Goal: Task Accomplishment & Management: Complete application form

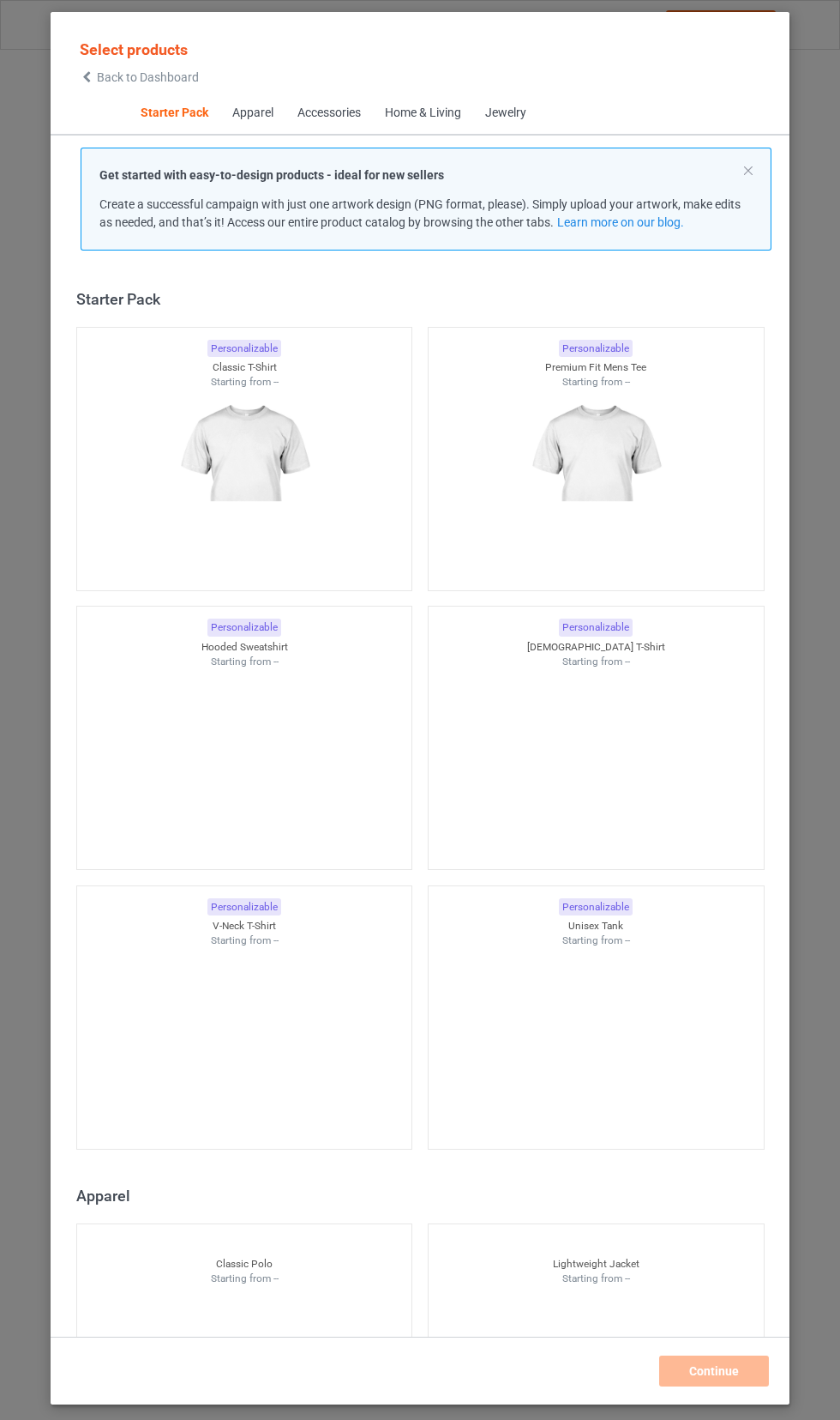
scroll to position [22, 0]
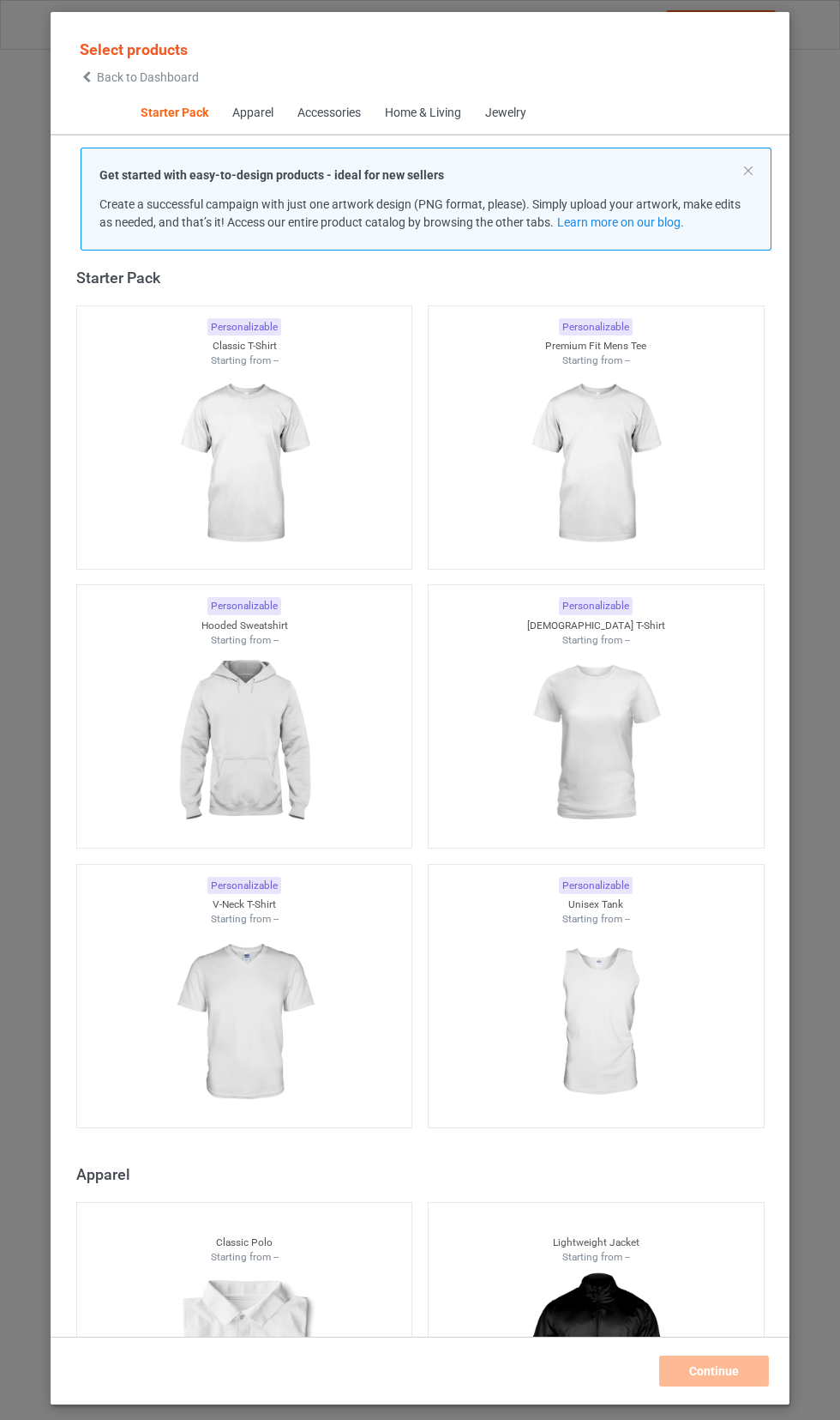
click at [204, 461] on img at bounding box center [244, 464] width 153 height 192
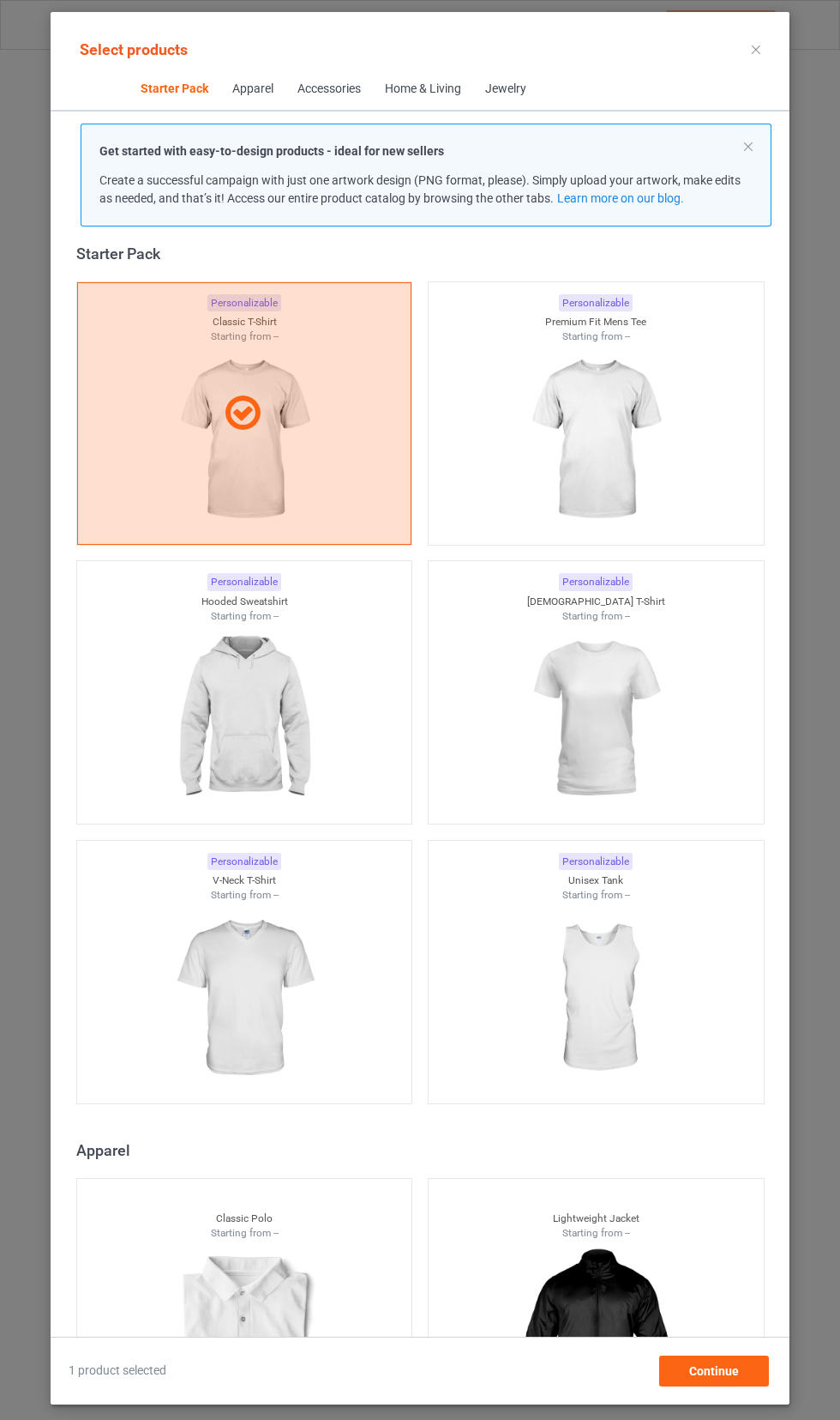
click at [636, 474] on img at bounding box center [595, 440] width 153 height 192
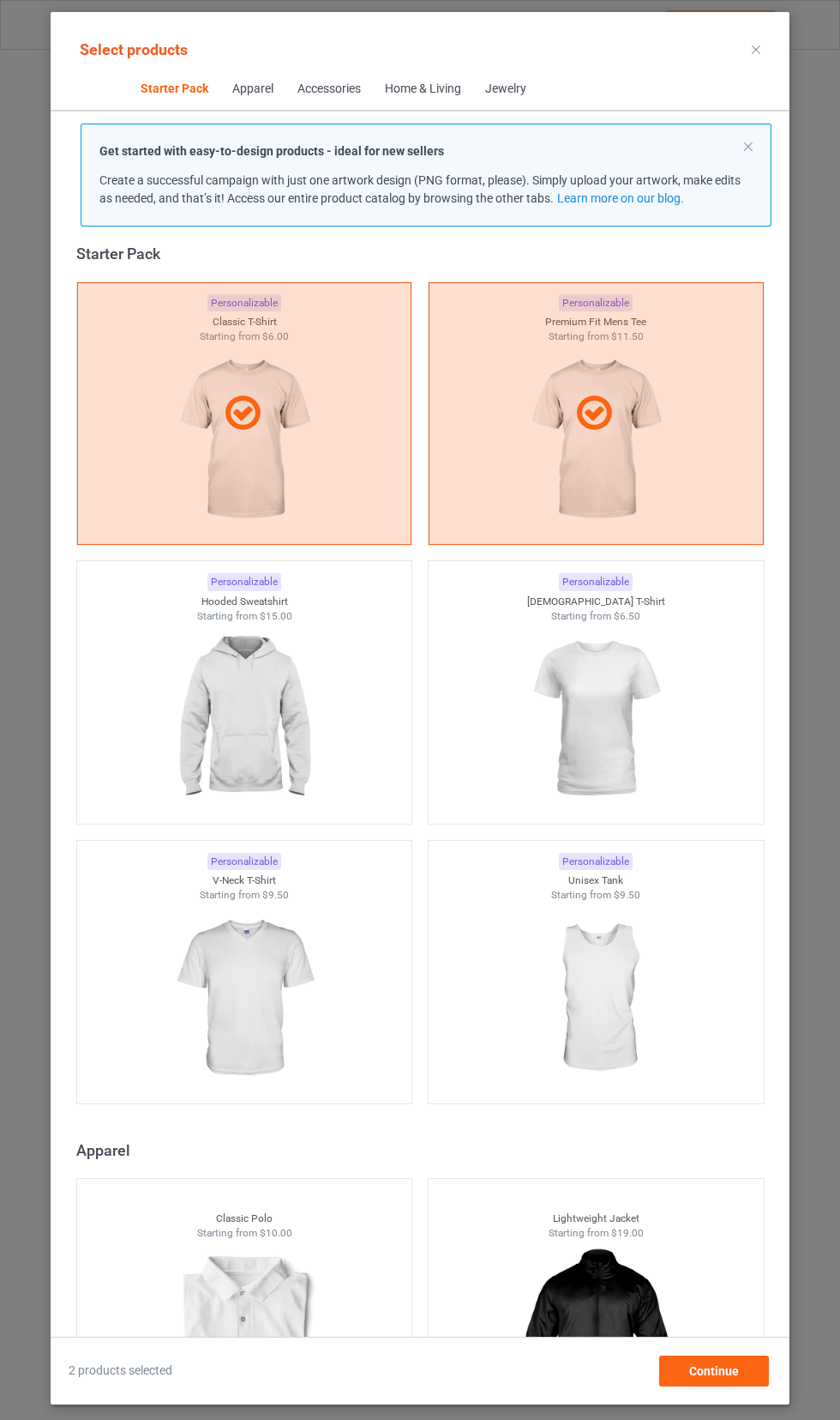
click at [627, 691] on img at bounding box center [595, 719] width 153 height 192
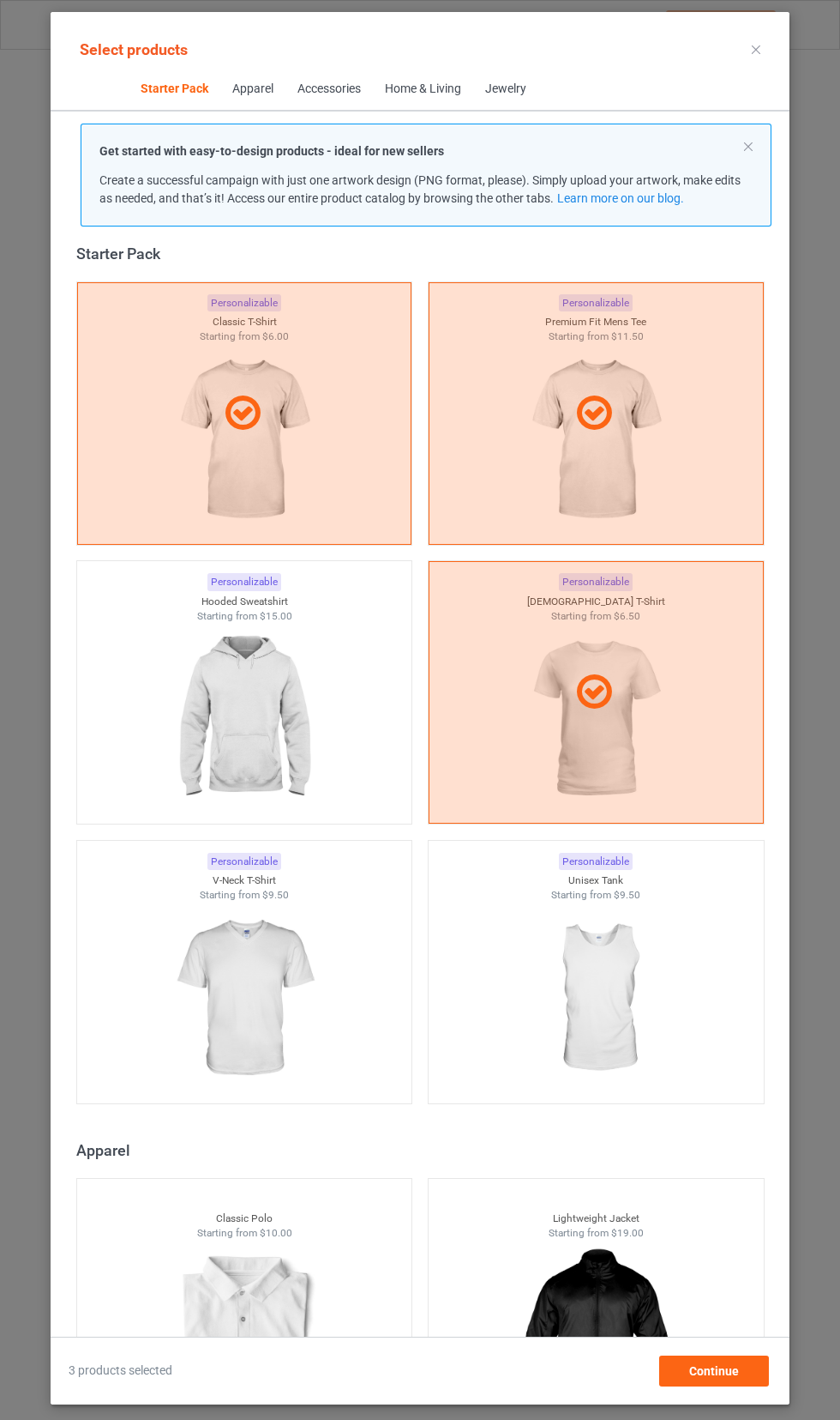
click at [215, 985] on img at bounding box center [244, 998] width 153 height 192
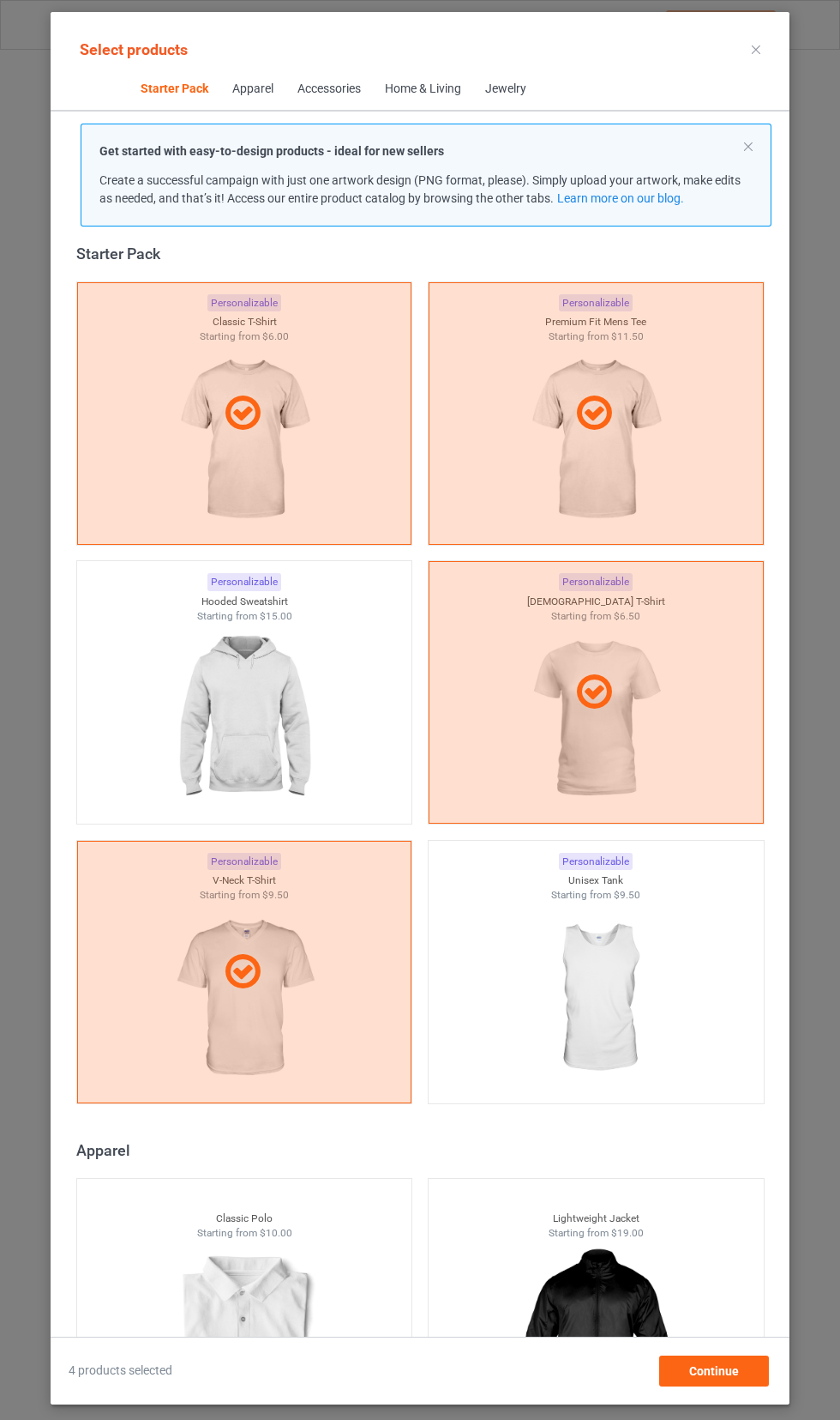
click at [180, 717] on img at bounding box center [244, 719] width 153 height 192
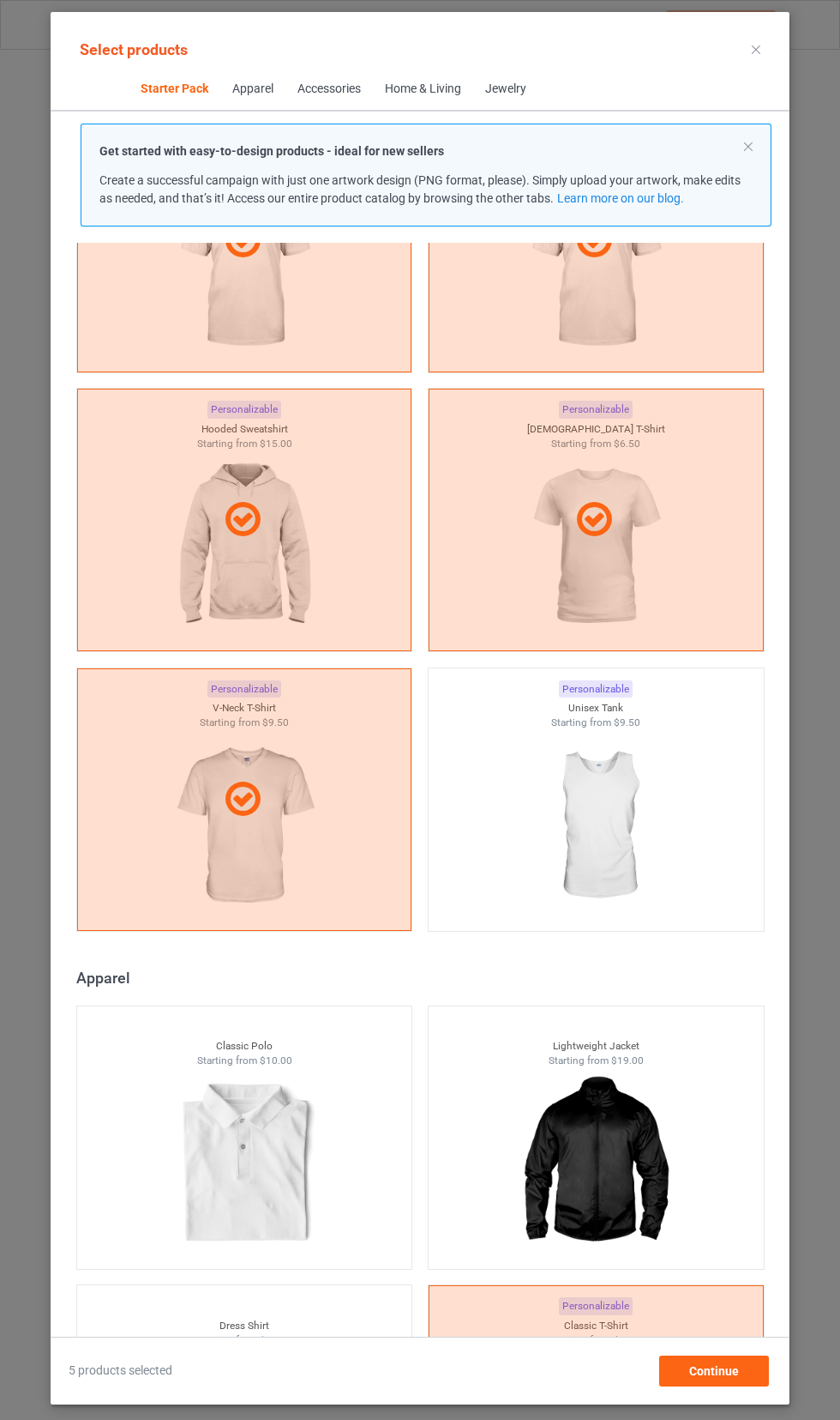
scroll to position [229, 0]
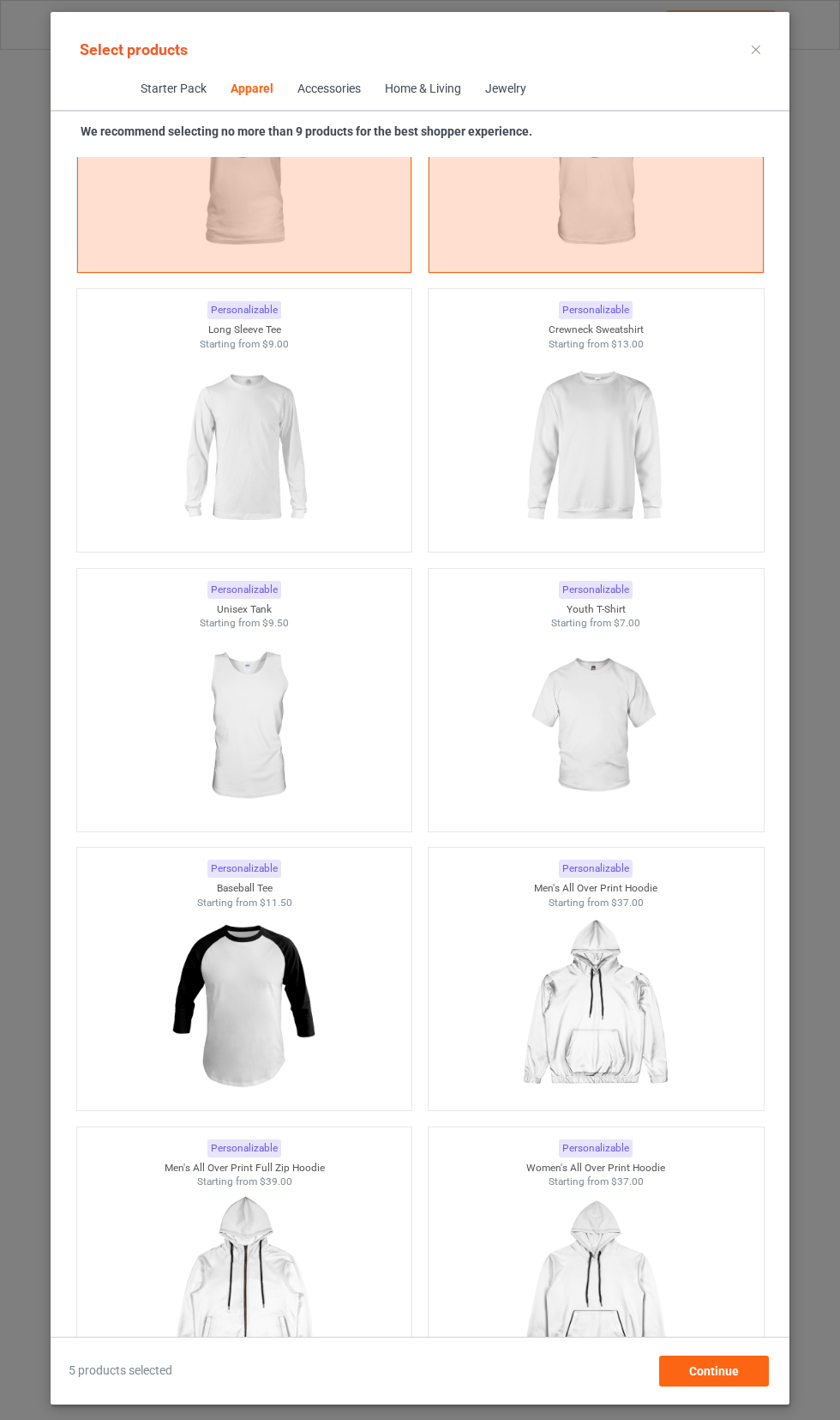
scroll to position [1943, 0]
click at [208, 456] on img at bounding box center [244, 445] width 153 height 192
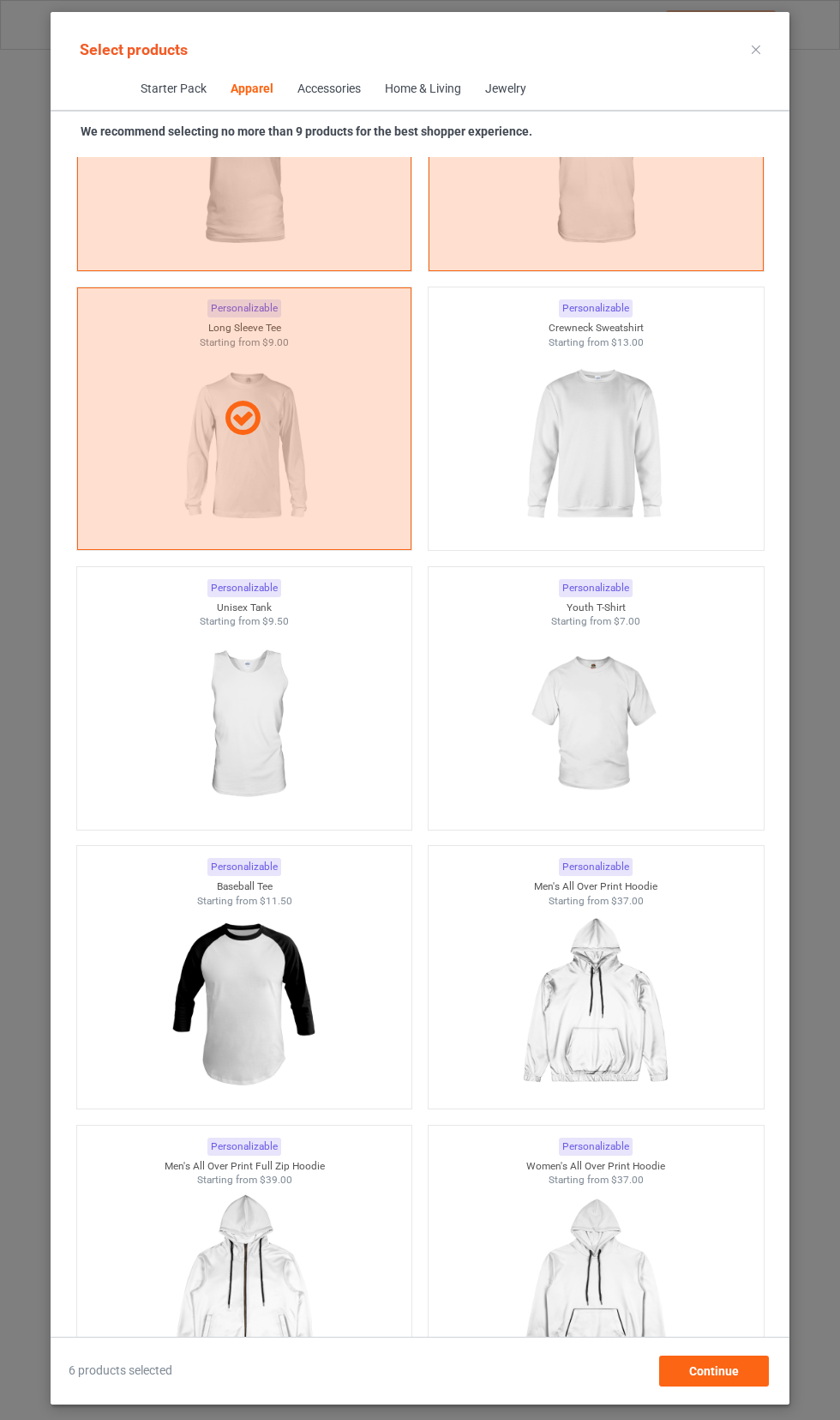
click at [672, 449] on img at bounding box center [595, 445] width 153 height 192
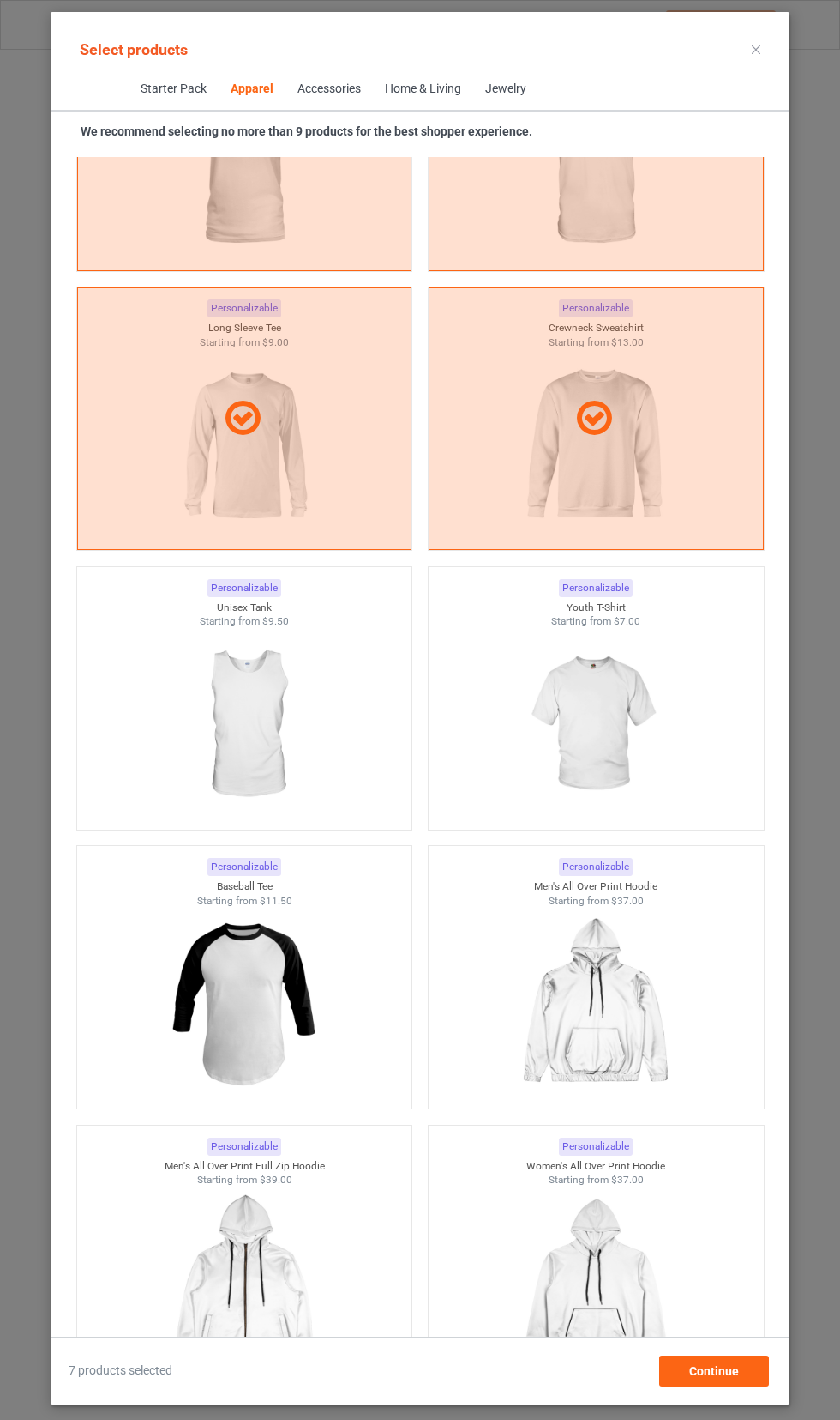
click at [632, 690] on img at bounding box center [595, 724] width 153 height 192
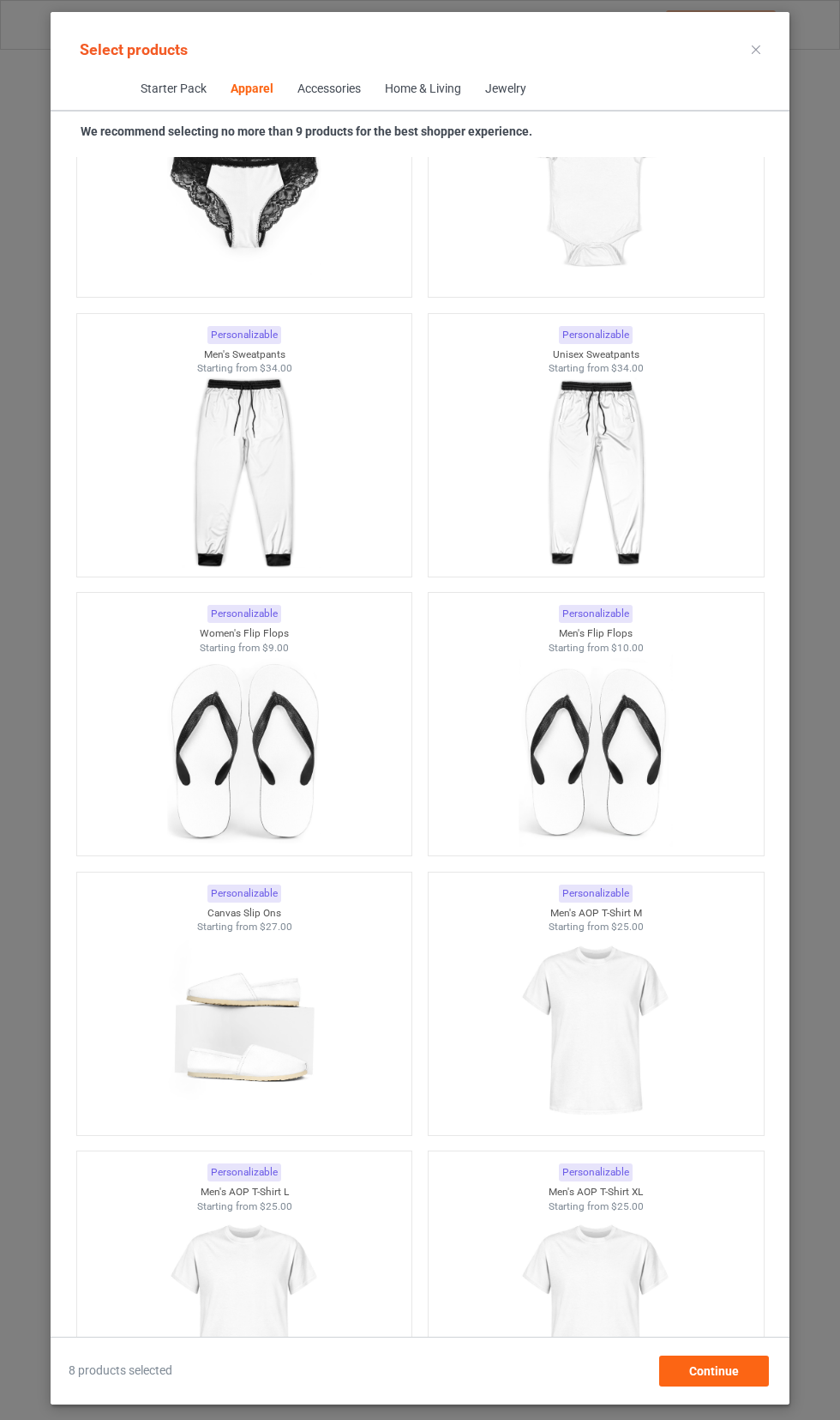
scroll to position [4431, 0]
click at [714, 956] on div at bounding box center [596, 1029] width 336 height 192
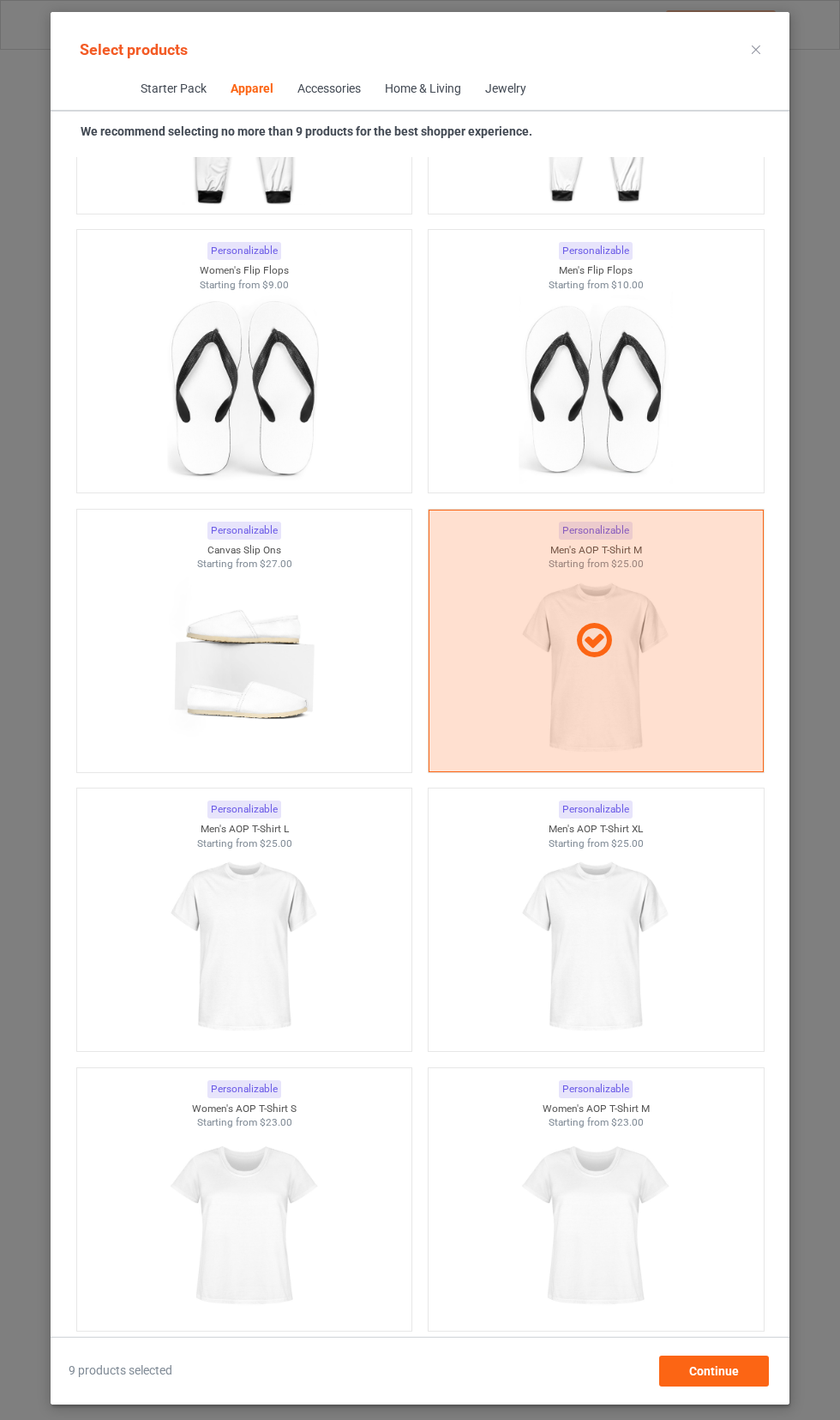
scroll to position [4803, 0]
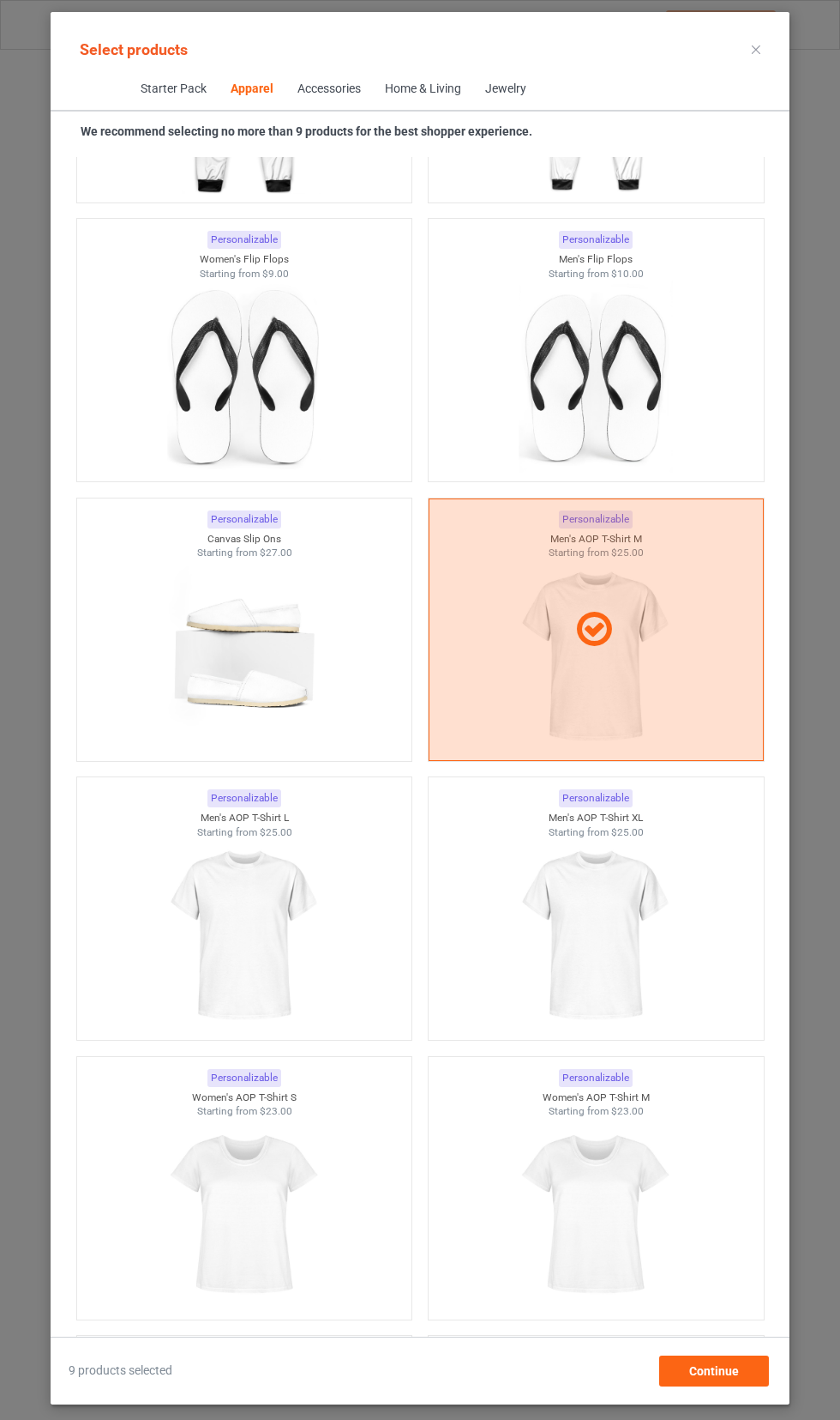
click at [642, 889] on img at bounding box center [595, 934] width 153 height 192
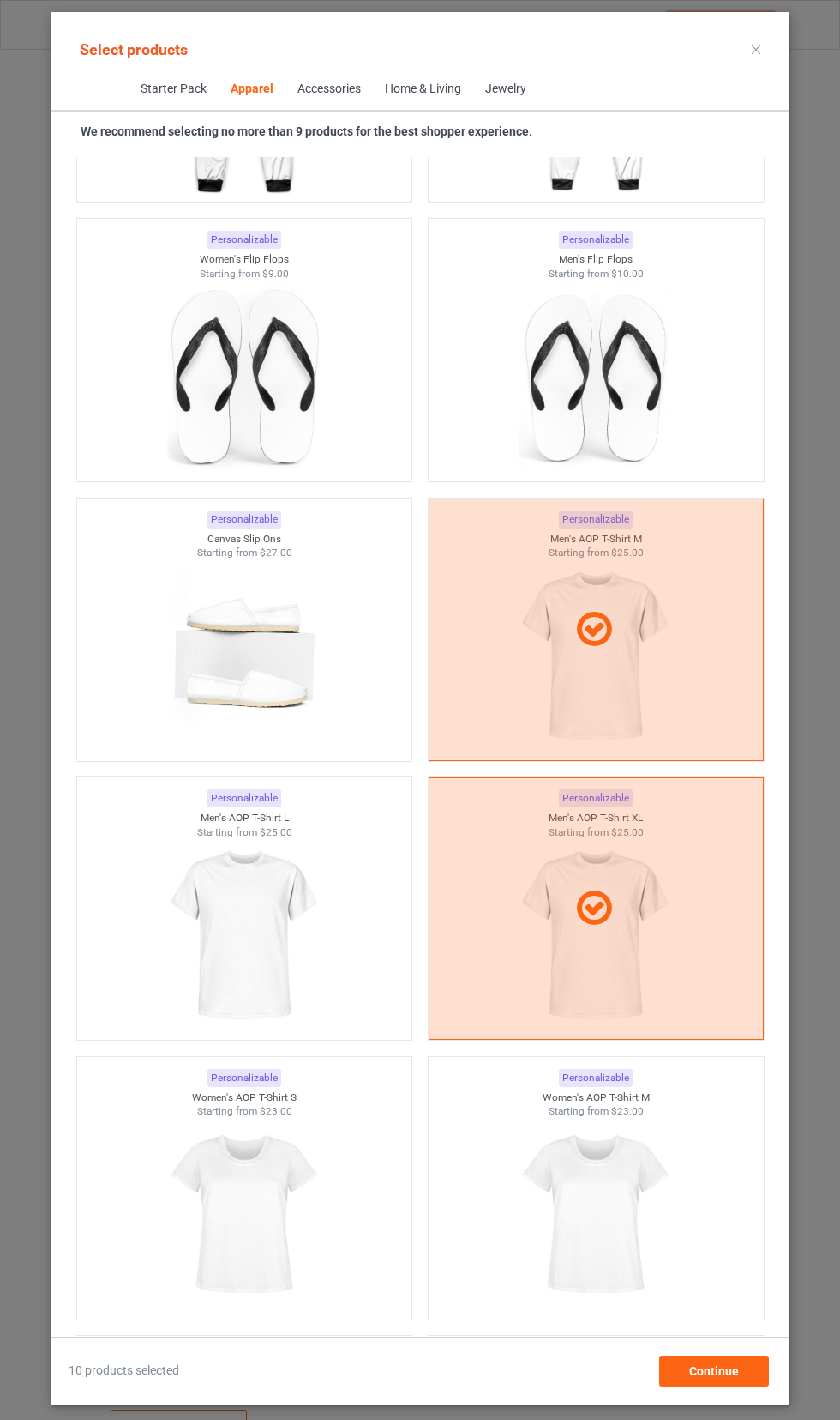
click at [180, 912] on img at bounding box center [244, 934] width 153 height 192
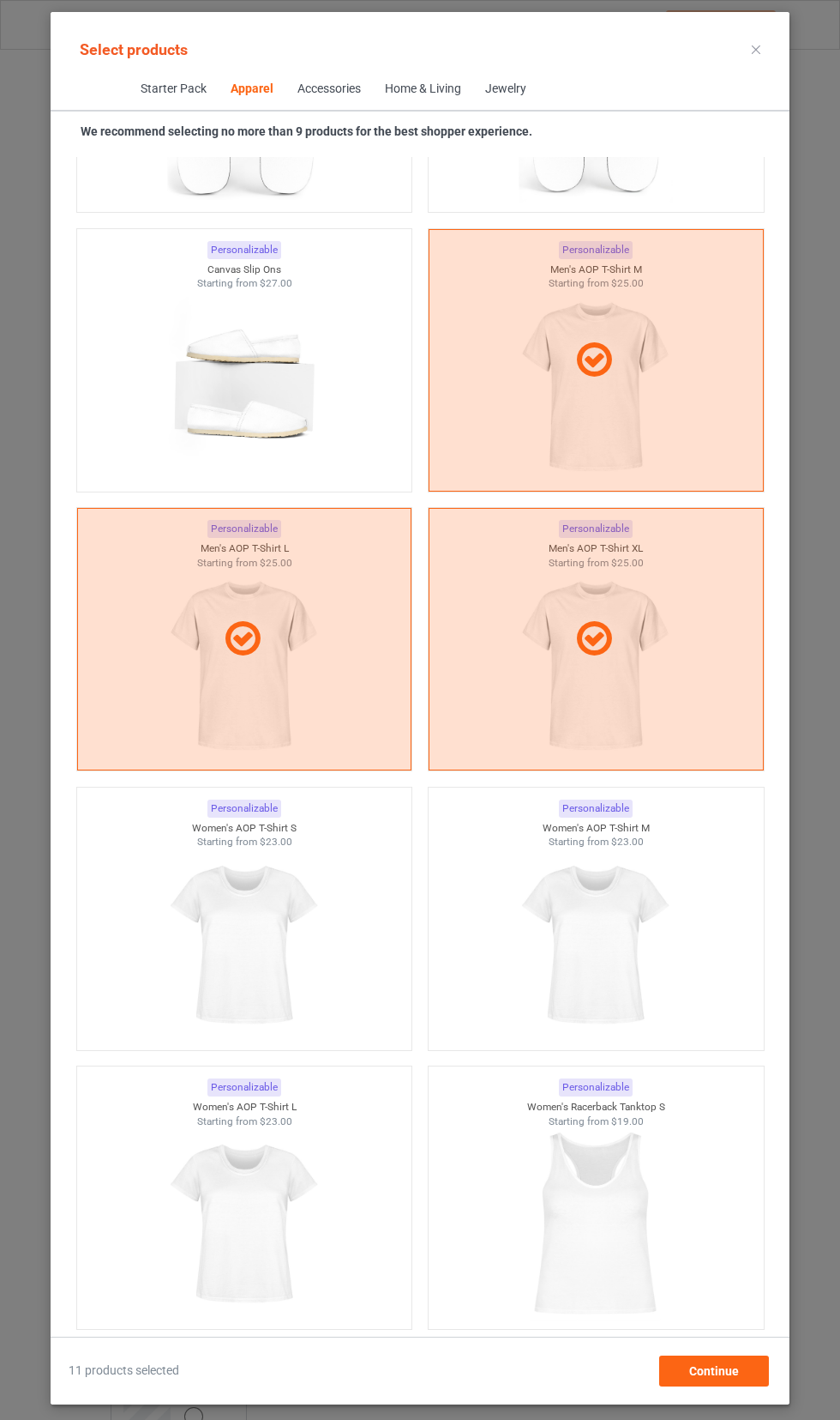
scroll to position [5093, 0]
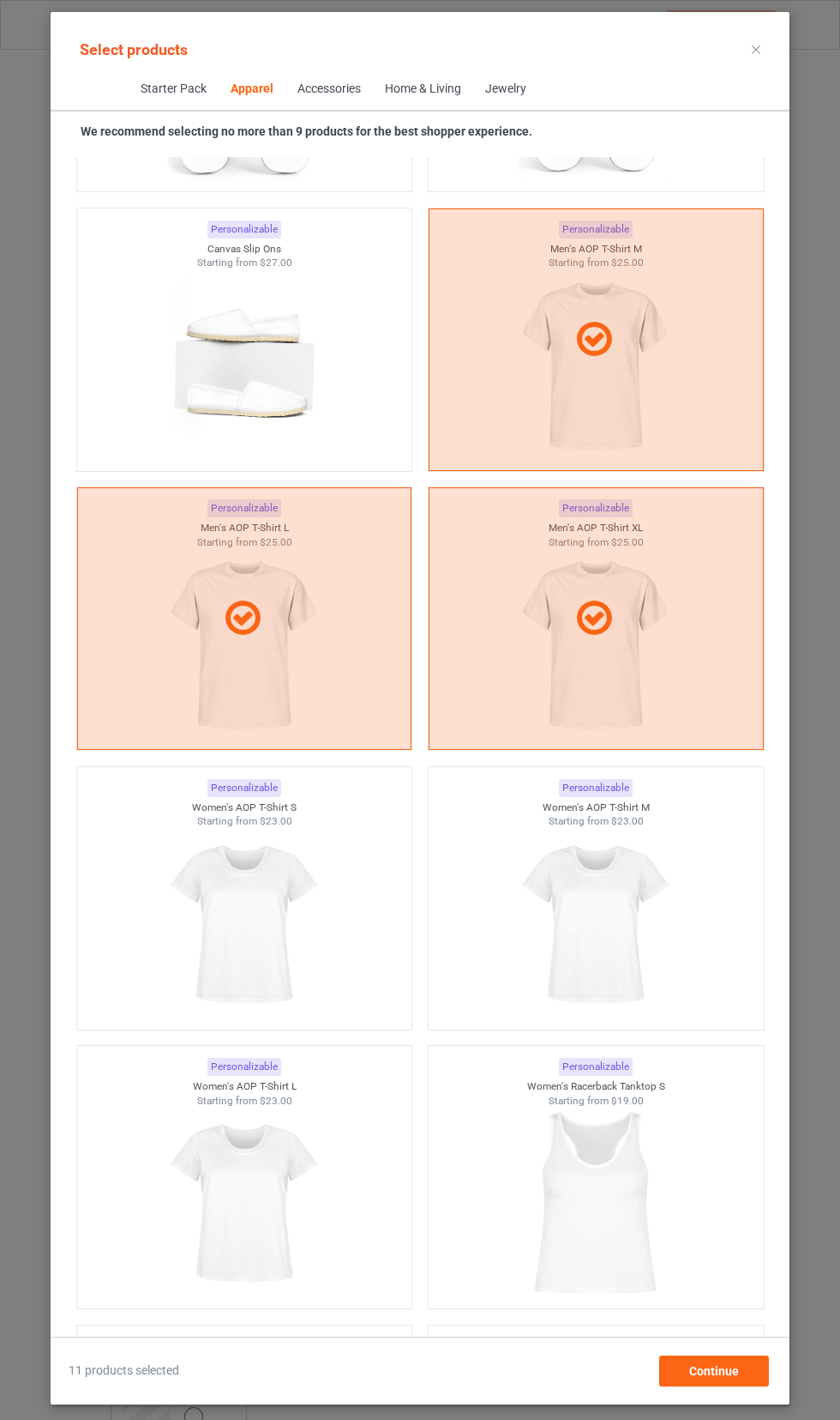
click at [218, 934] on img at bounding box center [244, 924] width 153 height 192
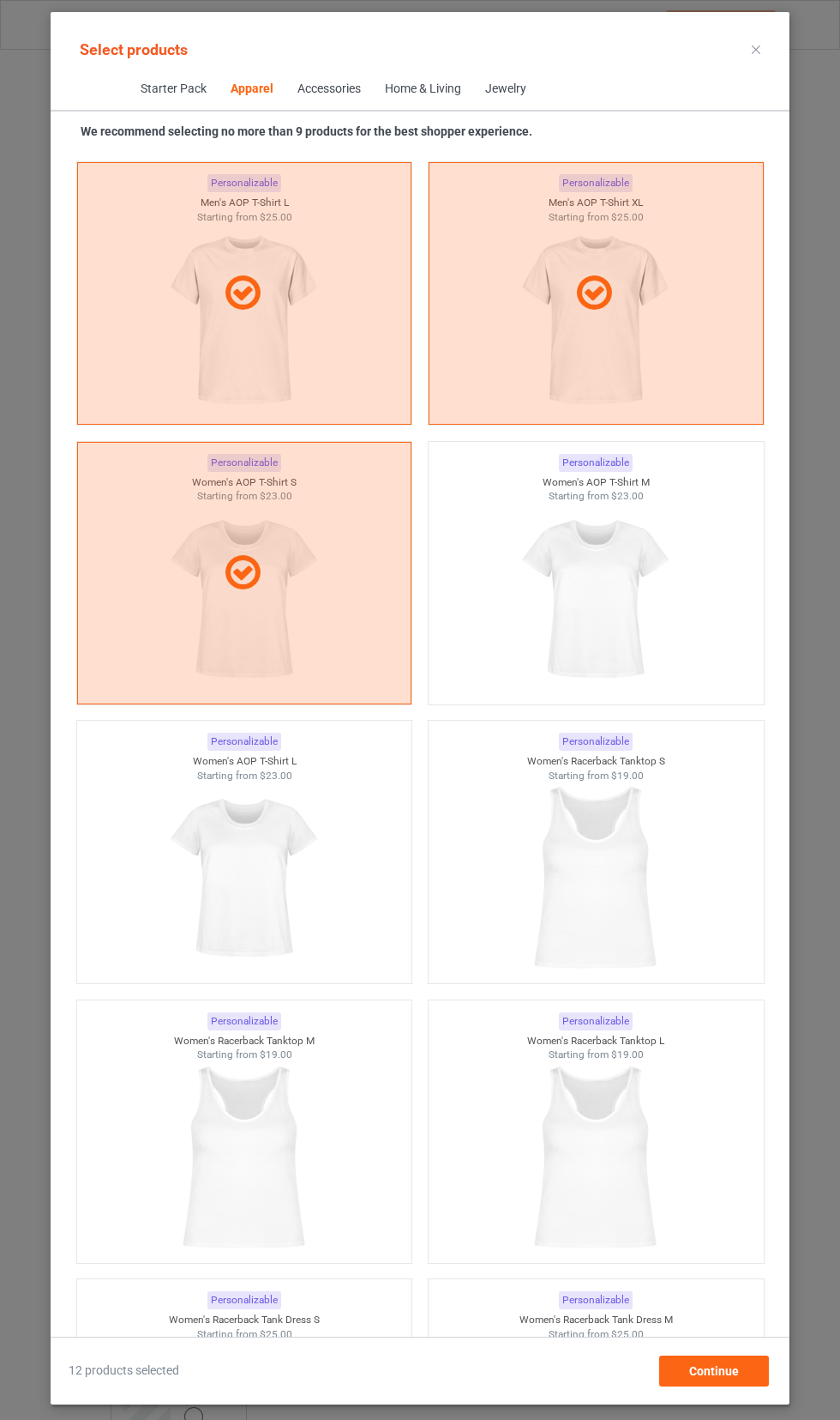
scroll to position [5420, 0]
click at [657, 855] on img at bounding box center [595, 877] width 153 height 192
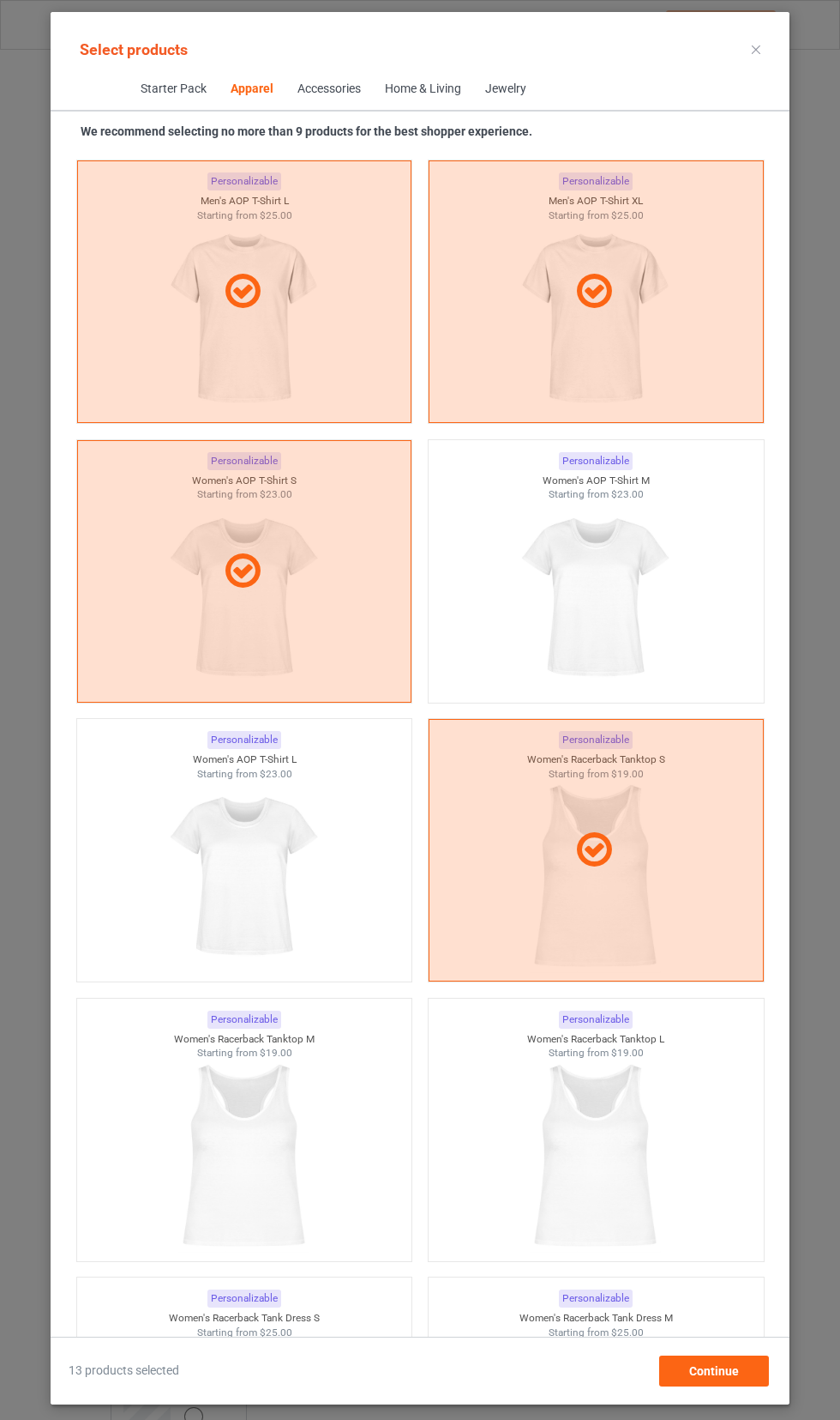
click at [186, 894] on img at bounding box center [244, 877] width 153 height 192
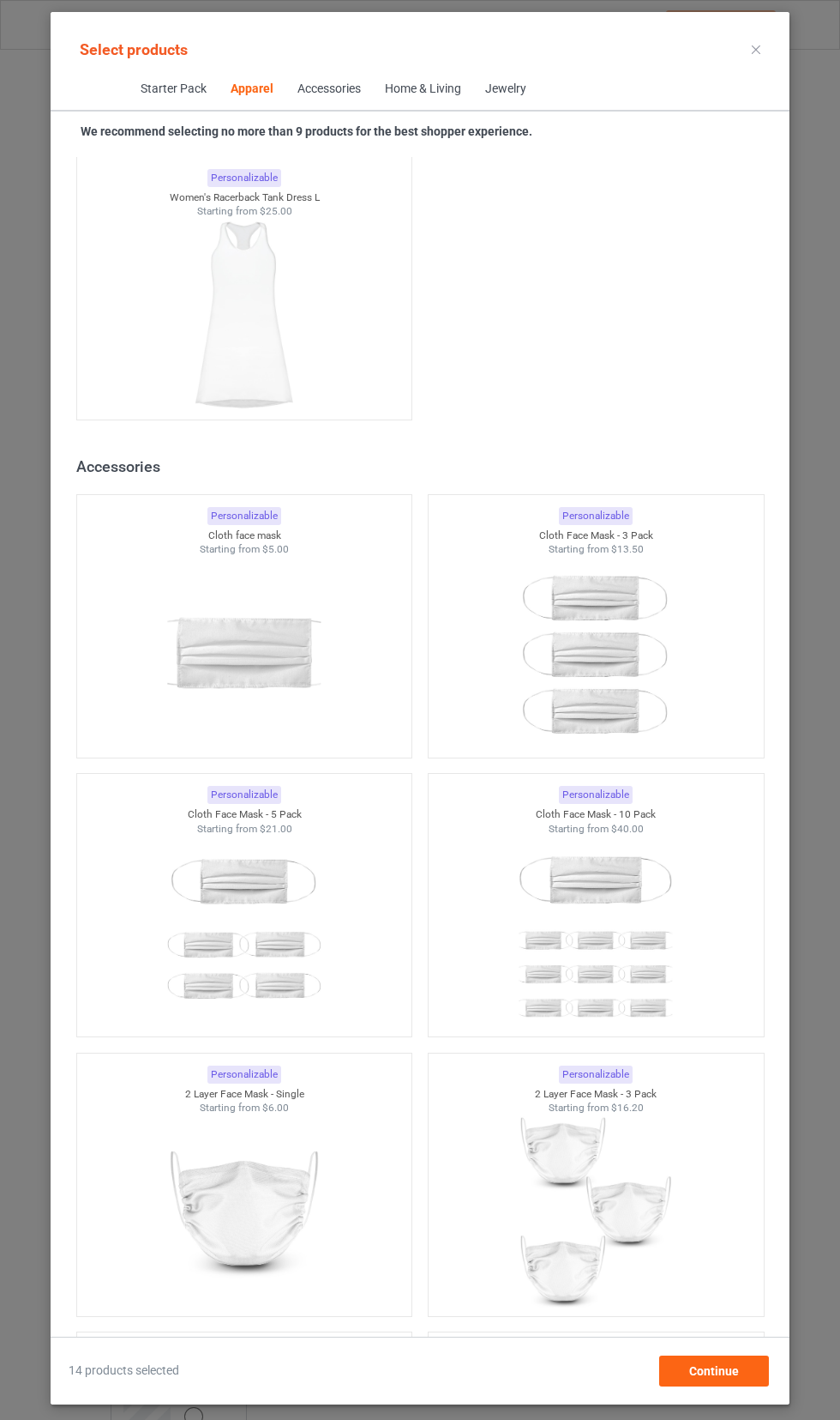
scroll to position [6904, 0]
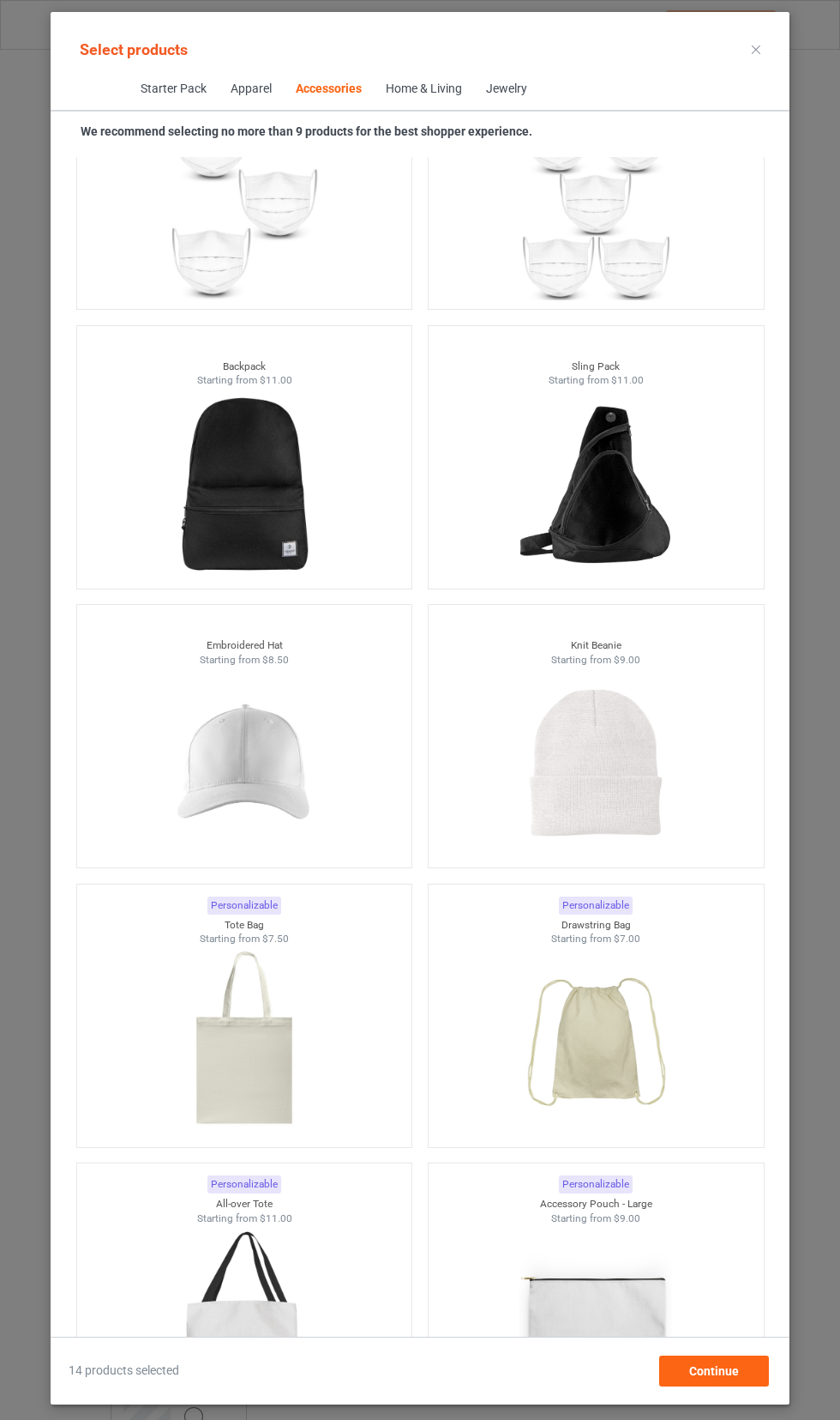
scroll to position [9257, 0]
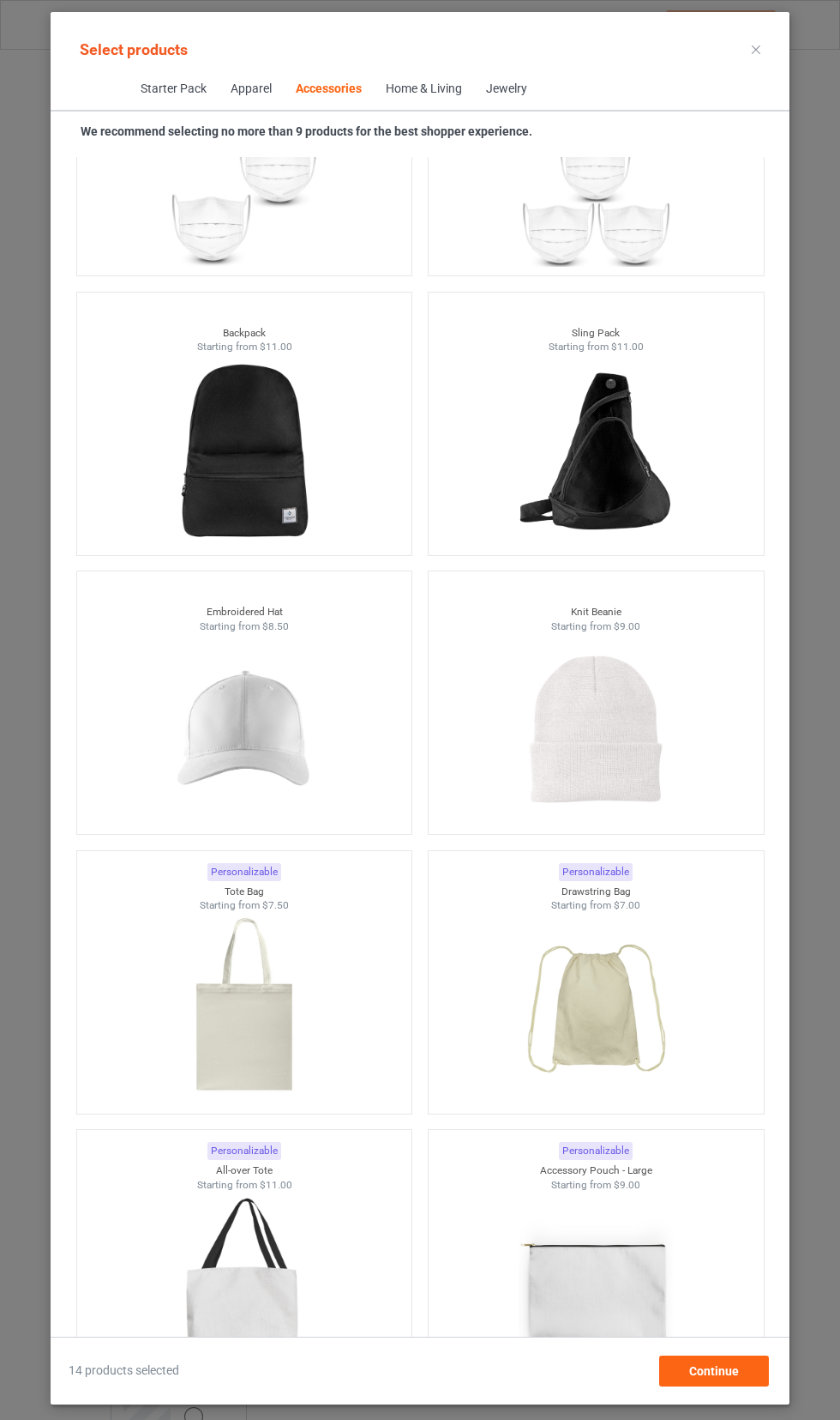
click at [180, 766] on img at bounding box center [244, 729] width 153 height 192
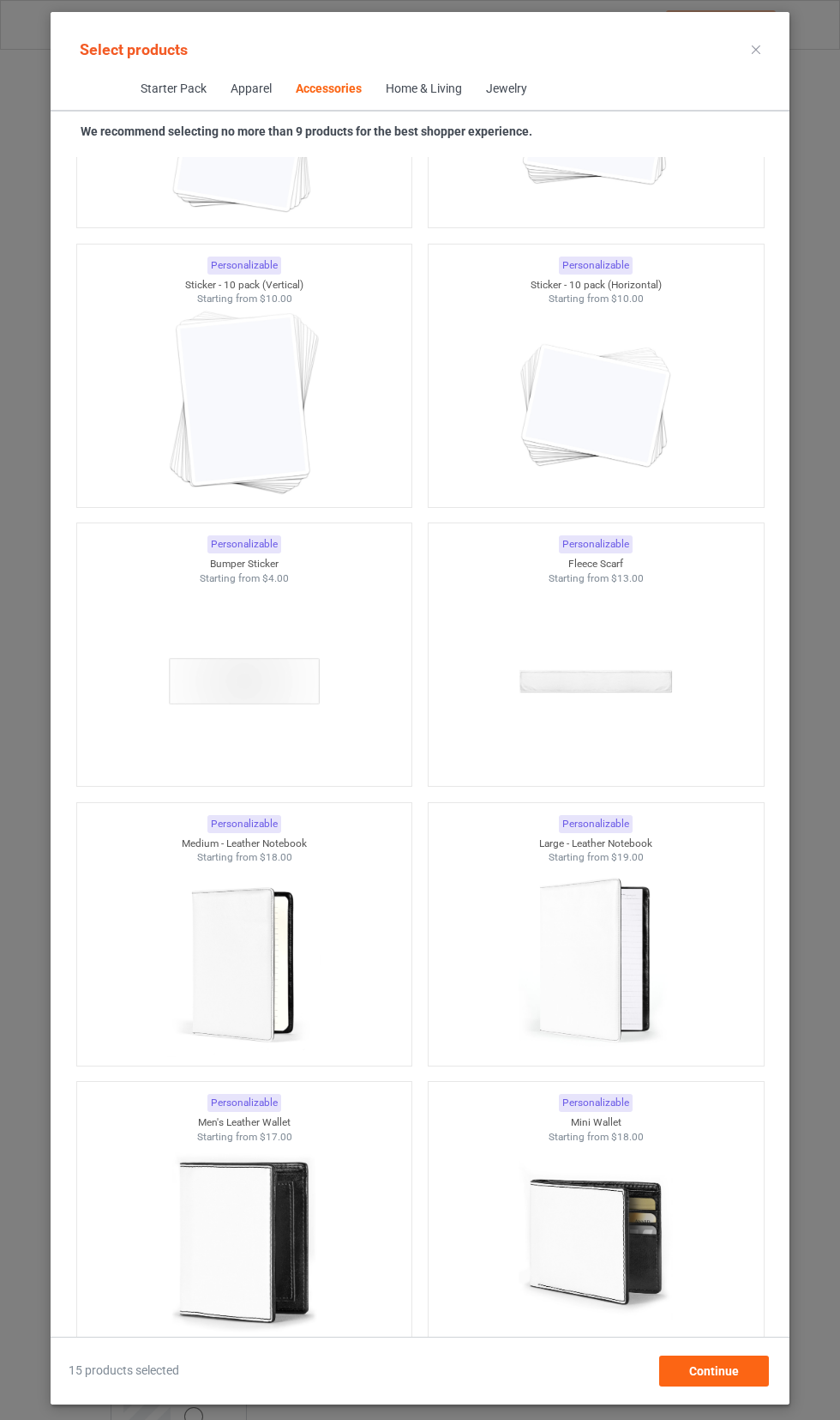
scroll to position [12654, 0]
click at [191, 954] on img at bounding box center [244, 961] width 153 height 192
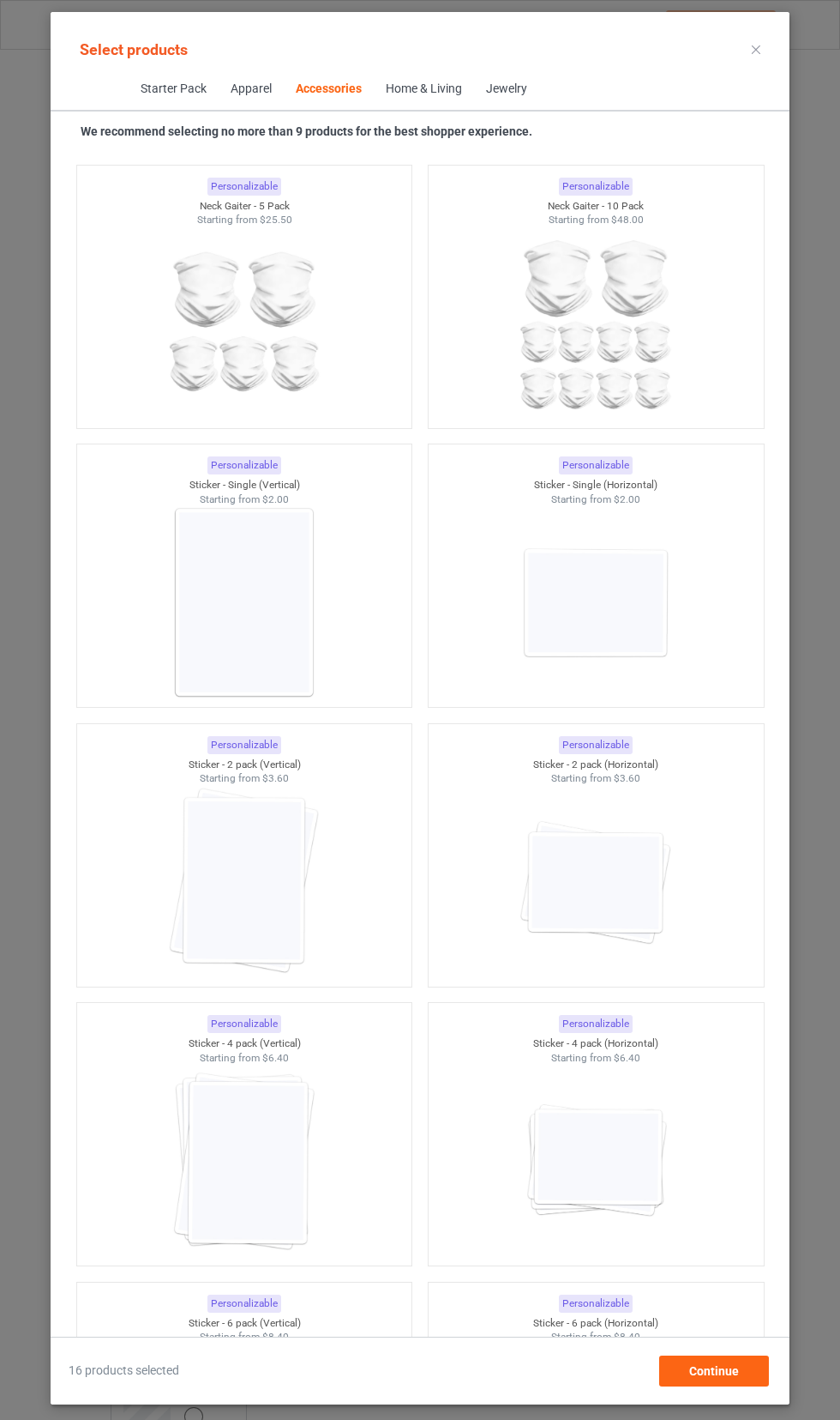
scroll to position [11052, 0]
click at [218, 640] on img at bounding box center [244, 608] width 153 height 192
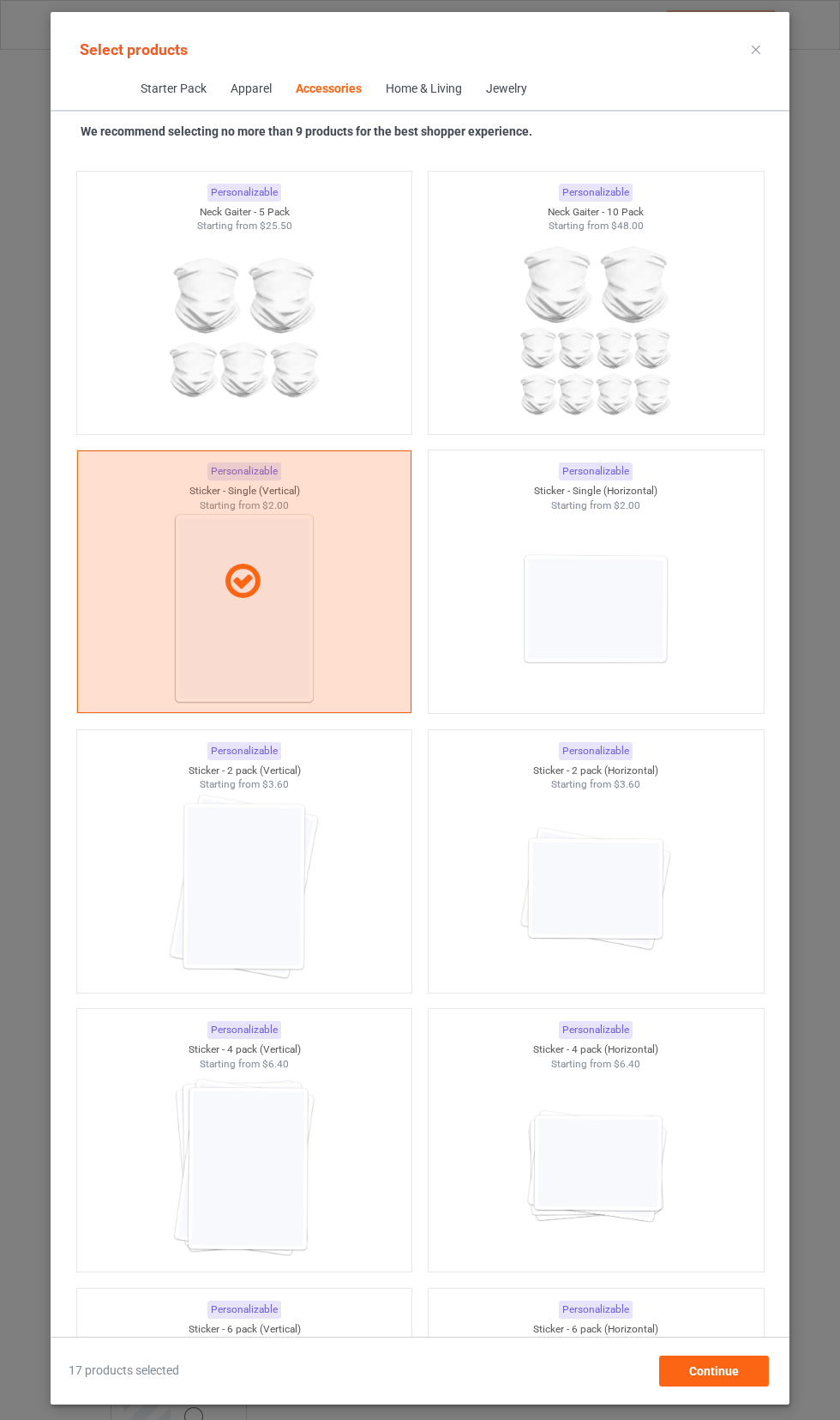
click at [647, 897] on img at bounding box center [595, 887] width 153 height 192
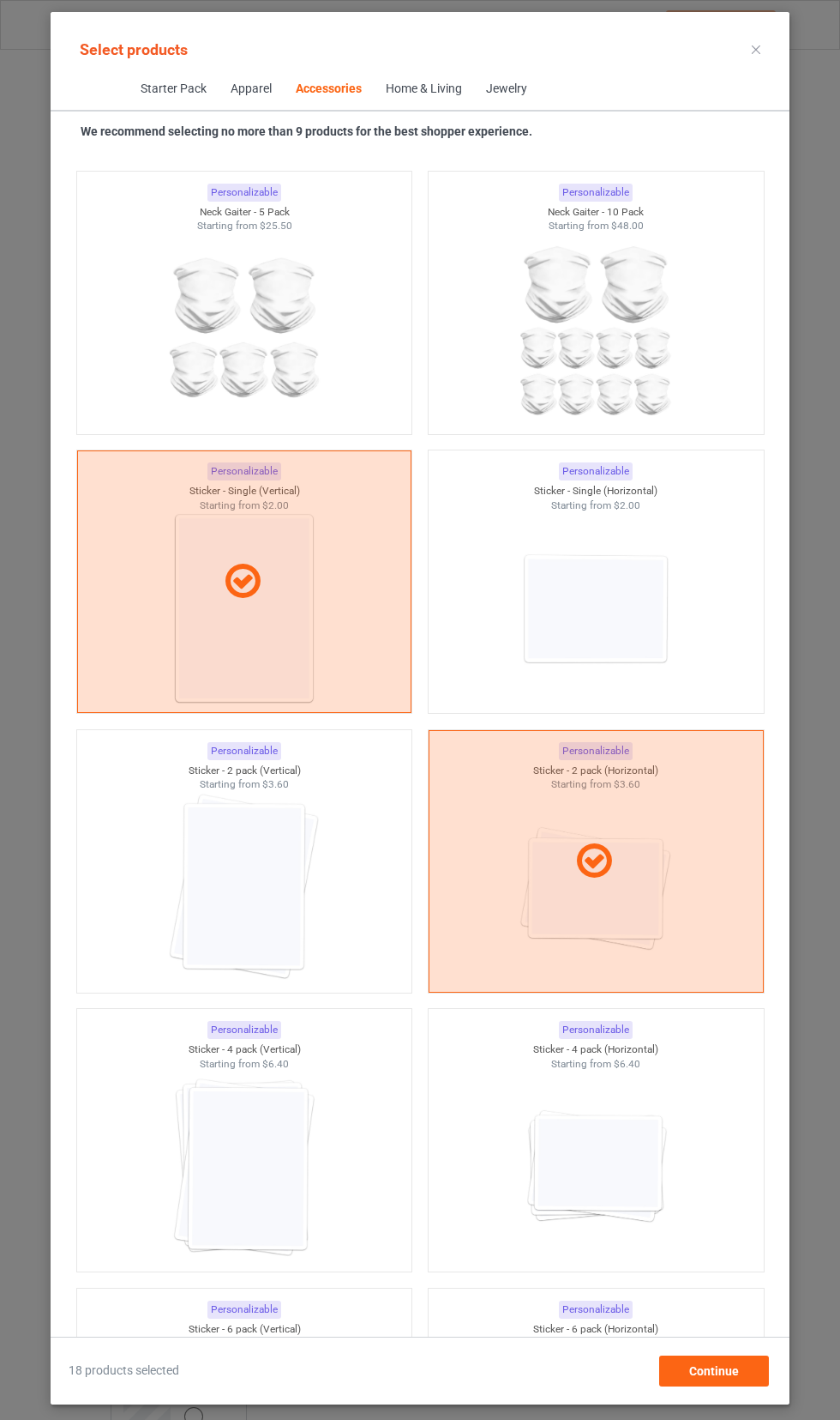
click at [616, 613] on img at bounding box center [595, 608] width 153 height 192
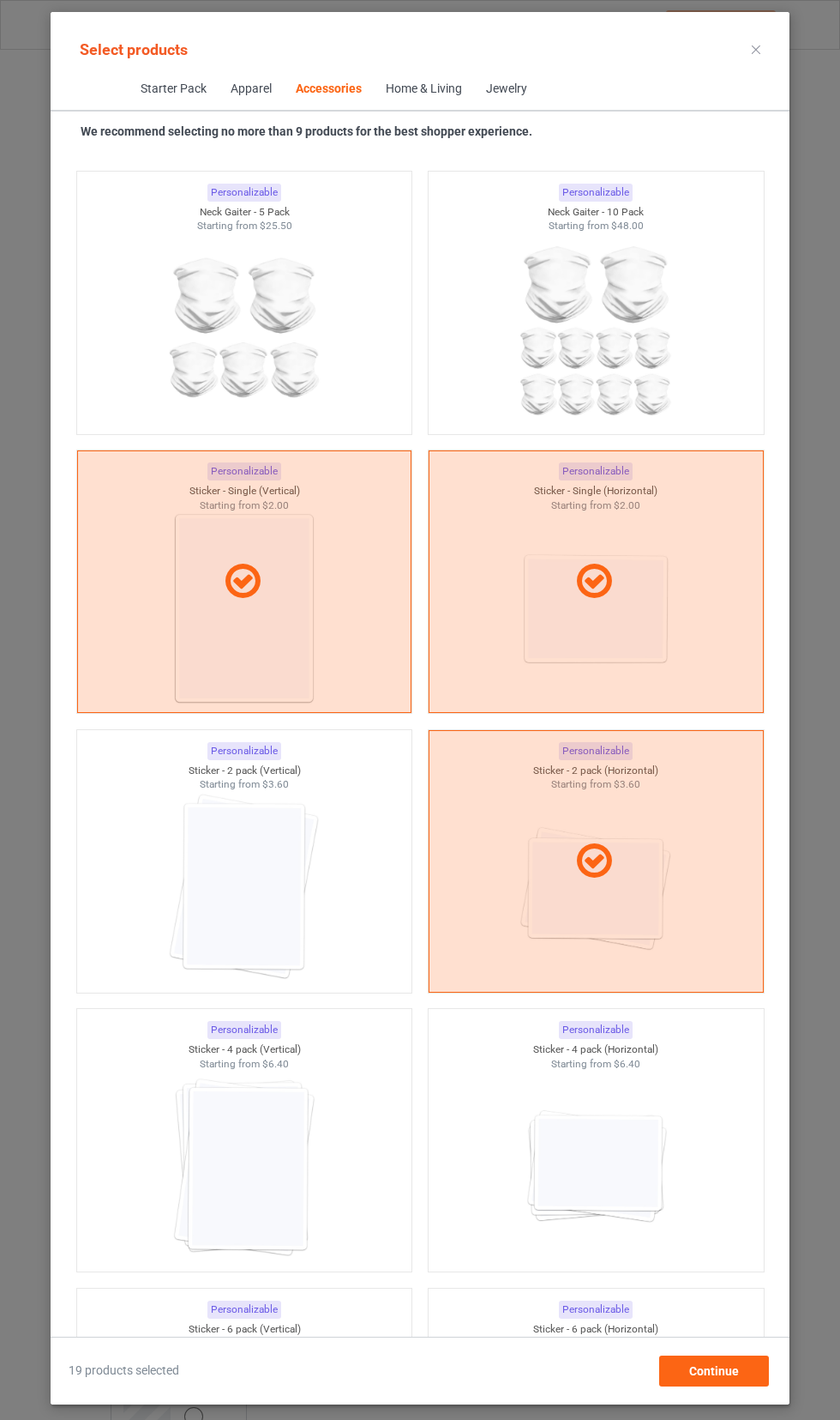
click at [227, 1122] on img at bounding box center [244, 1166] width 153 height 192
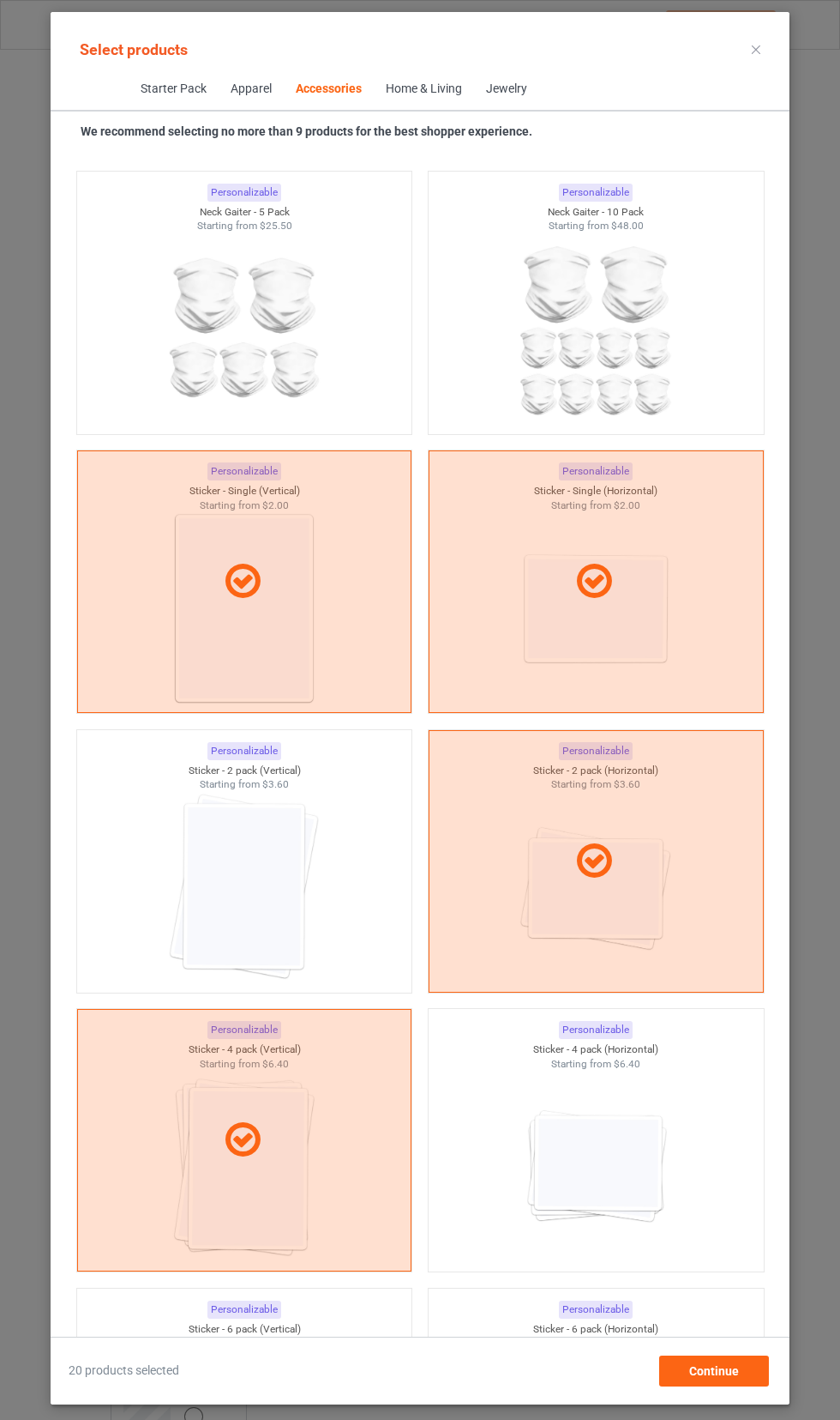
click at [213, 872] on img at bounding box center [244, 887] width 153 height 192
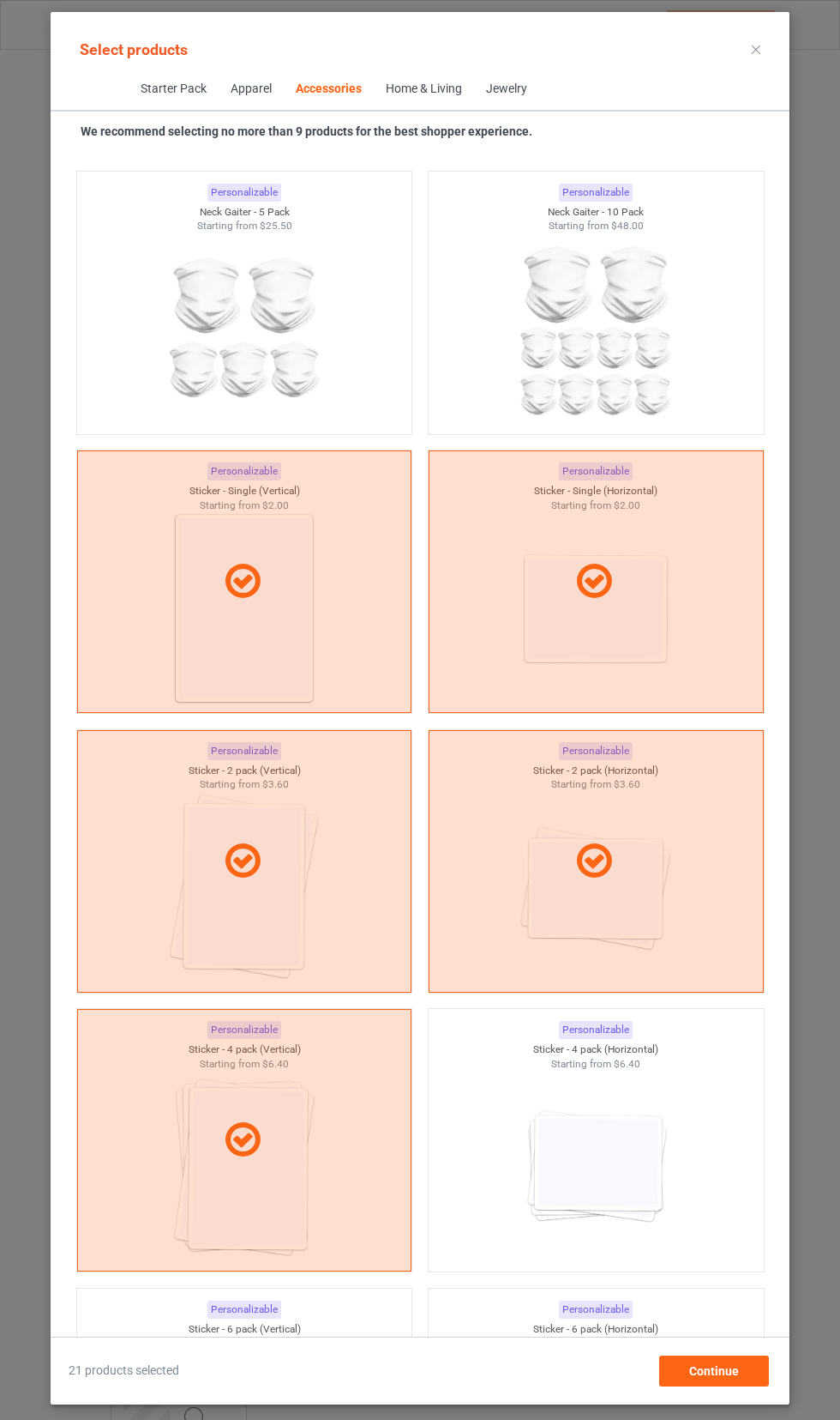
click at [652, 1130] on img at bounding box center [595, 1166] width 153 height 192
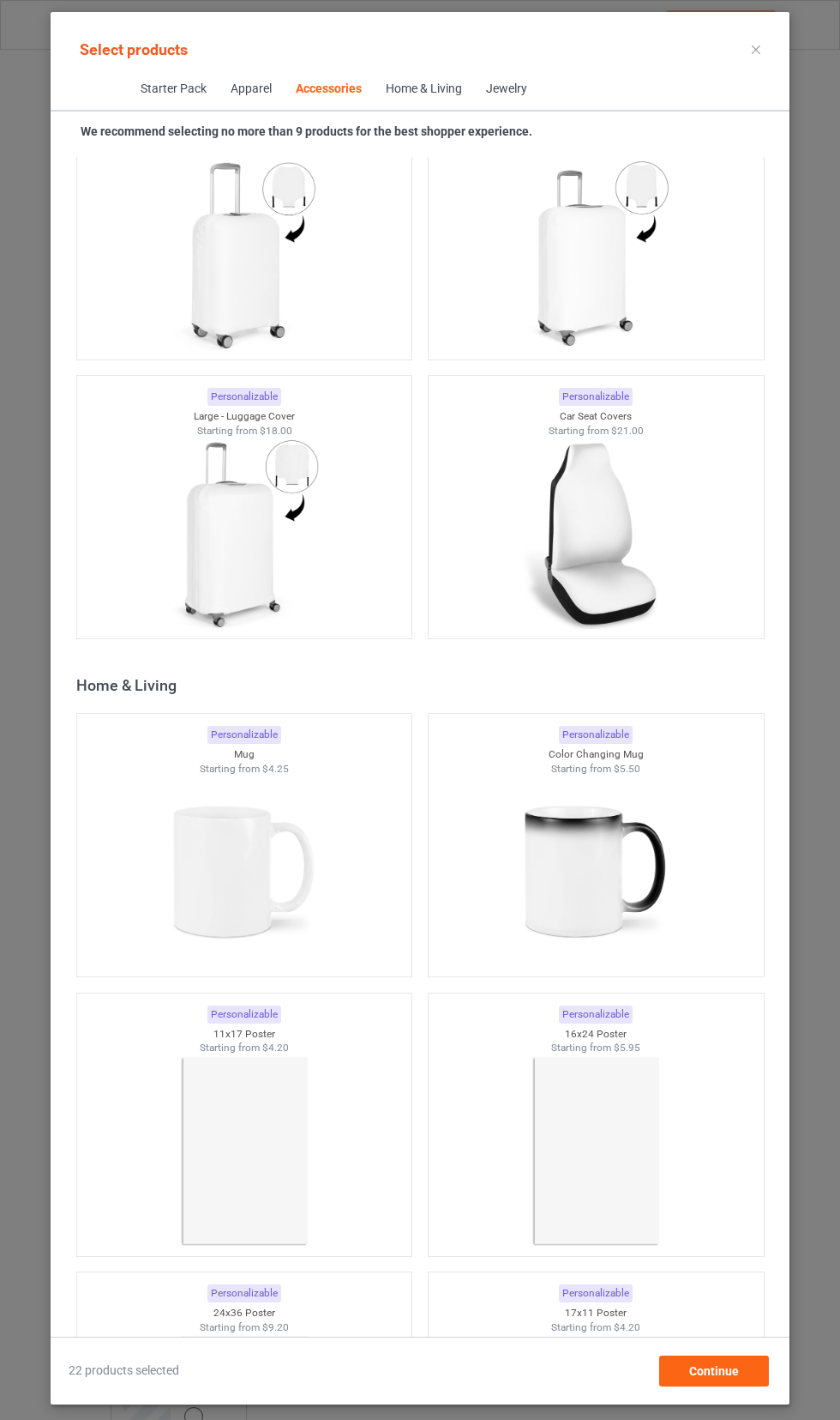
scroll to position [14541, 0]
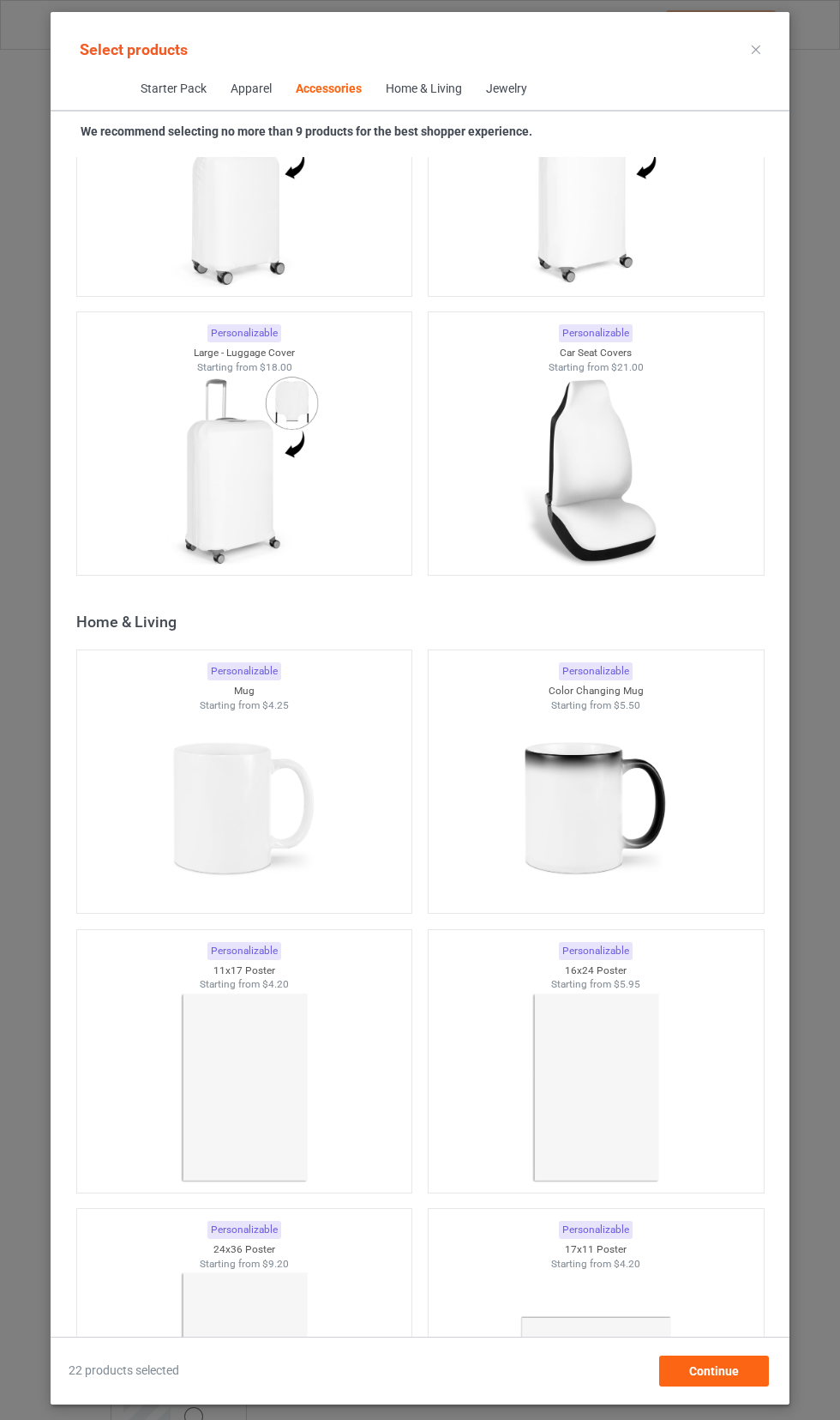
click at [198, 788] on img at bounding box center [244, 808] width 153 height 192
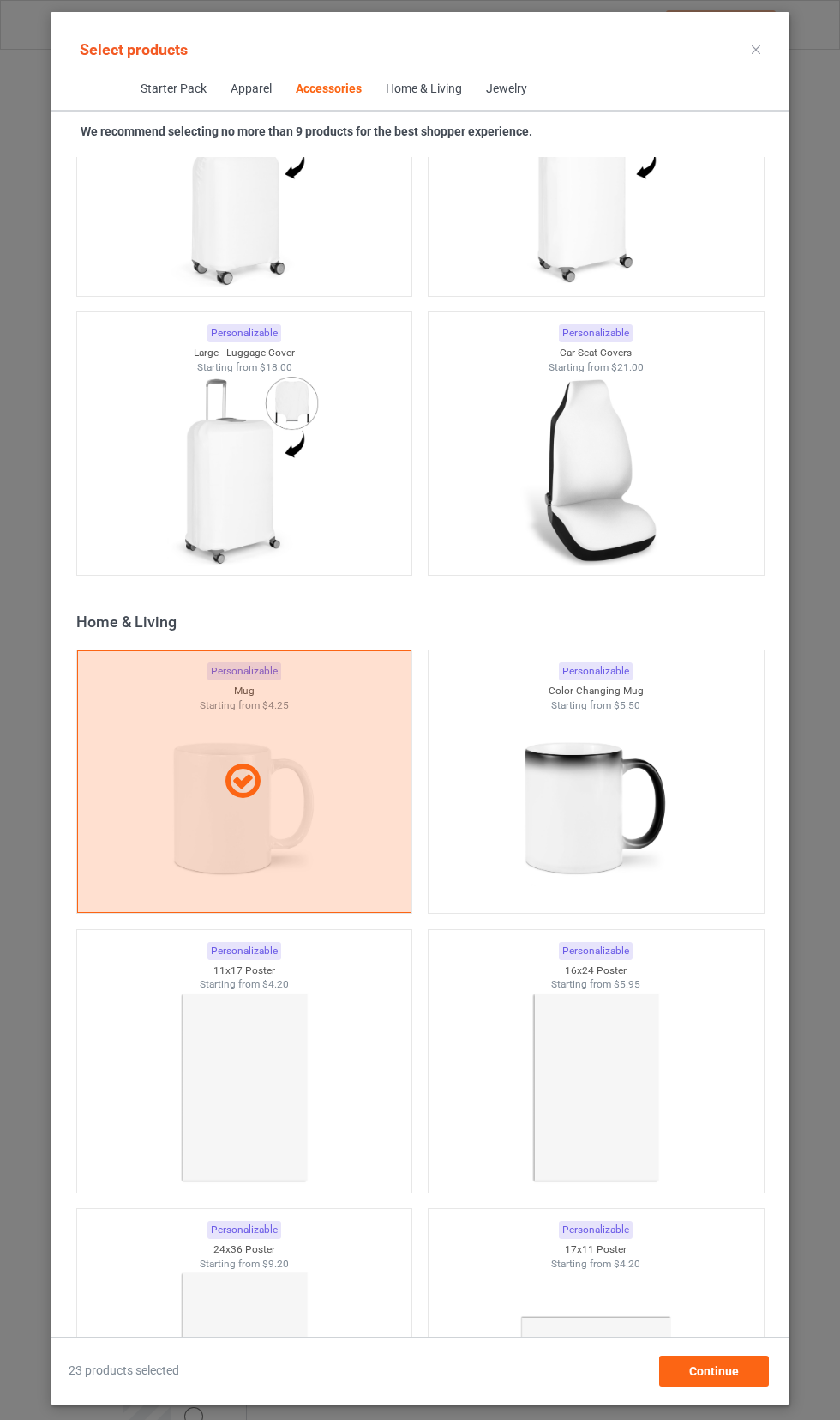
click at [697, 811] on div at bounding box center [596, 808] width 336 height 192
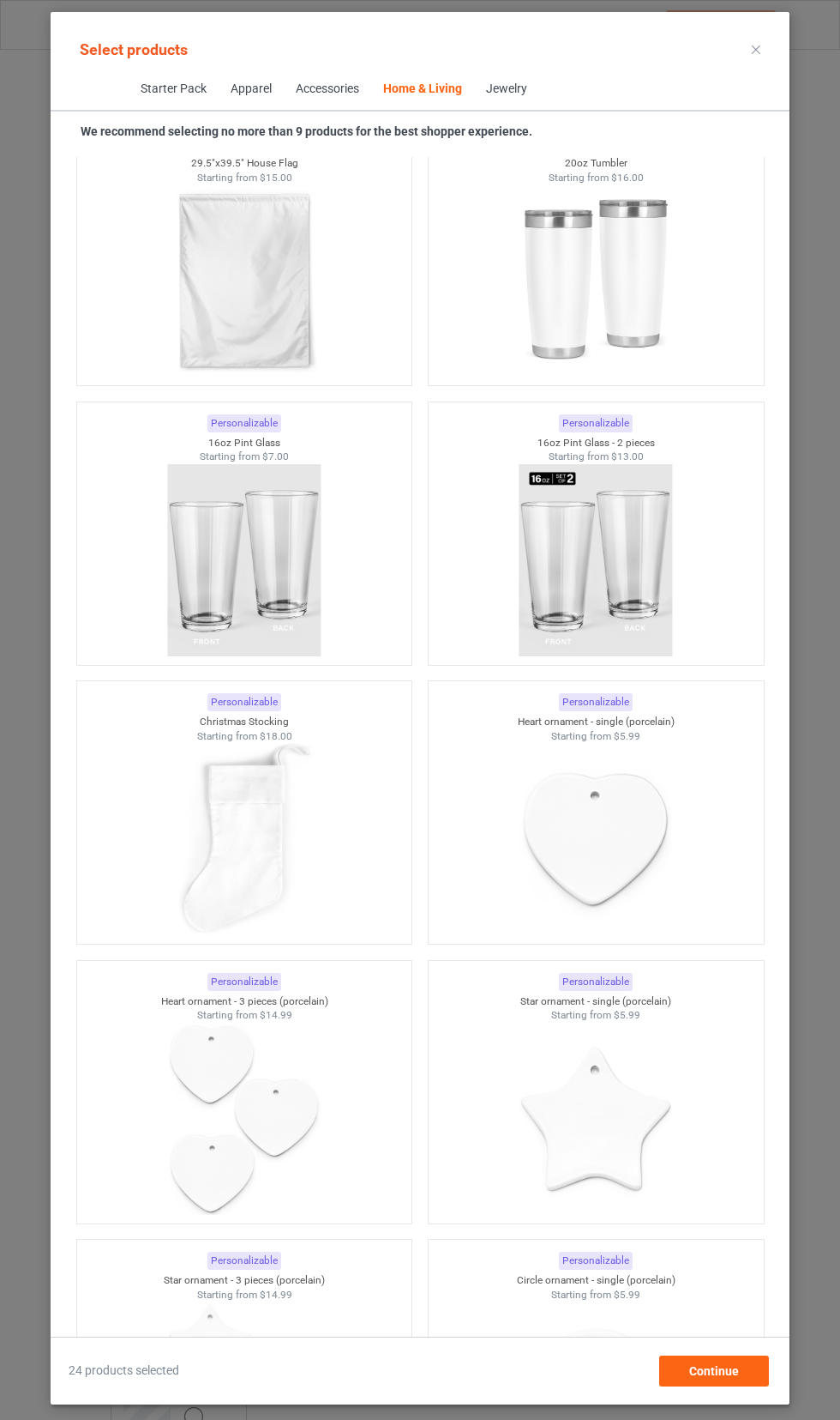
scroll to position [22330, 0]
click at [677, 293] on div at bounding box center [596, 277] width 336 height 192
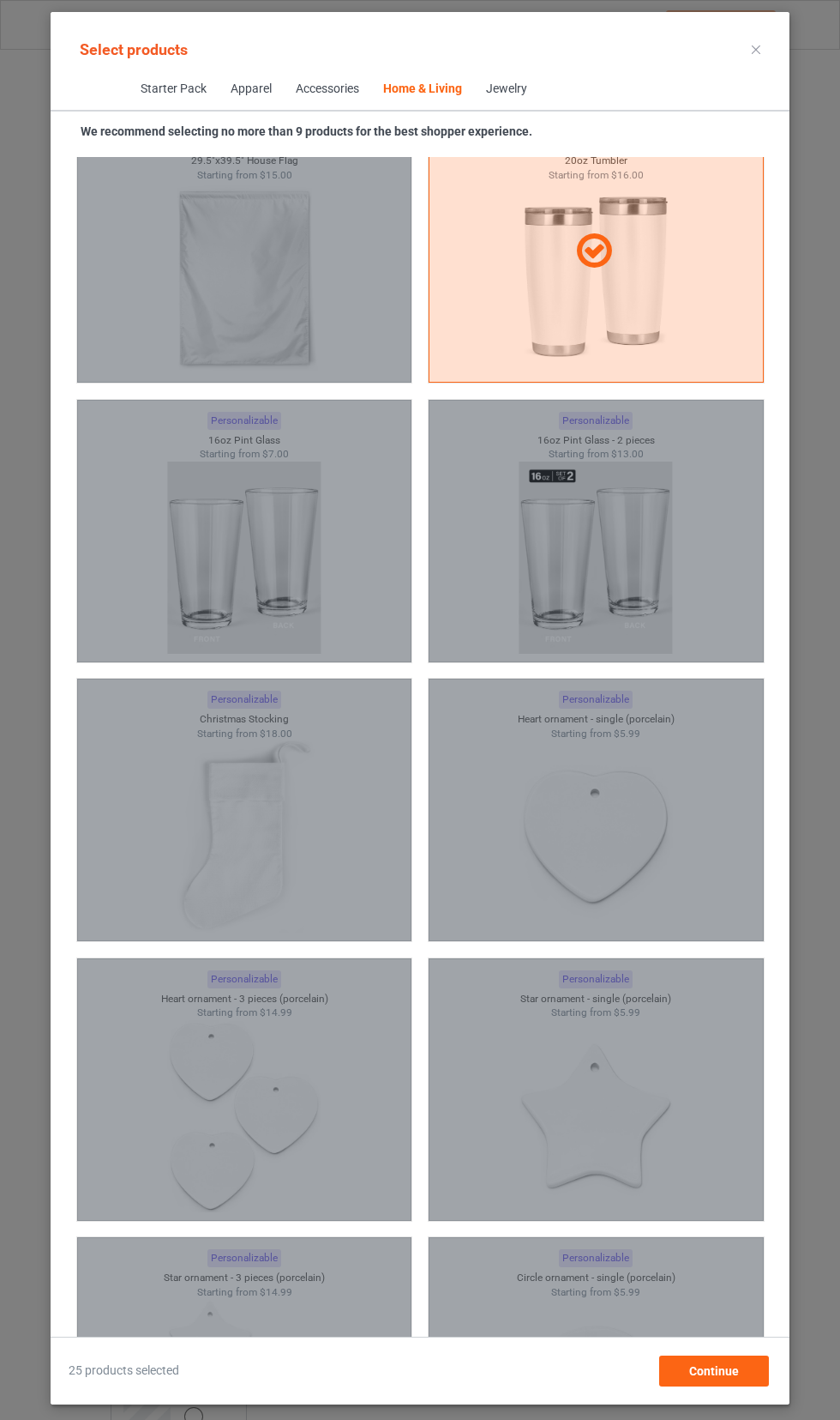
click at [726, 316] on div at bounding box center [596, 251] width 336 height 263
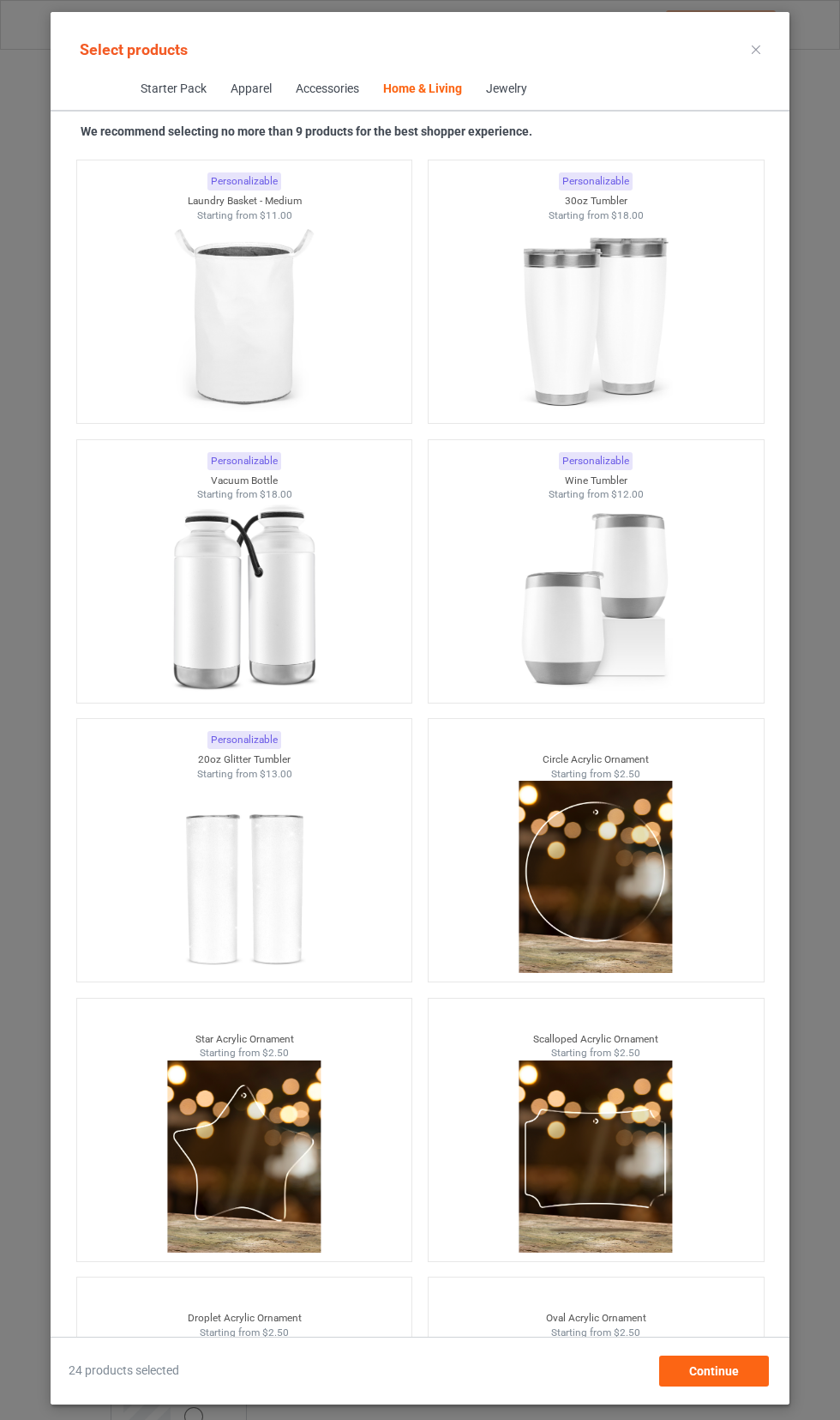
scroll to position [26001, 0]
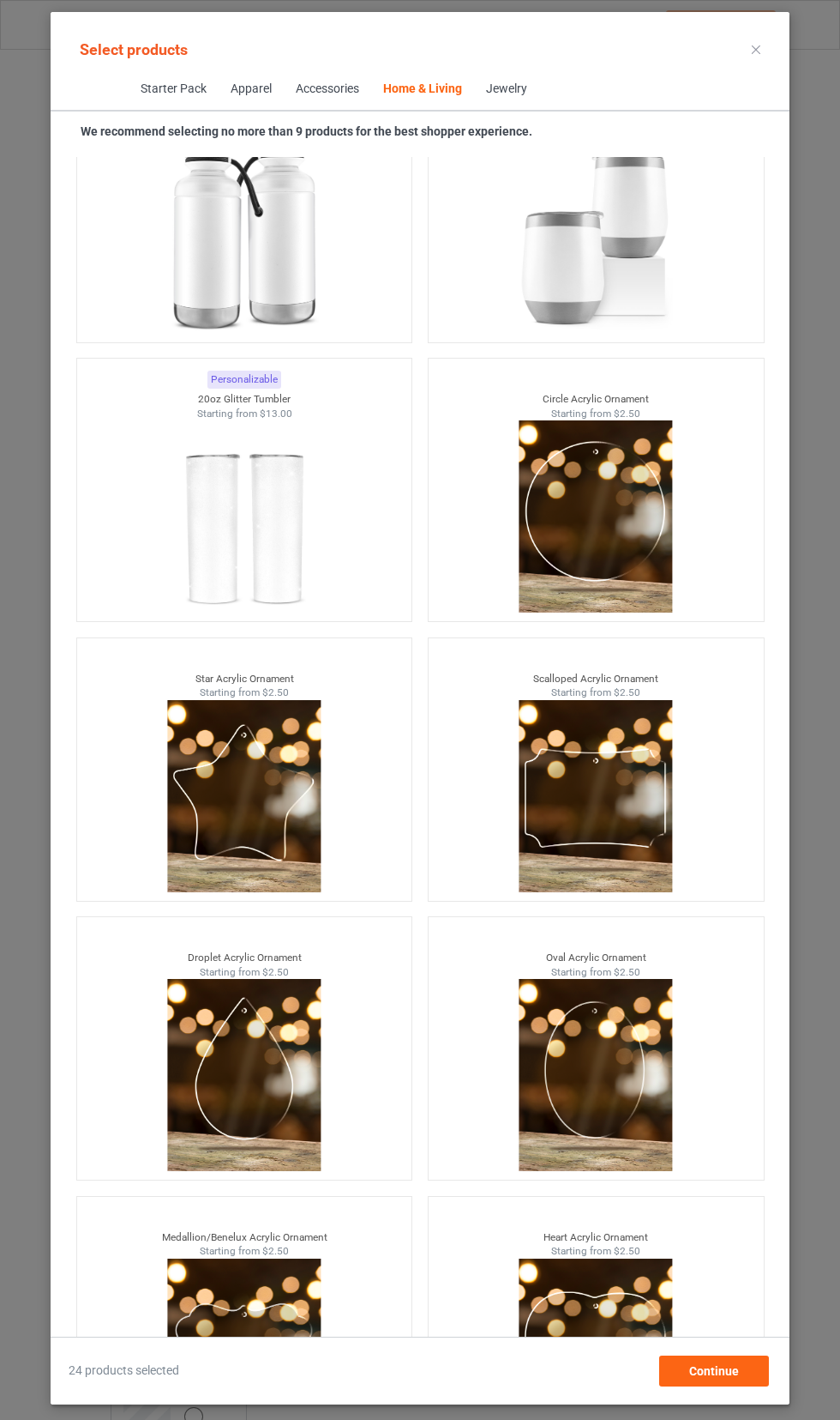
click at [202, 577] on img at bounding box center [244, 516] width 153 height 192
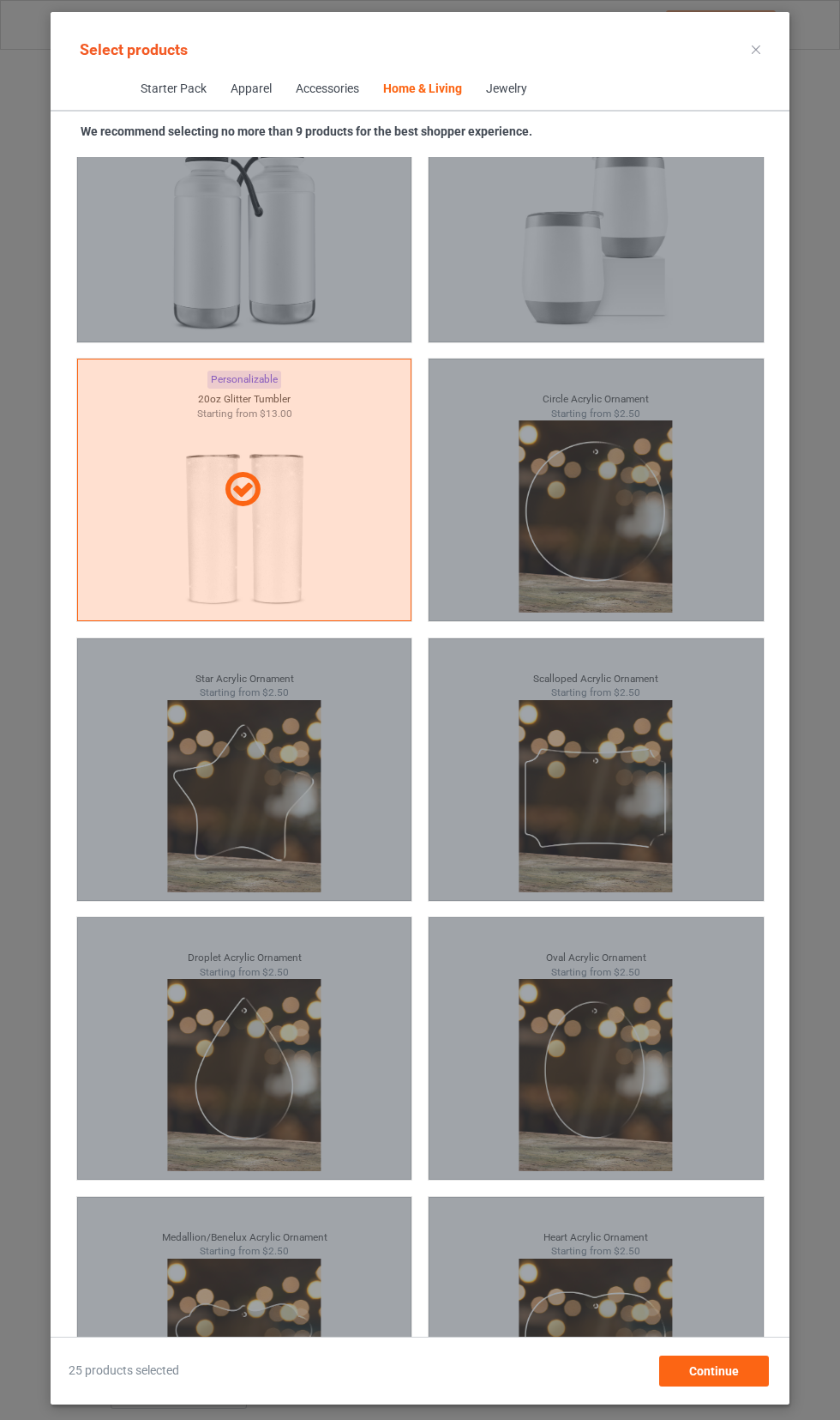
scroll to position [0, 0]
click at [743, 1398] on div "You can only add up to 25 products per campaign." at bounding box center [596, 1328] width 336 height 263
click at [732, 1378] on span "Continue" at bounding box center [714, 1370] width 50 height 14
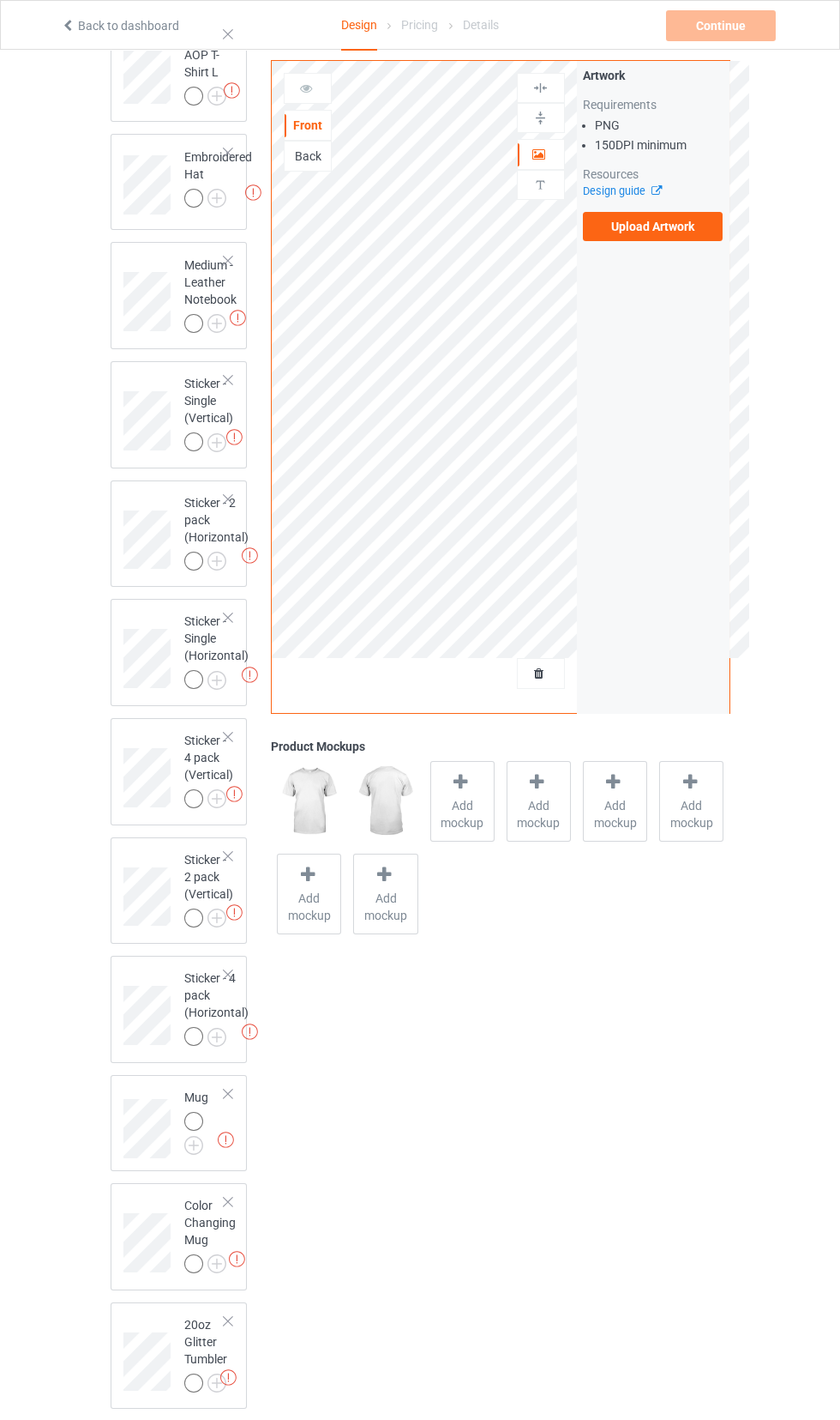
click at [697, 237] on label "Upload Artwork" at bounding box center [653, 227] width 141 height 29
click at [0, 0] on input "Upload Artwork" at bounding box center [0, 0] width 0 height 0
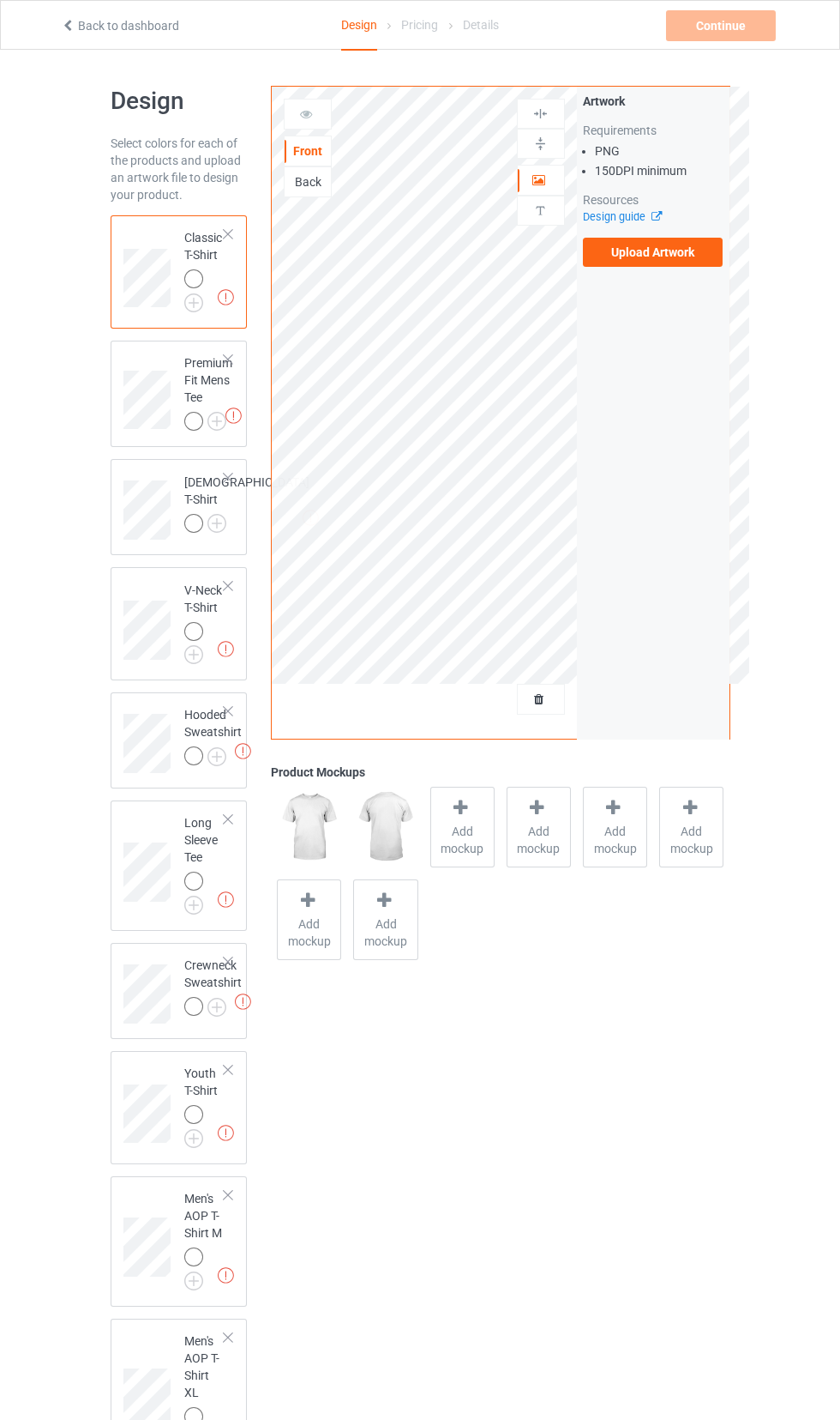
click at [611, 368] on div "Artwork Requirements PNG 150 DPI minimum Resources Design guide Upload Artwork" at bounding box center [652, 413] width 152 height 652
click at [680, 256] on label "Upload Artwork" at bounding box center [653, 252] width 141 height 29
click at [0, 0] on input "Upload Artwork" at bounding box center [0, 0] width 0 height 0
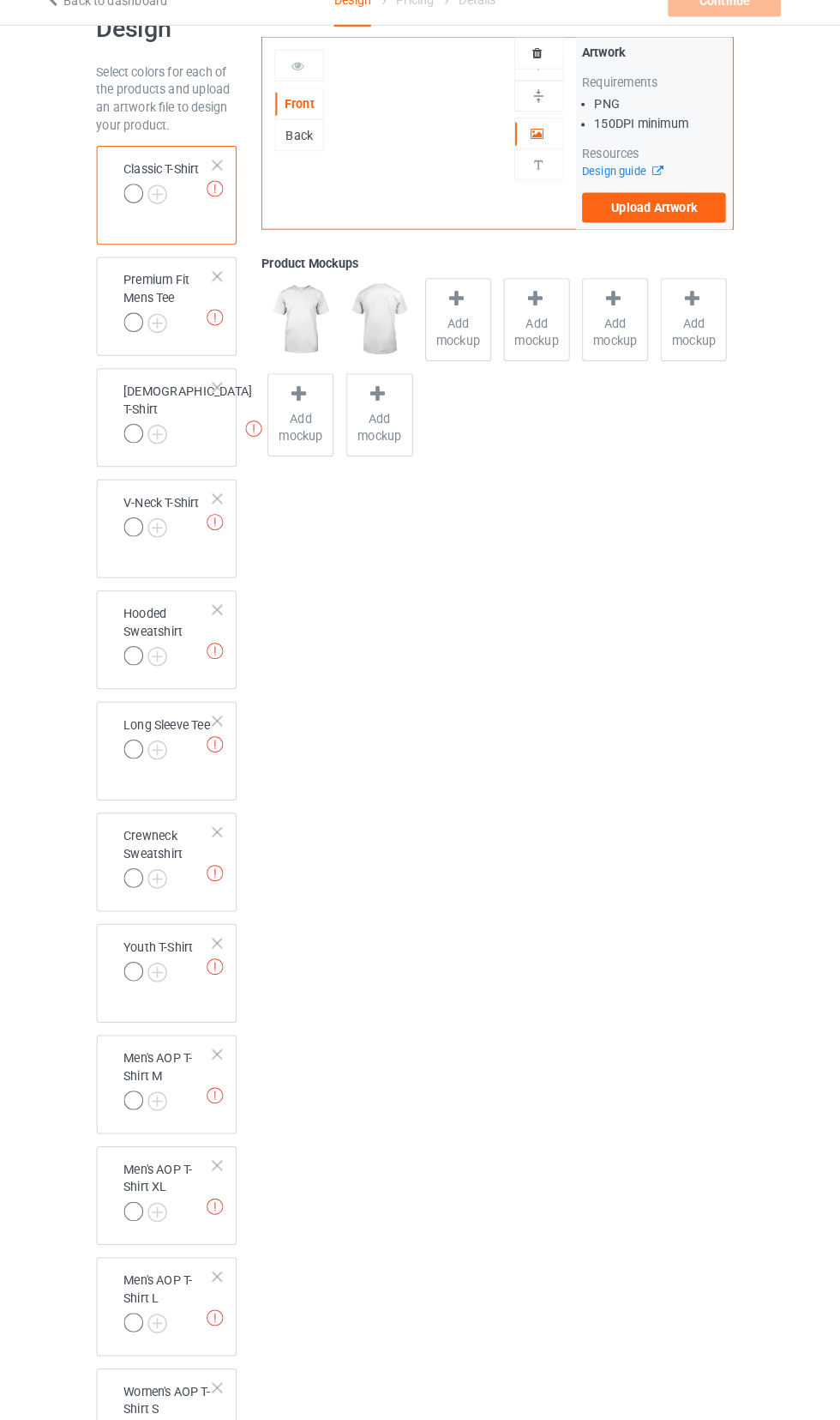
click at [702, 222] on label "Upload Artwork" at bounding box center [653, 227] width 141 height 29
click at [0, 0] on input "Upload Artwork" at bounding box center [0, 0] width 0 height 0
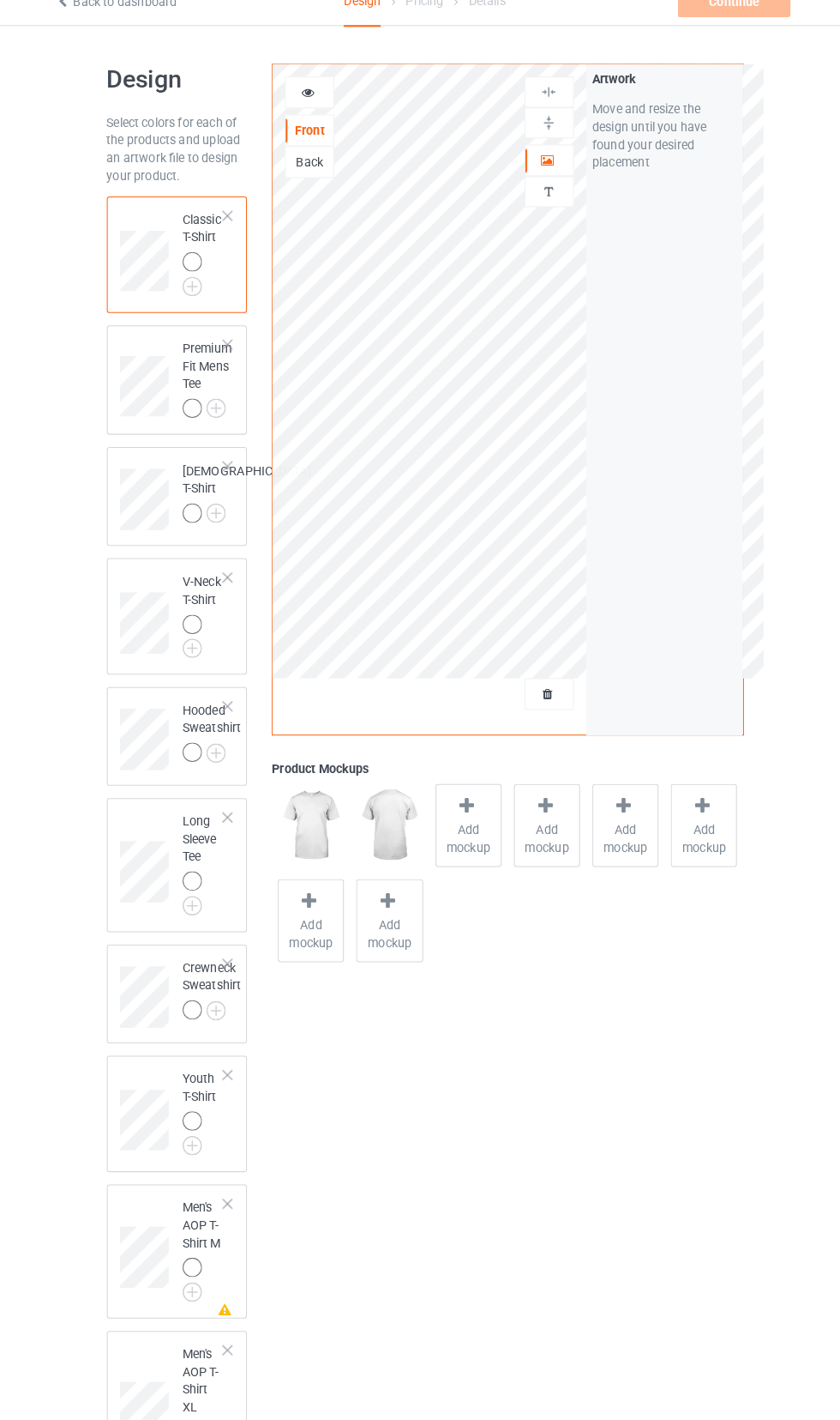
click at [311, 109] on icon at bounding box center [307, 111] width 14 height 12
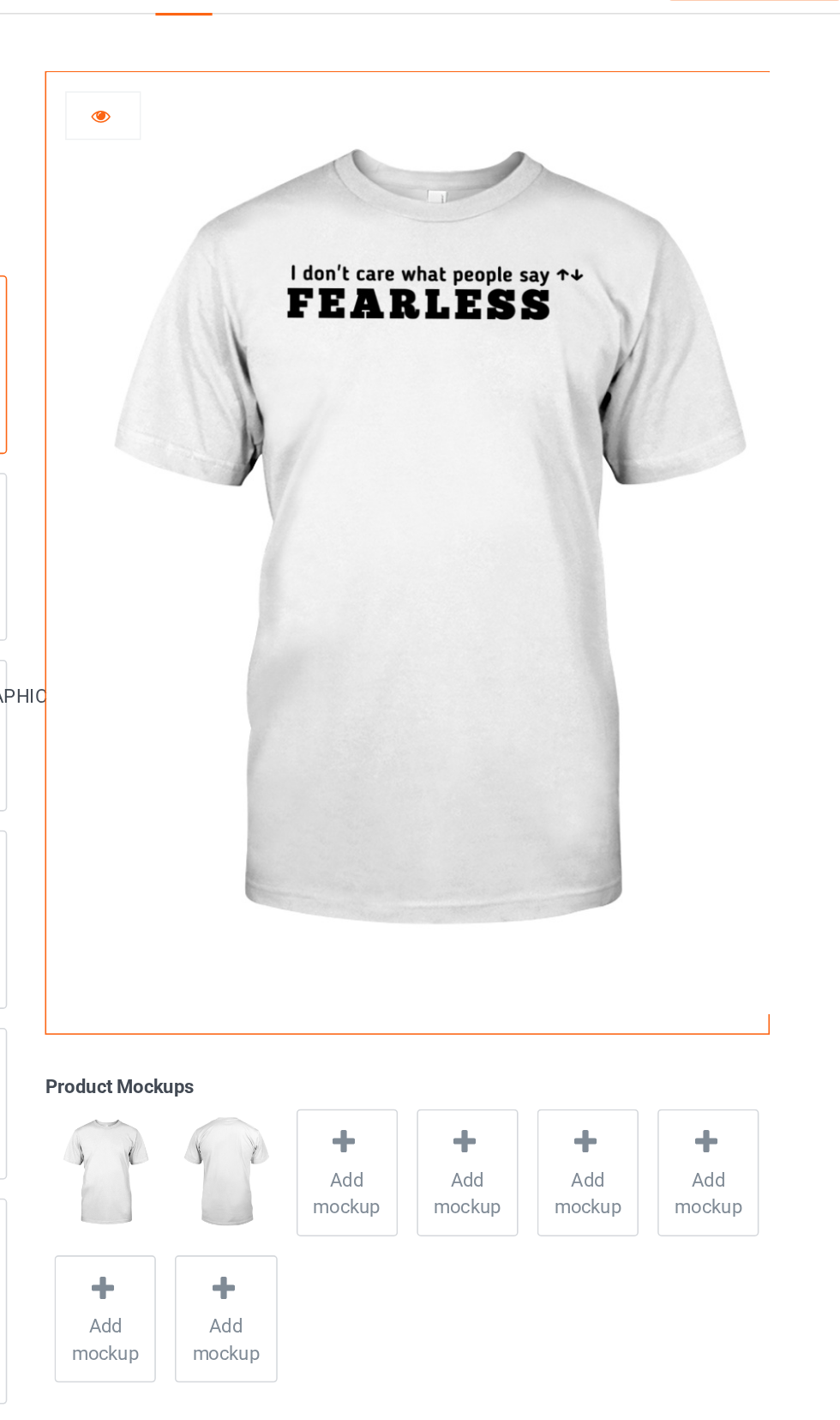
click at [559, 237] on img at bounding box center [510, 385] width 477 height 597
click at [318, 113] on div at bounding box center [307, 114] width 46 height 17
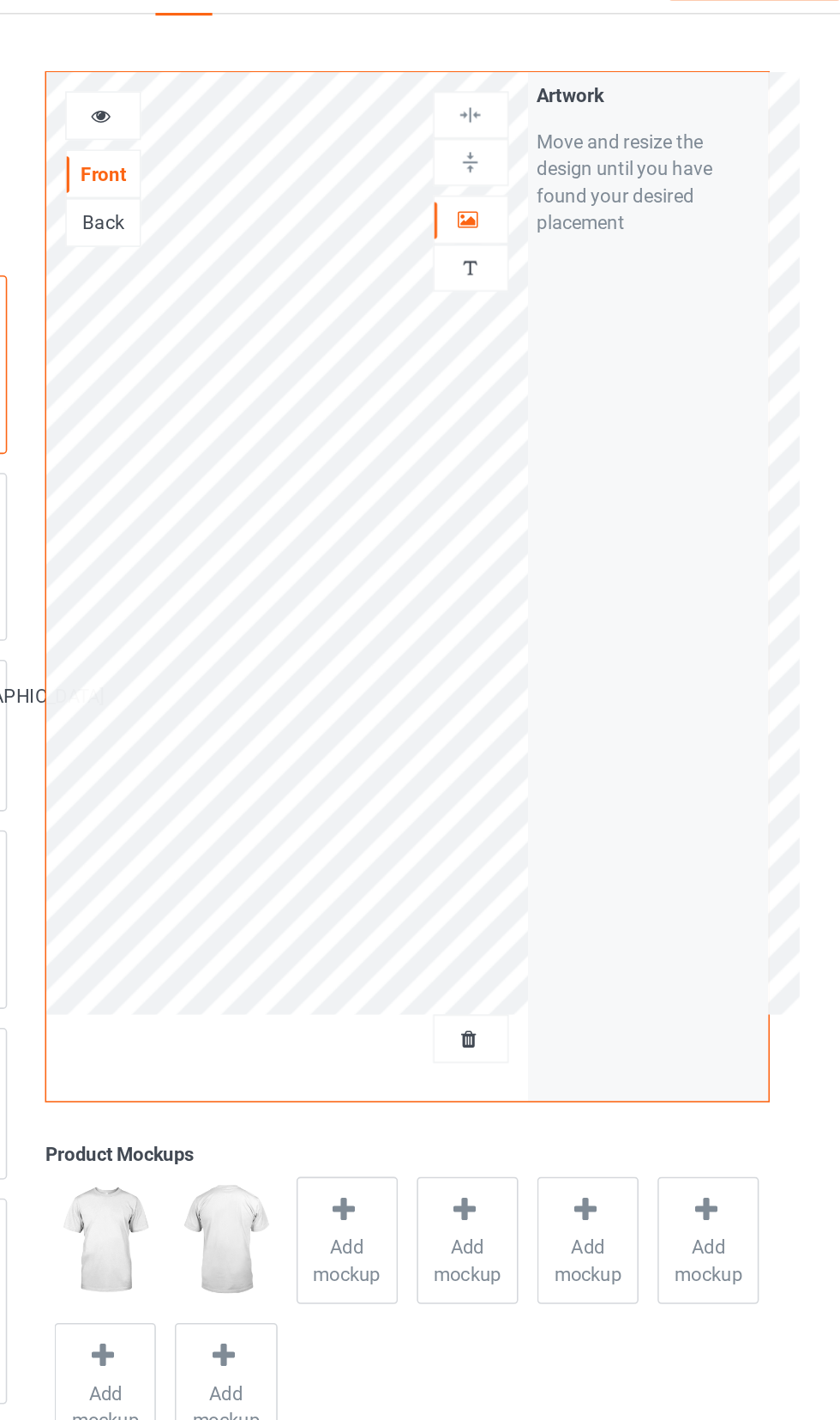
click at [546, 153] on div at bounding box center [540, 144] width 48 height 30
click at [541, 148] on img at bounding box center [540, 144] width 16 height 16
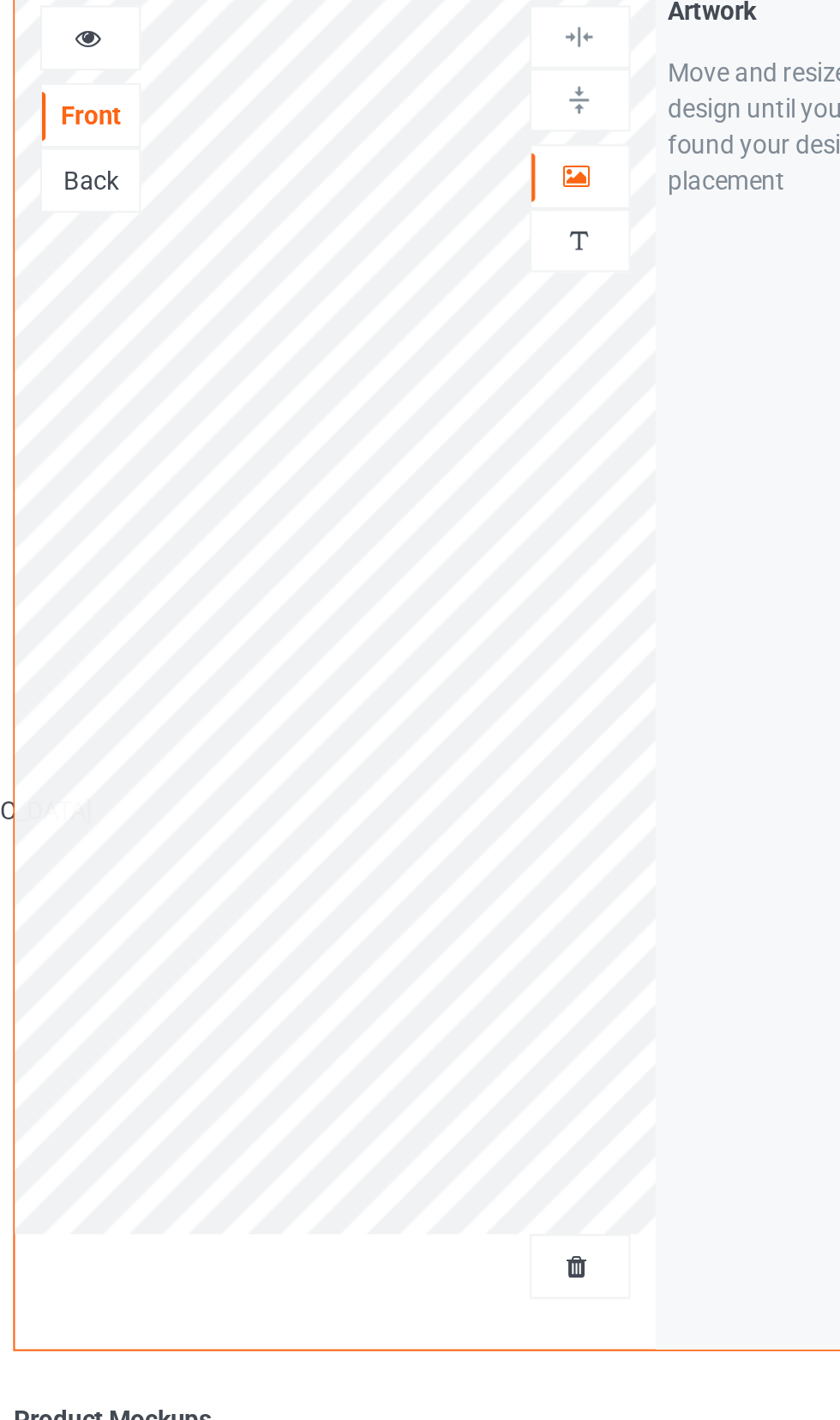
scroll to position [94, 0]
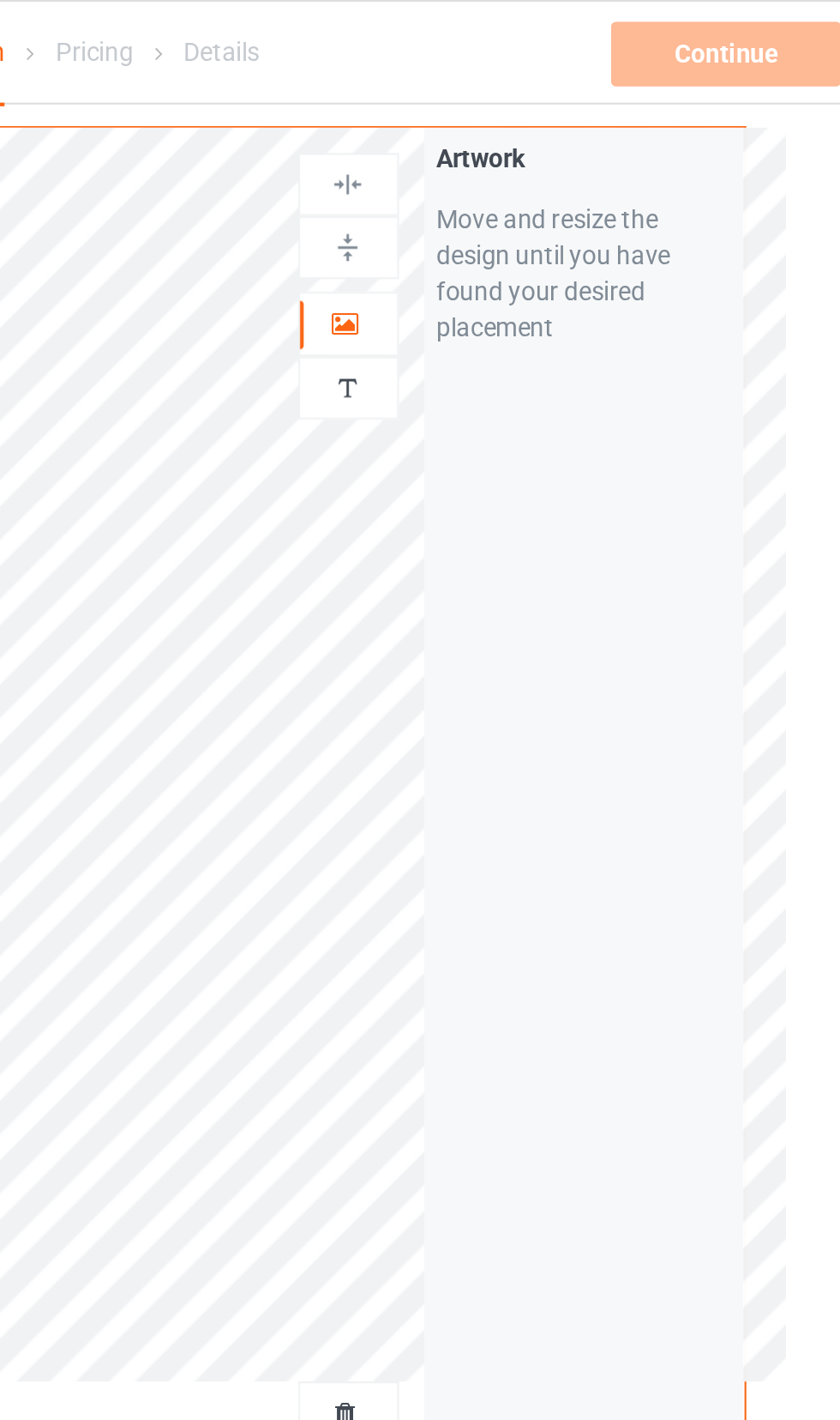
click at [556, 116] on div at bounding box center [540, 118] width 46 height 16
click at [556, 121] on div at bounding box center [540, 118] width 46 height 16
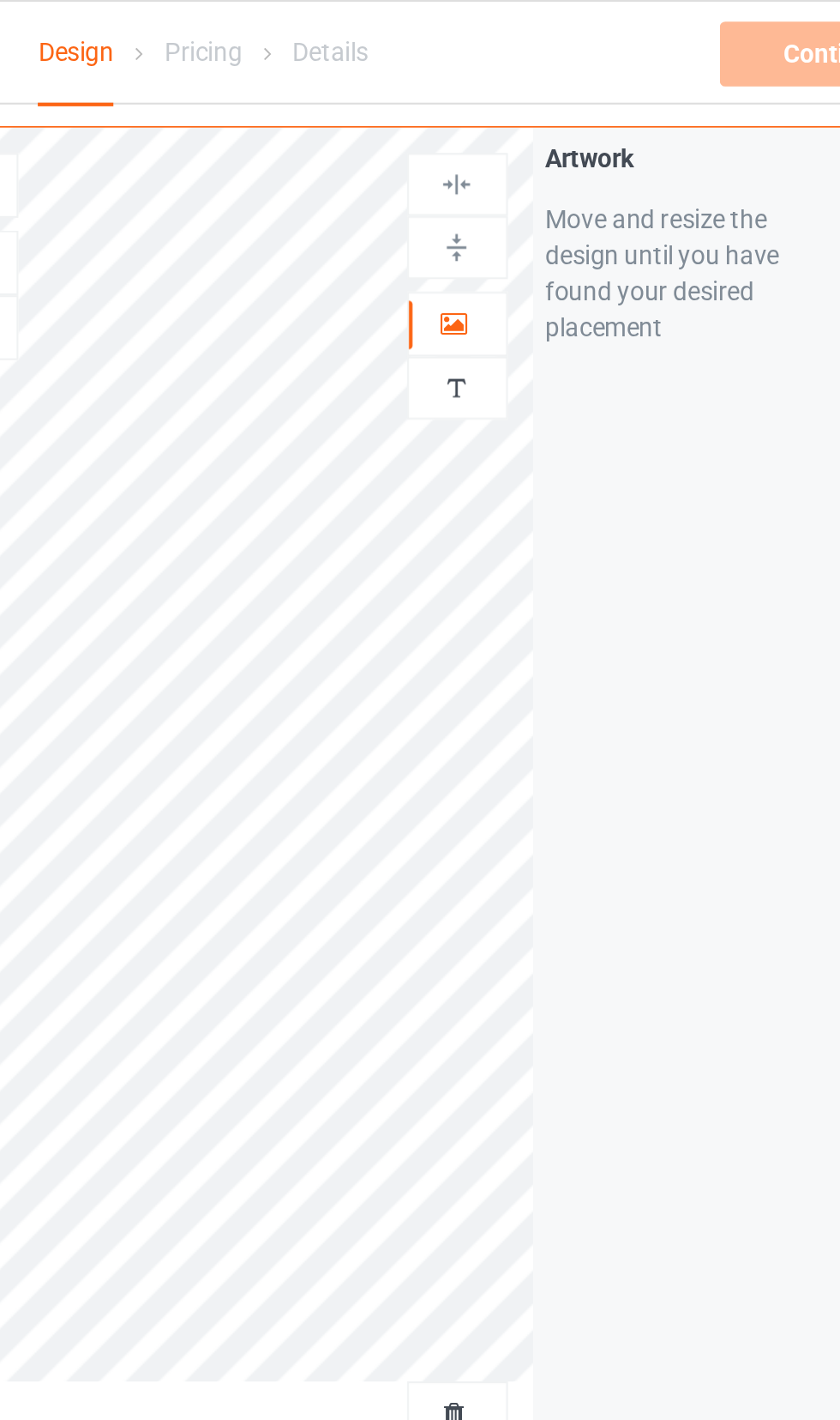
click at [542, 155] on icon at bounding box center [540, 152] width 14 height 12
click at [656, 225] on div "Artwork Move and resize the design until you have found your desired placement" at bounding box center [652, 386] width 152 height 652
click at [654, 339] on div "Artwork Move and resize the design until you have found your desired placement" at bounding box center [652, 386] width 152 height 652
click at [550, 182] on div at bounding box center [540, 185] width 46 height 16
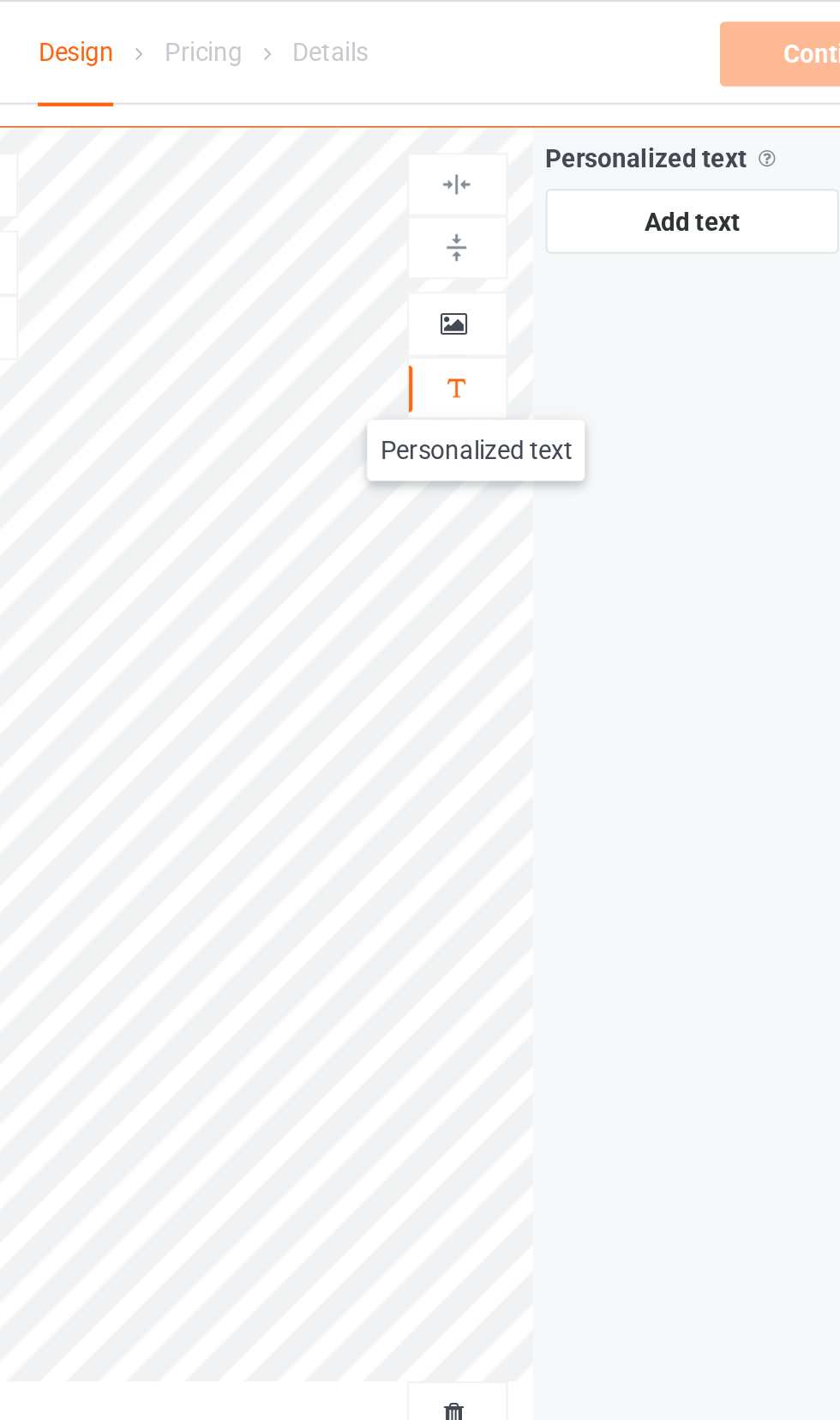
click at [547, 120] on img at bounding box center [540, 118] width 16 height 16
click at [550, 181] on div at bounding box center [540, 185] width 46 height 16
click at [656, 226] on div "Personalized text Allow customers to personalize text with your choice of fonts…" at bounding box center [652, 386] width 152 height 652
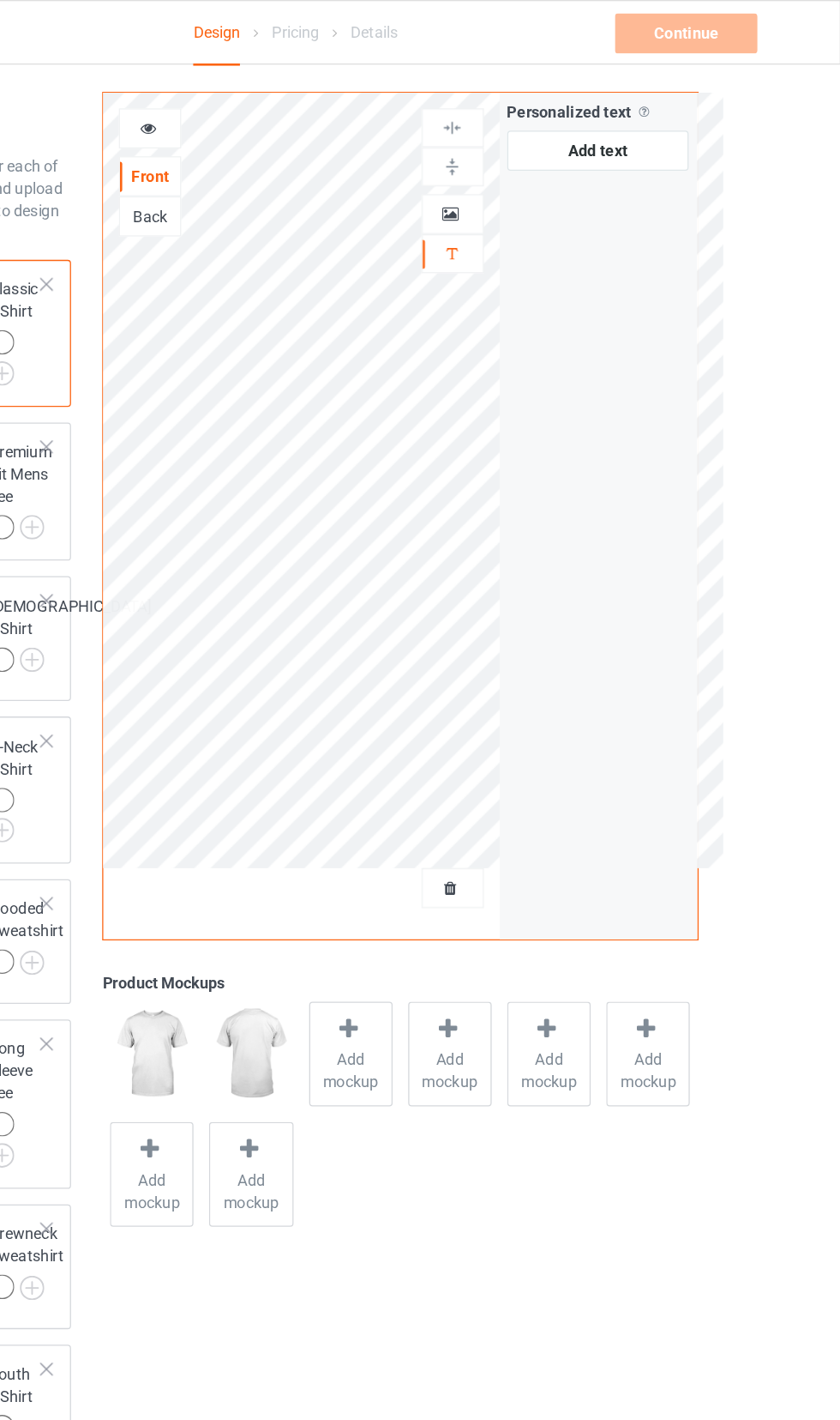
scroll to position [0, 0]
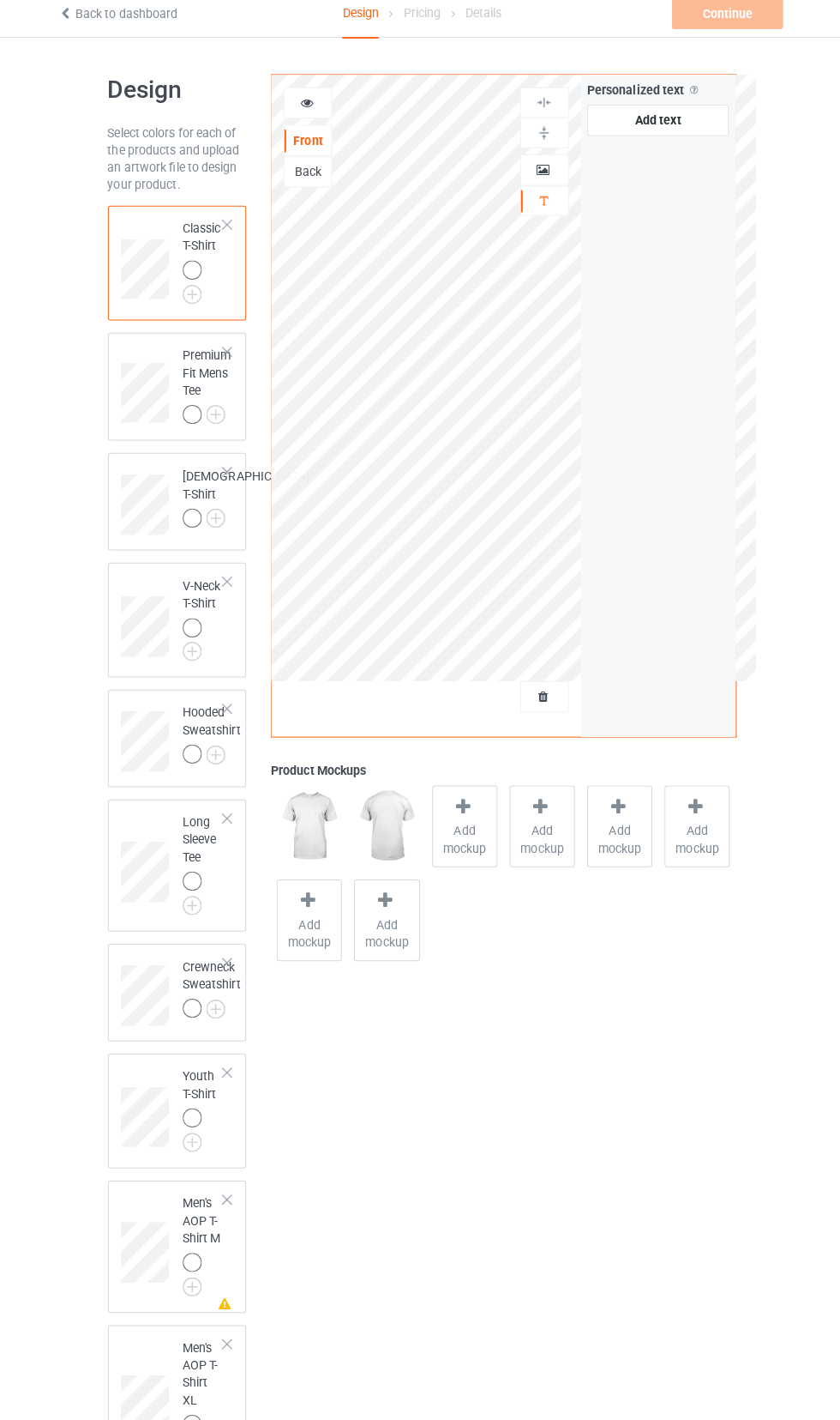
click at [300, 115] on icon at bounding box center [307, 111] width 14 height 12
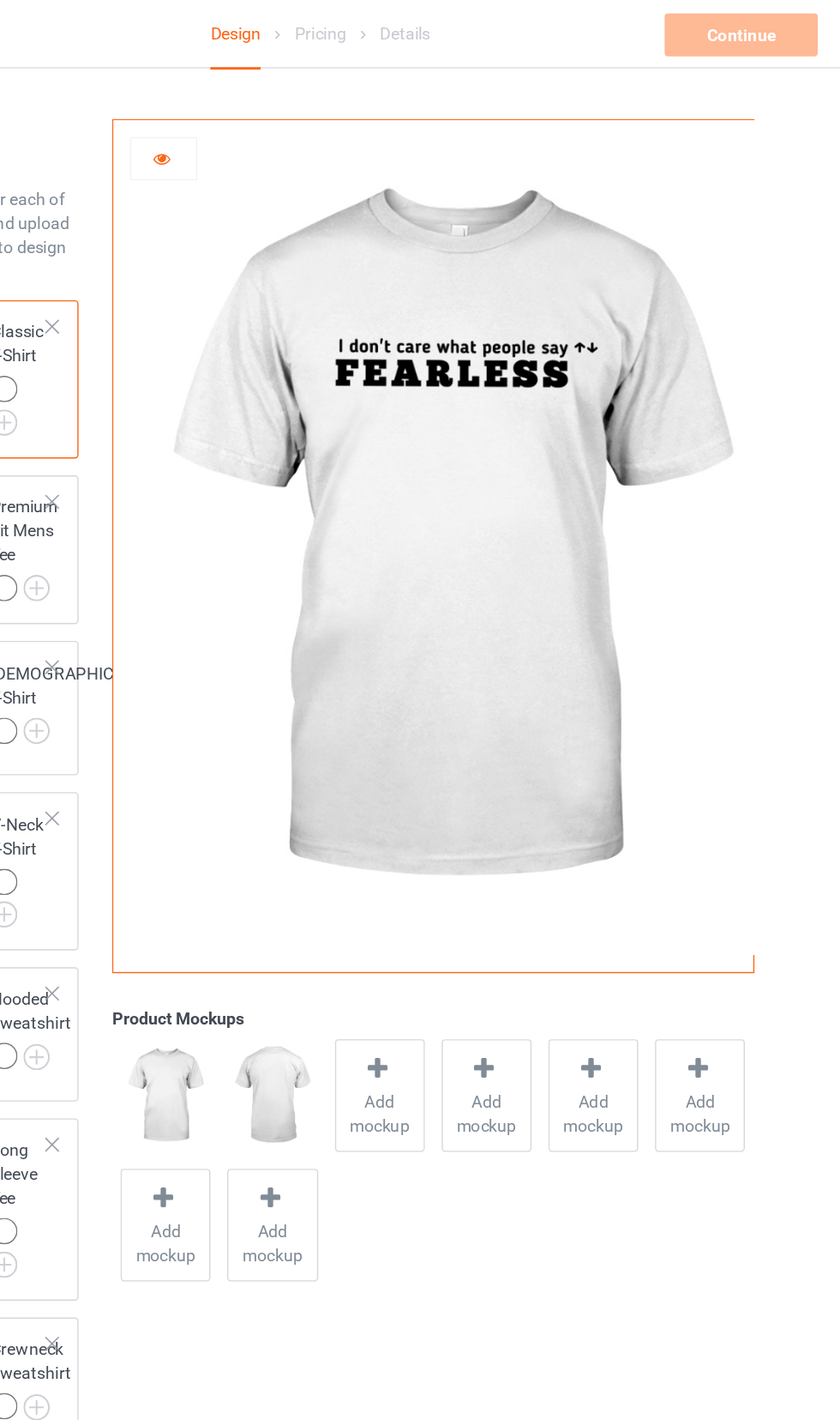
click at [314, 123] on div at bounding box center [307, 114] width 46 height 17
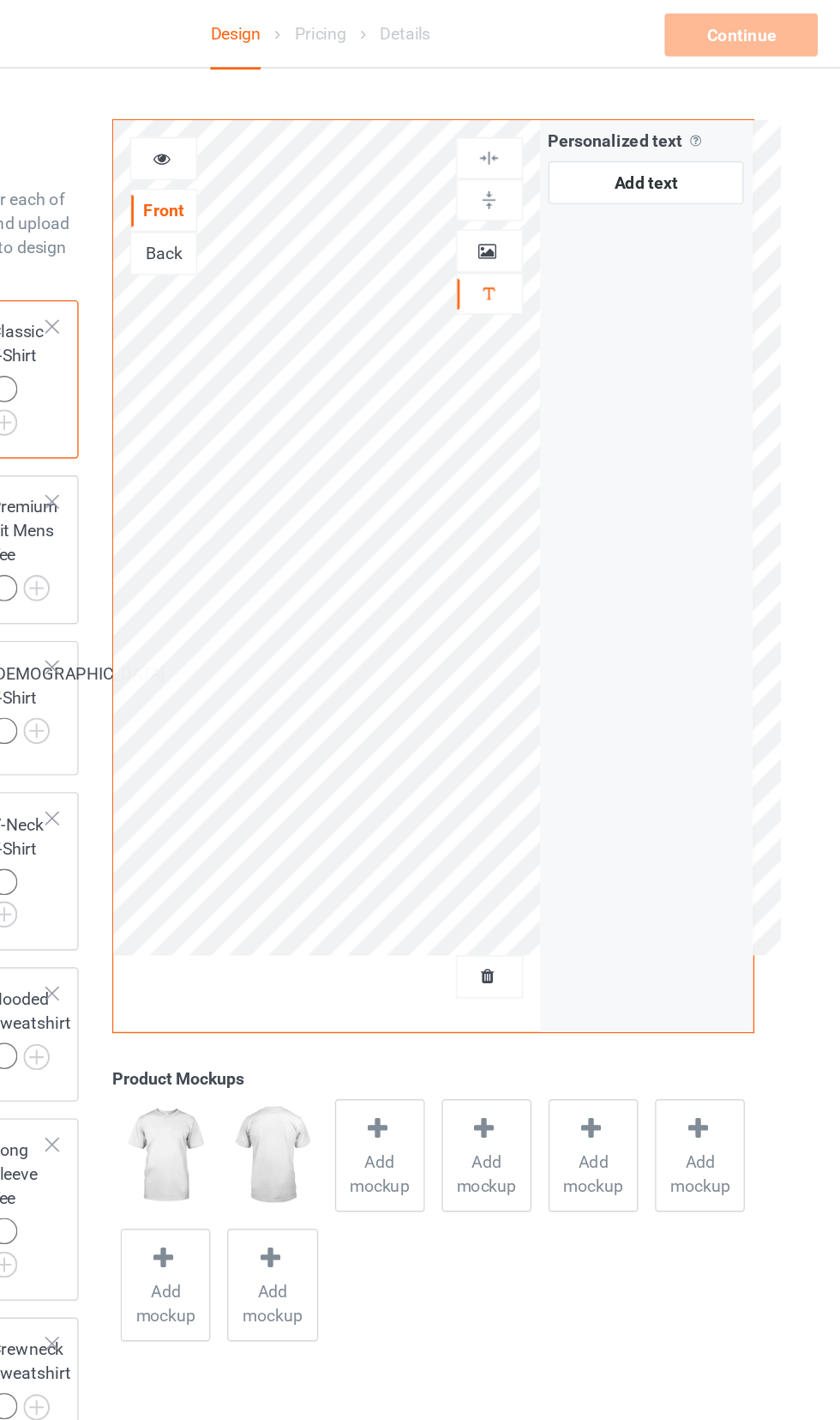
click at [553, 186] on div at bounding box center [540, 180] width 46 height 17
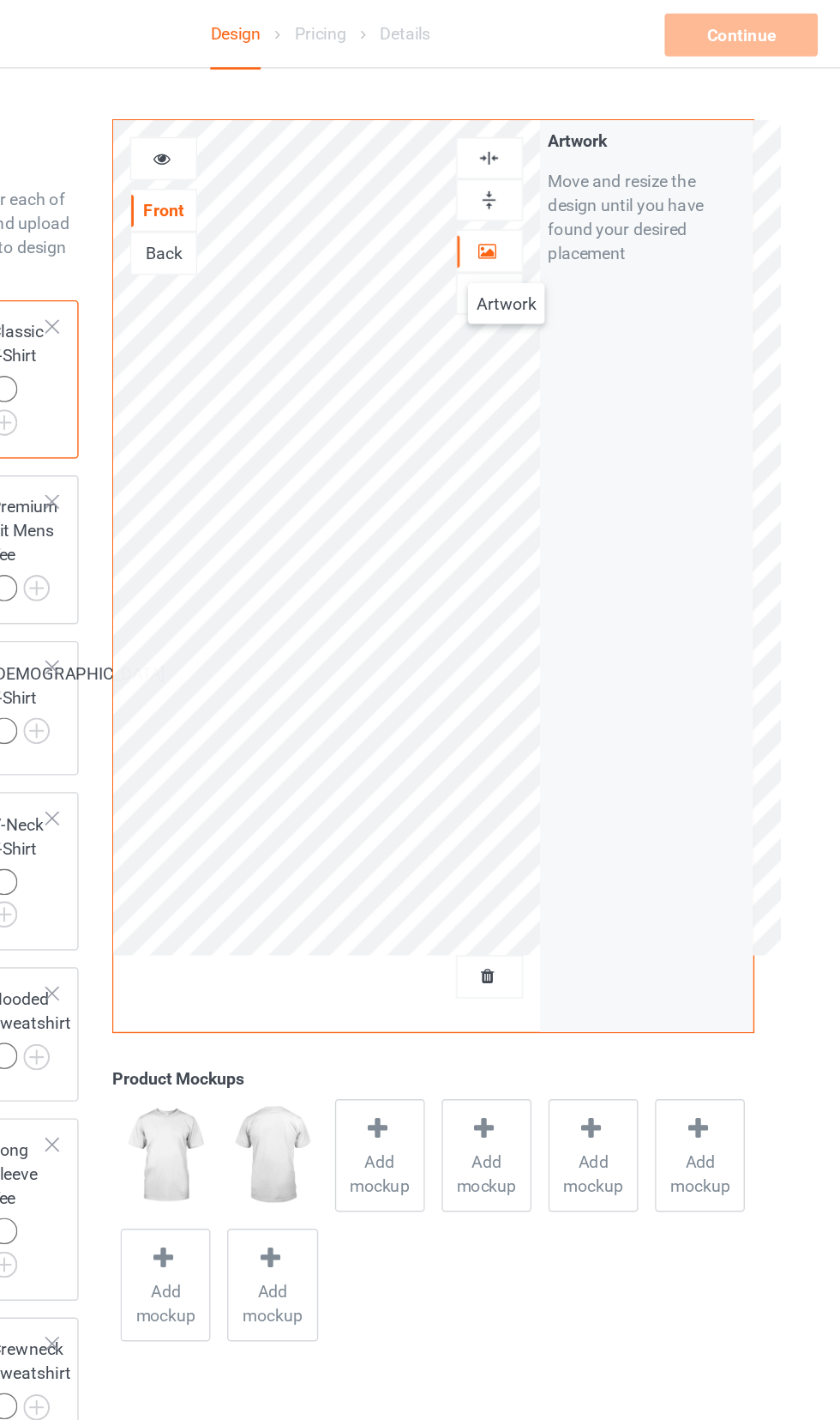
click at [702, 308] on div "Artwork Move and resize the design until you have found your desired placement" at bounding box center [652, 413] width 152 height 652
click at [306, 112] on icon at bounding box center [307, 111] width 14 height 12
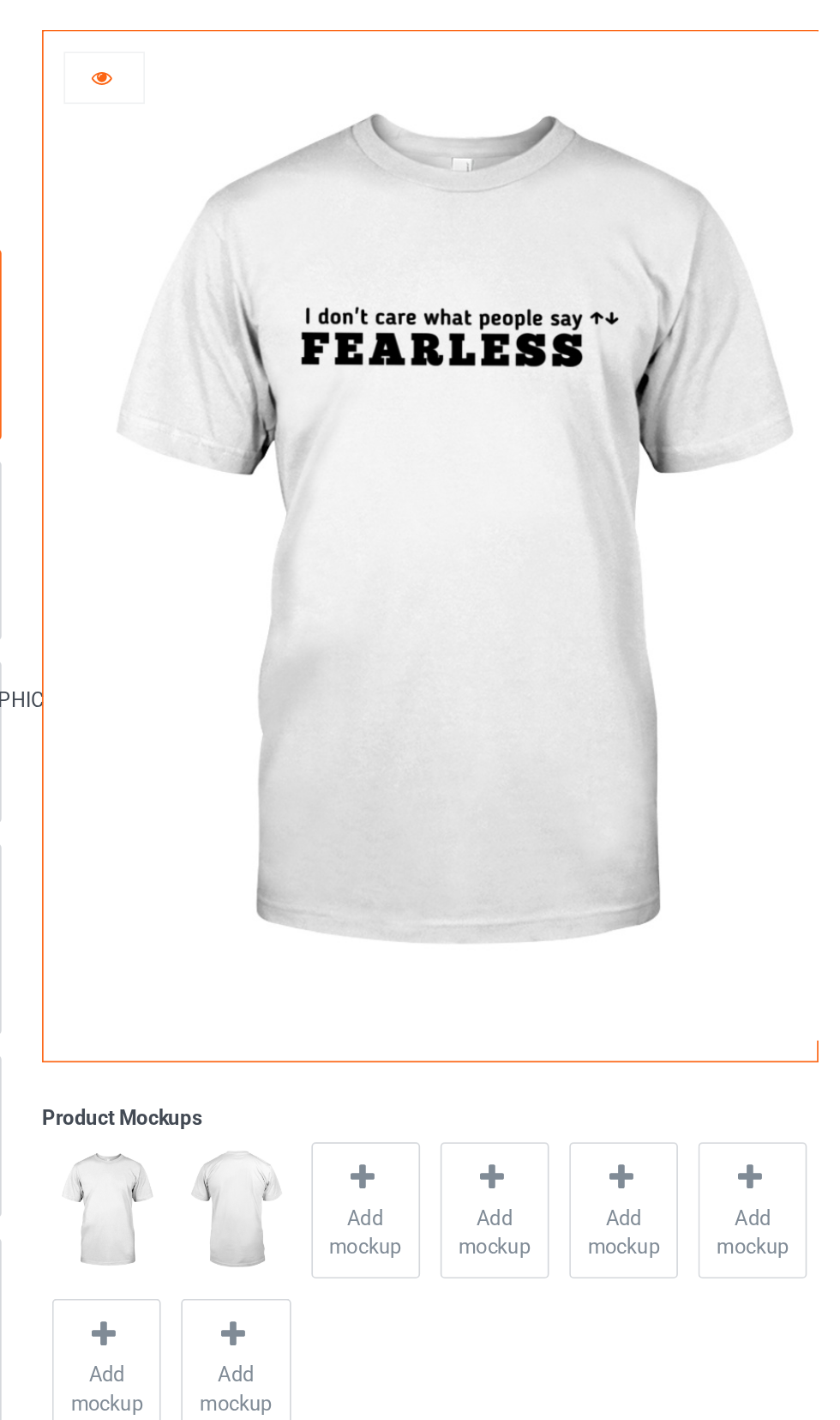
click at [691, 441] on img at bounding box center [510, 385] width 477 height 597
click at [318, 117] on div at bounding box center [307, 114] width 46 height 17
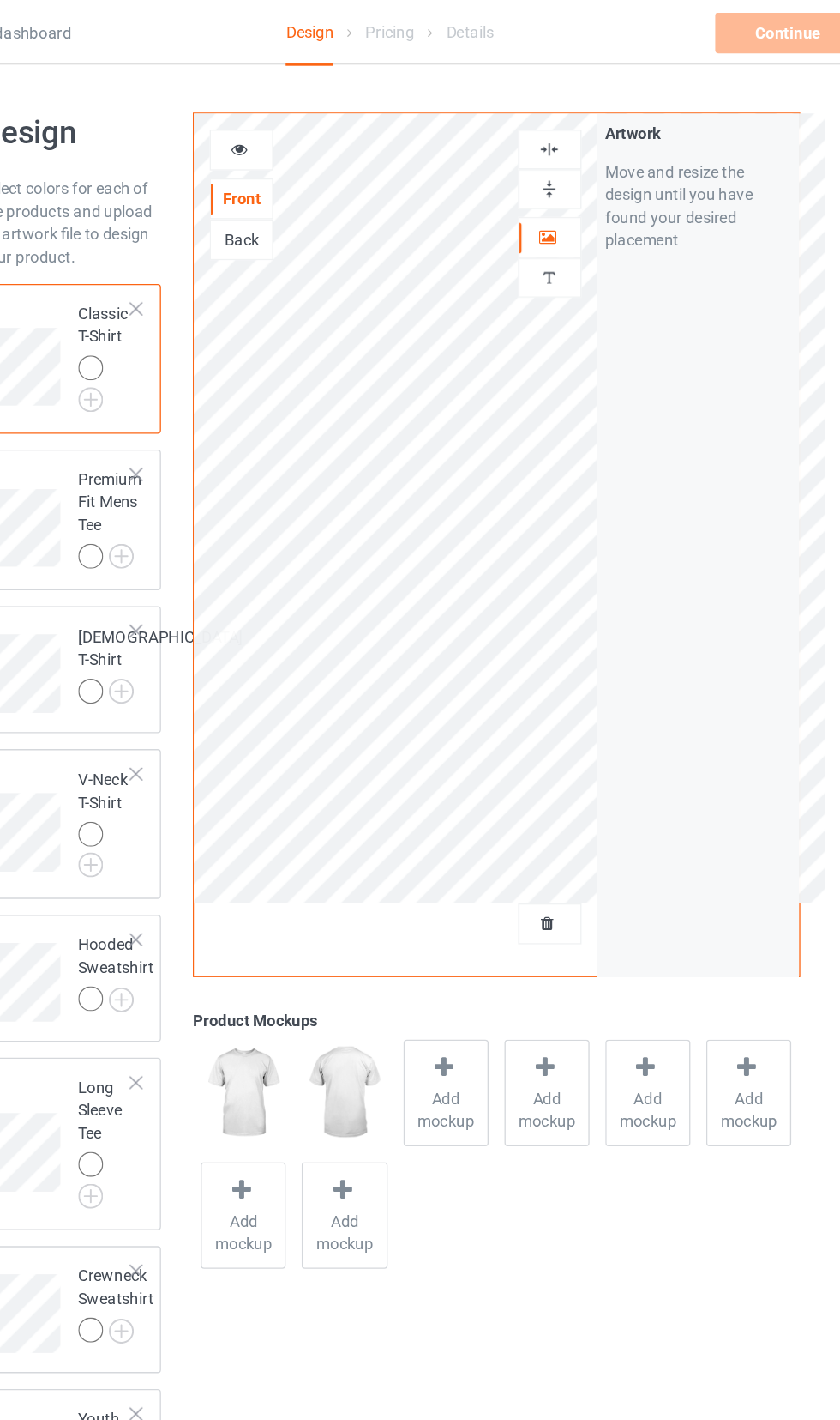
click at [0, 0] on img at bounding box center [0, 0] width 0 height 0
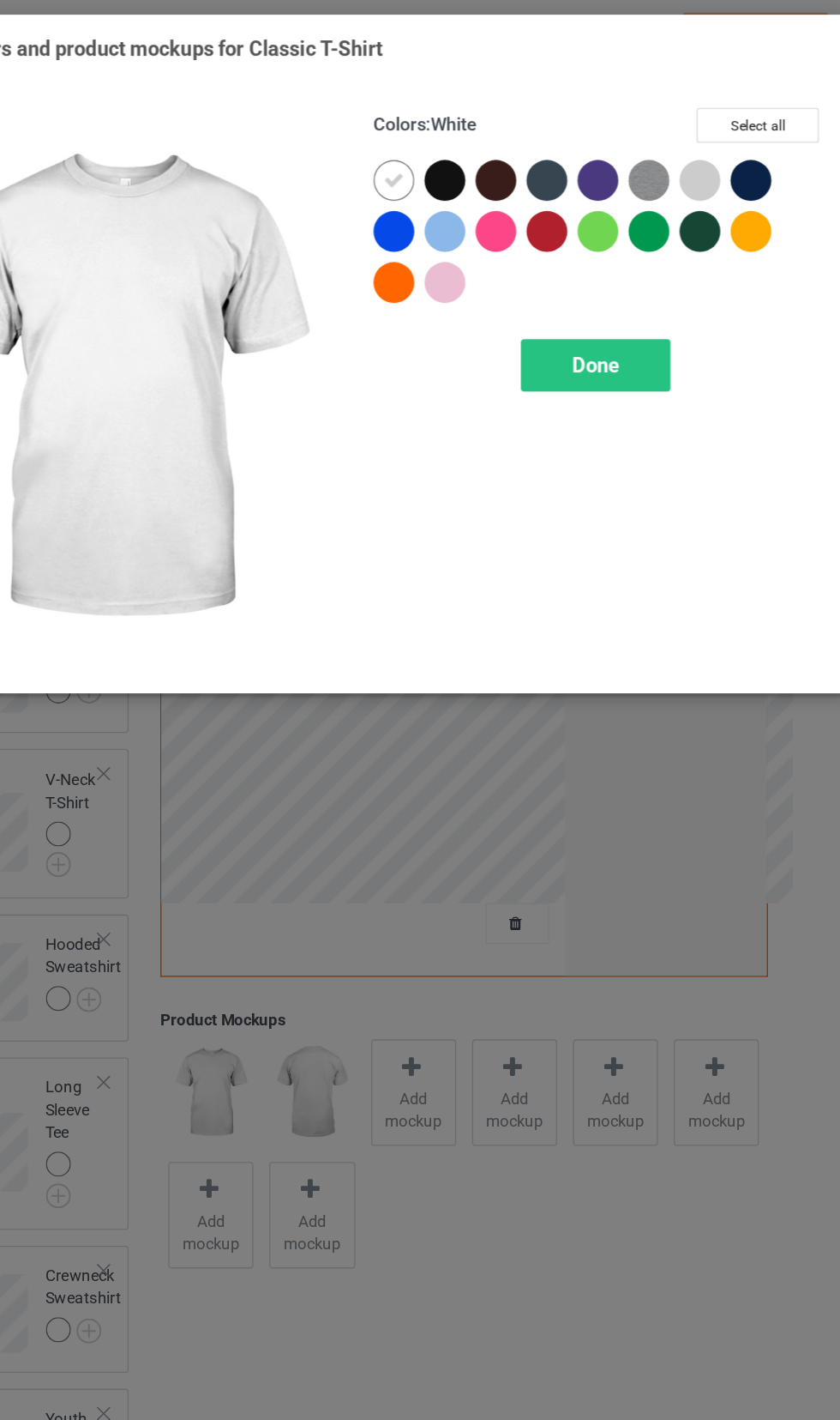
click at [530, 179] on div at bounding box center [524, 176] width 31 height 31
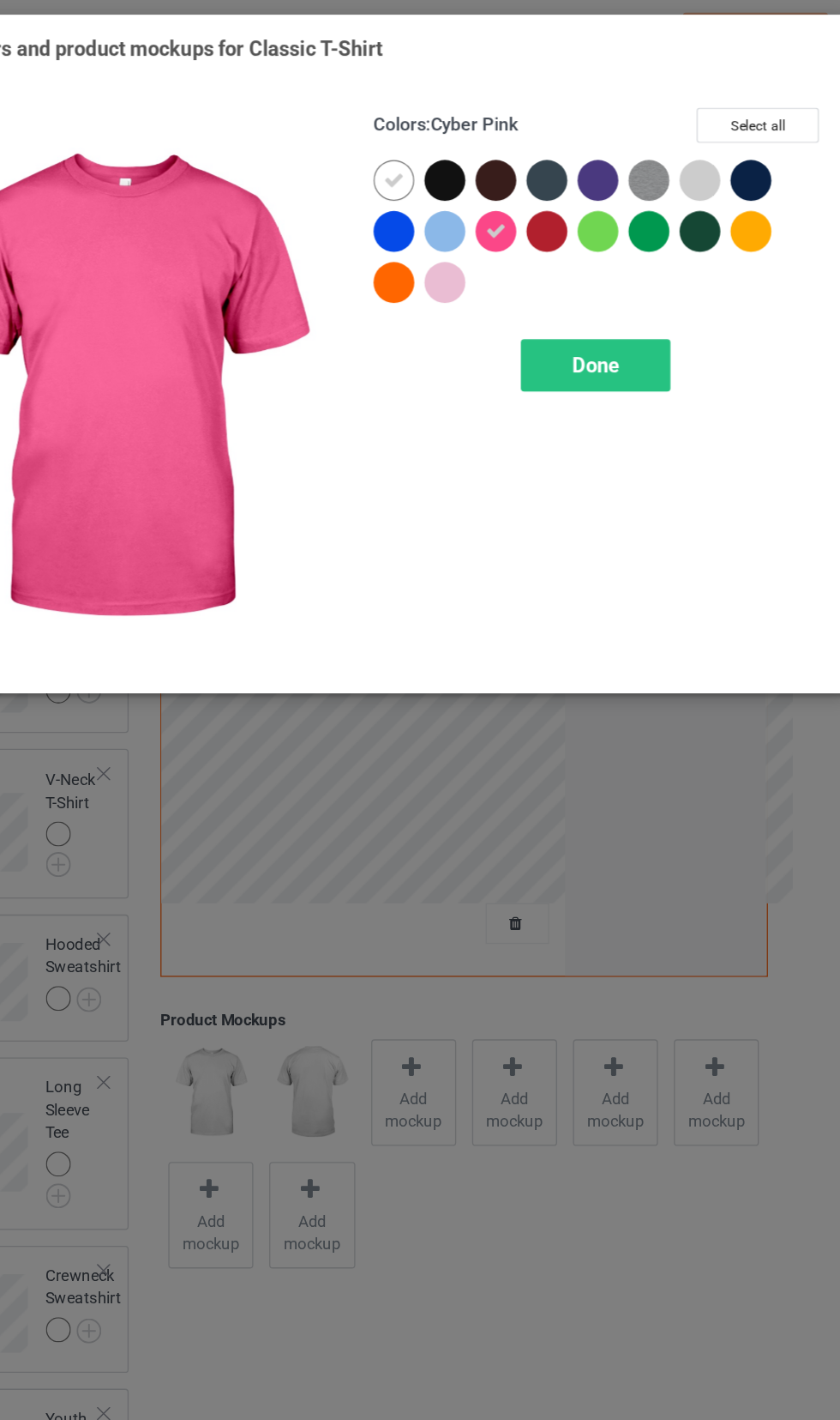
click at [485, 176] on div at bounding box center [486, 176] width 31 height 31
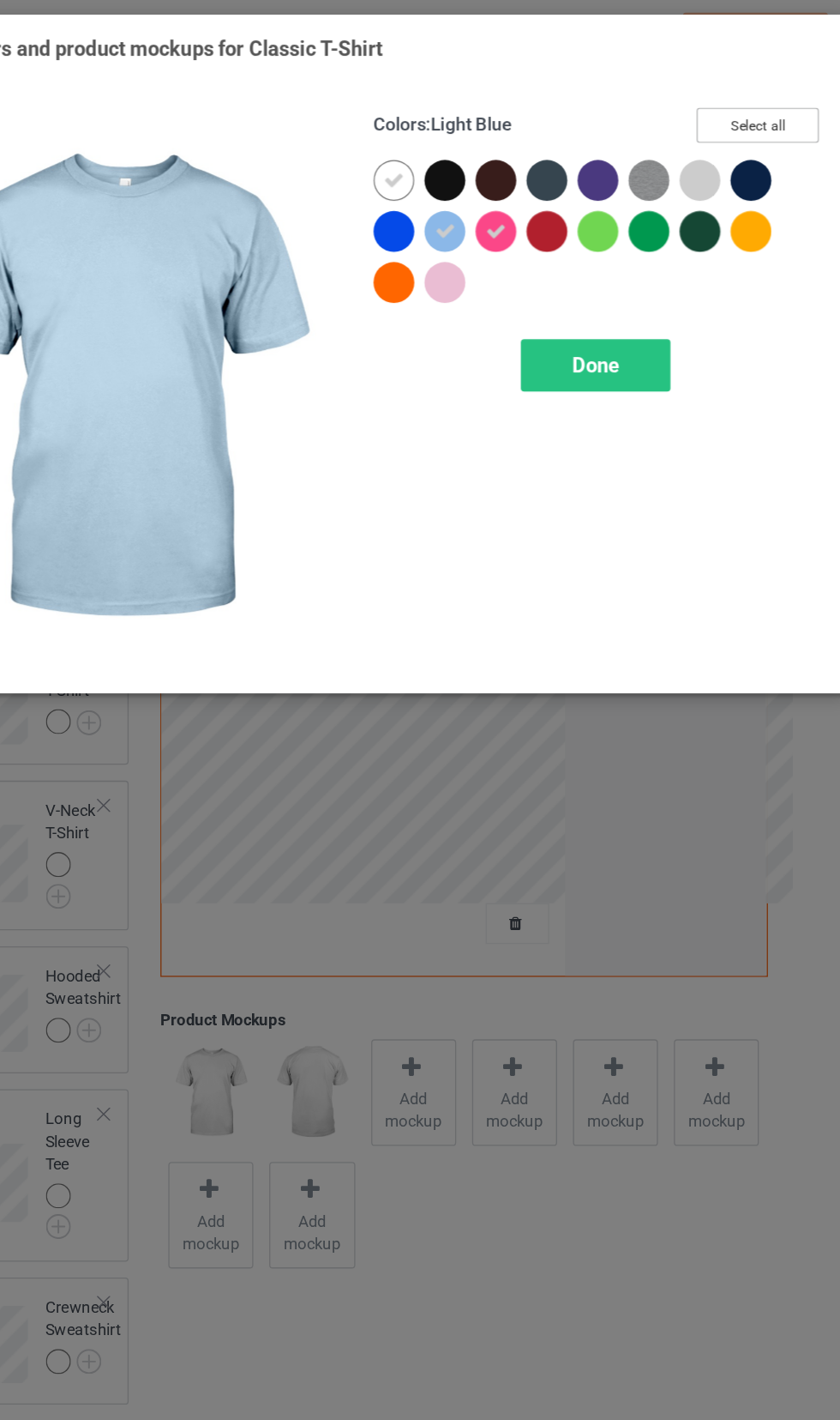
click at [714, 103] on button "Select all" at bounding box center [723, 95] width 93 height 26
click at [717, 142] on icon at bounding box center [717, 136] width 15 height 15
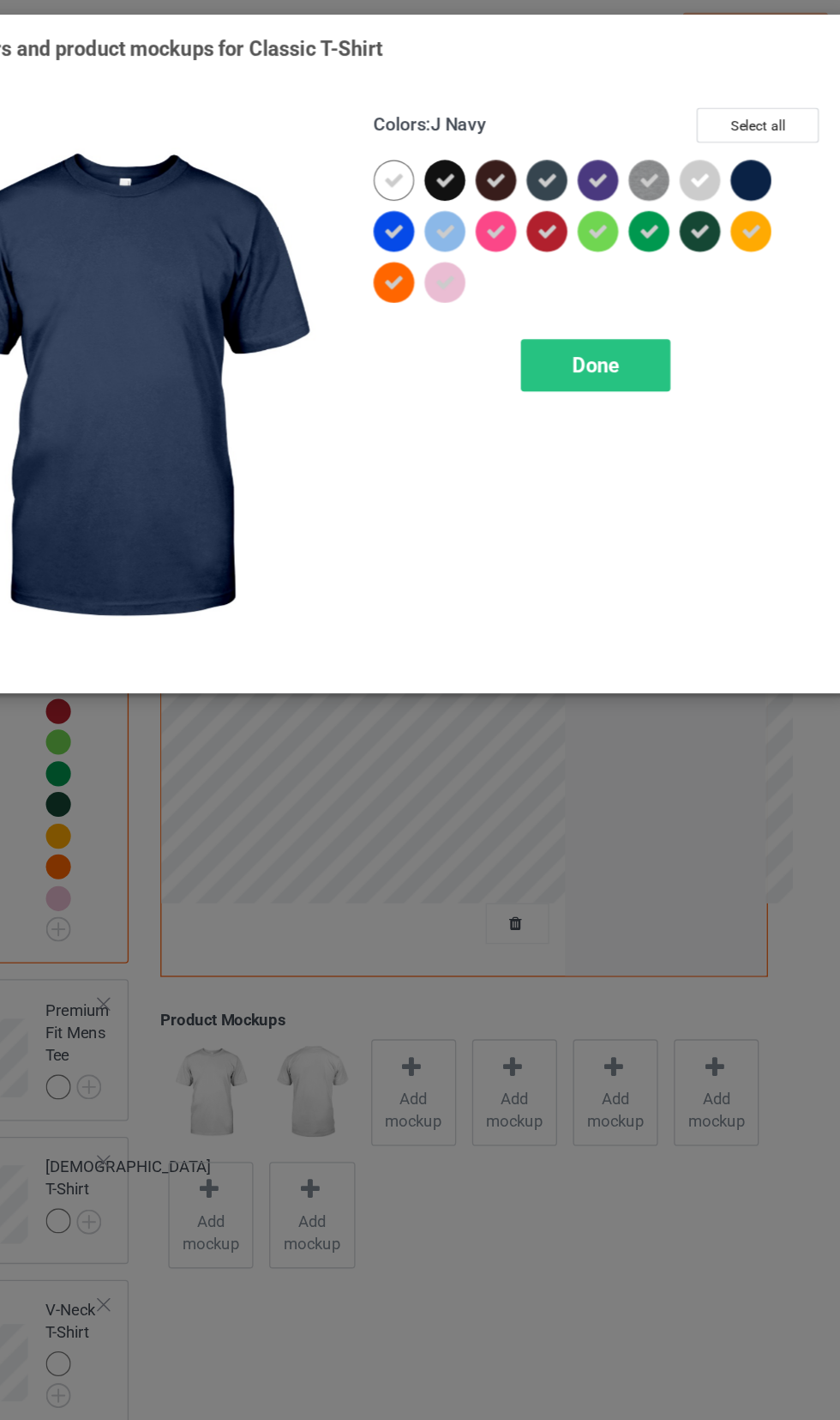
click at [479, 137] on icon at bounding box center [485, 136] width 15 height 15
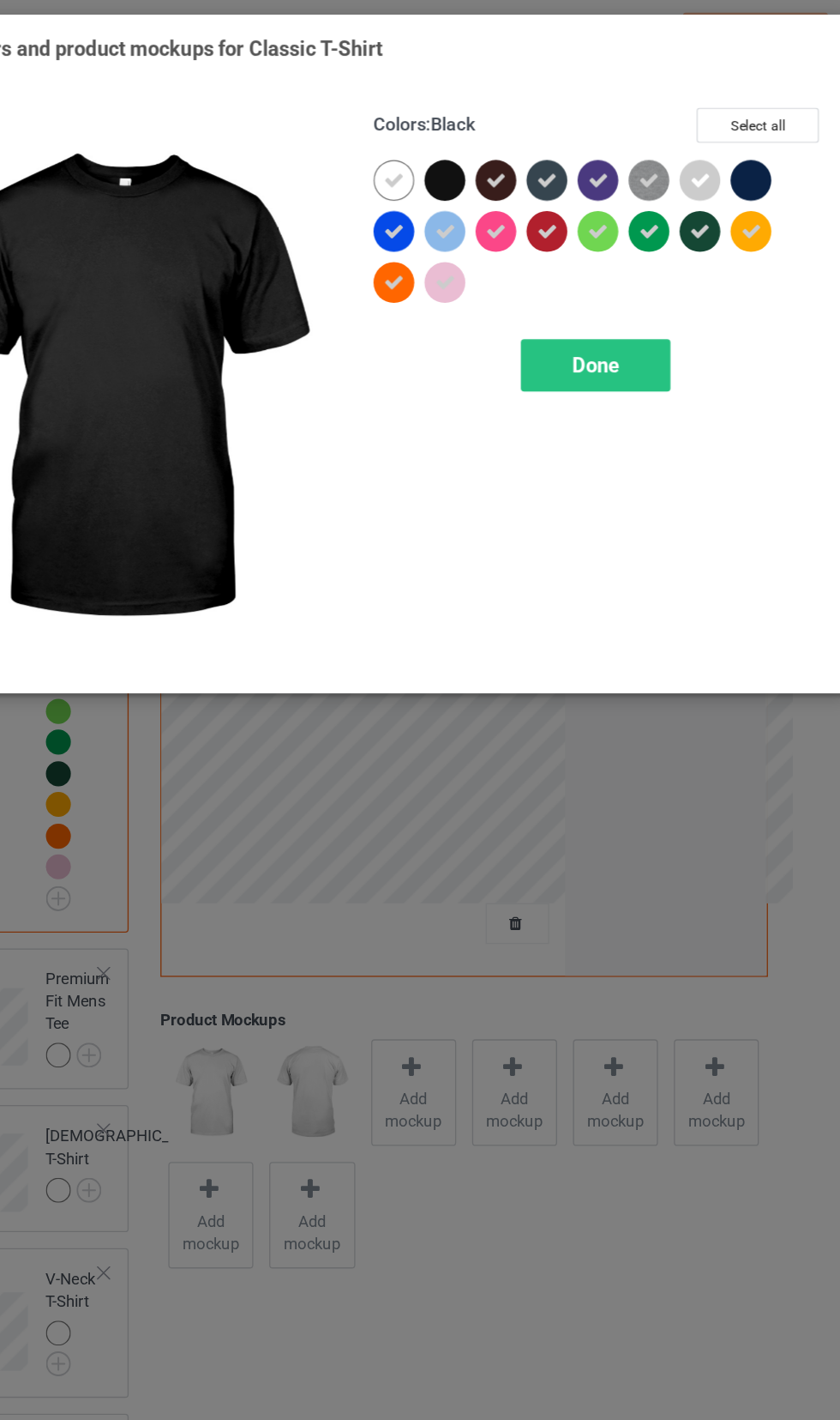
click at [523, 133] on icon at bounding box center [524, 136] width 15 height 15
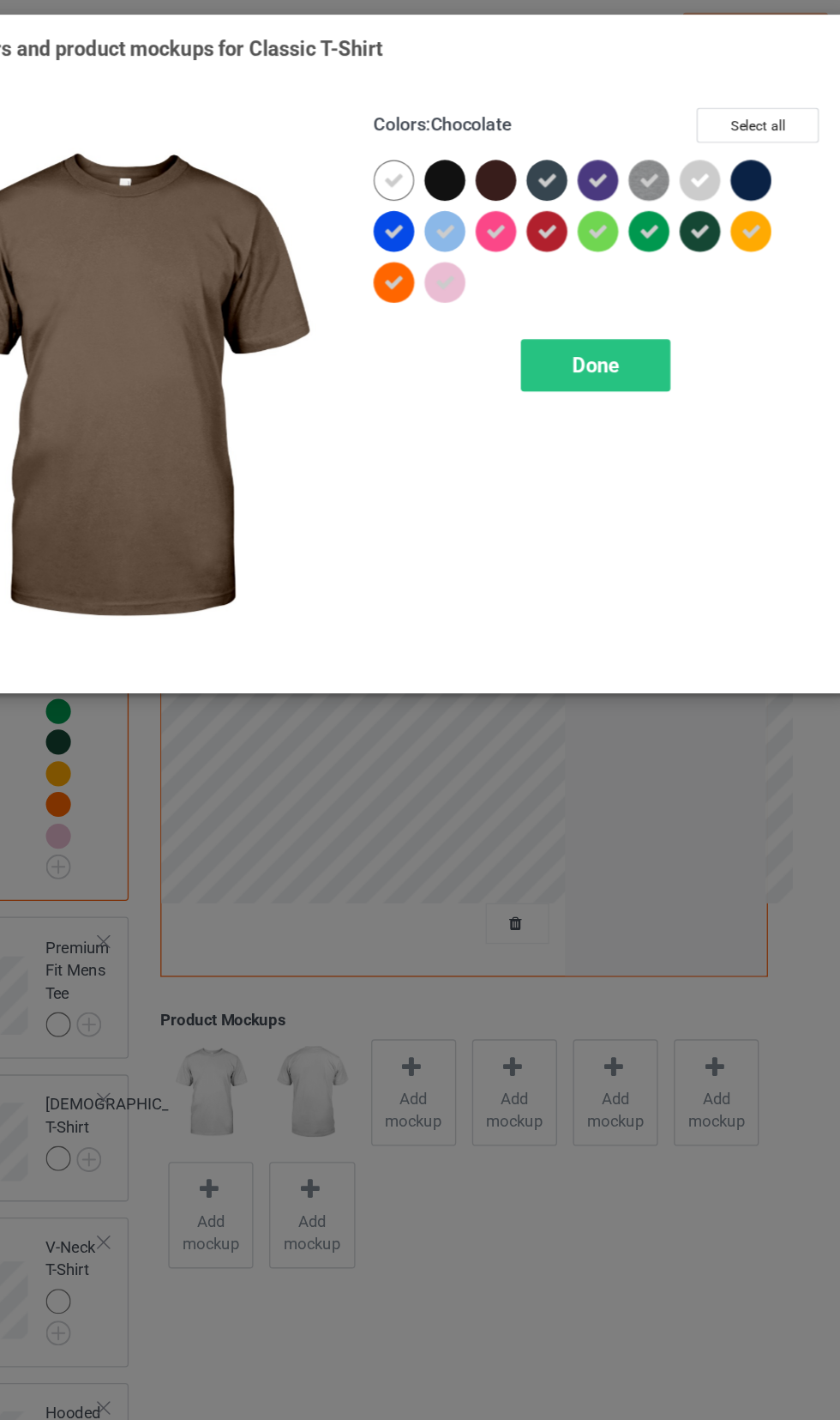
click at [563, 136] on icon at bounding box center [563, 136] width 15 height 15
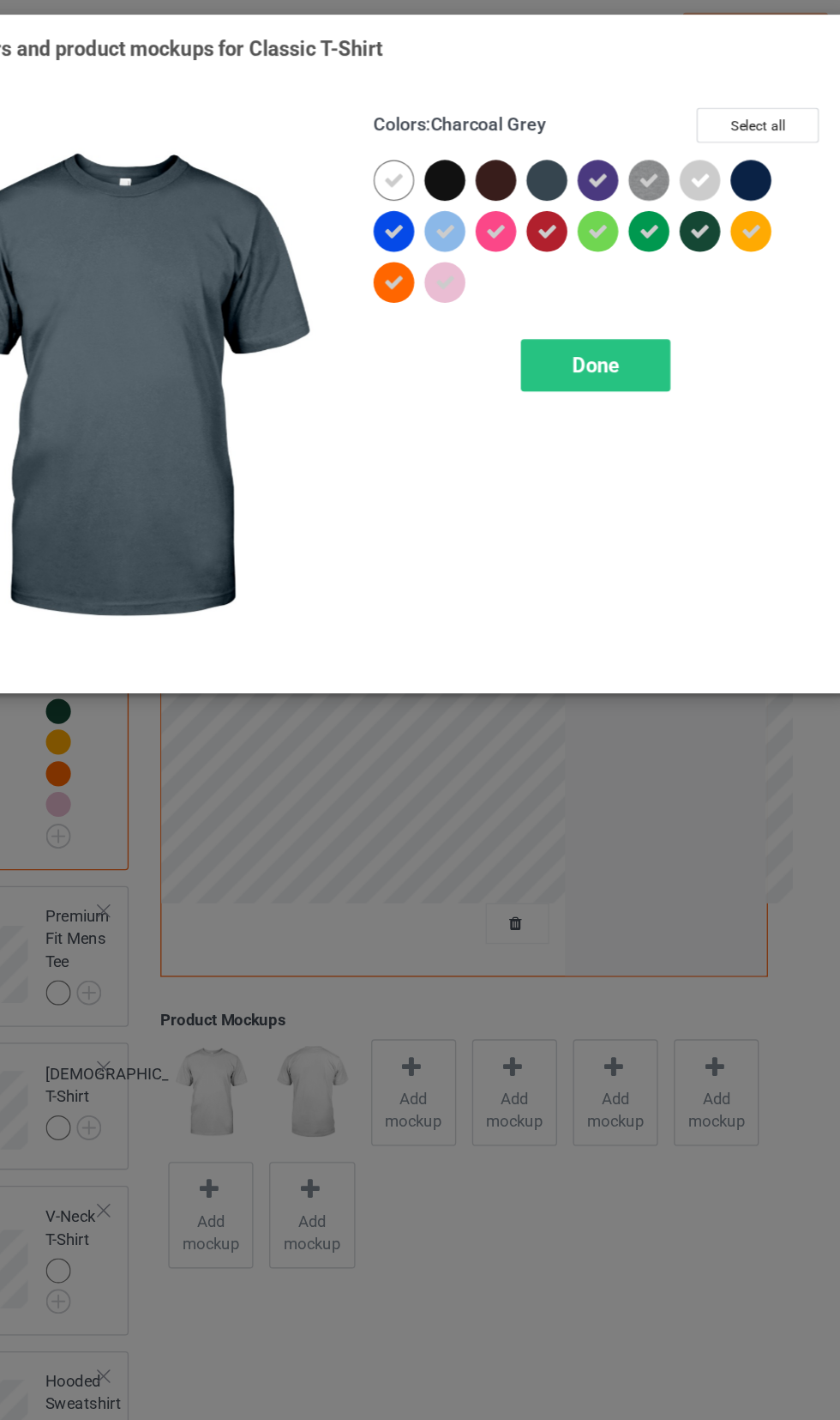
click at [598, 134] on icon at bounding box center [601, 136] width 15 height 15
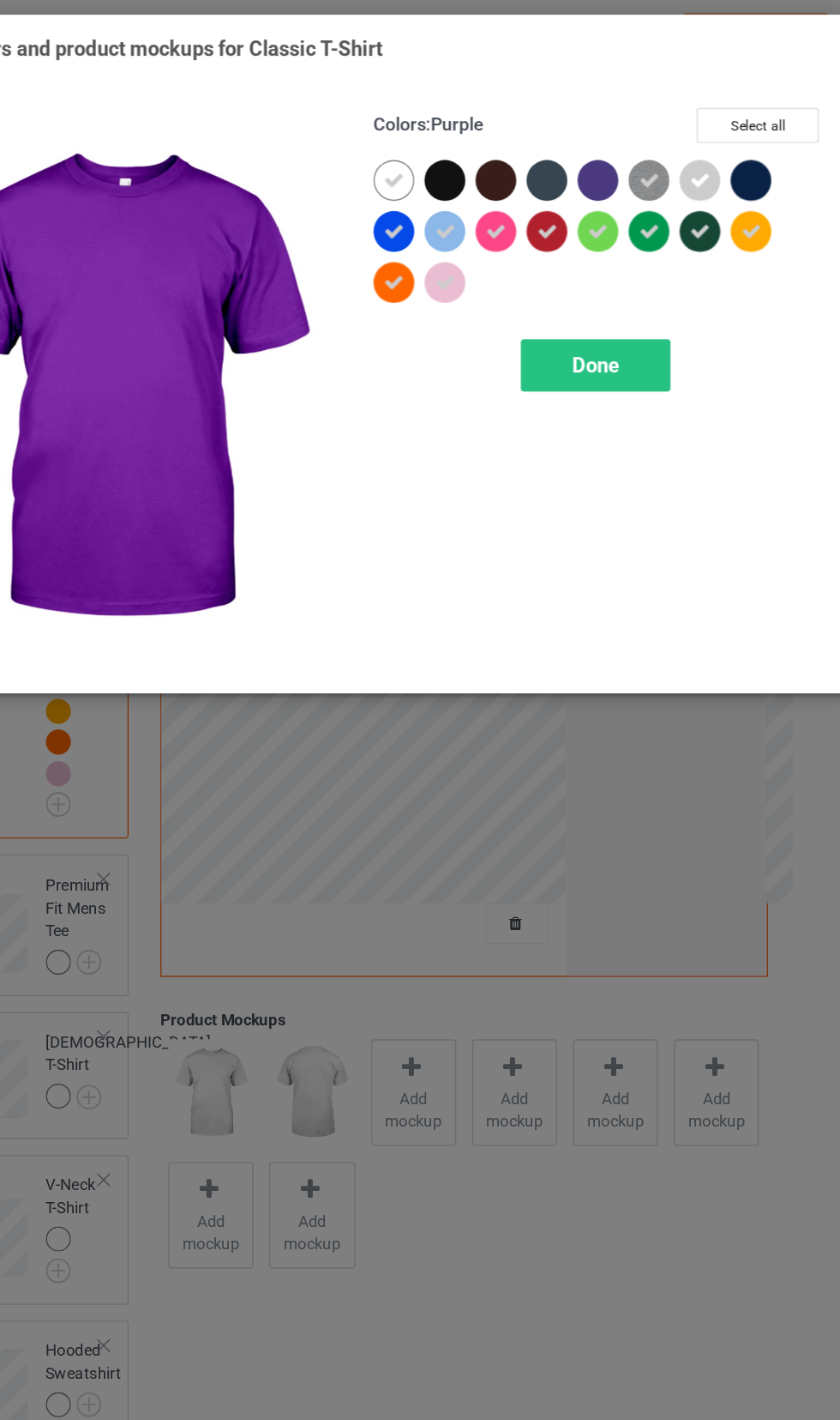
click at [678, 175] on icon at bounding box center [678, 175] width 15 height 15
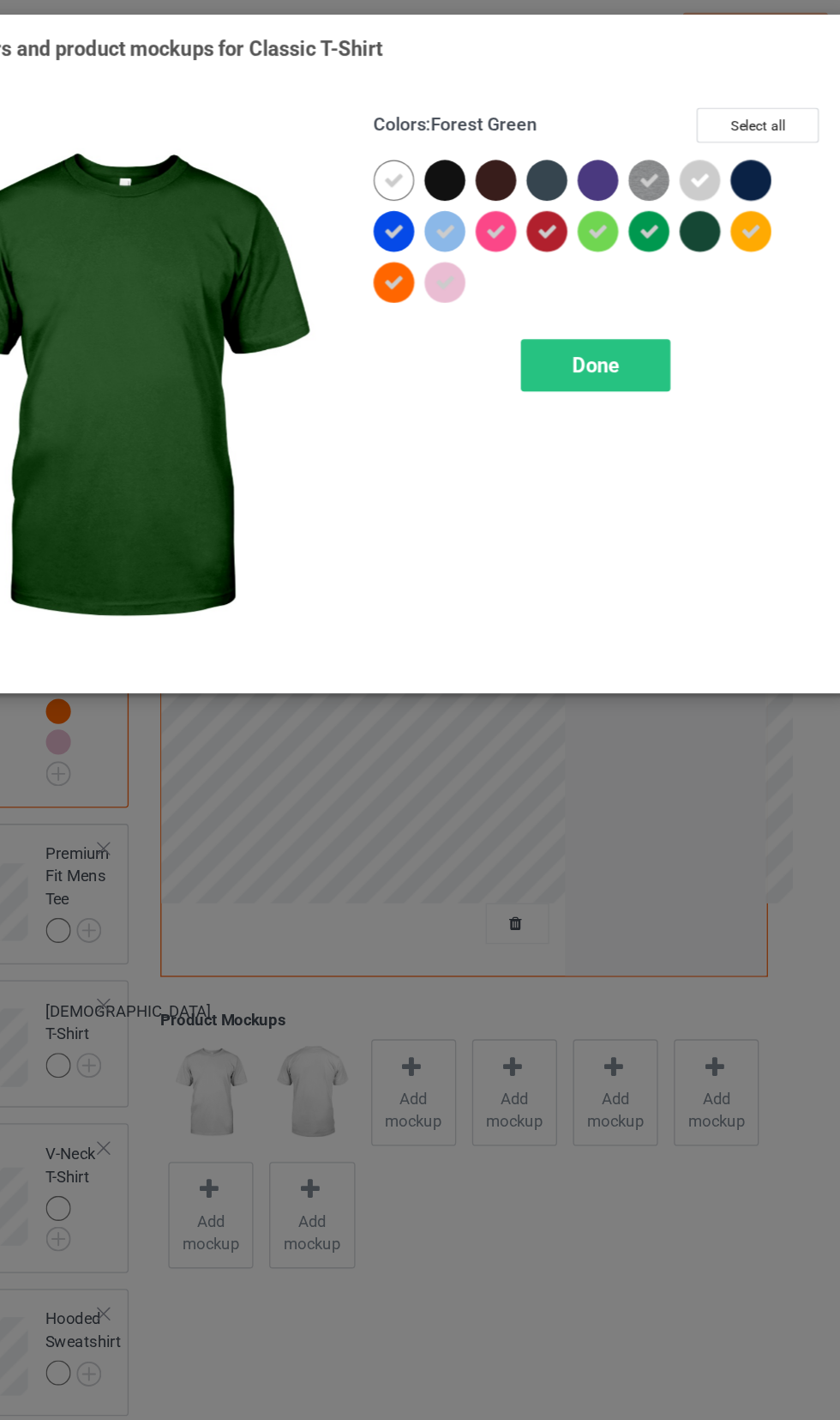
click at [629, 277] on div "Done" at bounding box center [599, 277] width 113 height 40
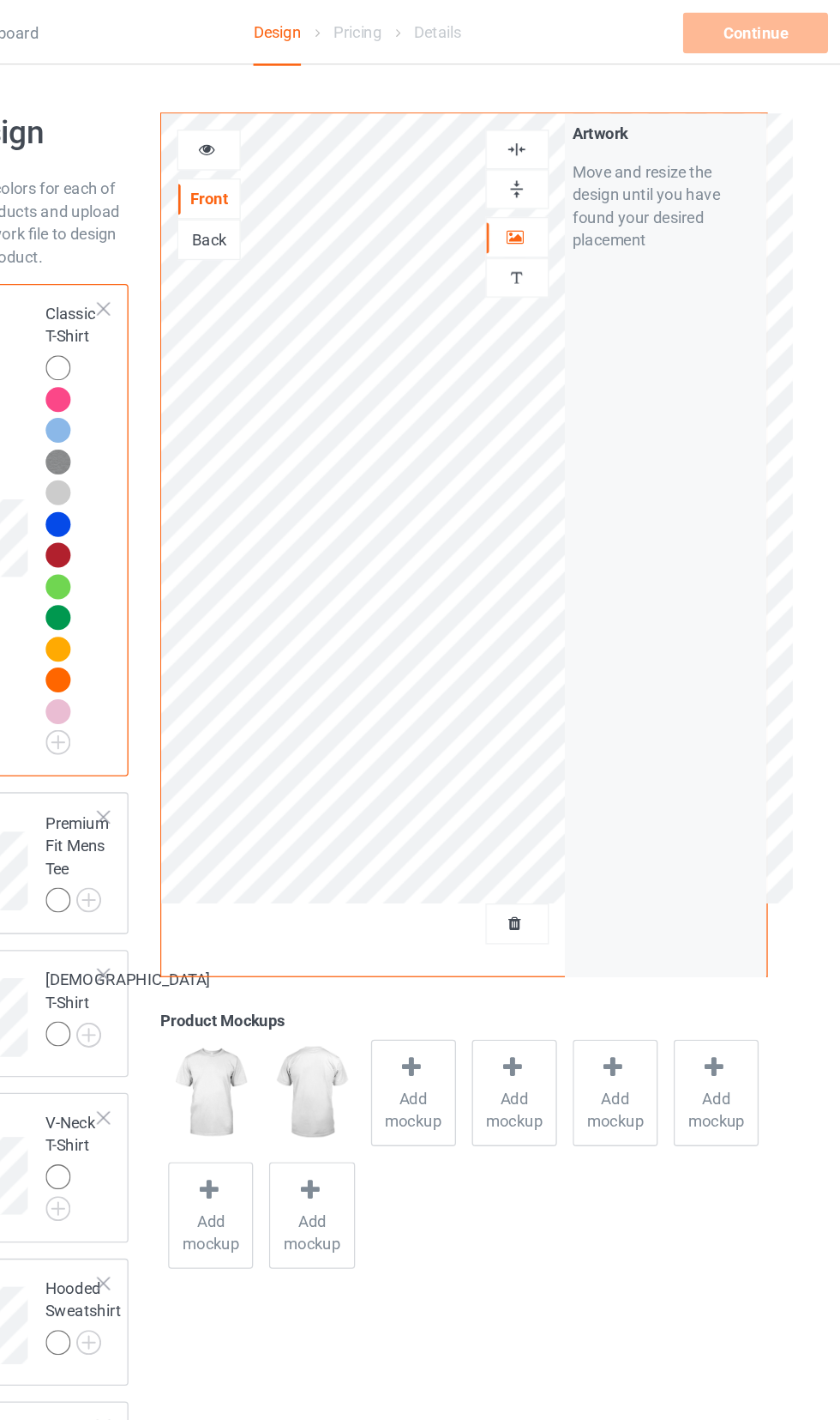
click at [0, 0] on img at bounding box center [0, 0] width 0 height 0
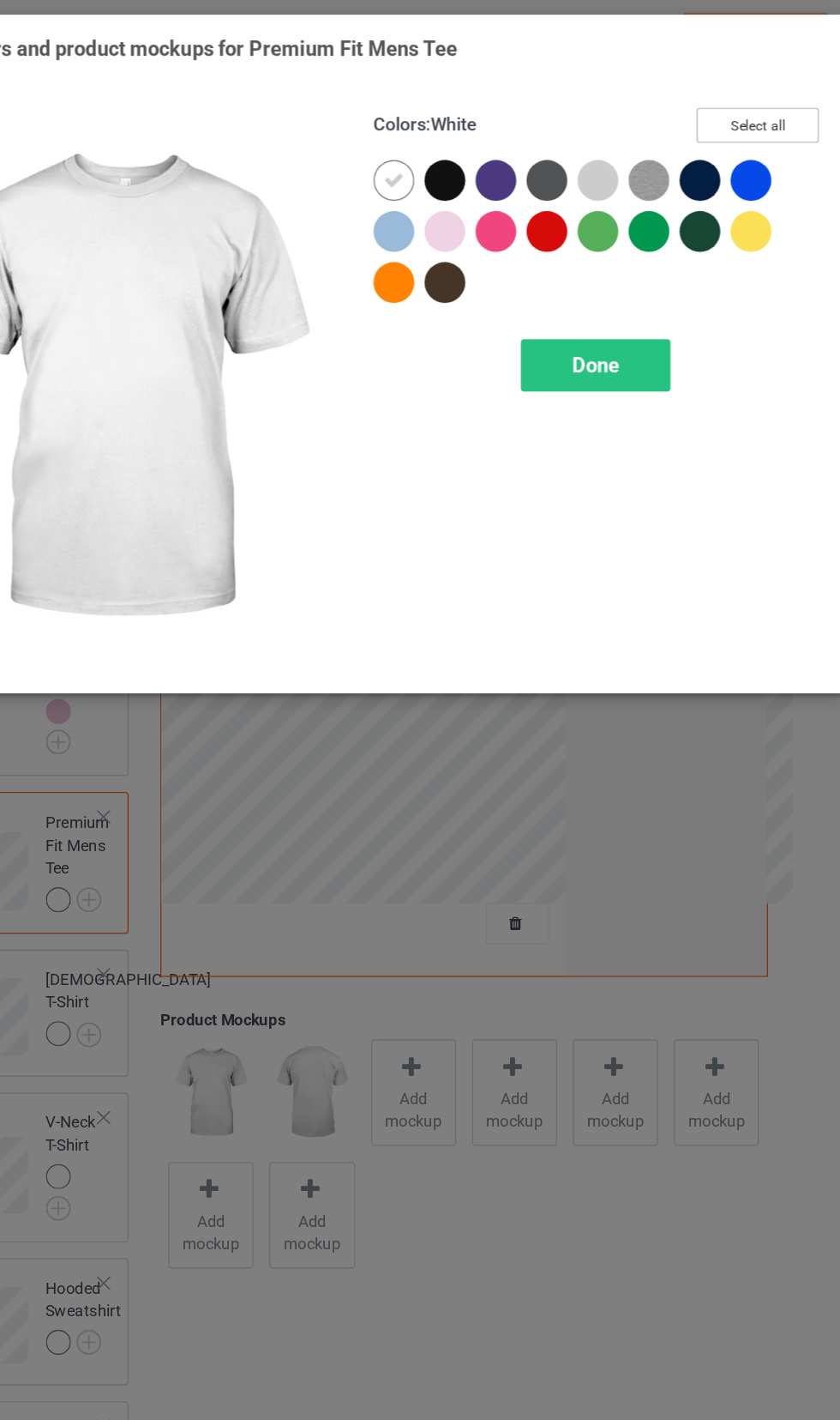
click at [734, 90] on button "Select all" at bounding box center [723, 95] width 93 height 26
click at [677, 131] on icon at bounding box center [678, 136] width 15 height 15
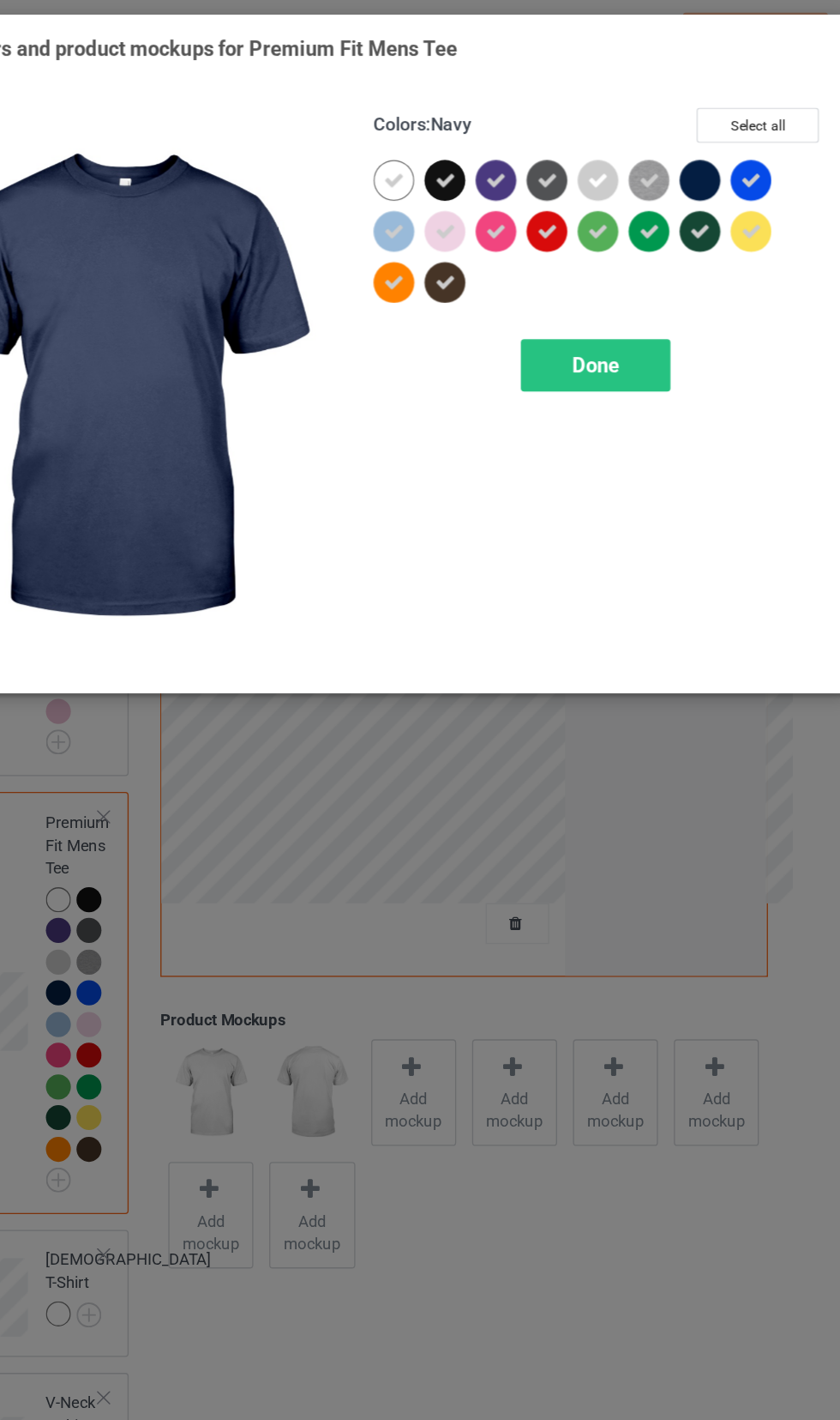
click at [678, 175] on icon at bounding box center [678, 175] width 15 height 15
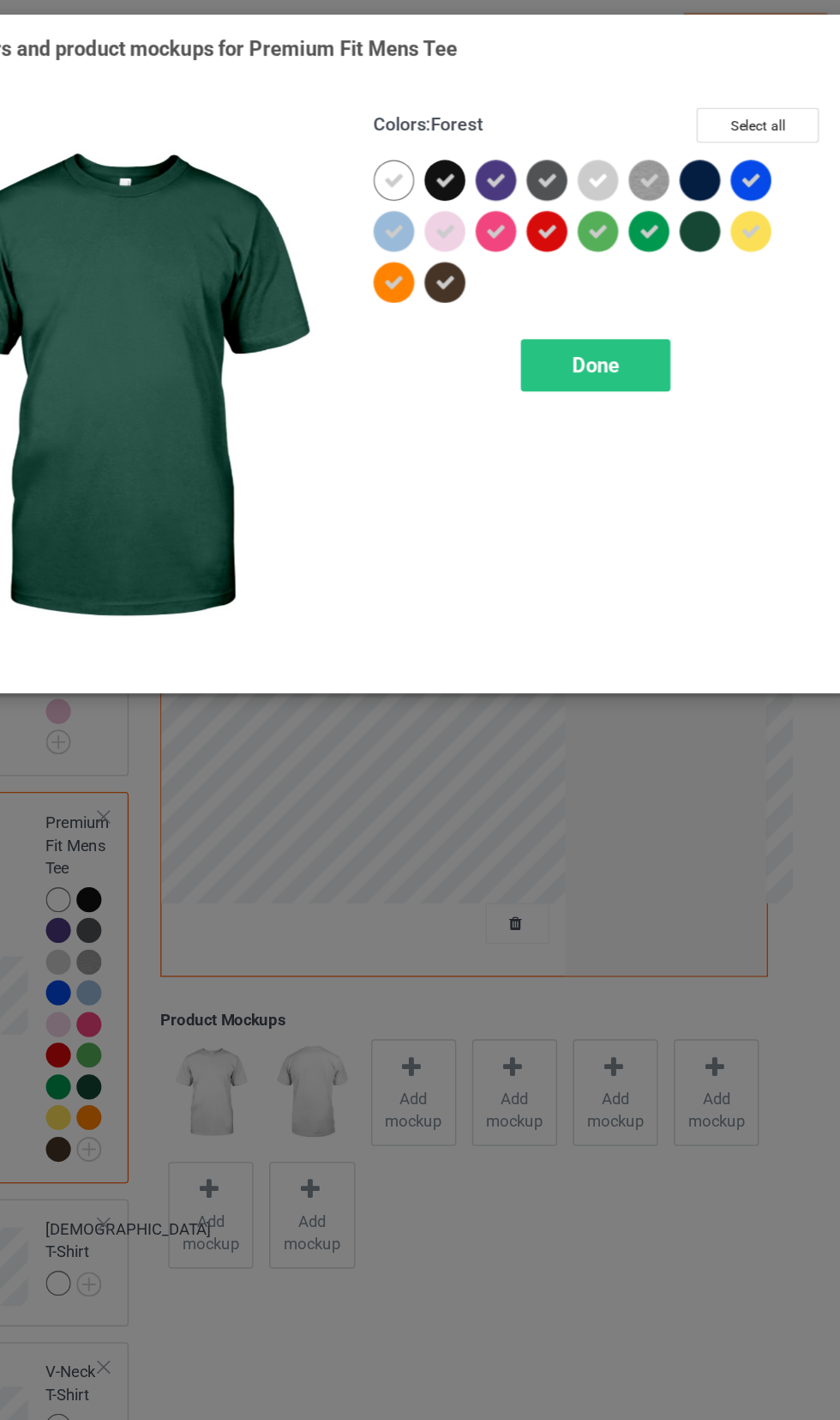
click at [485, 136] on icon at bounding box center [485, 136] width 15 height 15
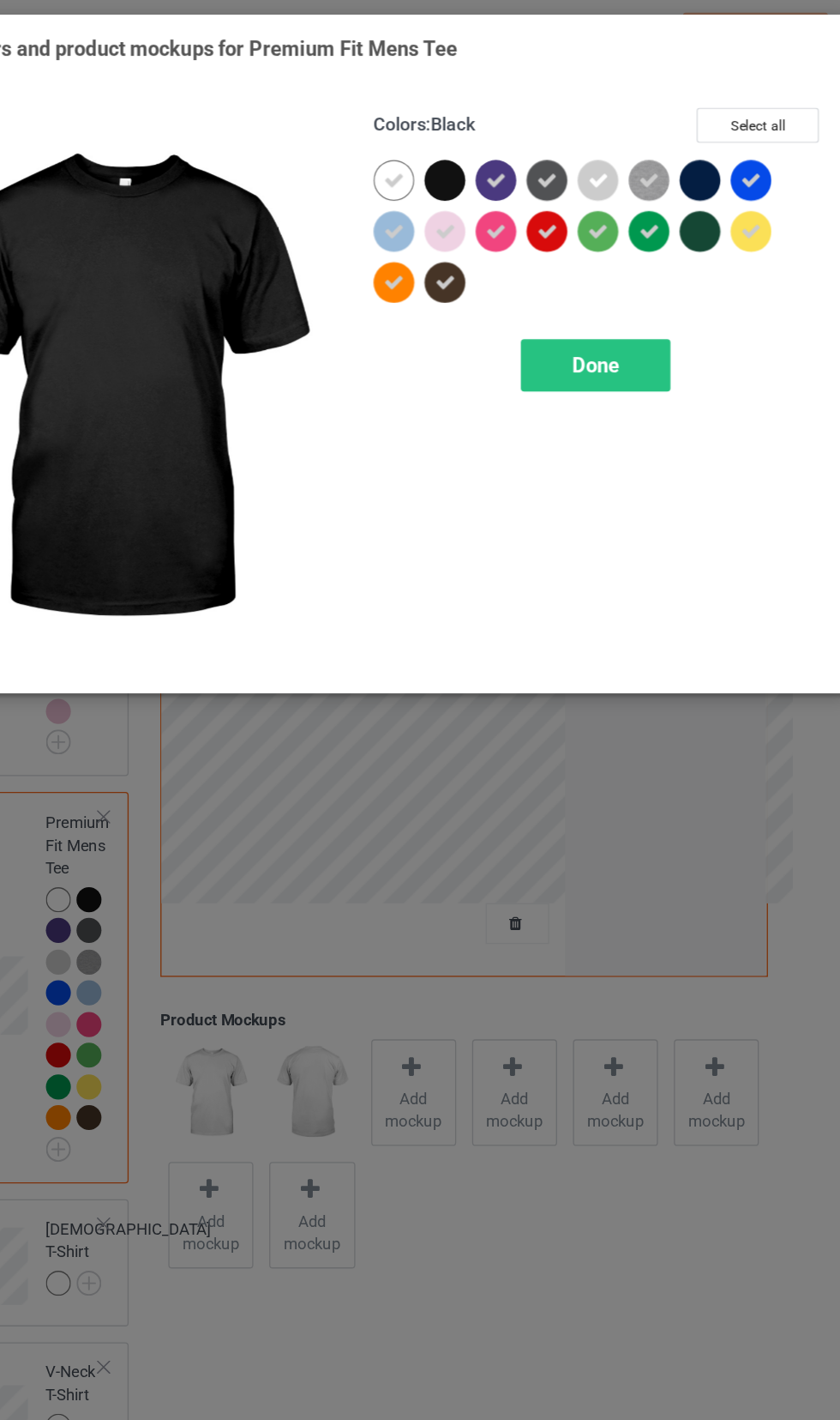
click at [485, 215] on icon at bounding box center [485, 214] width 15 height 15
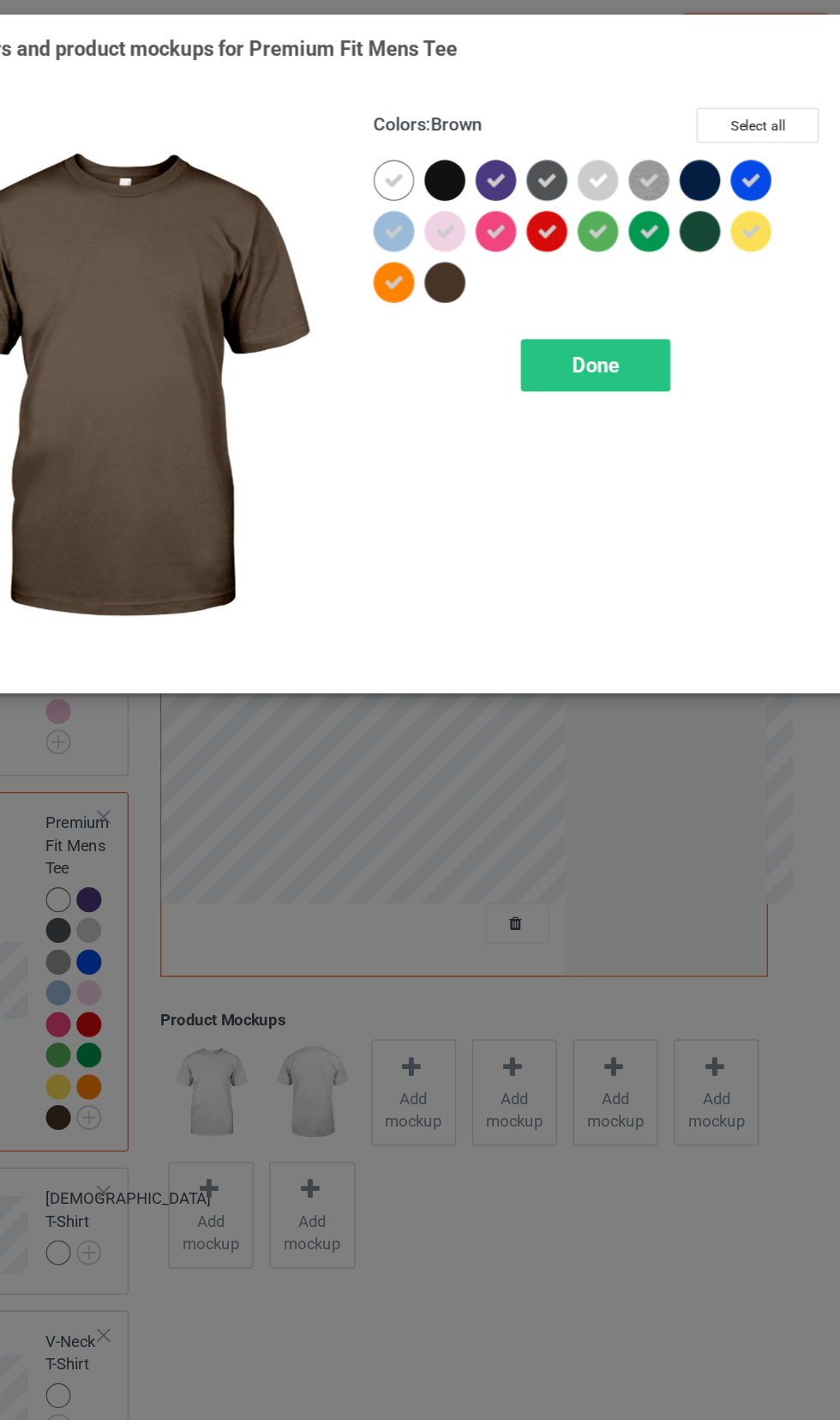
click at [563, 136] on icon at bounding box center [563, 136] width 15 height 15
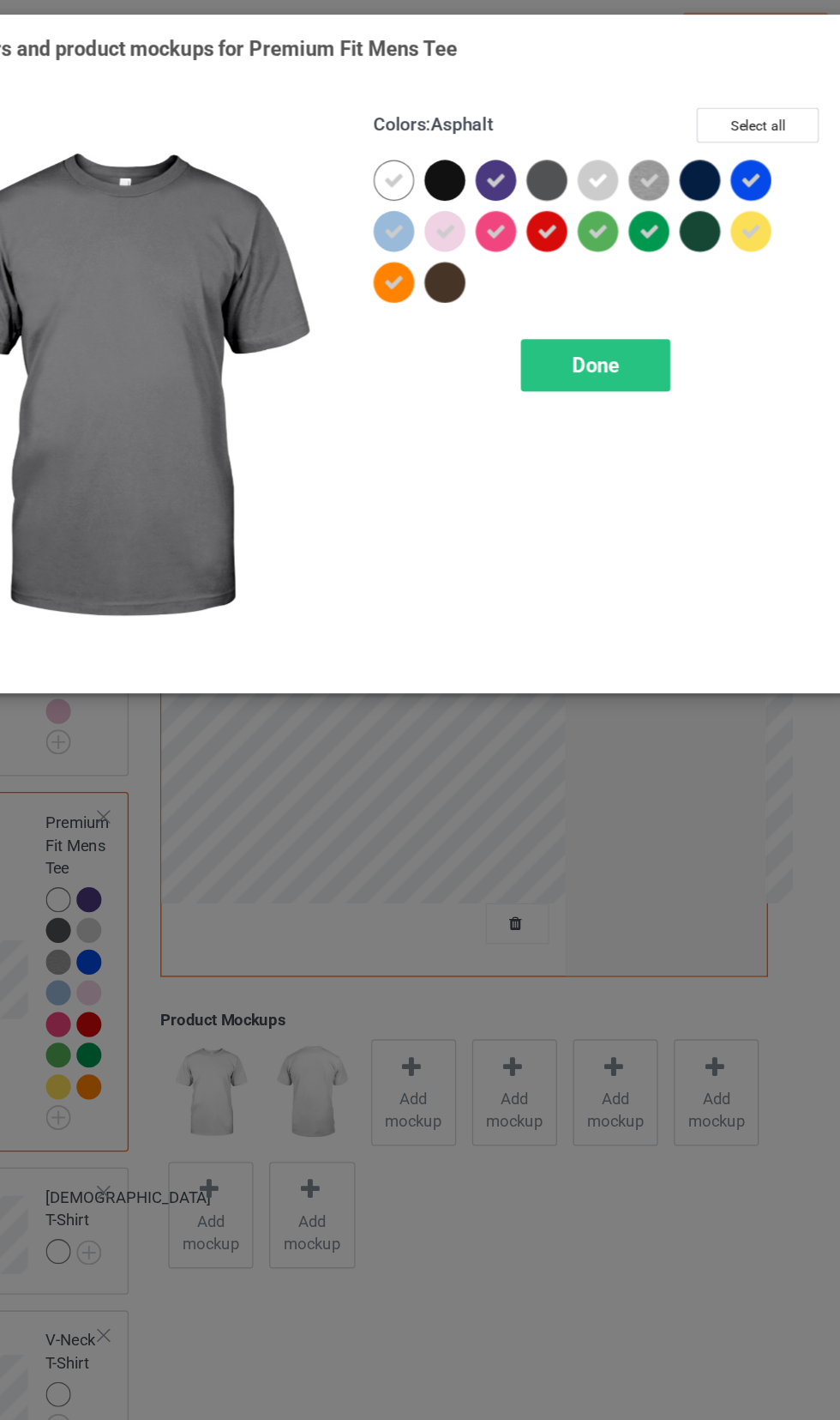
click at [523, 136] on icon at bounding box center [524, 136] width 15 height 15
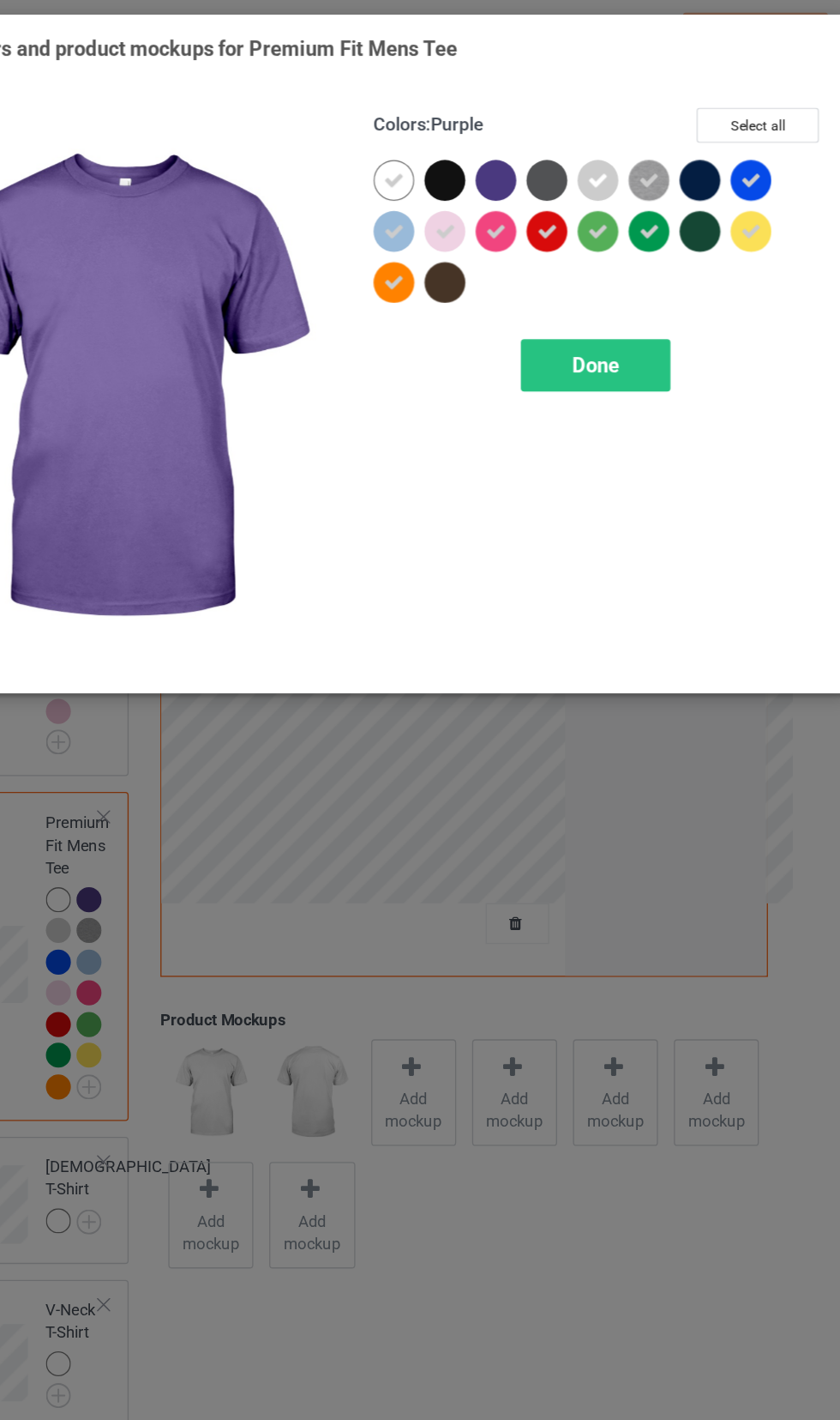
click at [632, 137] on icon at bounding box center [640, 136] width 15 height 15
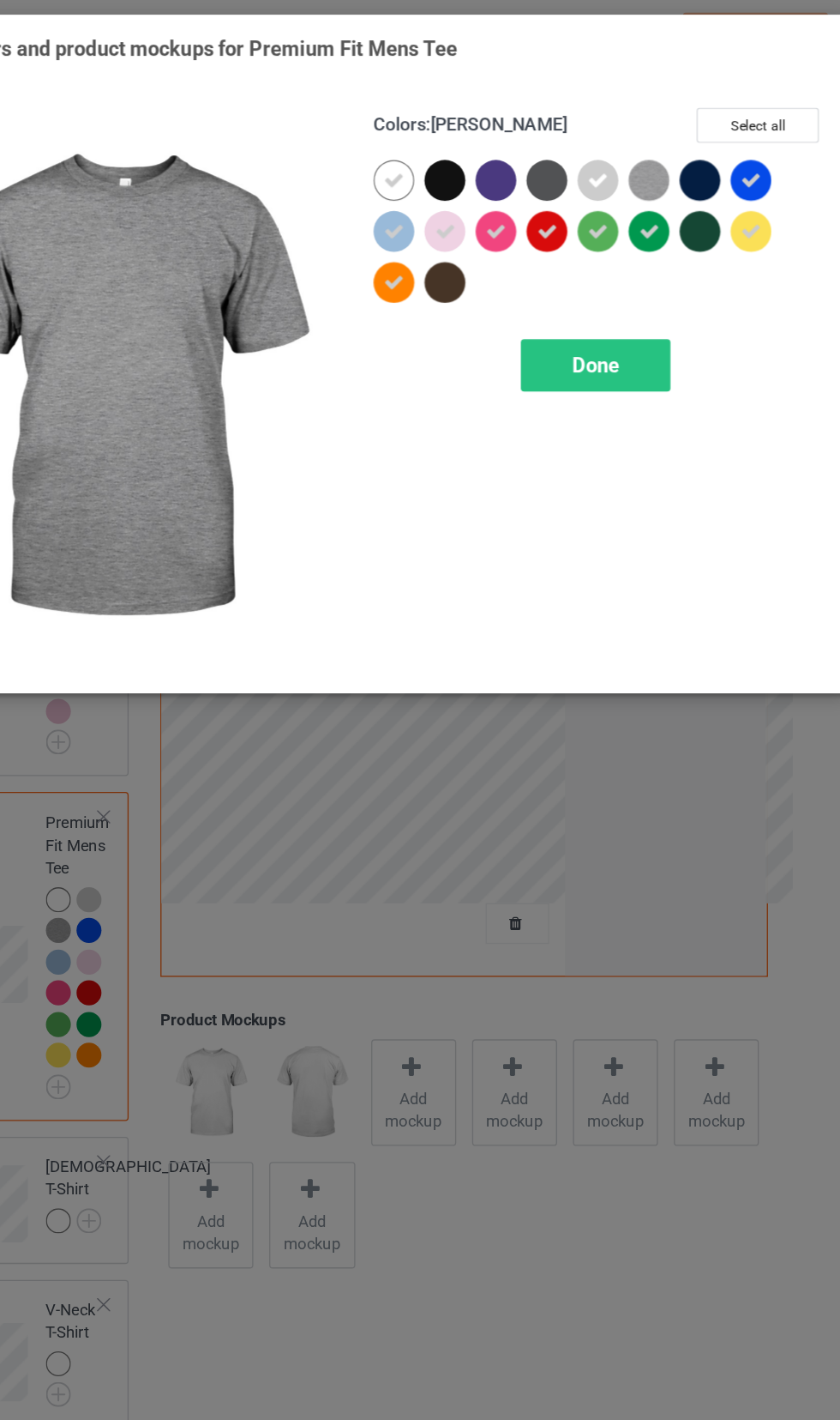
click at [636, 135] on img at bounding box center [641, 137] width 31 height 31
click at [624, 267] on div "Done" at bounding box center [599, 277] width 113 height 40
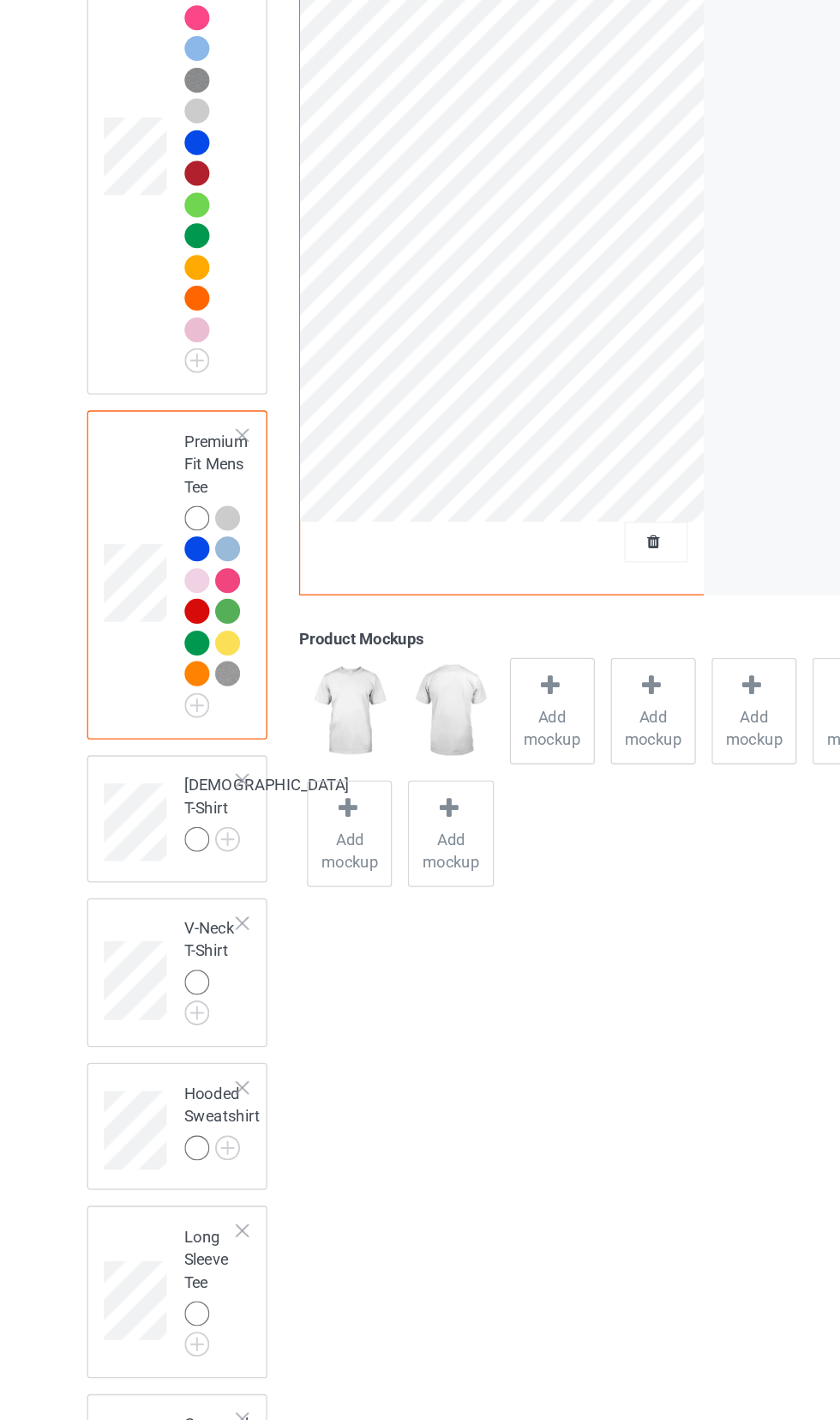
click at [0, 0] on img at bounding box center [0, 0] width 0 height 0
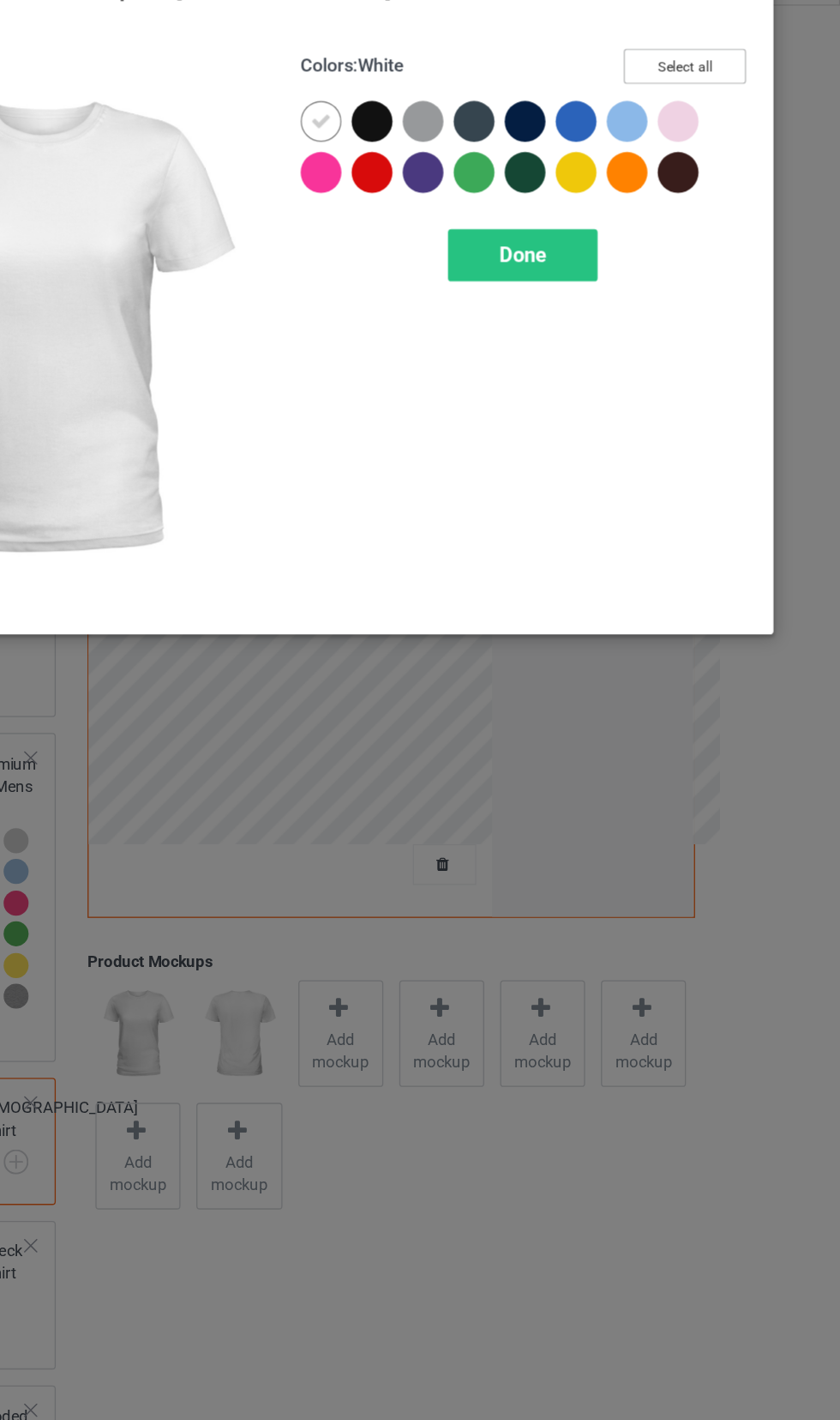
click at [740, 82] on button "Select all" at bounding box center [723, 95] width 93 height 26
click at [605, 130] on icon at bounding box center [601, 136] width 15 height 15
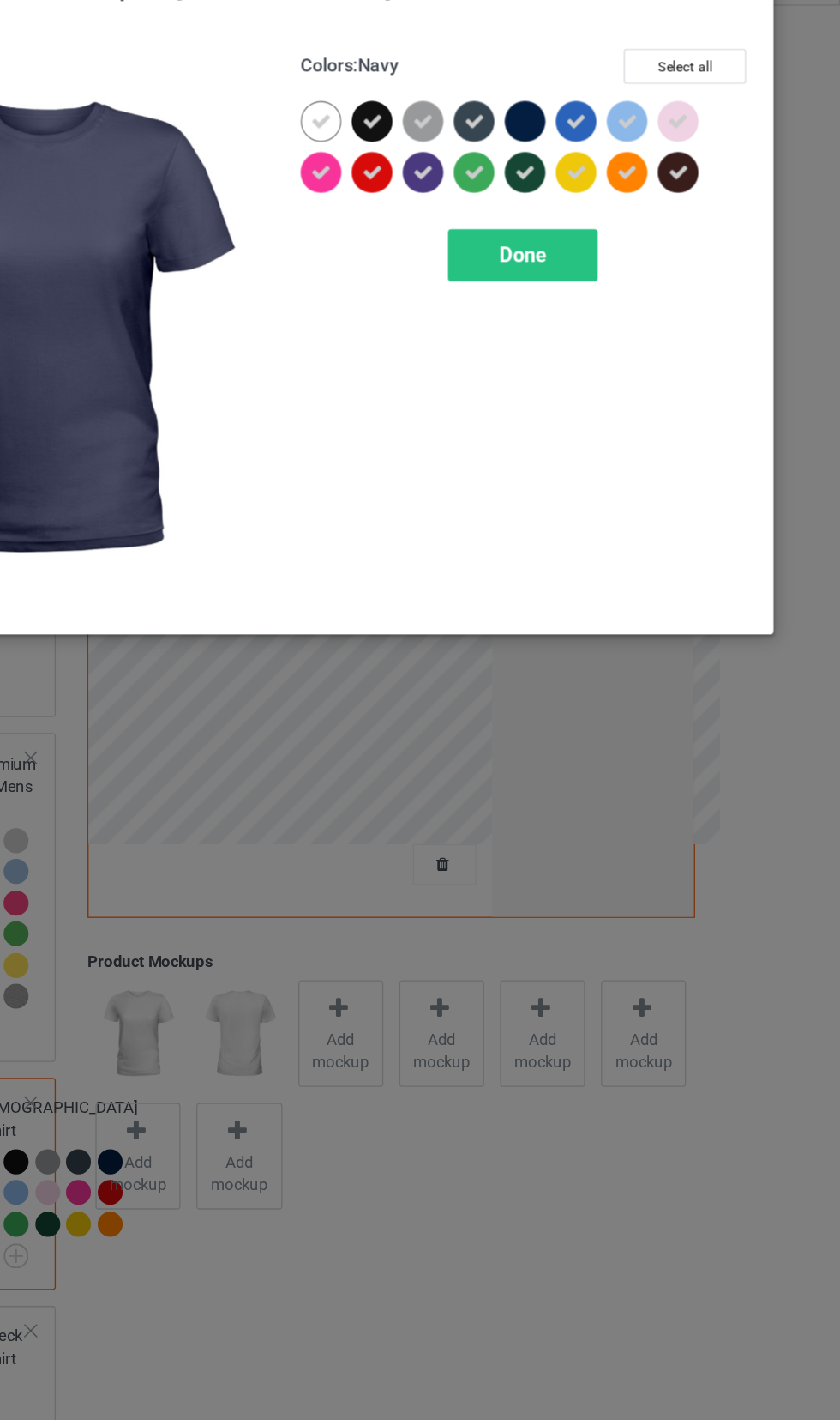
click at [485, 136] on icon at bounding box center [485, 136] width 15 height 15
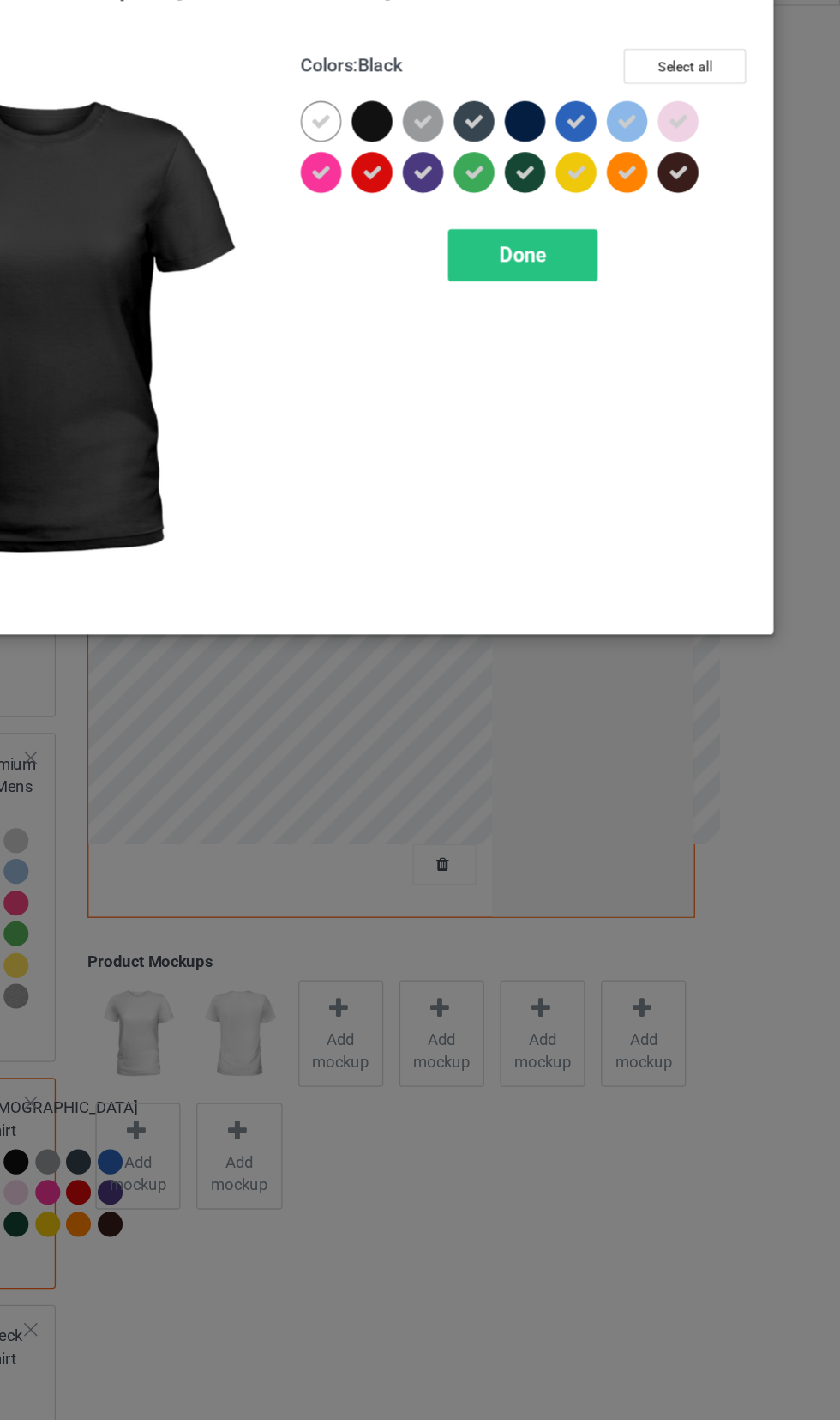
click at [558, 132] on icon at bounding box center [563, 136] width 15 height 15
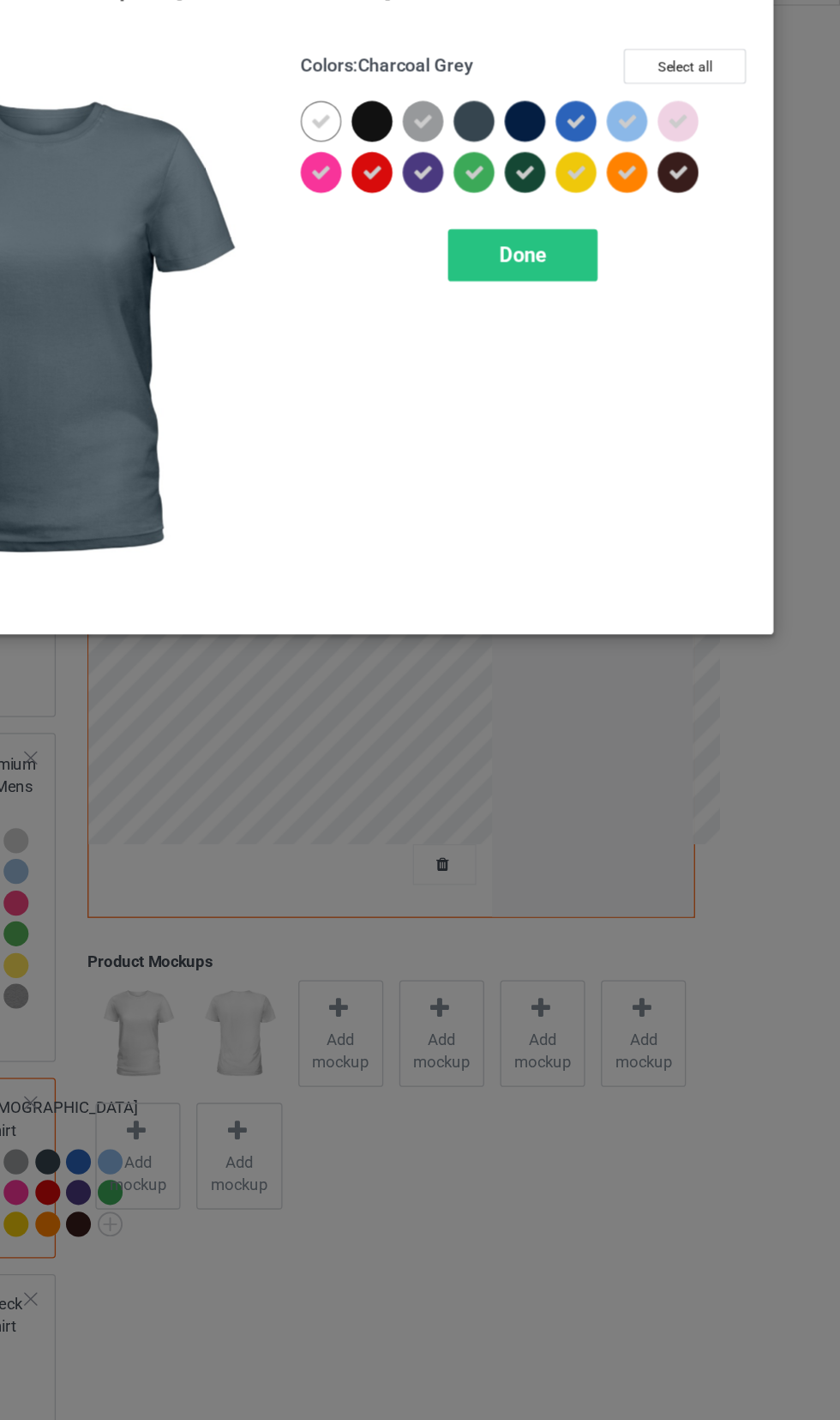
click at [598, 177] on icon at bounding box center [601, 175] width 15 height 15
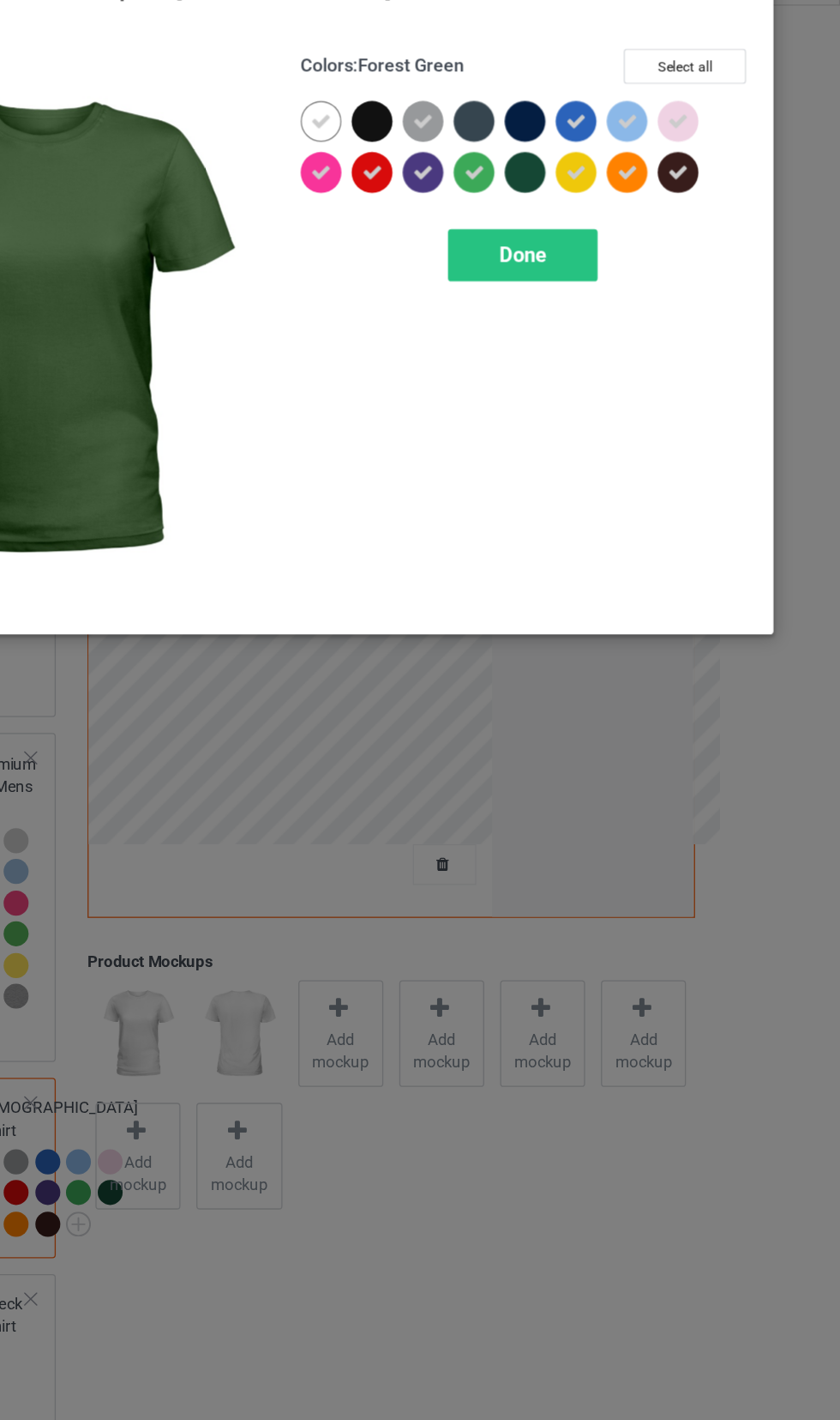
click at [520, 179] on icon at bounding box center [524, 175] width 15 height 15
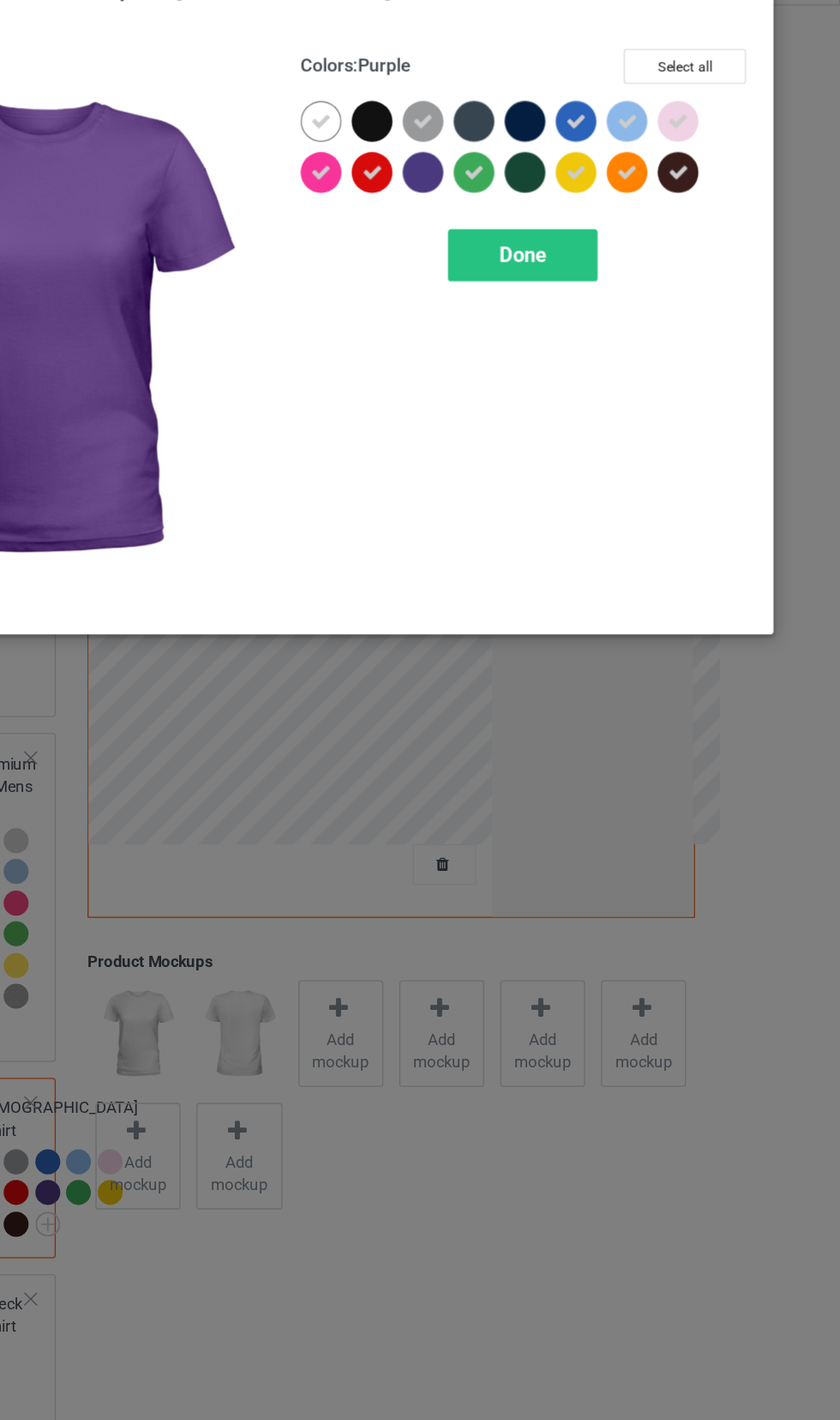
click at [716, 175] on icon at bounding box center [717, 175] width 15 height 15
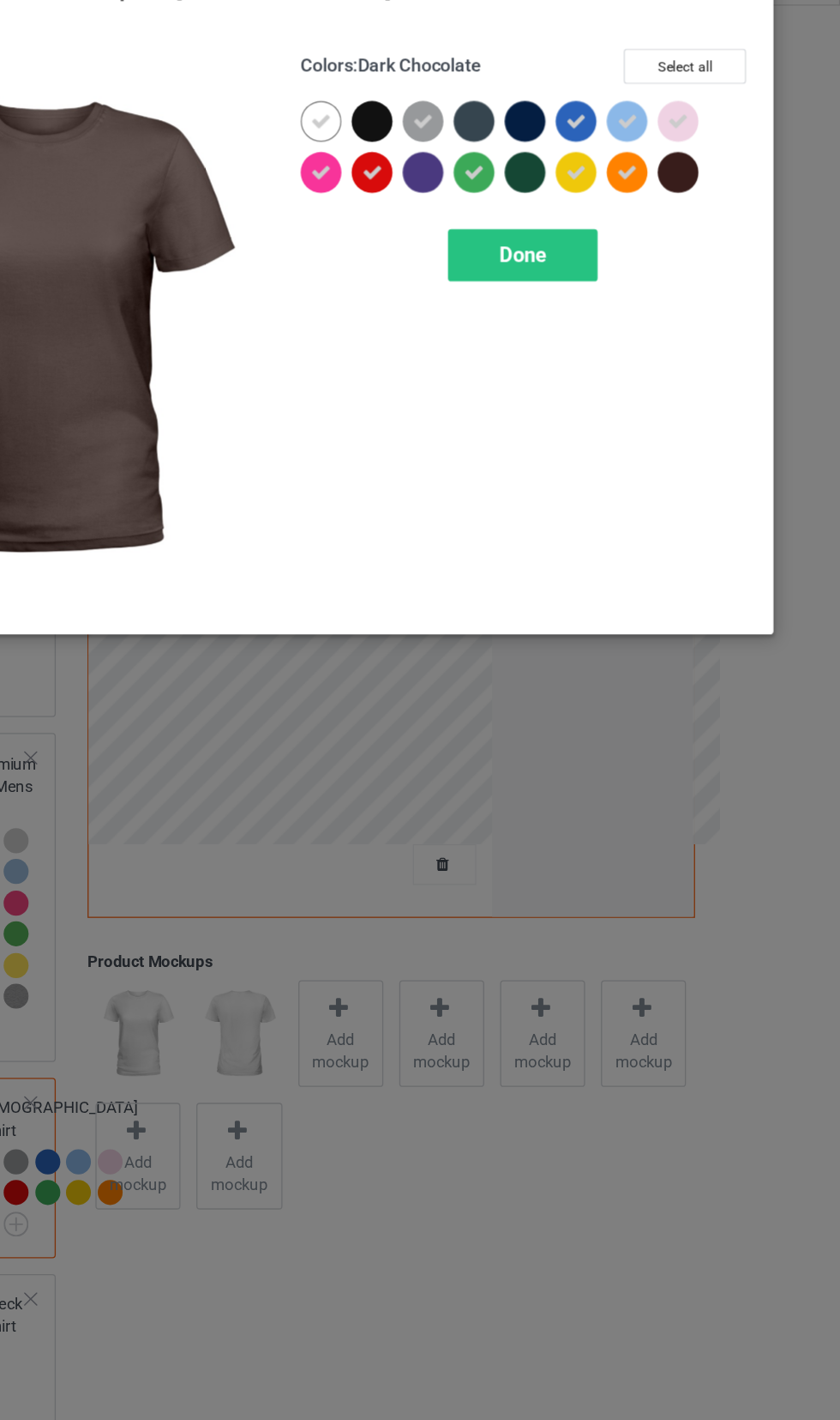
click at [628, 250] on div "Done" at bounding box center [599, 238] width 113 height 40
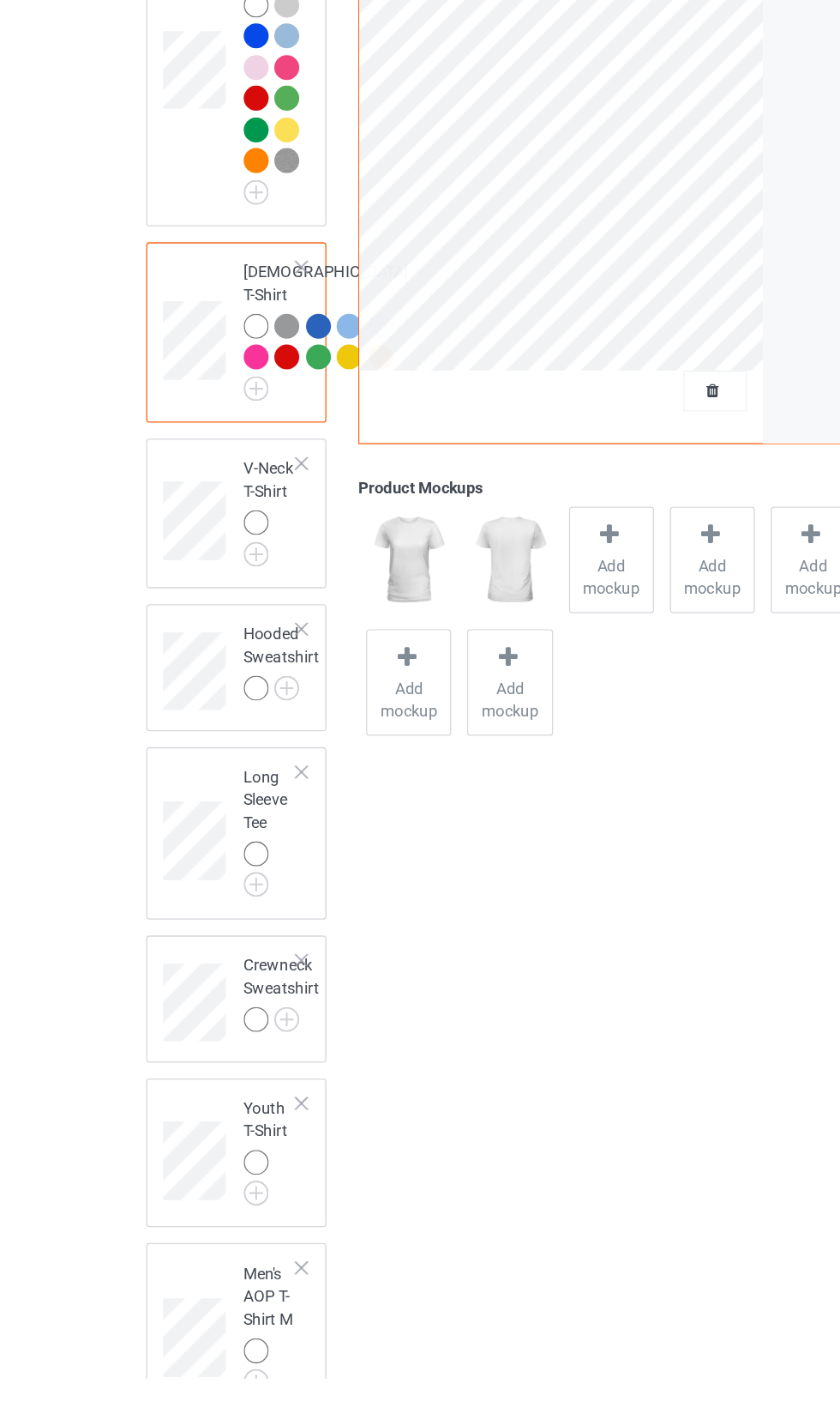
scroll to position [329, 0]
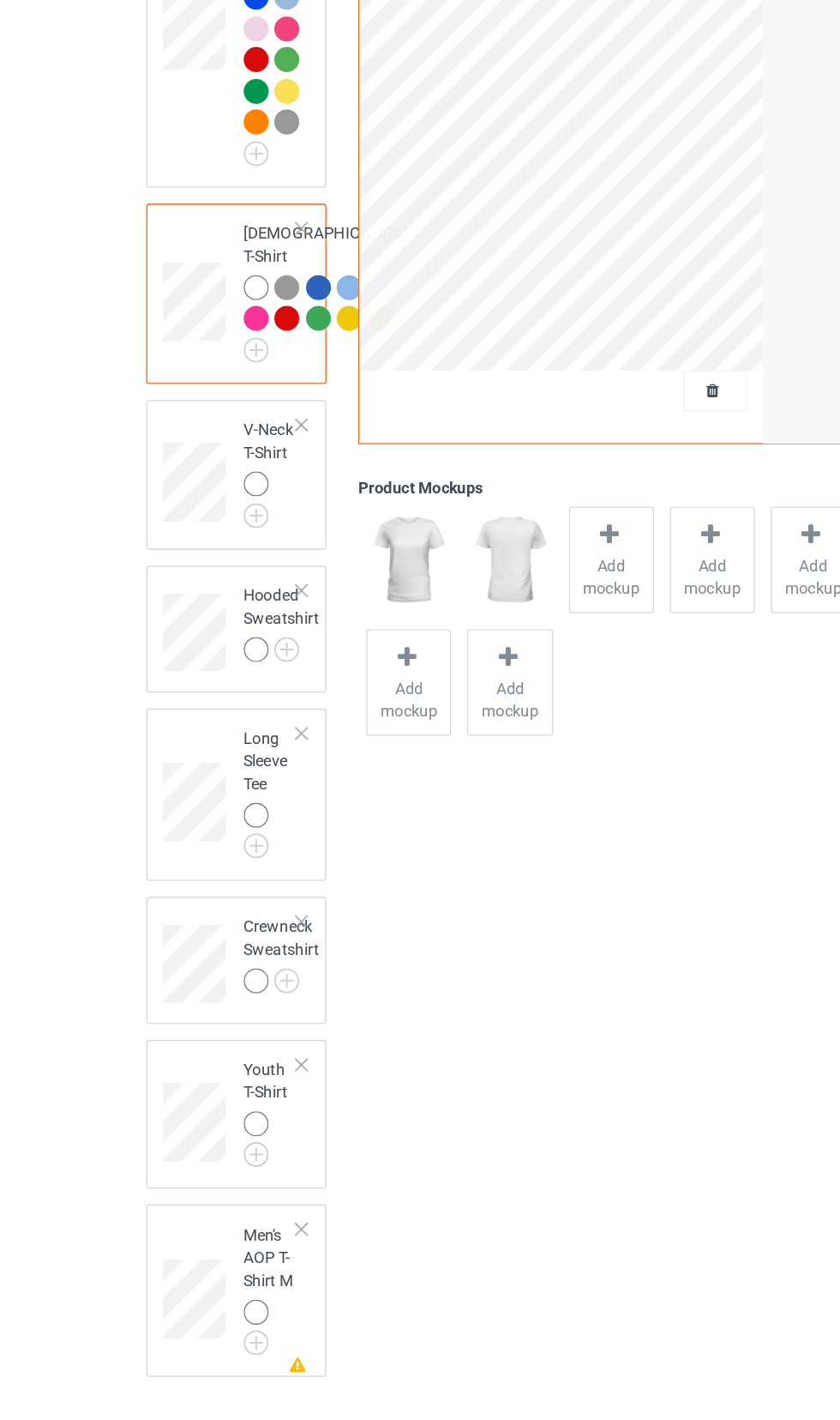
click at [0, 0] on img at bounding box center [0, 0] width 0 height 0
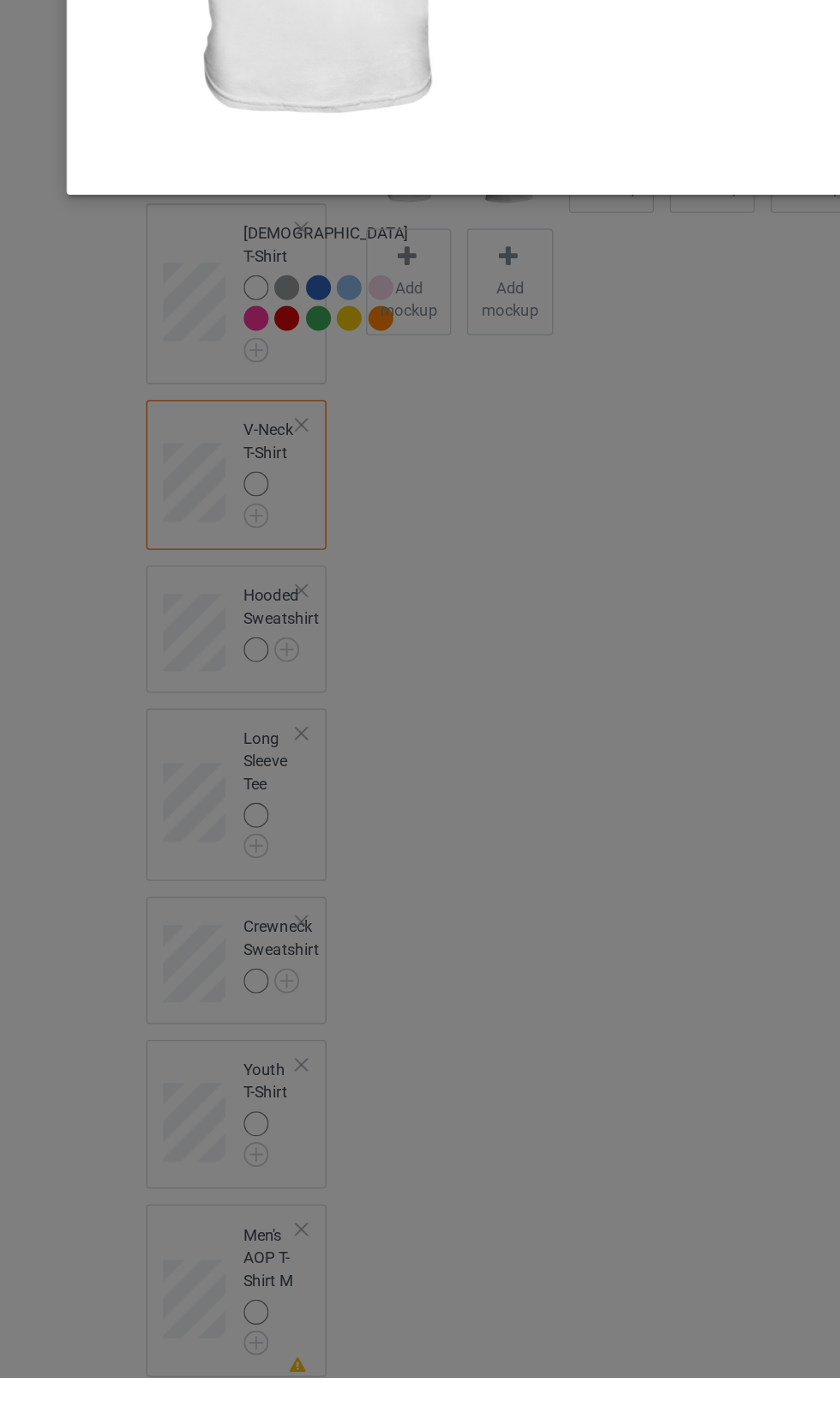
scroll to position [339, 0]
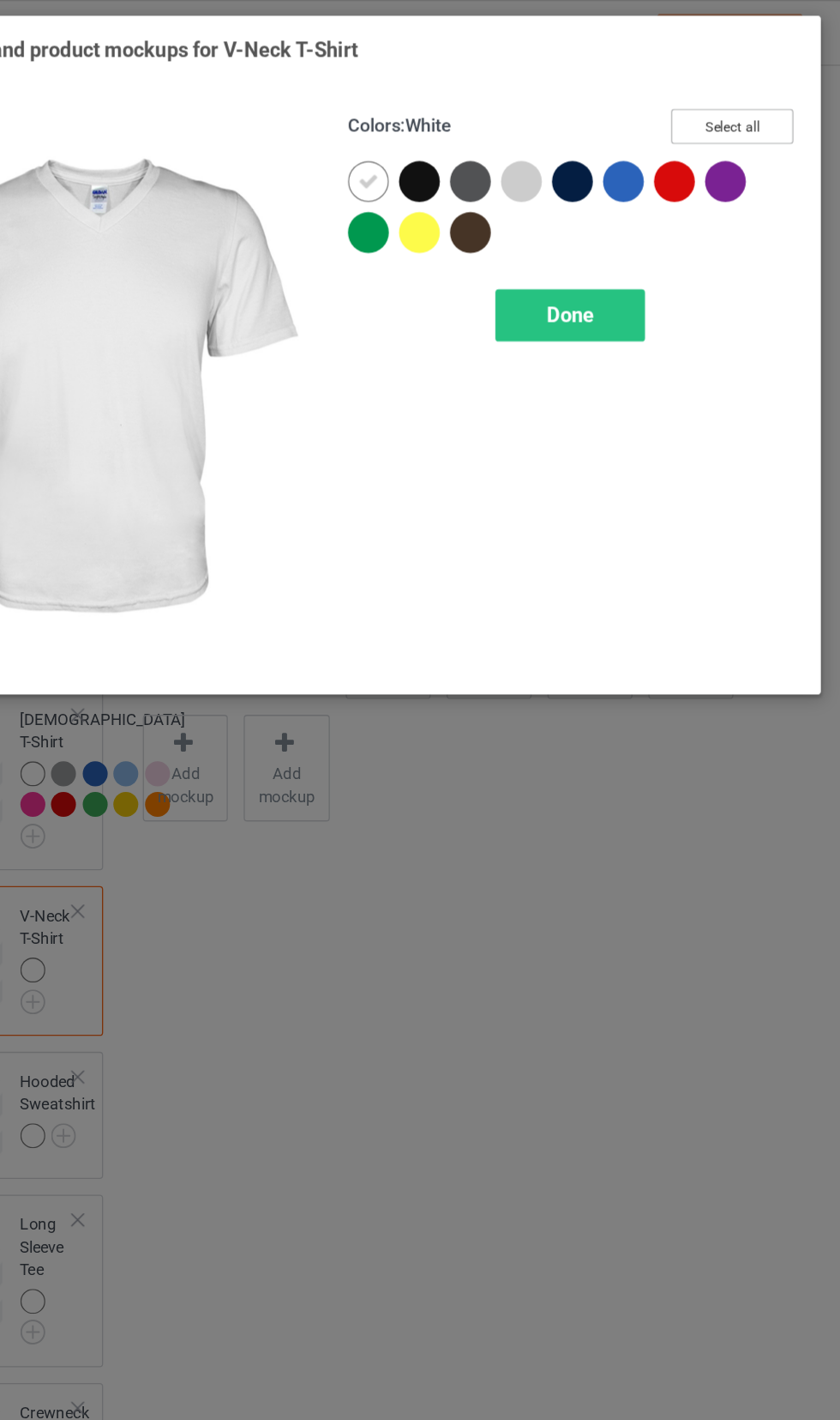
click at [721, 93] on button "Select all" at bounding box center [723, 95] width 93 height 26
click at [486, 143] on icon at bounding box center [485, 136] width 15 height 15
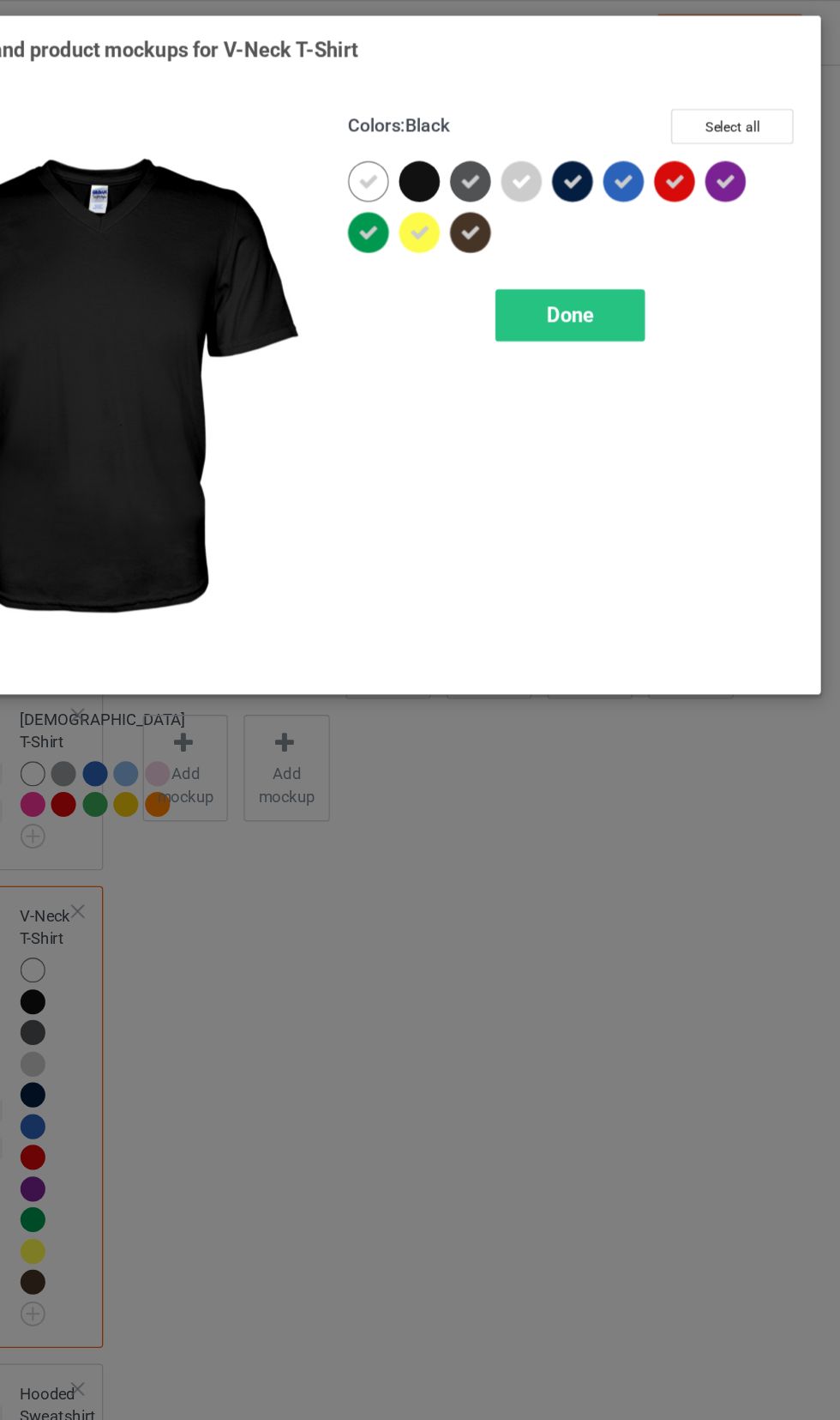
click at [524, 136] on icon at bounding box center [524, 136] width 15 height 15
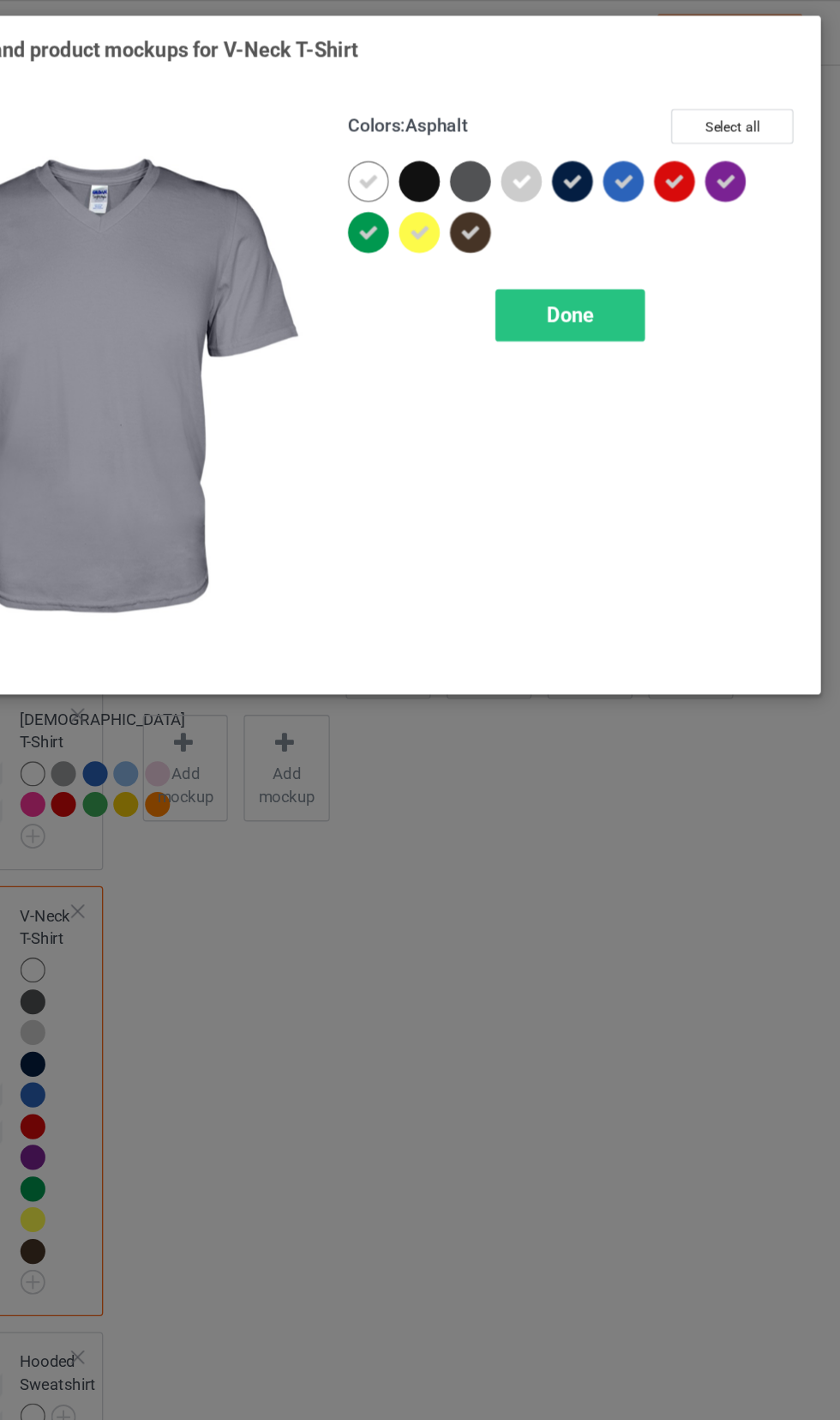
click at [517, 129] on div at bounding box center [524, 137] width 31 height 31
click at [524, 136] on icon at bounding box center [524, 136] width 15 height 15
click at [530, 172] on icon at bounding box center [524, 175] width 15 height 15
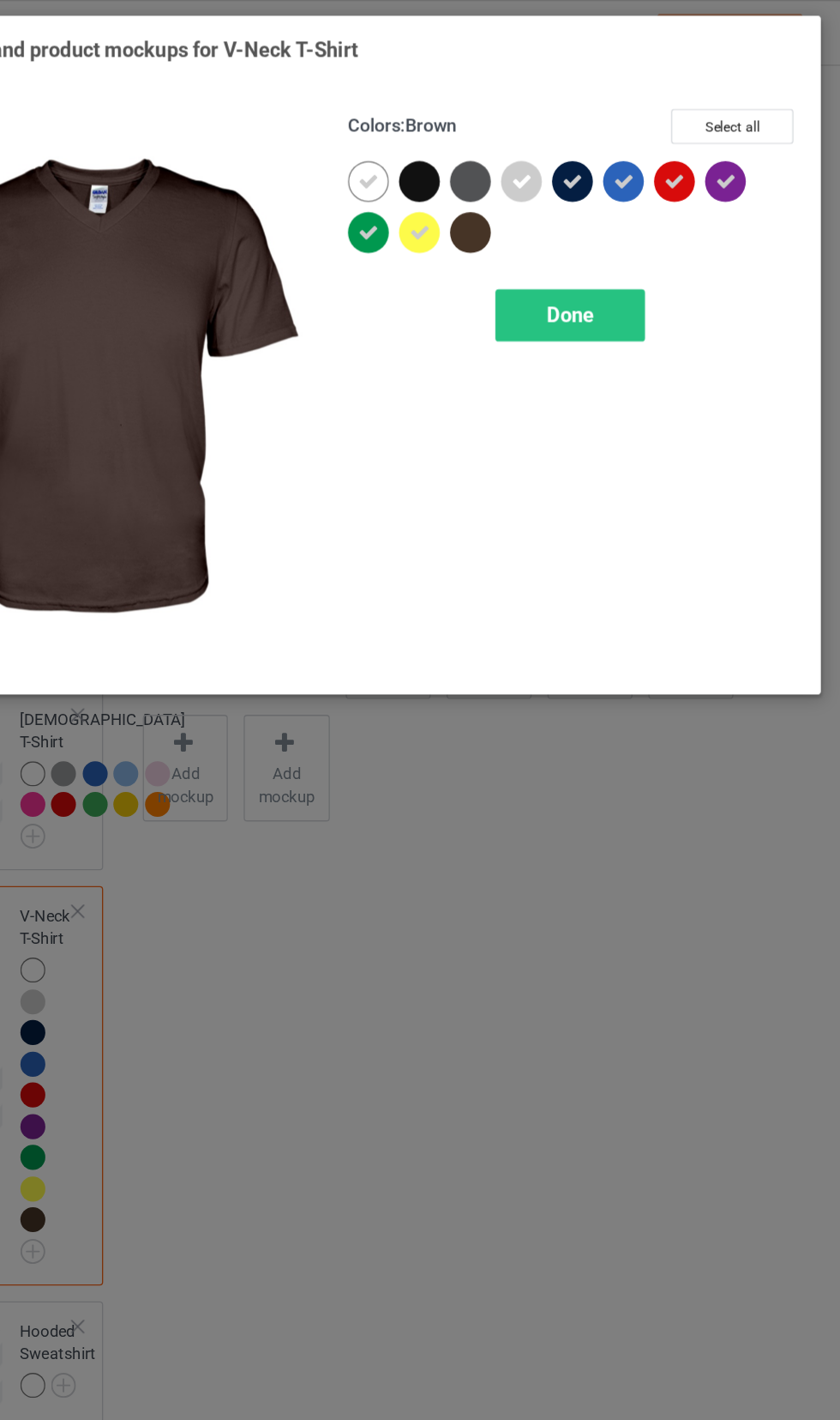
click at [599, 134] on icon at bounding box center [601, 136] width 15 height 15
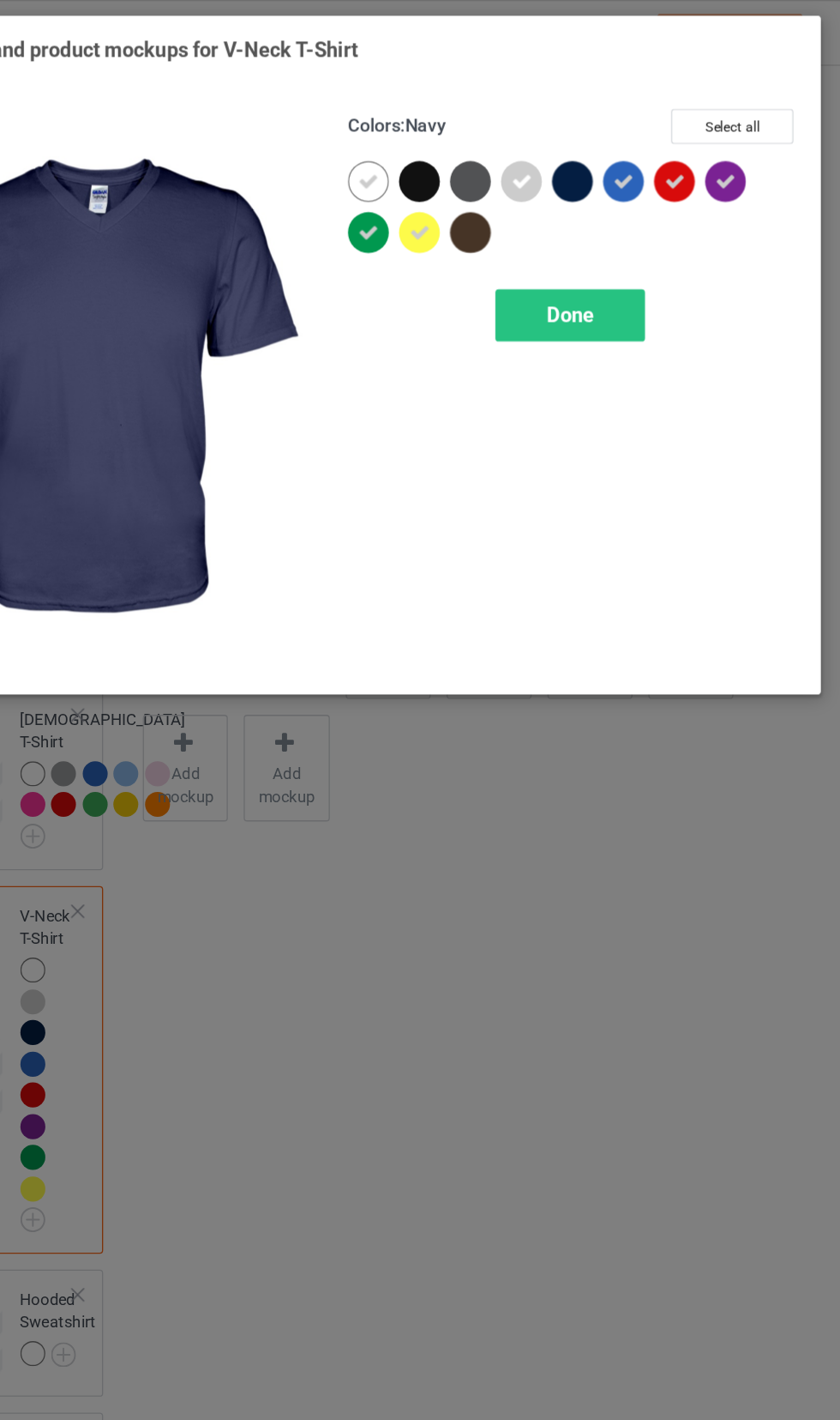
click at [640, 141] on icon at bounding box center [640, 136] width 15 height 15
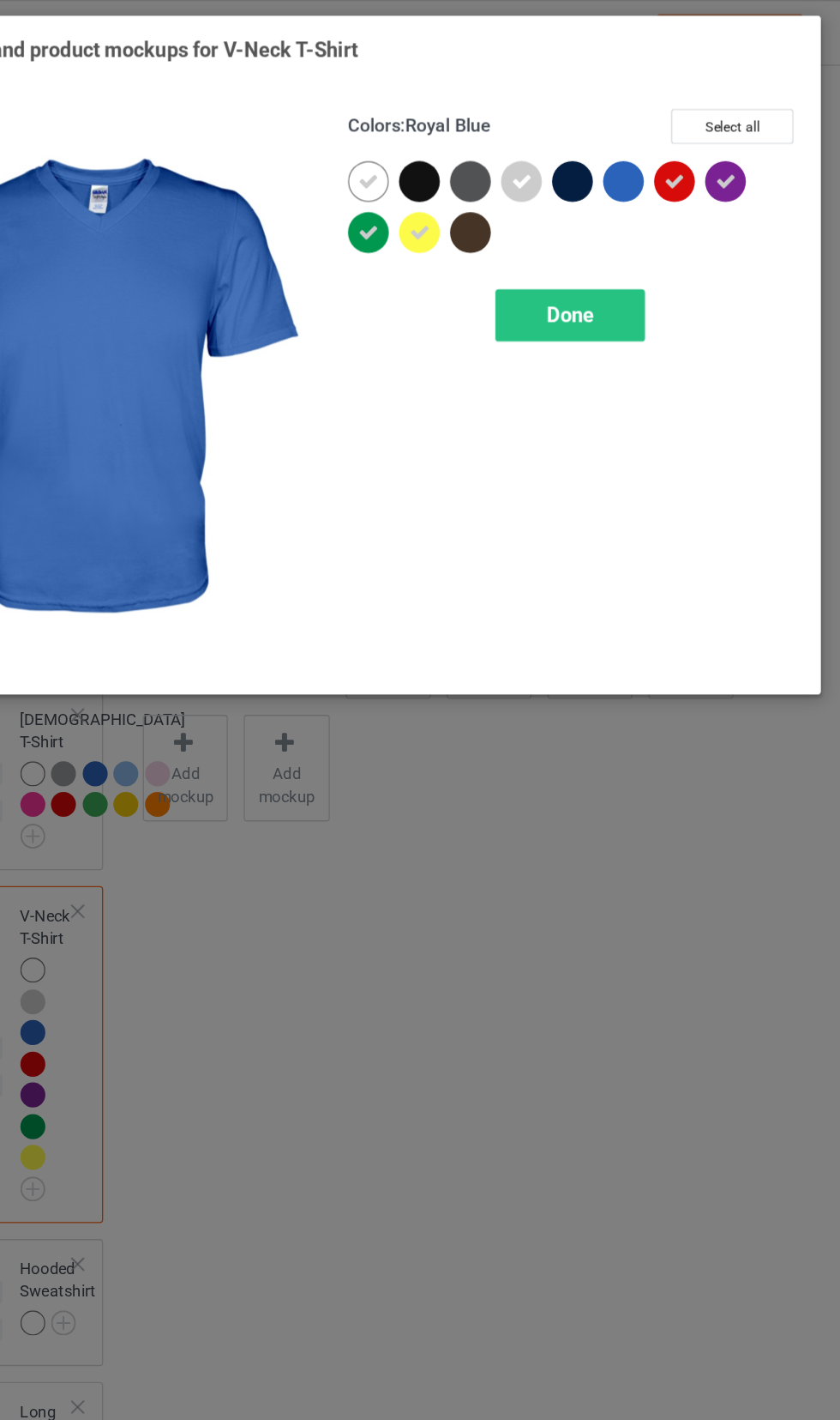
click at [640, 131] on div at bounding box center [641, 137] width 31 height 31
click at [631, 232] on div "Done" at bounding box center [599, 238] width 113 height 40
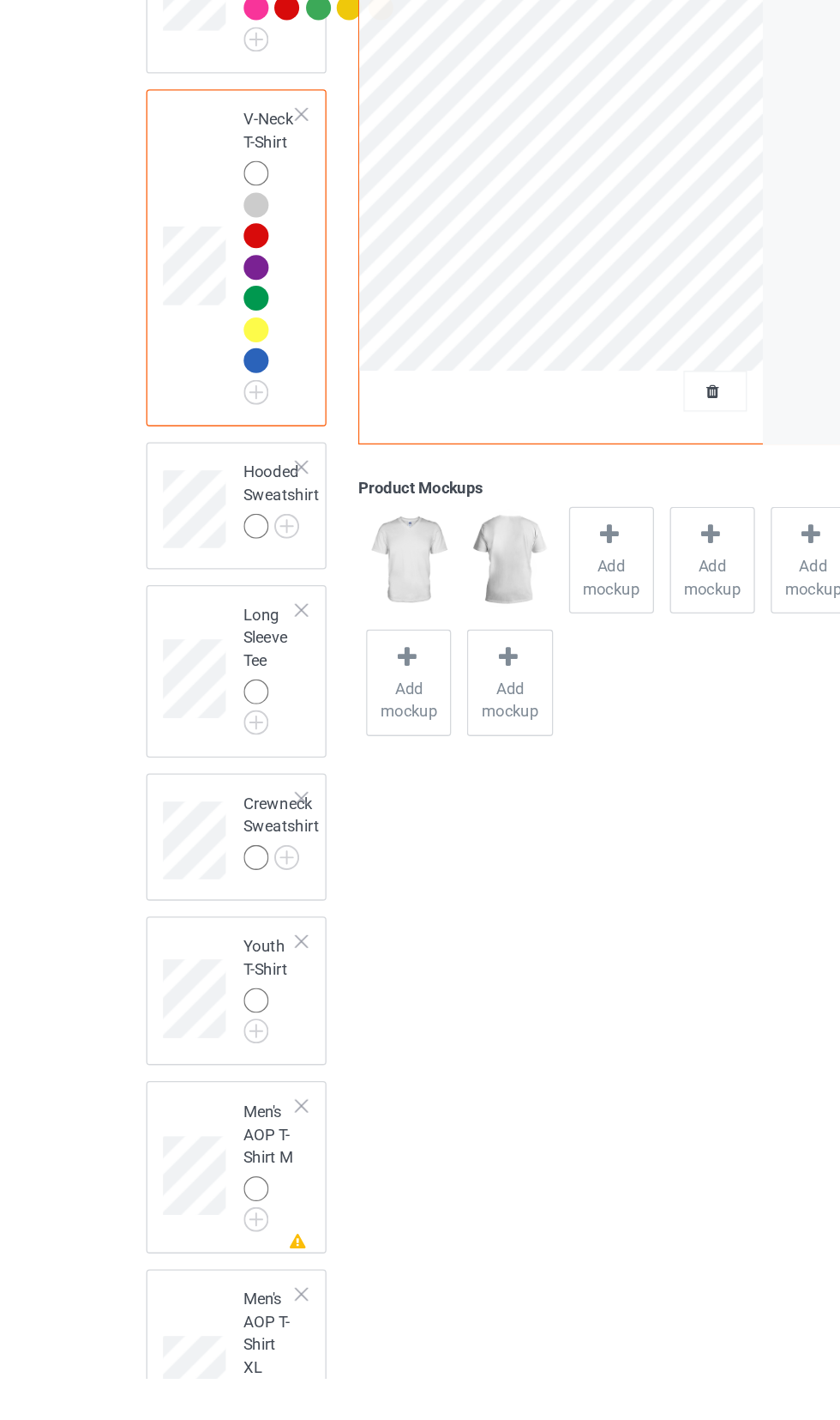
scroll to position [569, 0]
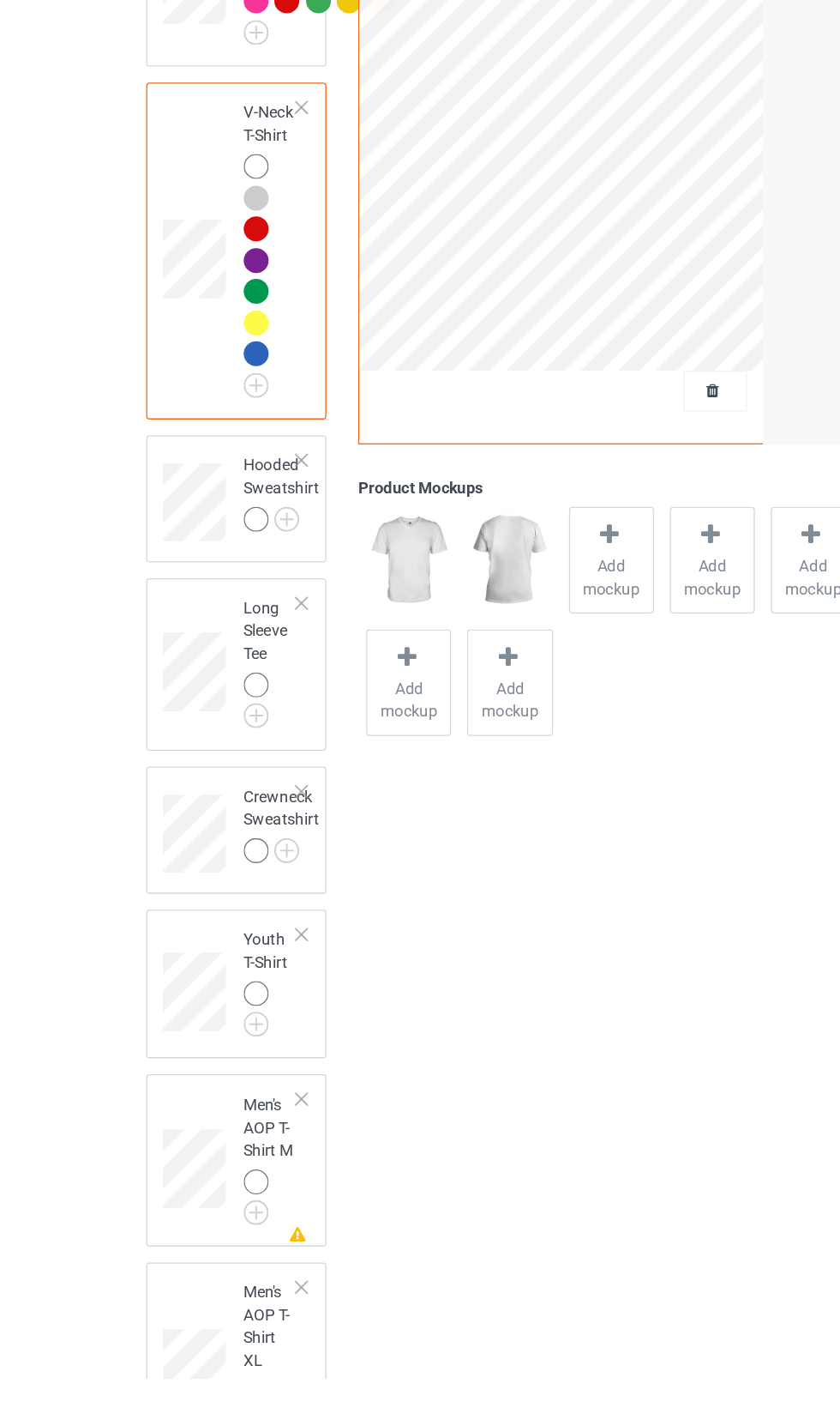
click at [0, 0] on img at bounding box center [0, 0] width 0 height 0
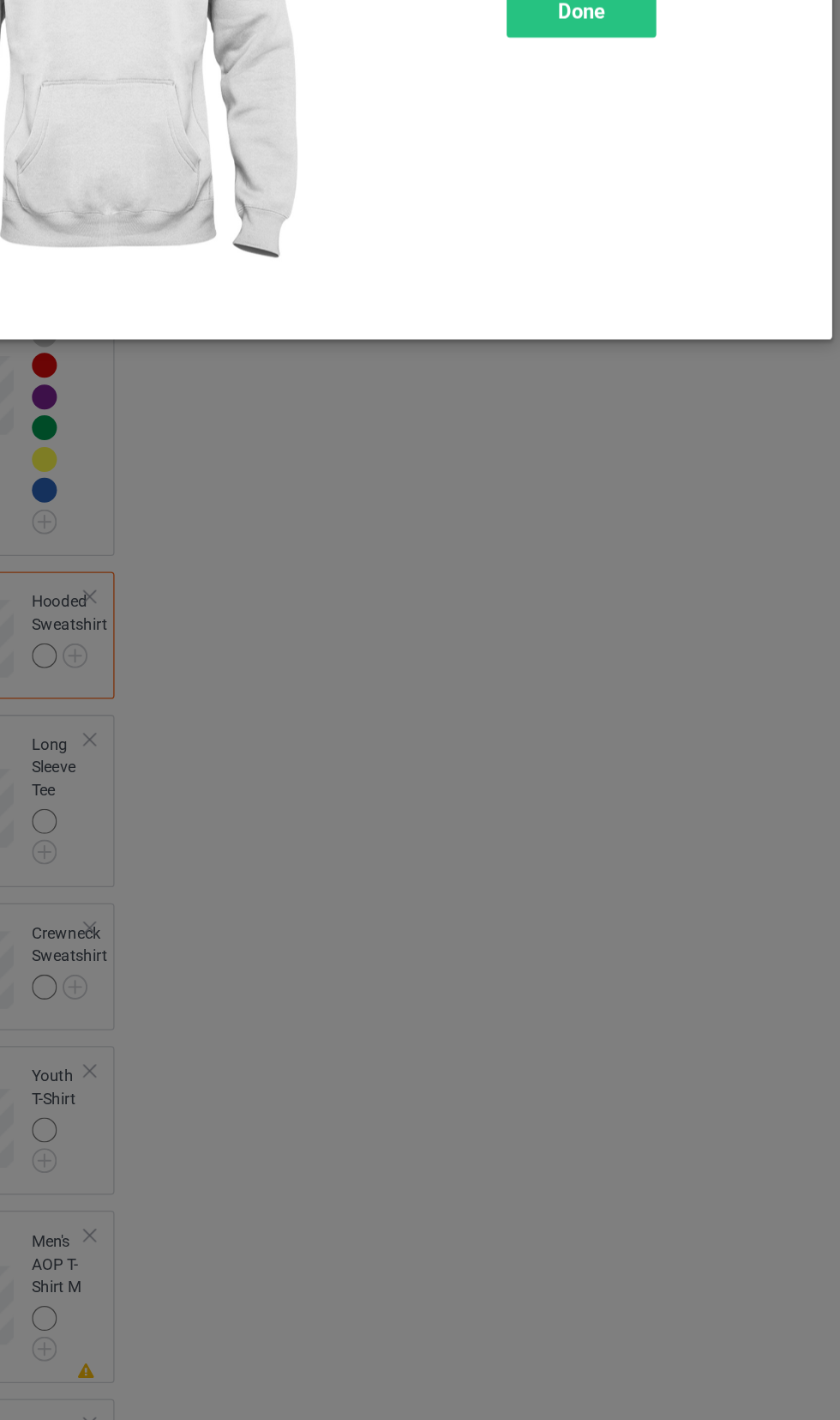
scroll to position [575, 0]
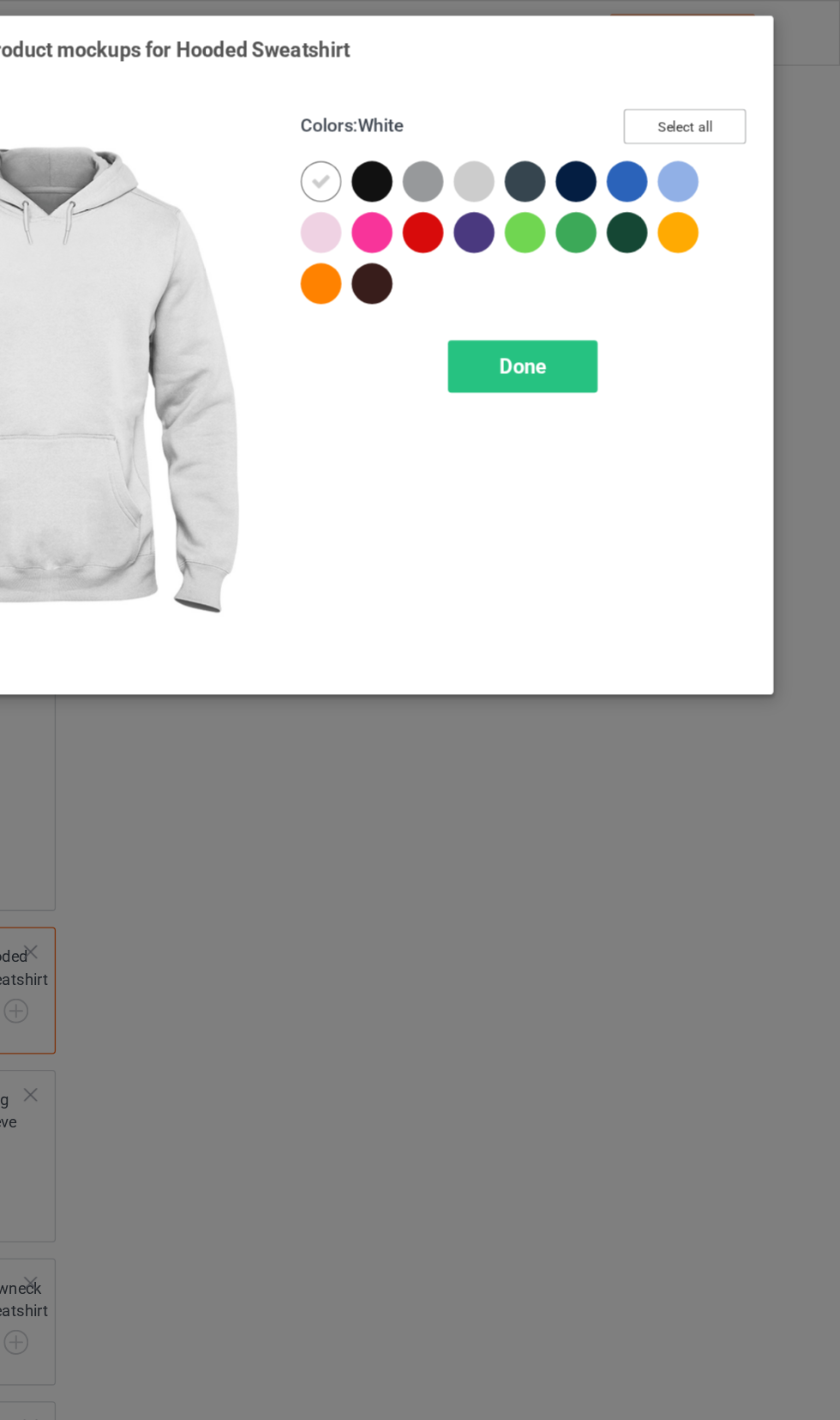
click at [738, 90] on button "Select all" at bounding box center [723, 95] width 93 height 26
click at [639, 135] on icon at bounding box center [640, 136] width 15 height 15
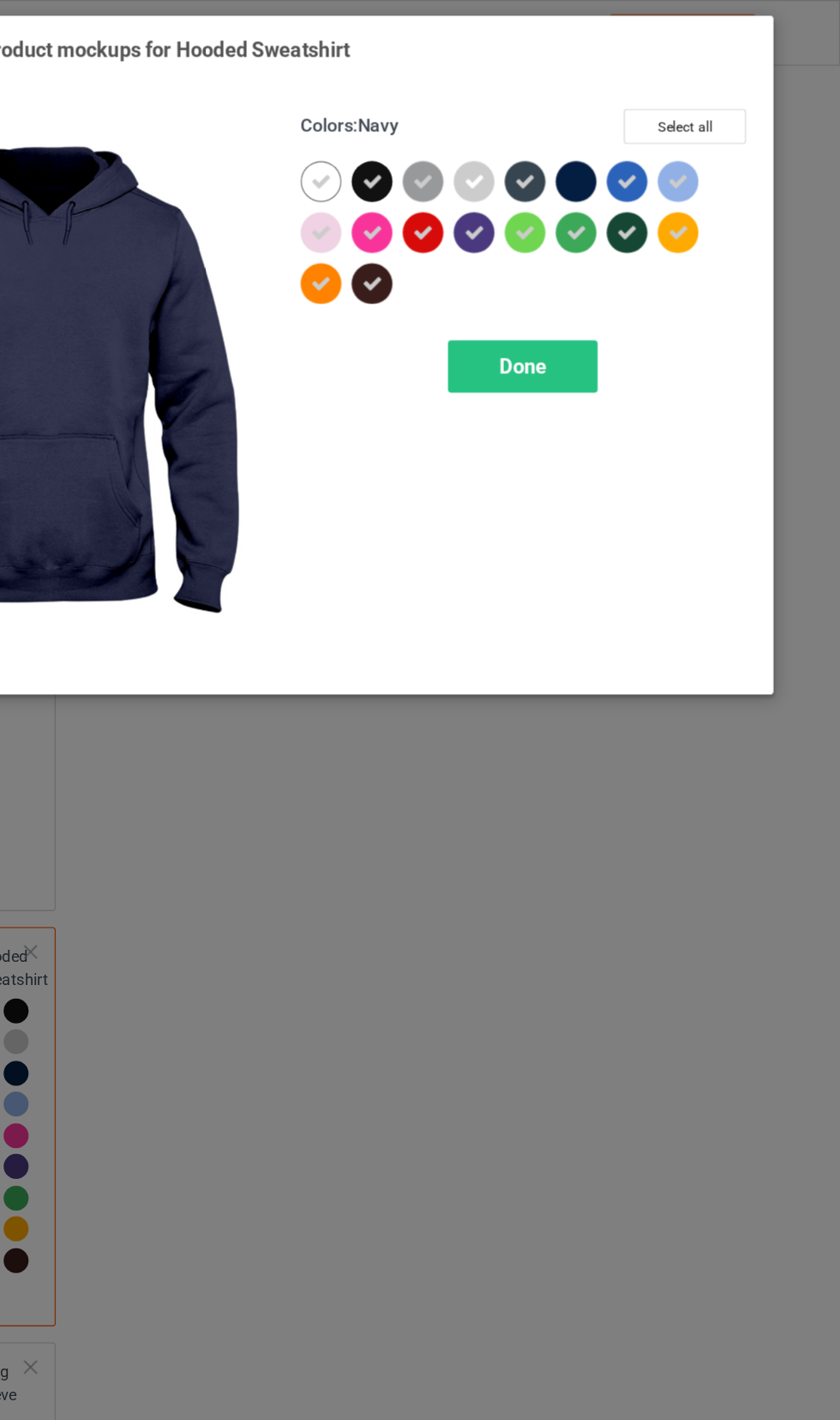
click at [595, 133] on icon at bounding box center [601, 136] width 15 height 15
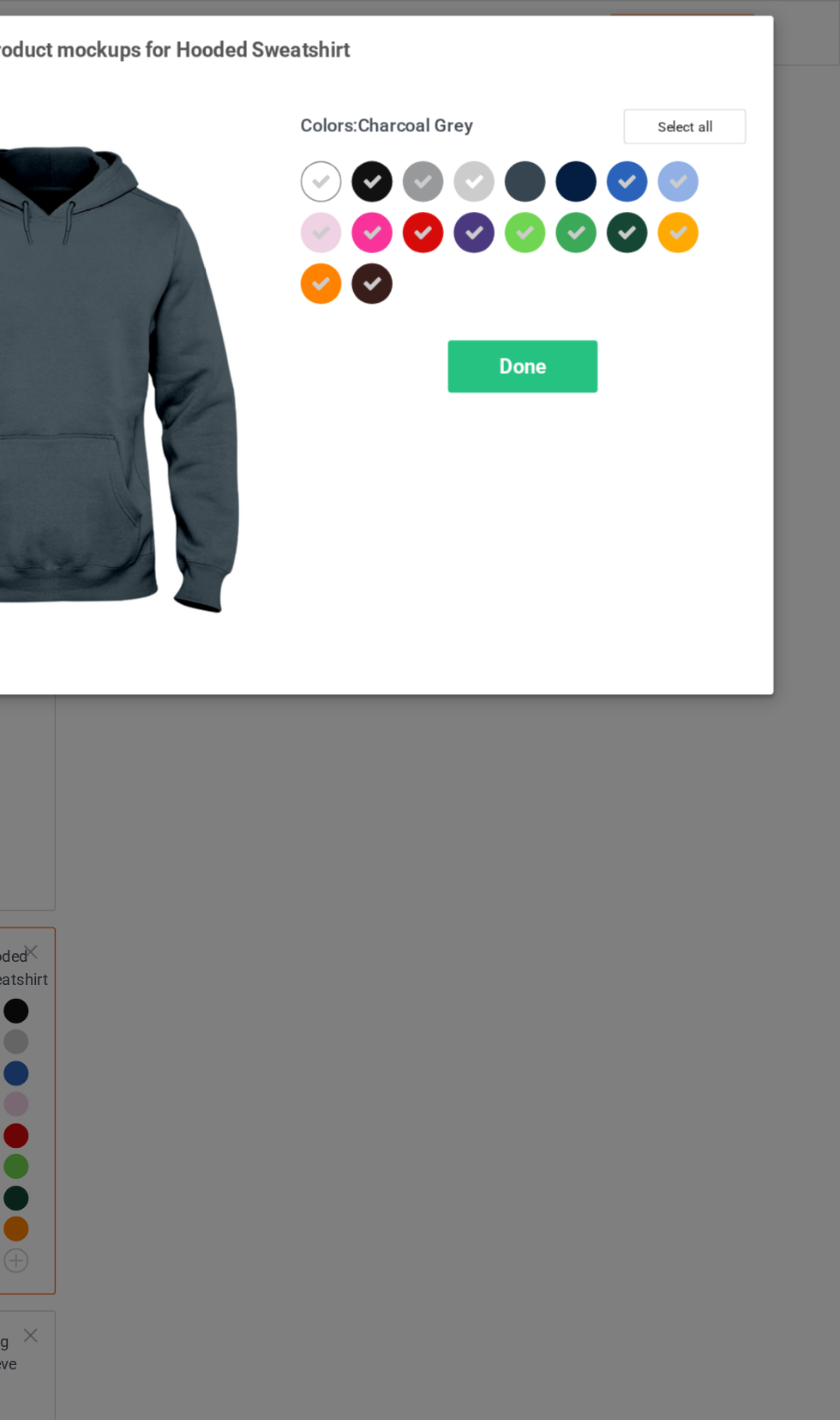
click at [485, 130] on icon at bounding box center [485, 136] width 15 height 15
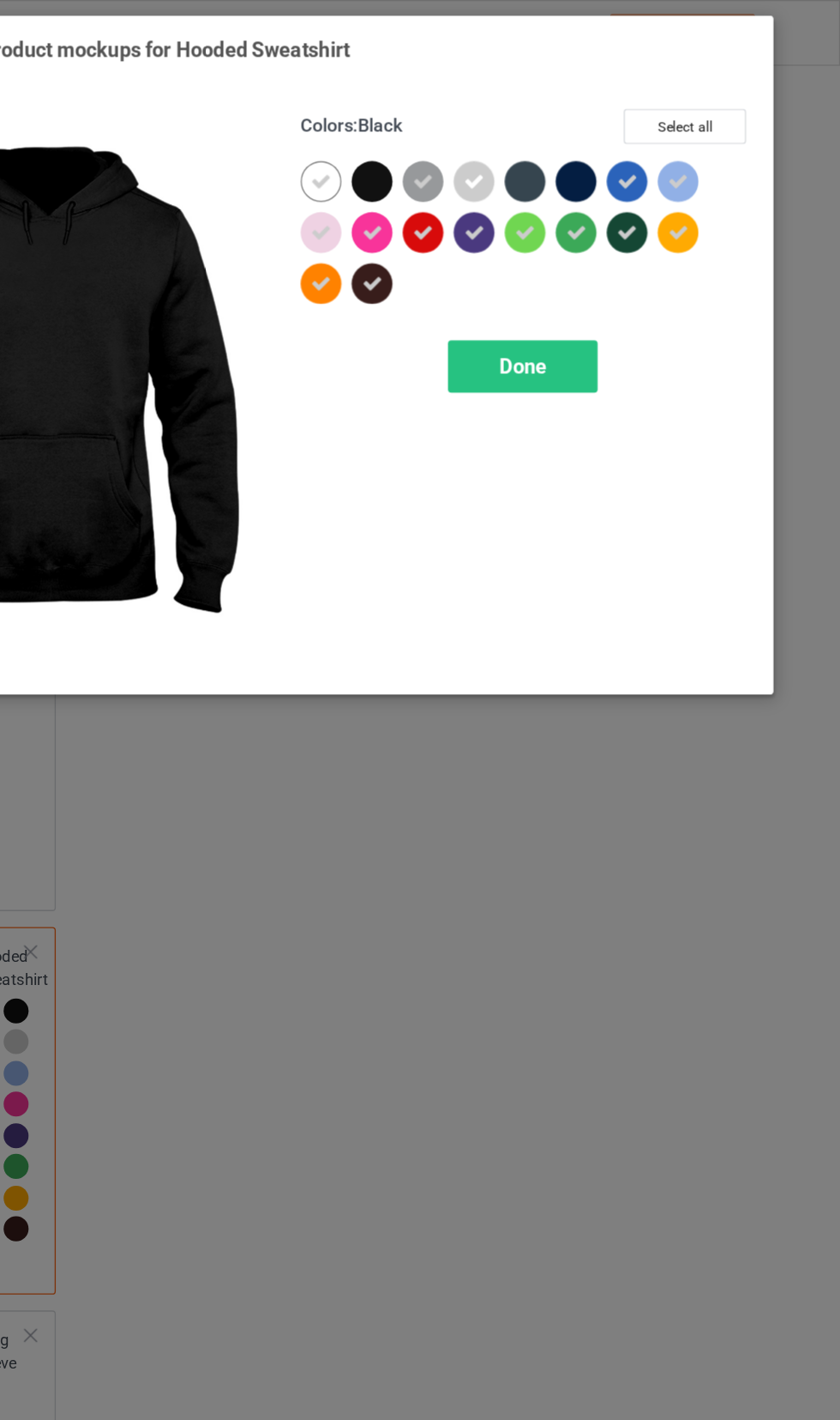
click at [487, 228] on div at bounding box center [486, 214] width 31 height 31
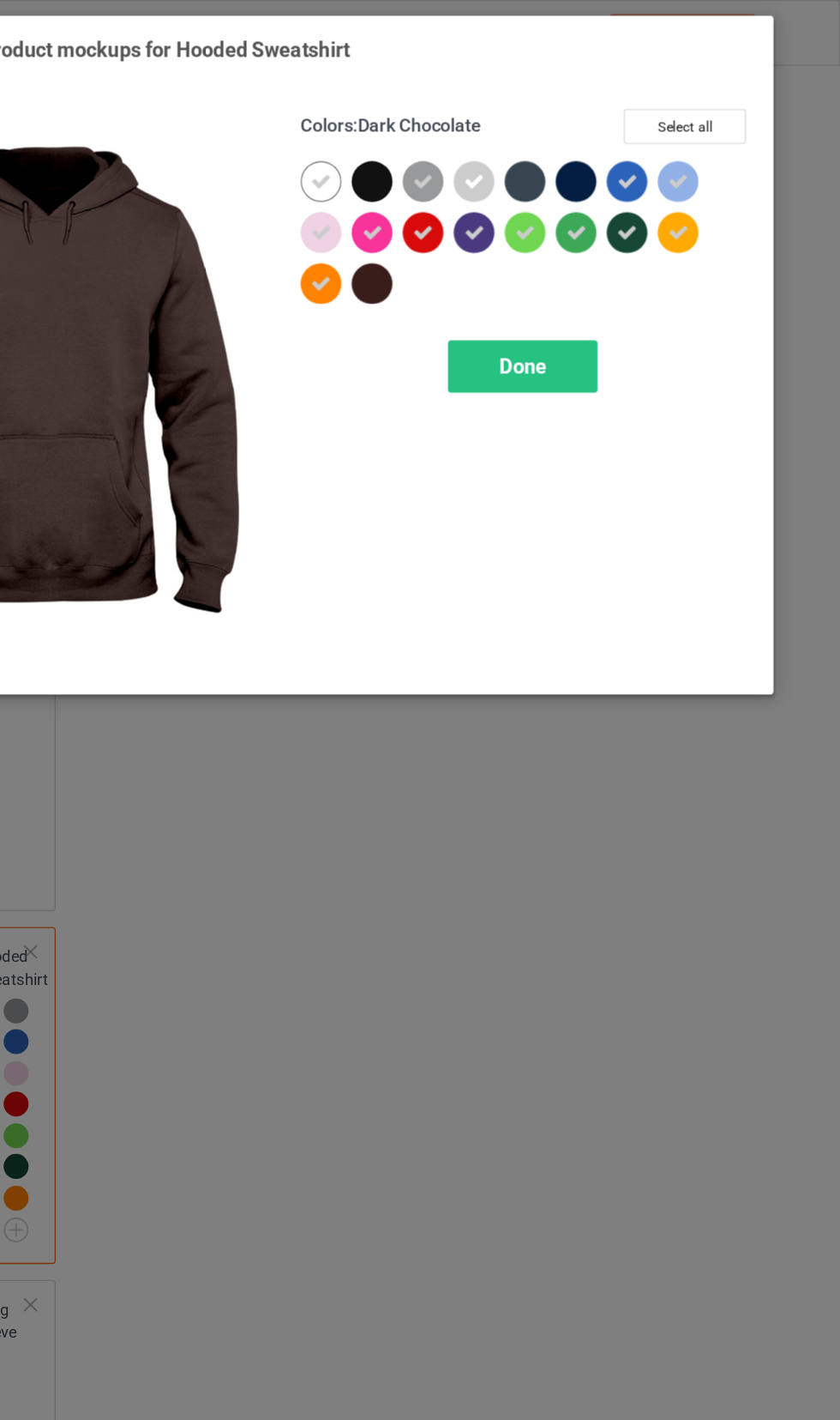
click at [566, 174] on icon at bounding box center [563, 175] width 15 height 15
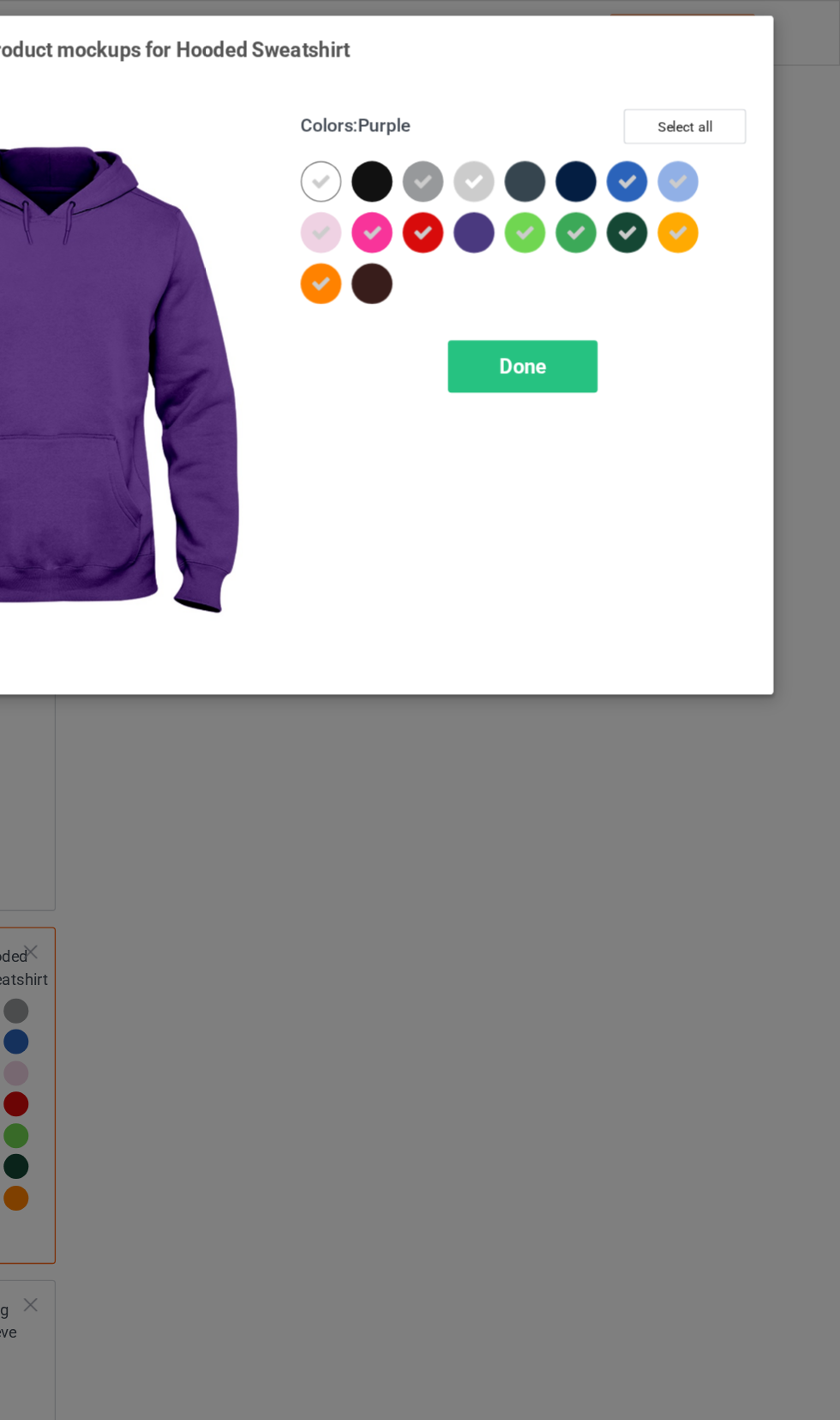
click at [678, 175] on icon at bounding box center [678, 175] width 15 height 15
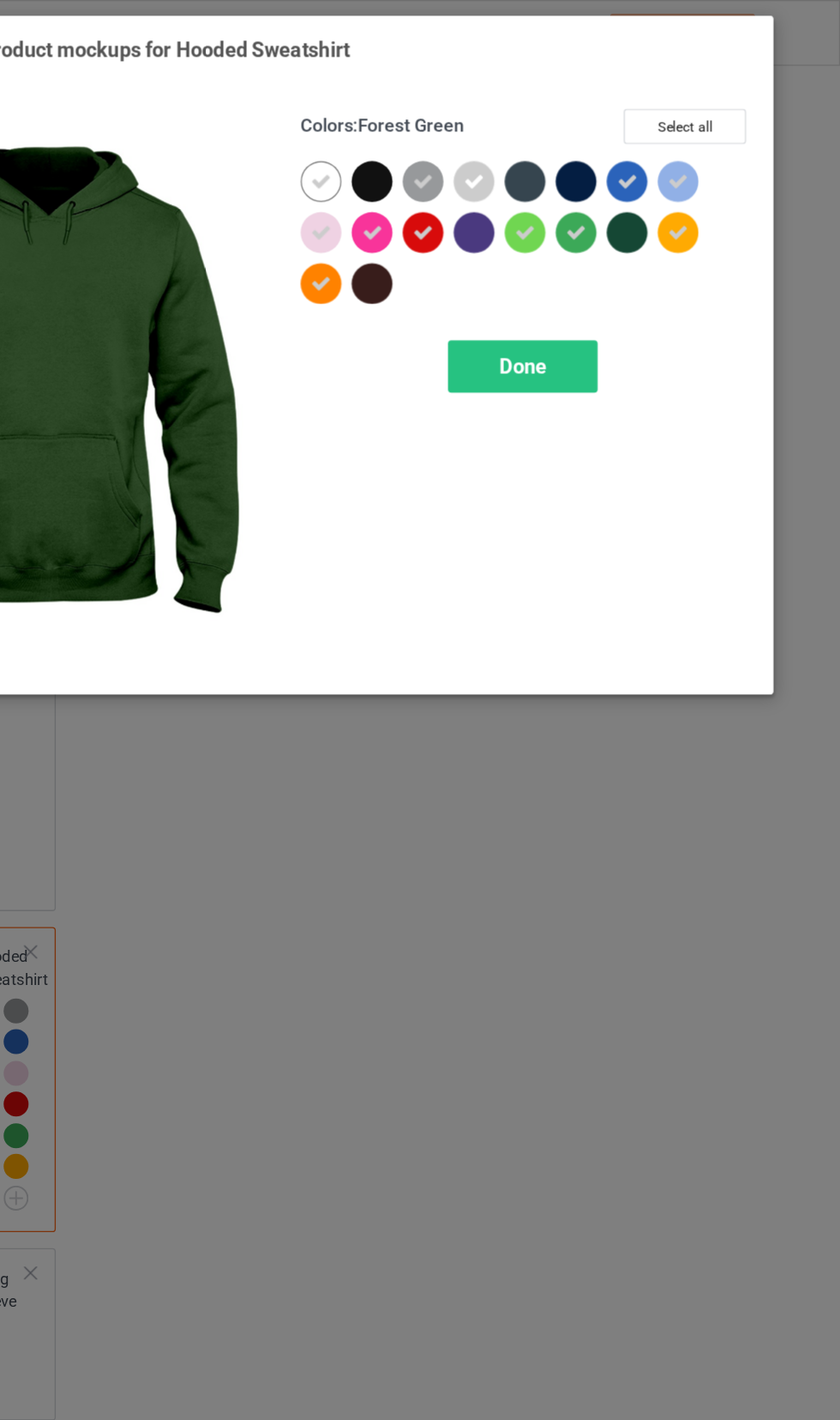
click at [640, 280] on div "Done" at bounding box center [599, 277] width 113 height 40
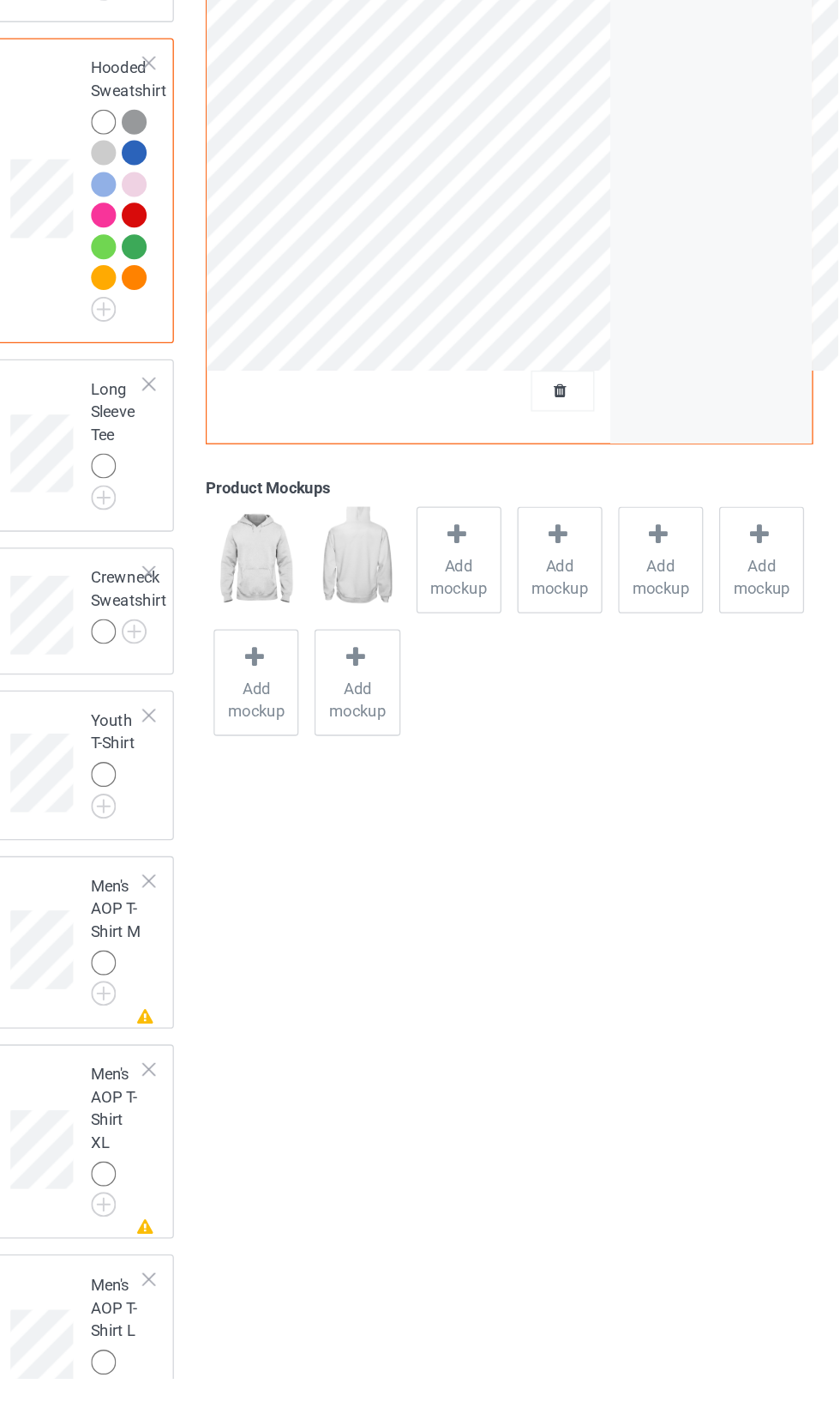
scroll to position [912, 0]
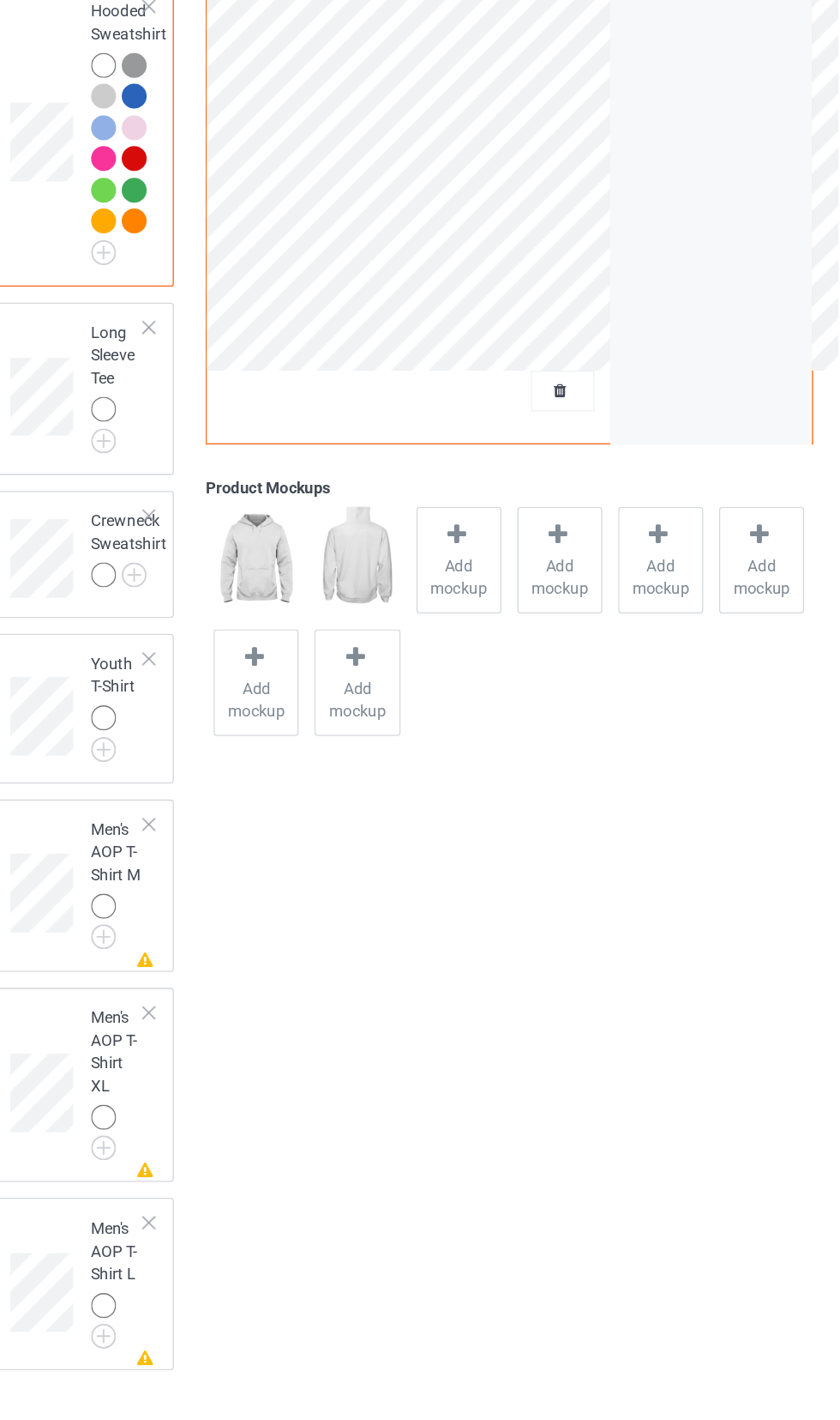
click at [0, 0] on img at bounding box center [0, 0] width 0 height 0
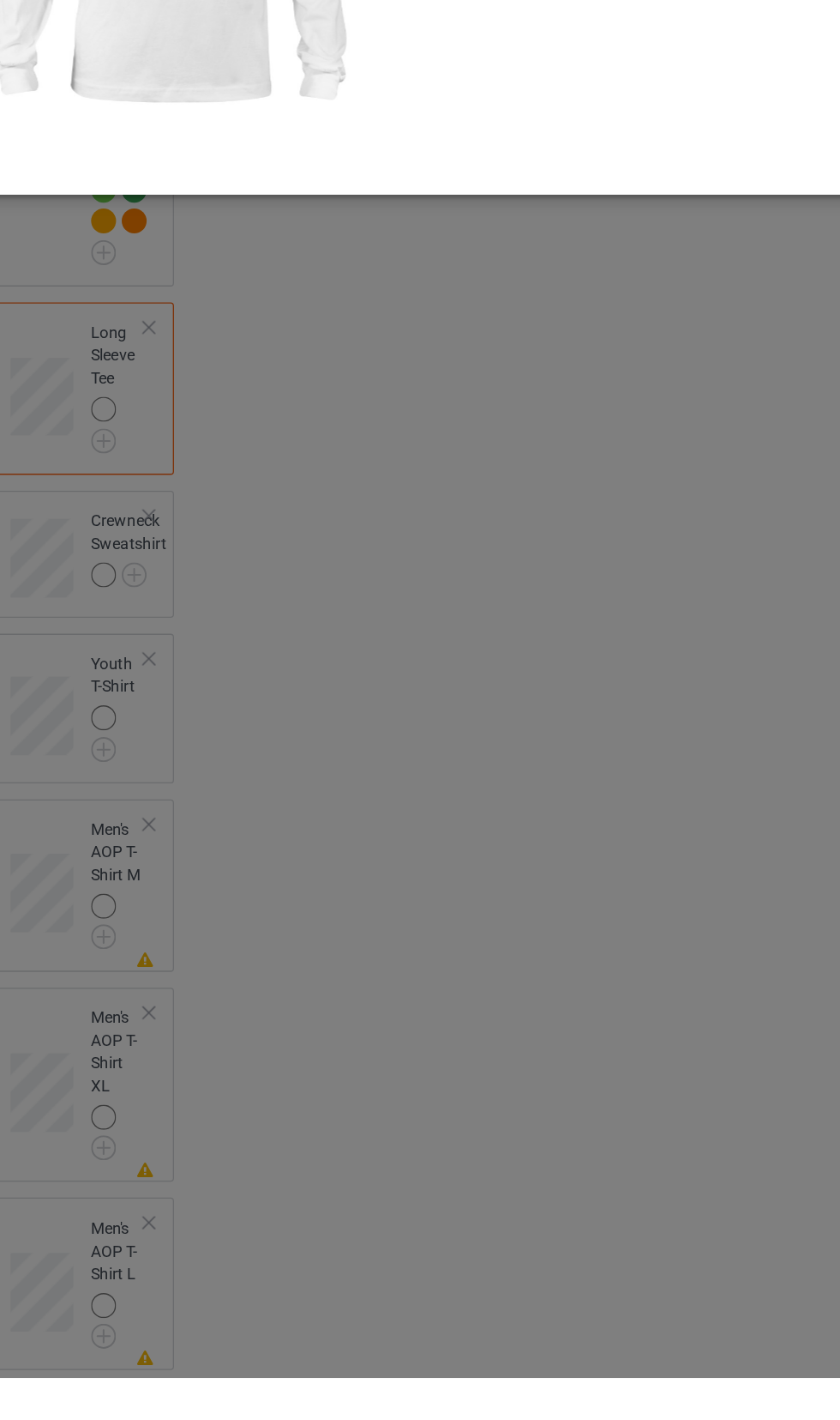
scroll to position [914, 0]
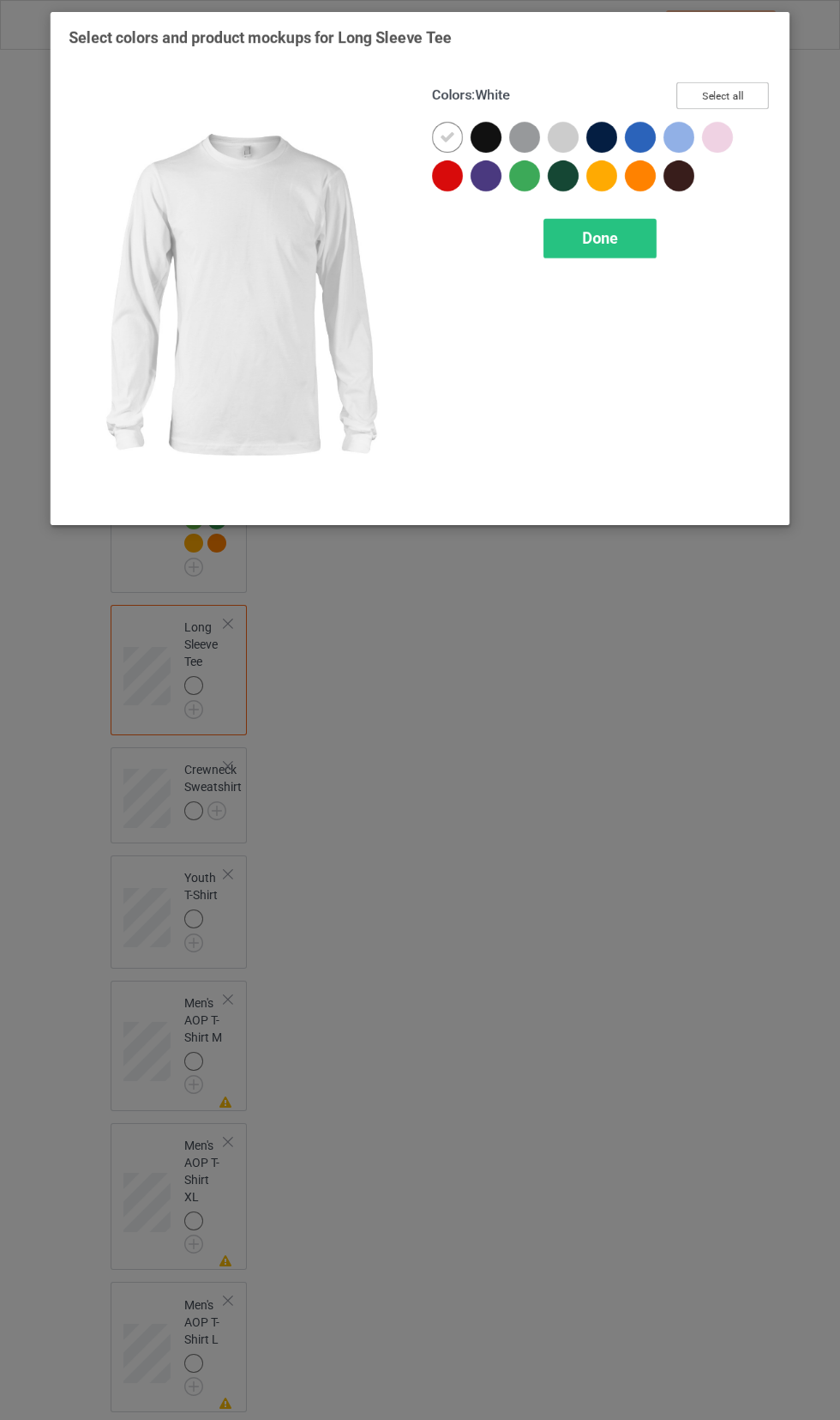
click at [734, 99] on button "Select all" at bounding box center [723, 95] width 93 height 26
click at [678, 175] on icon at bounding box center [678, 175] width 15 height 15
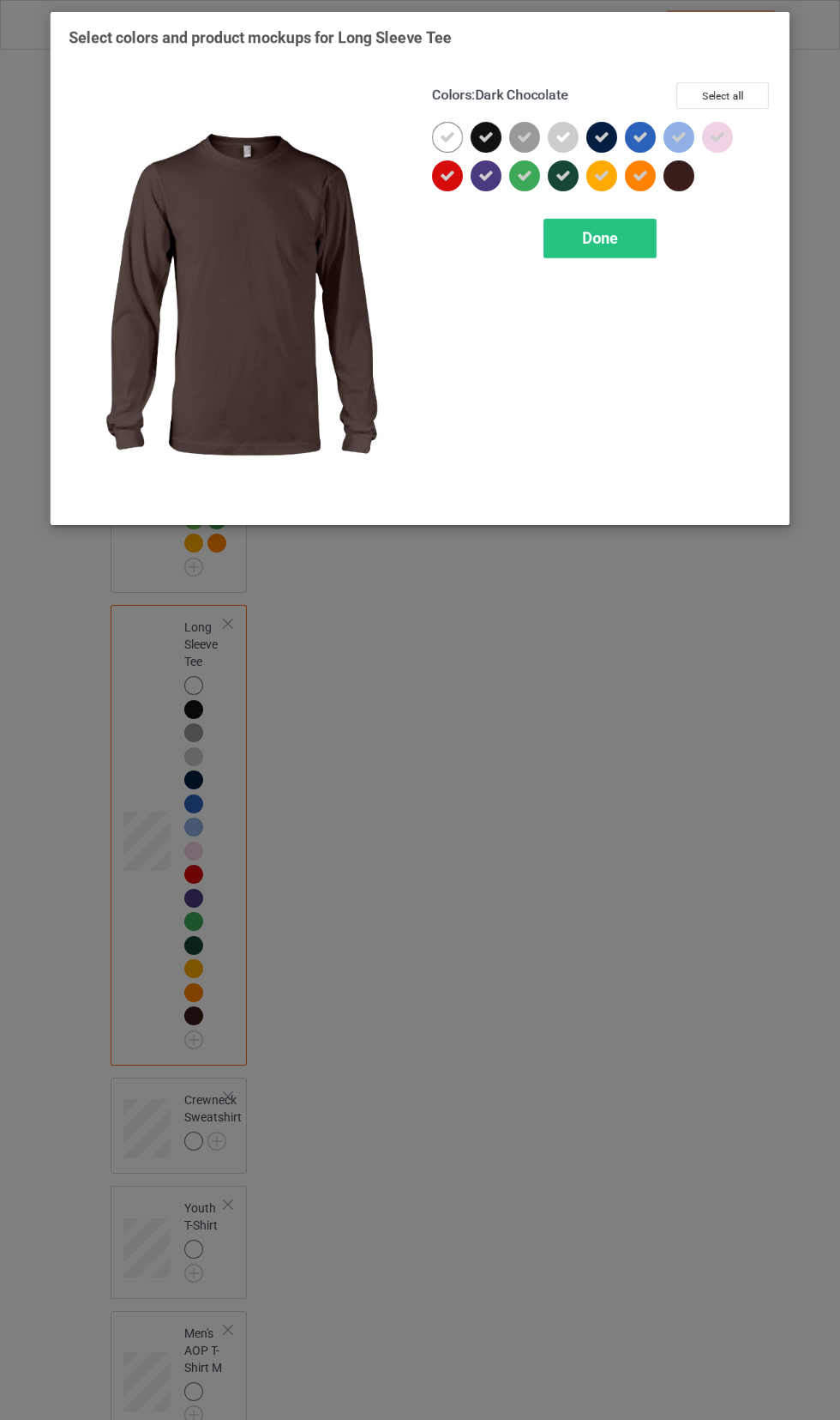
click at [601, 136] on icon at bounding box center [601, 136] width 15 height 15
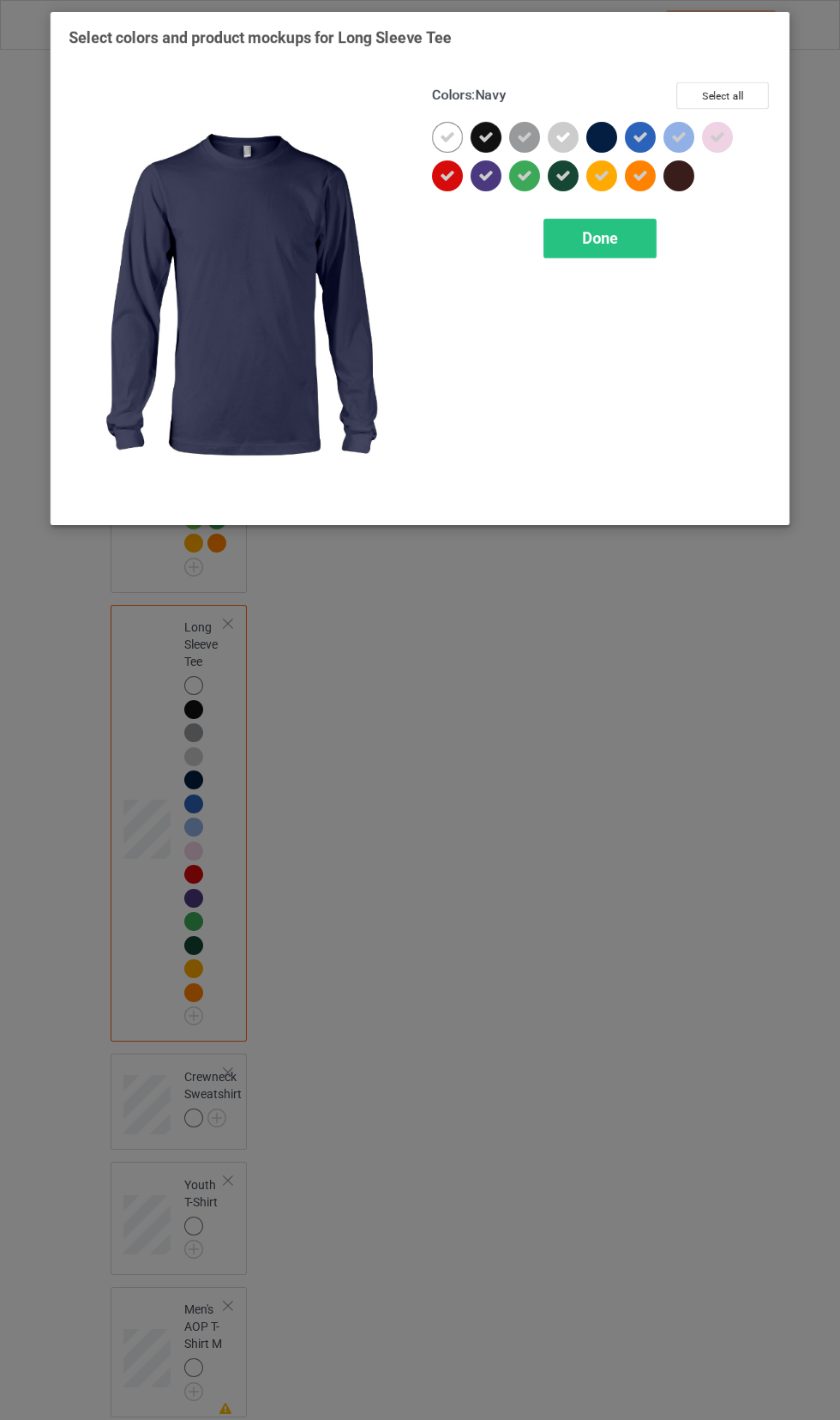
click at [557, 181] on icon at bounding box center [563, 175] width 15 height 15
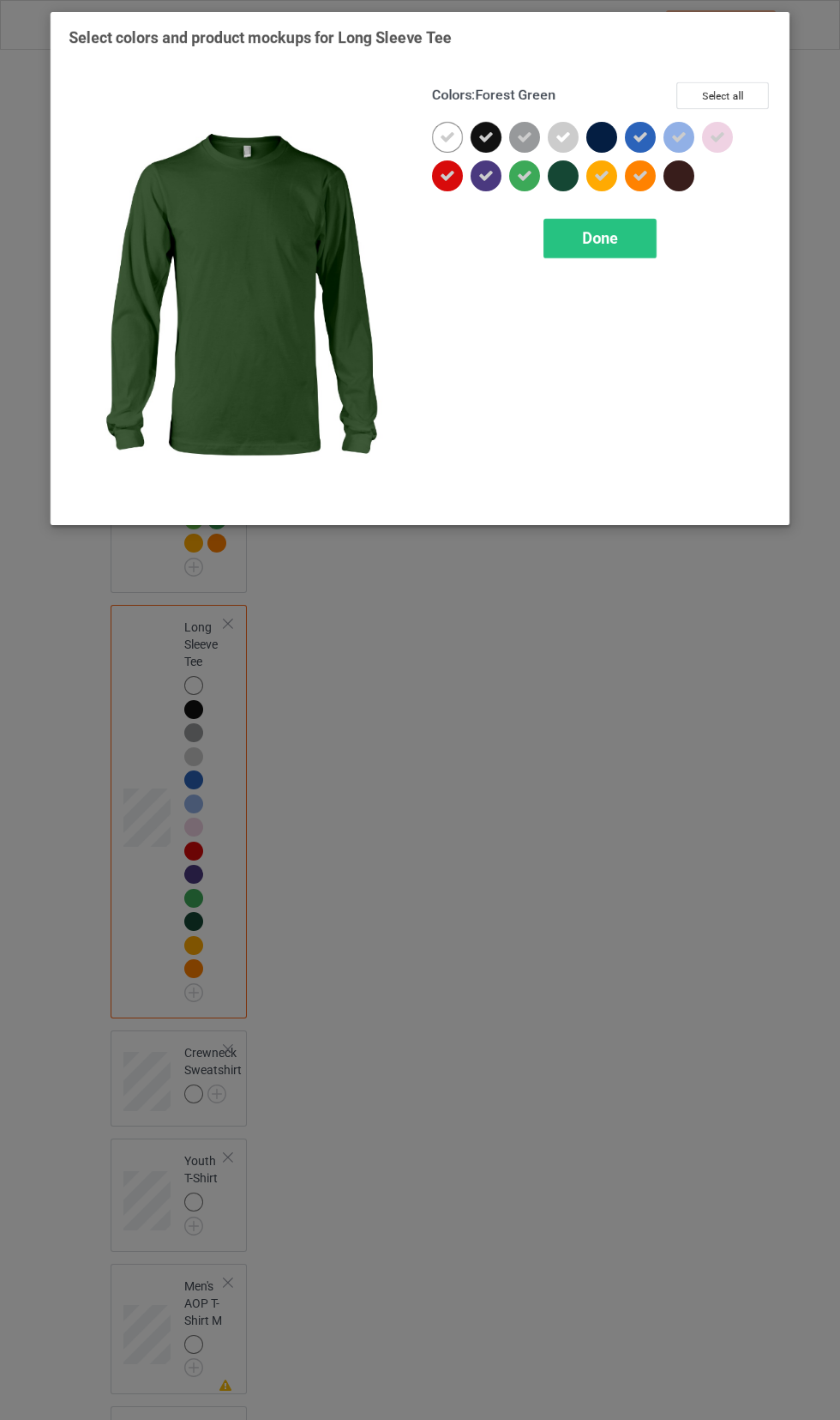
click at [486, 133] on icon at bounding box center [485, 136] width 15 height 15
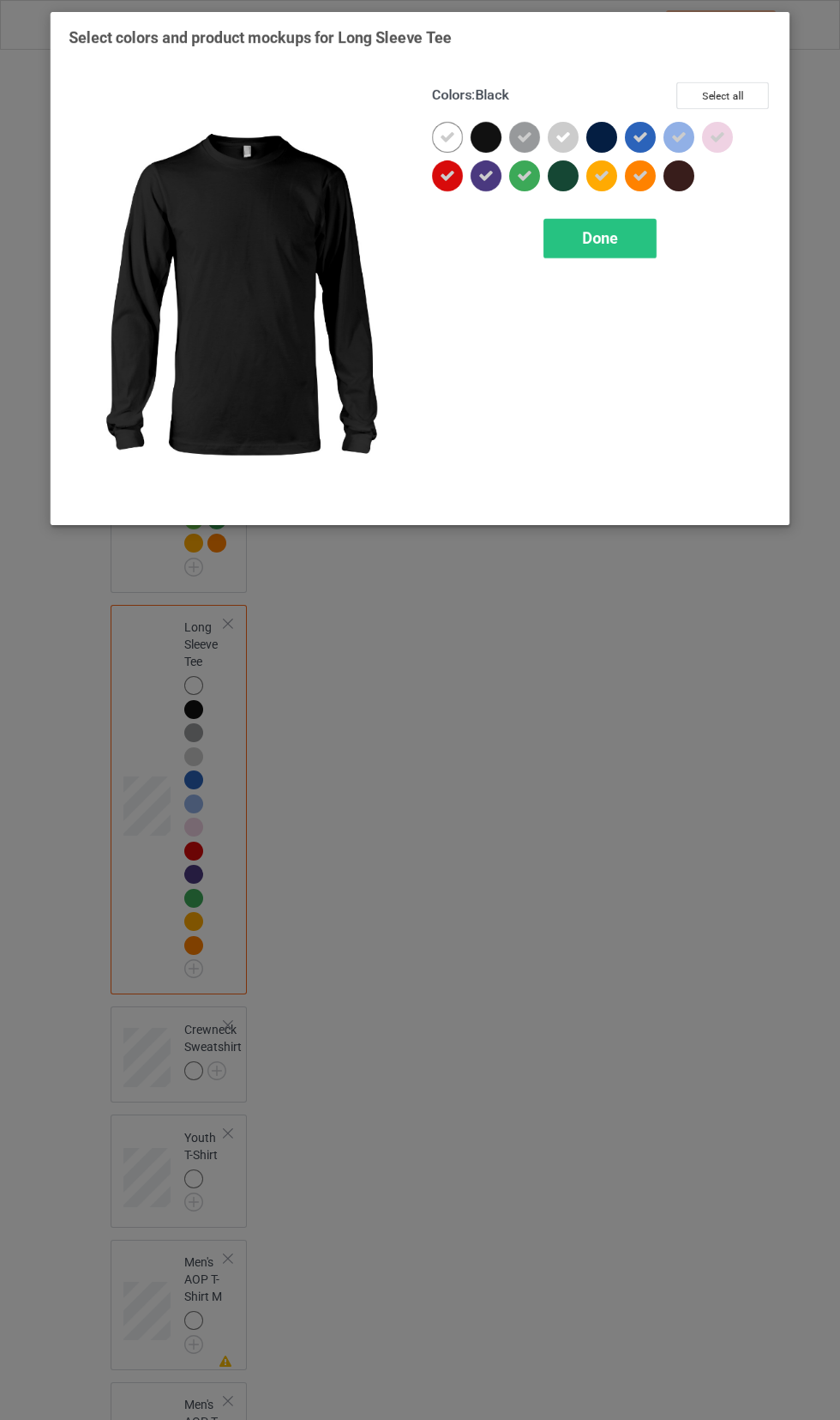
click at [485, 175] on icon at bounding box center [485, 175] width 15 height 15
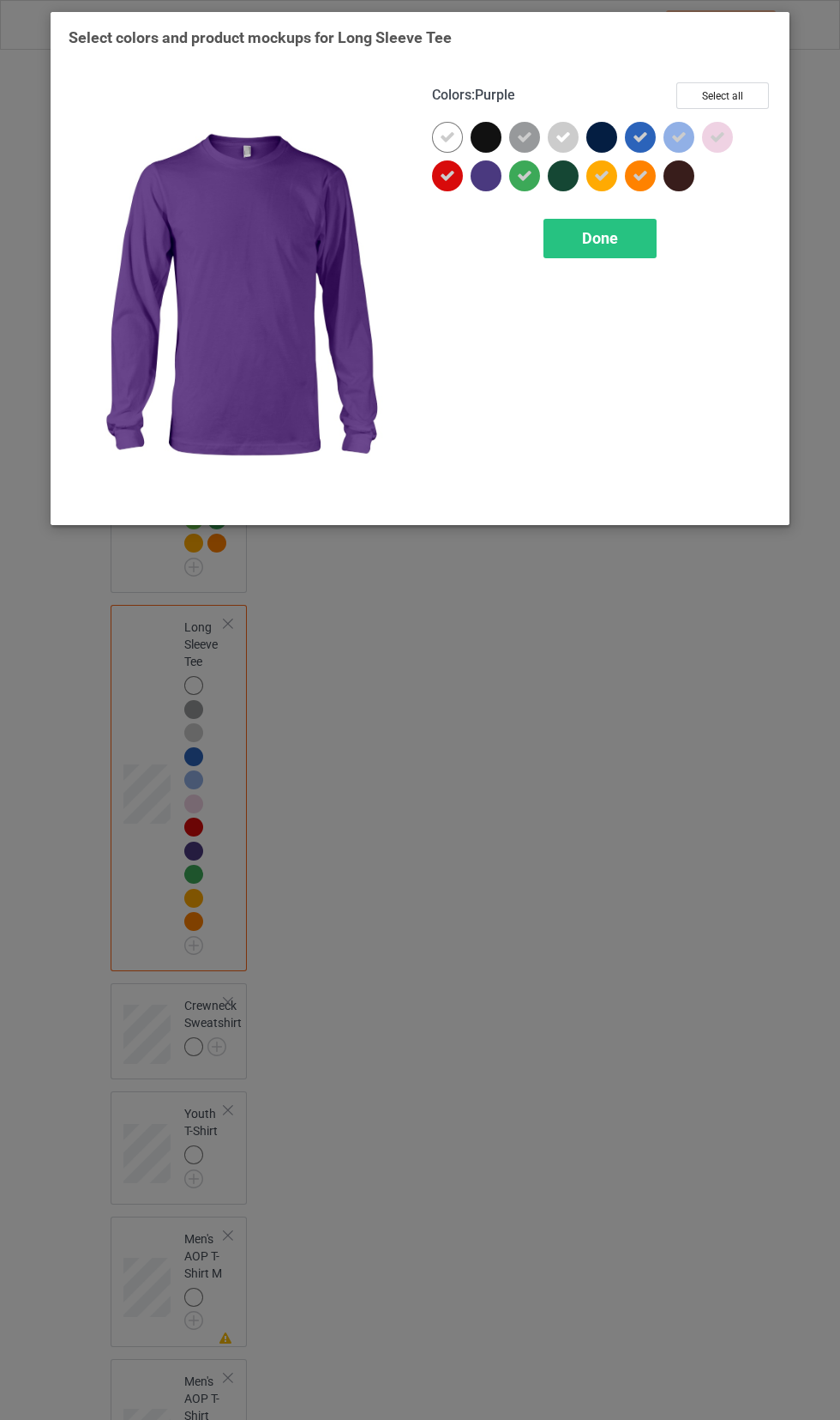
click at [630, 237] on div "Done" at bounding box center [599, 238] width 113 height 40
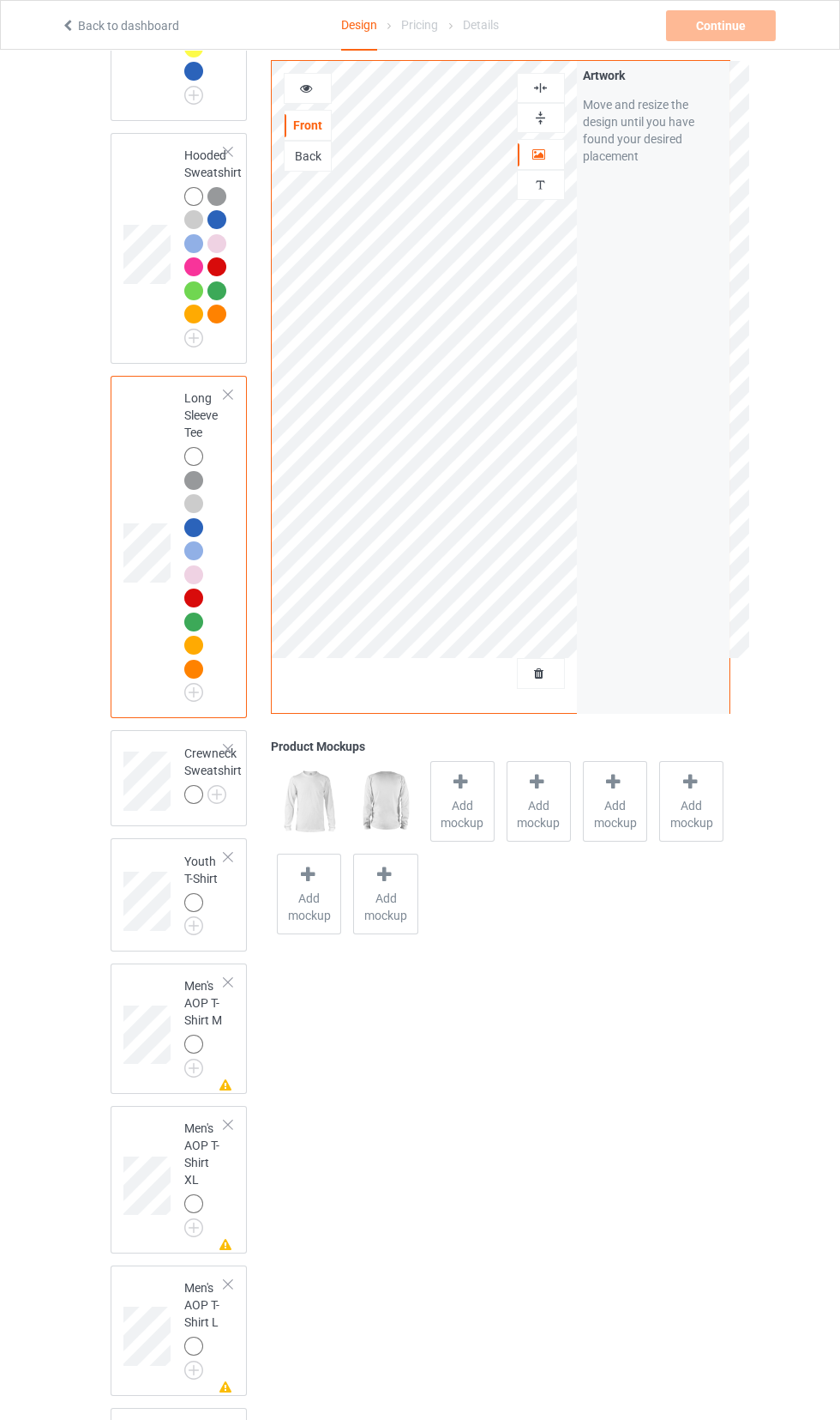
scroll to position [1354, 0]
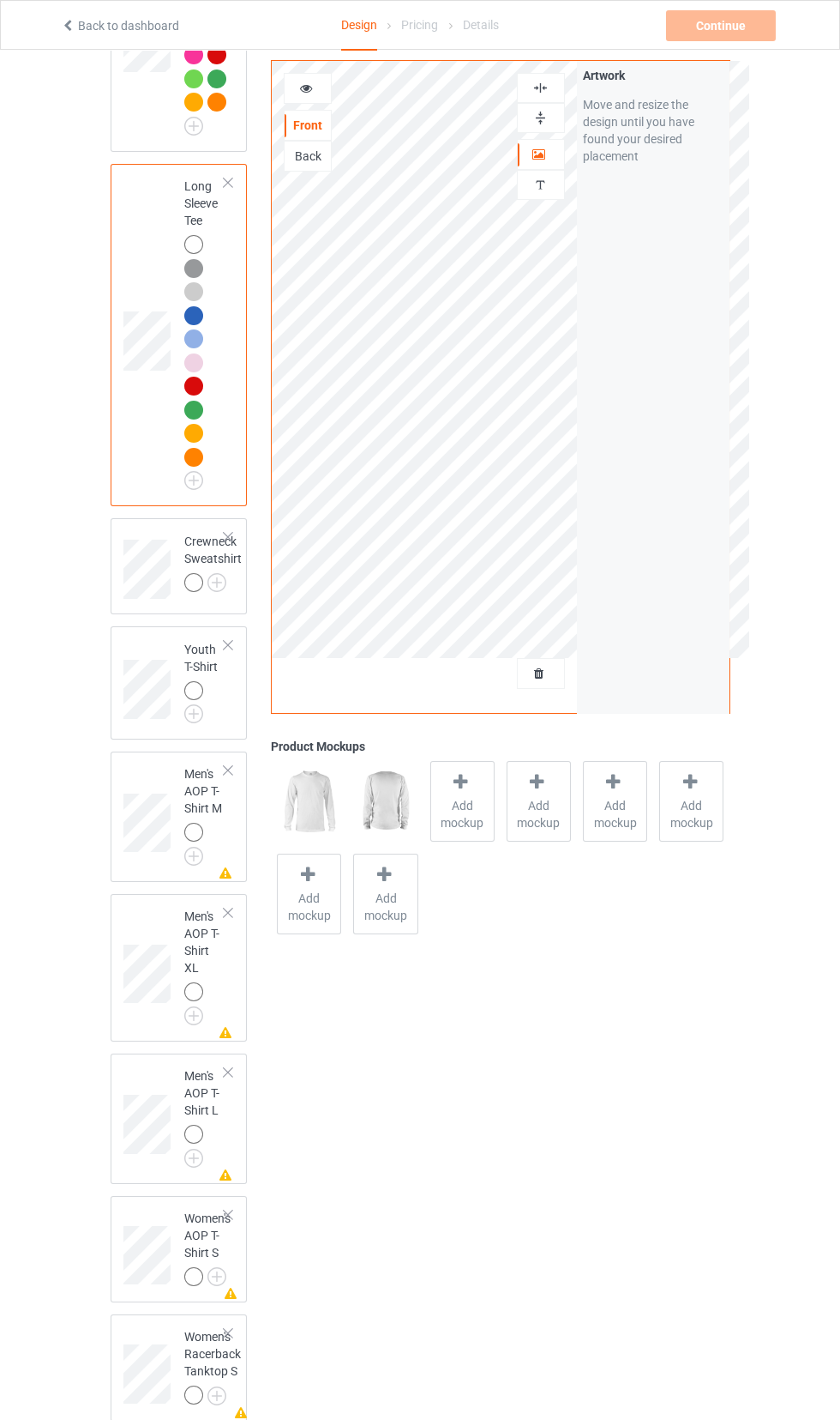
click at [0, 0] on img at bounding box center [0, 0] width 0 height 0
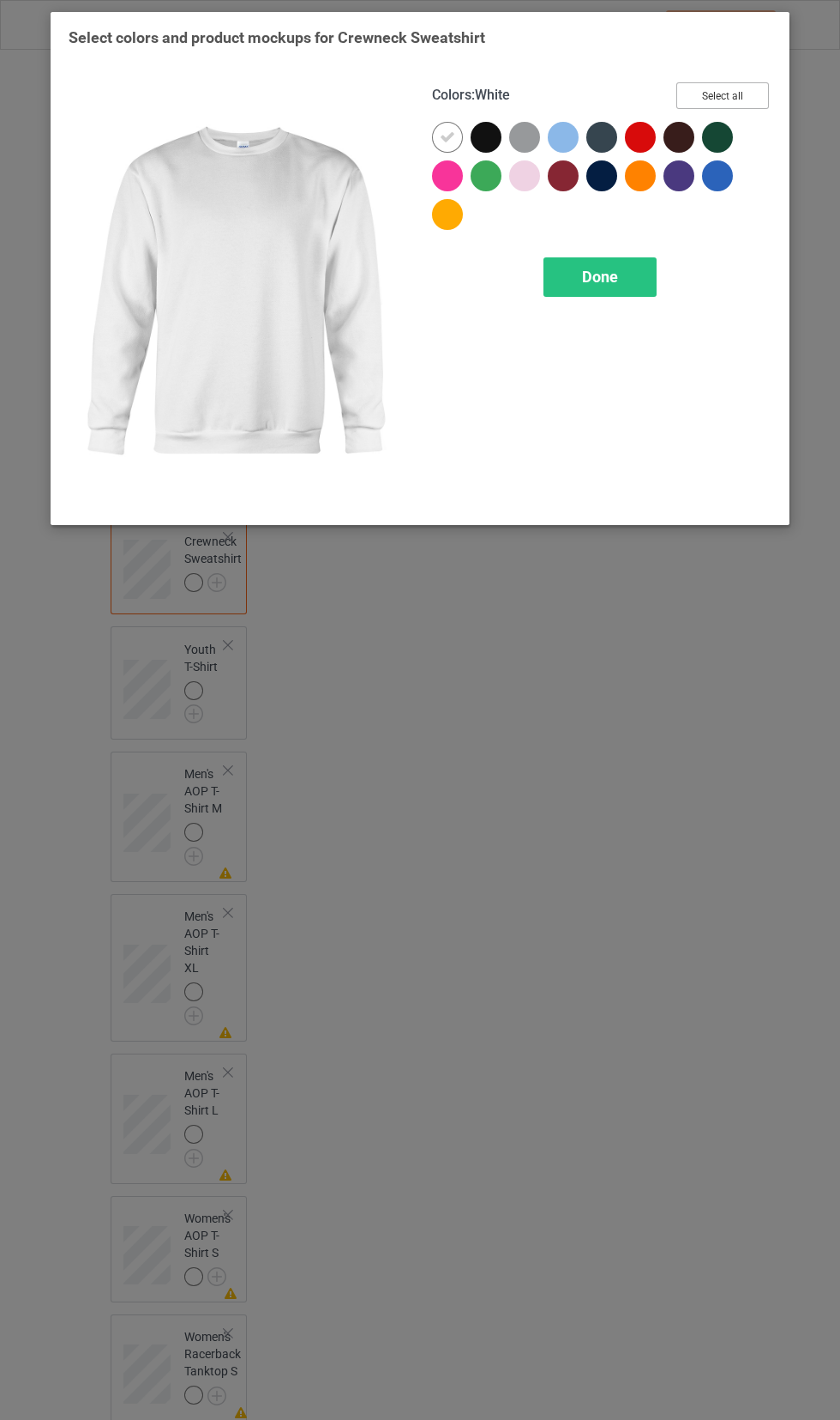
click at [747, 98] on button "Select all" at bounding box center [723, 95] width 93 height 26
click at [720, 129] on icon at bounding box center [717, 136] width 15 height 15
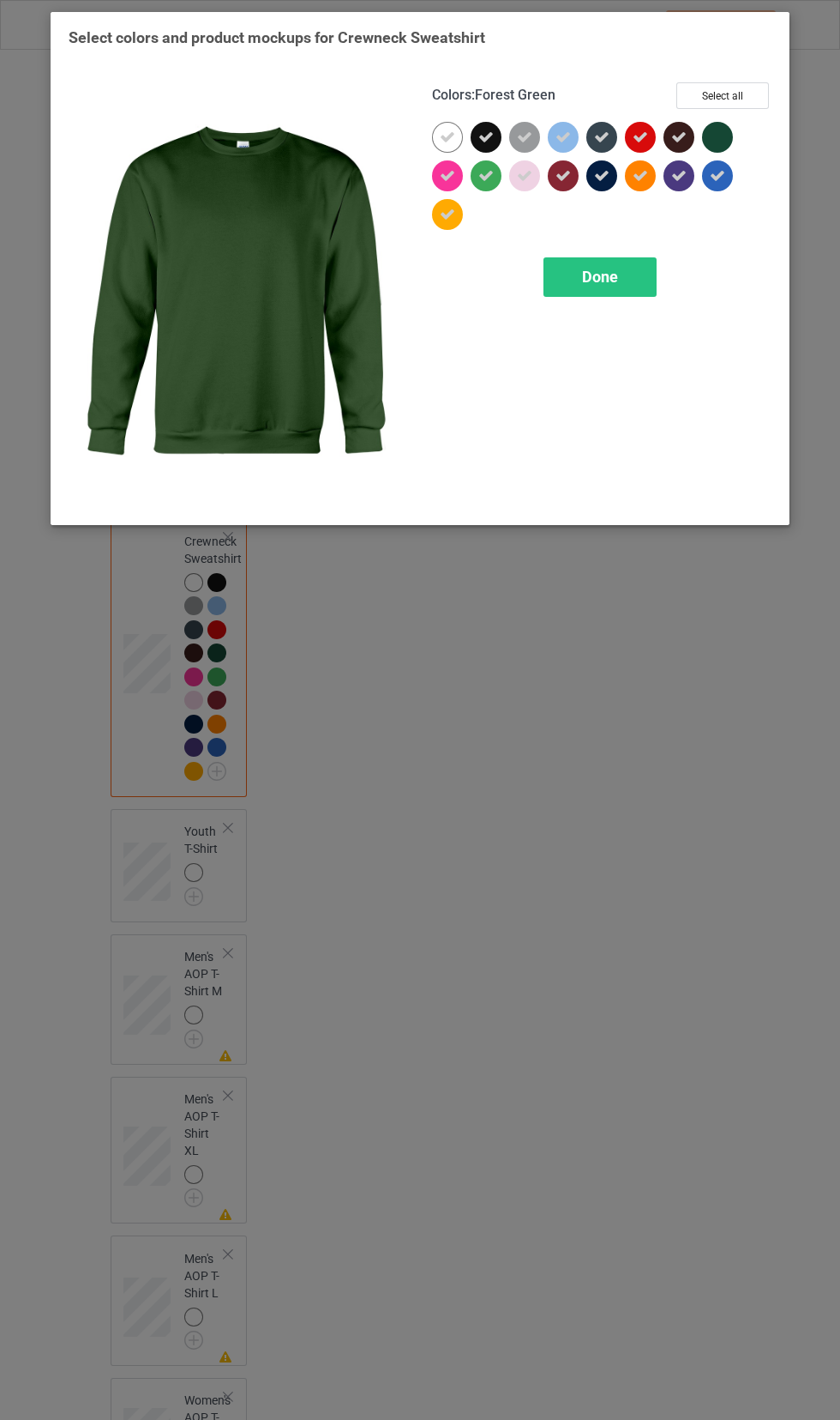
click at [678, 136] on icon at bounding box center [678, 136] width 15 height 15
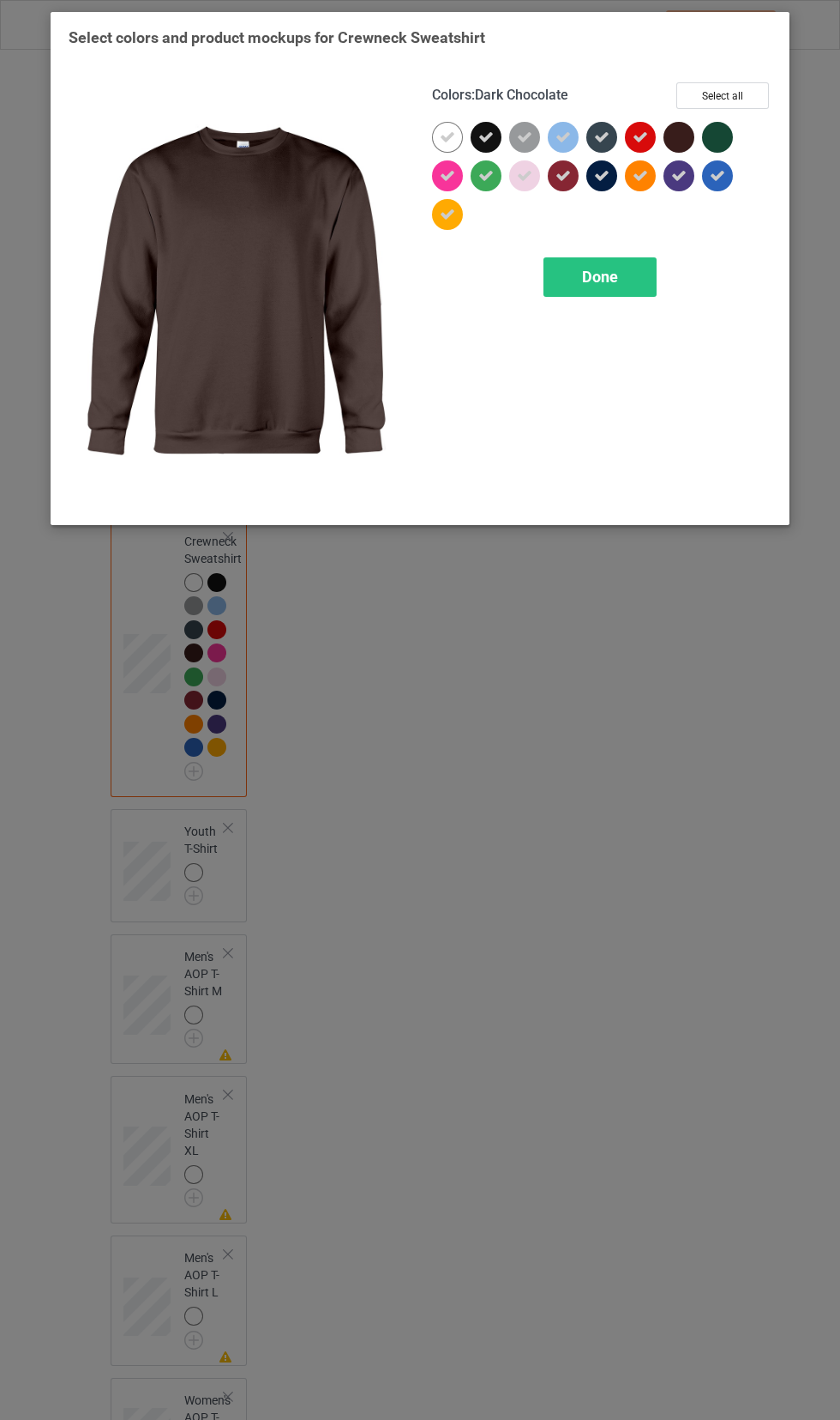
click at [678, 175] on icon at bounding box center [678, 175] width 15 height 15
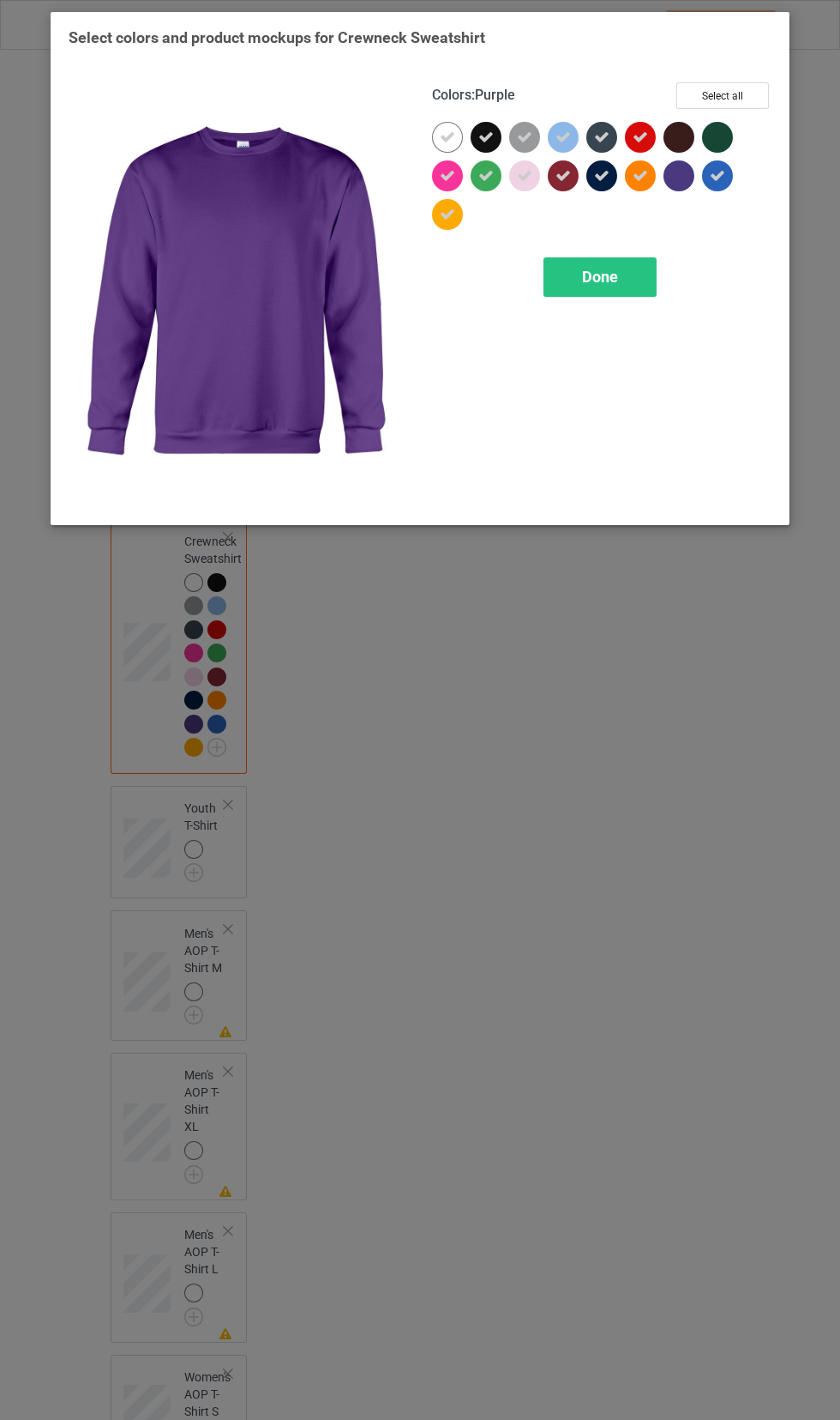
click at [606, 182] on icon at bounding box center [601, 175] width 15 height 15
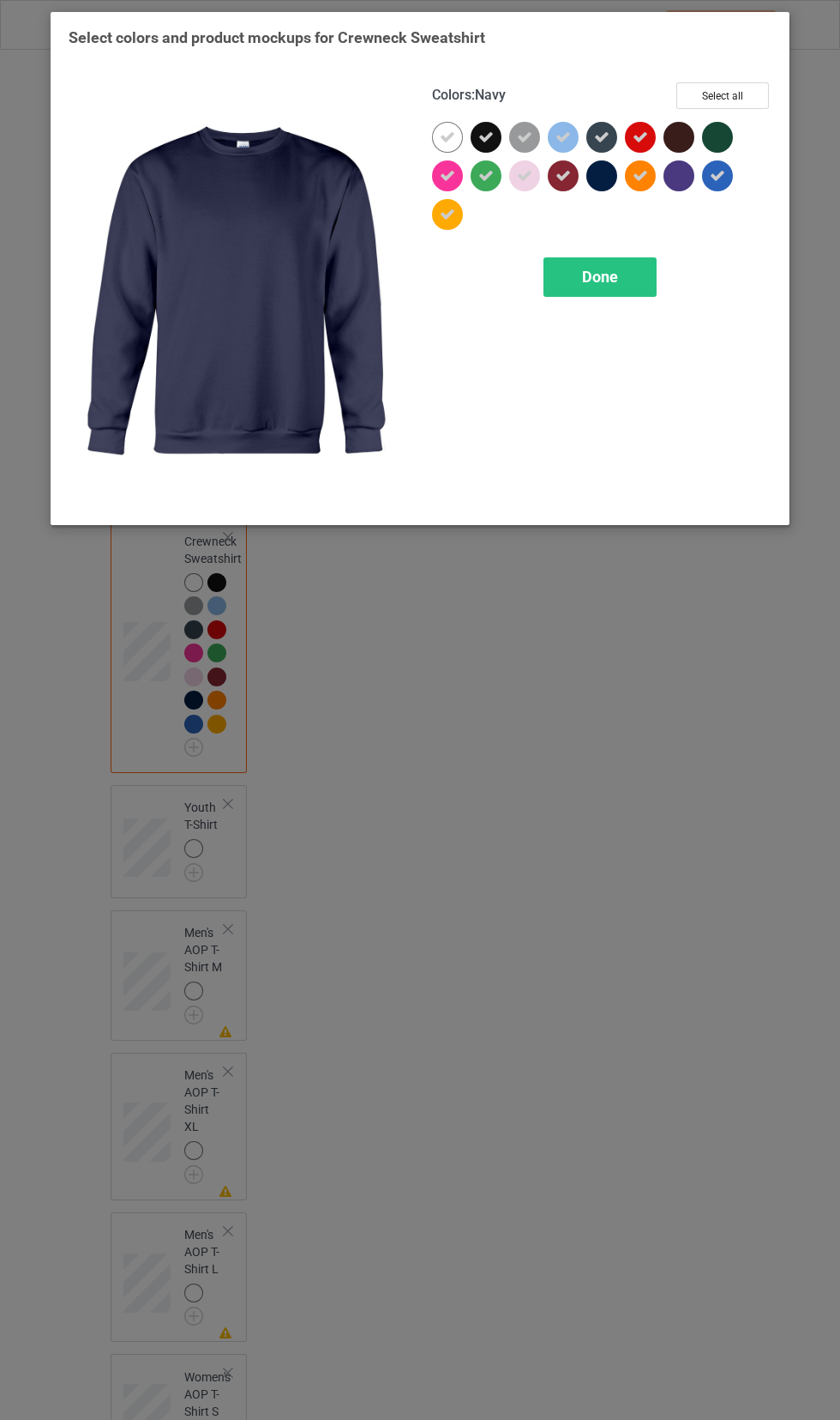
click at [601, 136] on icon at bounding box center [601, 136] width 15 height 15
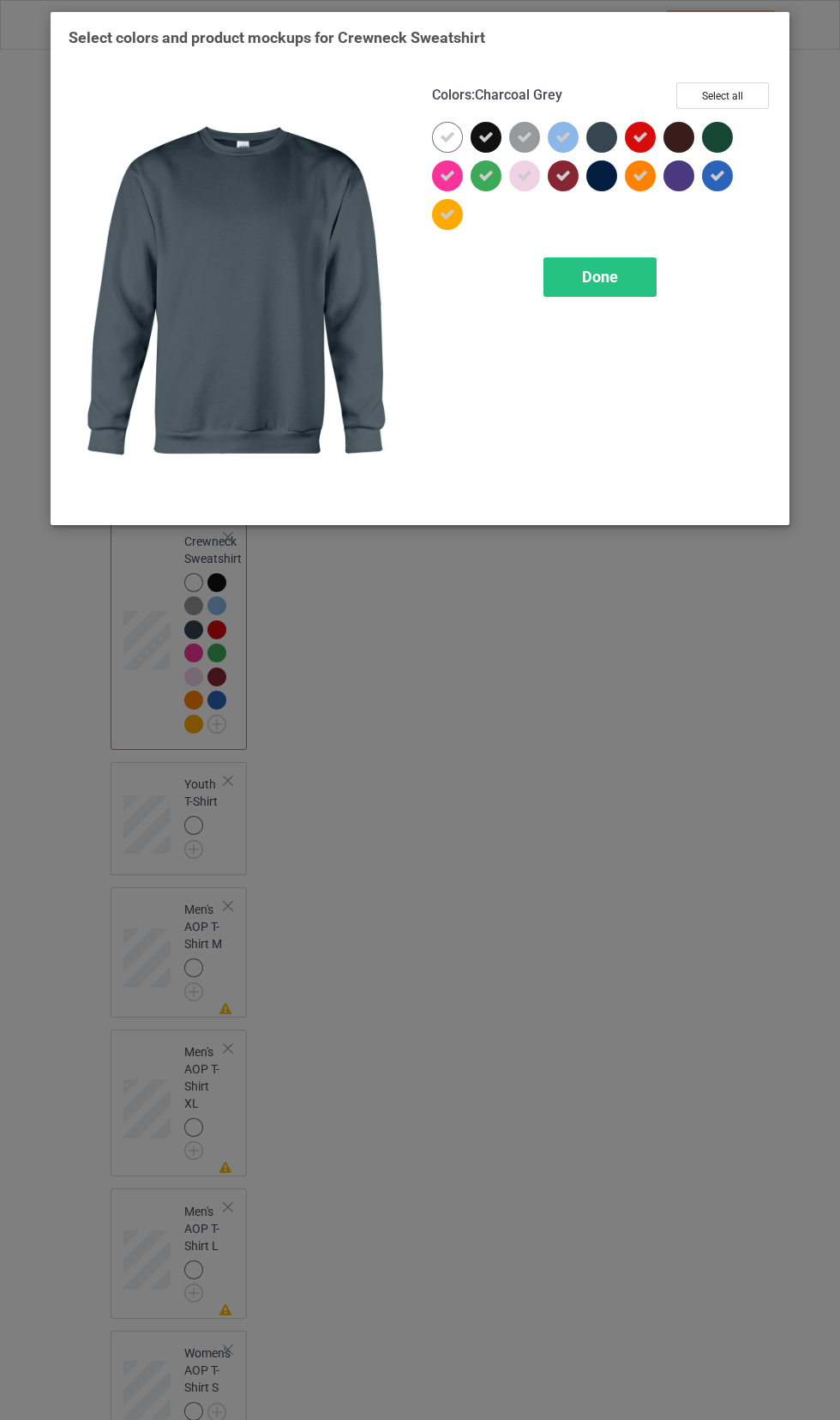
click at [485, 136] on icon at bounding box center [485, 136] width 15 height 15
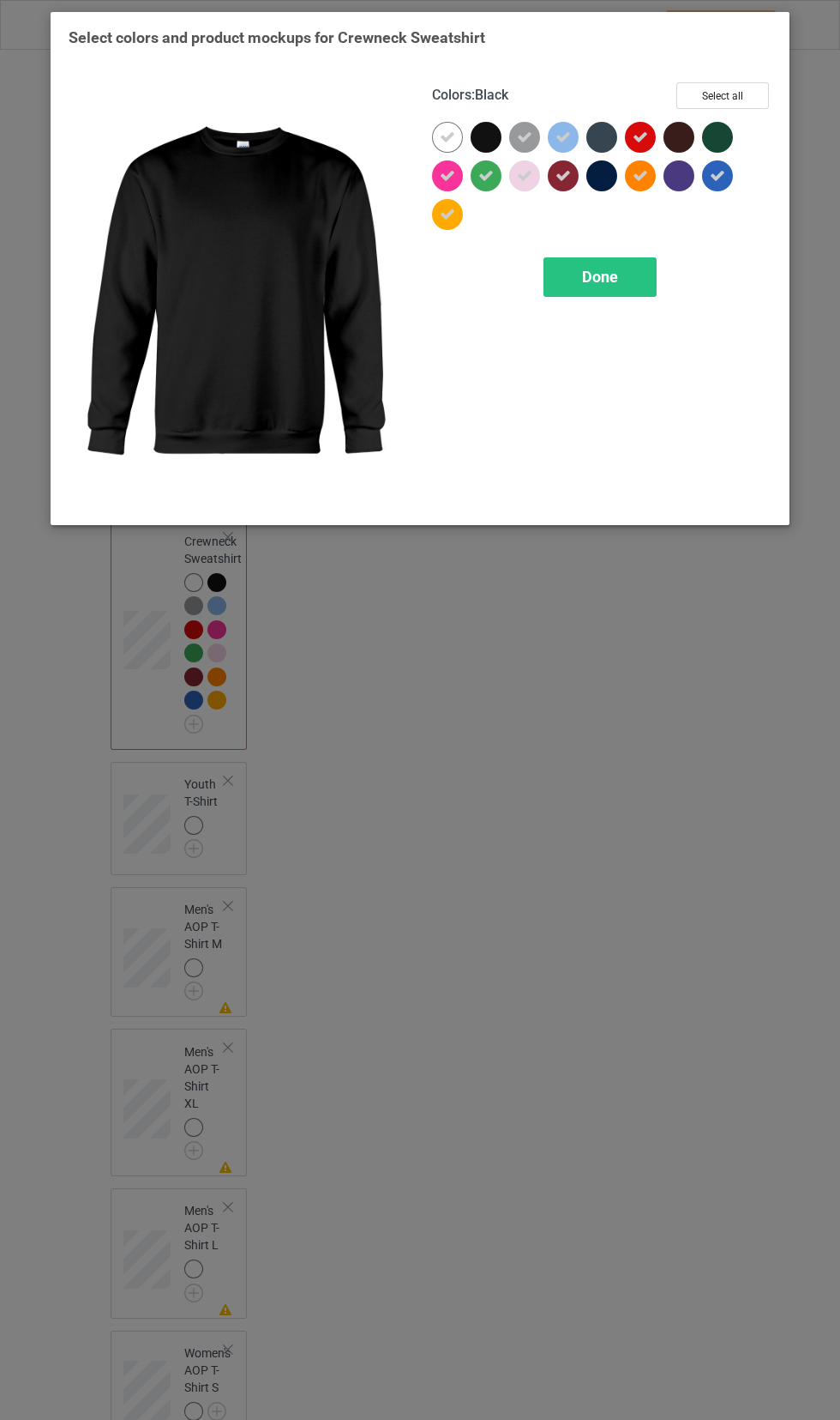
click at [561, 169] on icon at bounding box center [563, 175] width 15 height 15
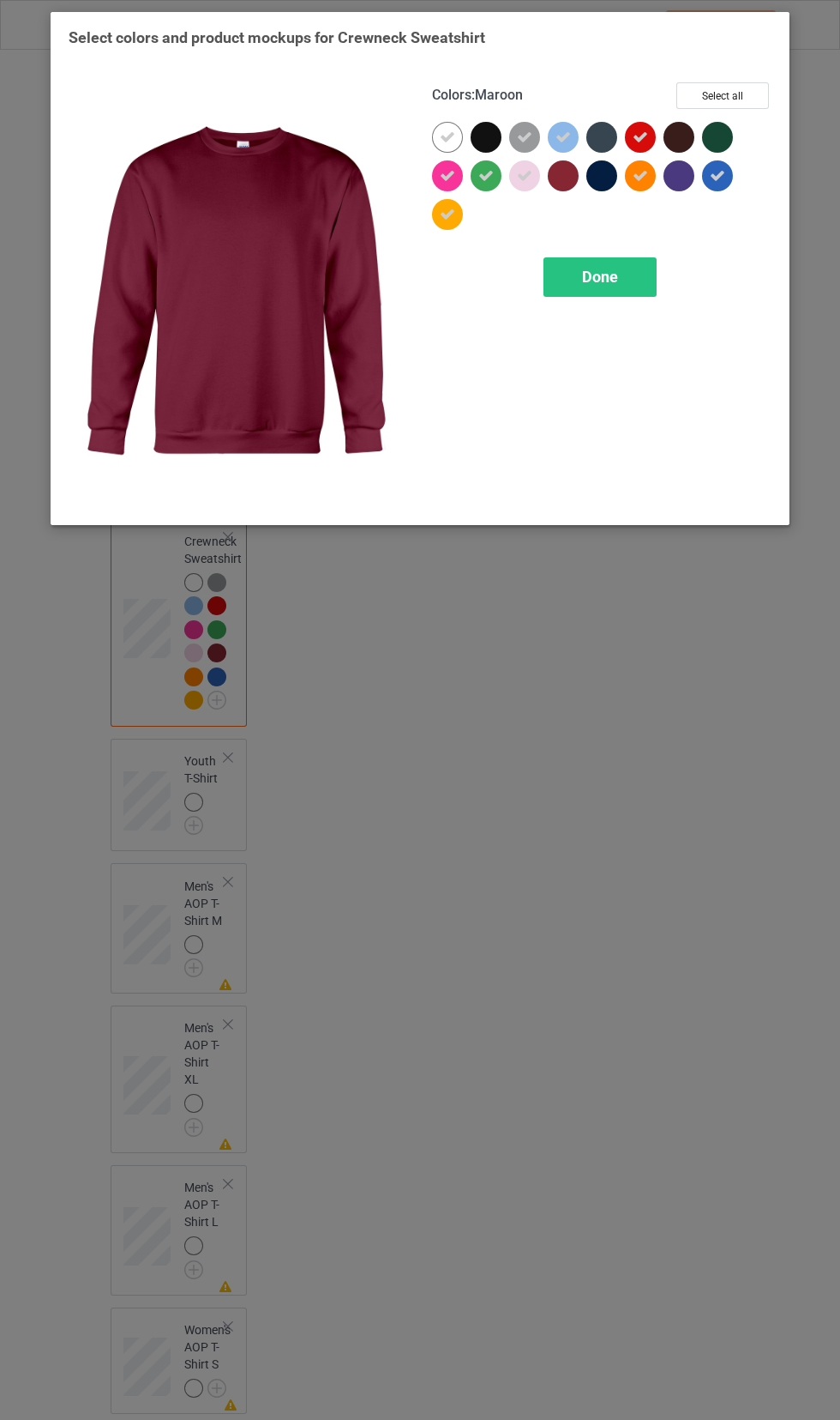
click at [623, 289] on div "Done" at bounding box center [599, 277] width 113 height 40
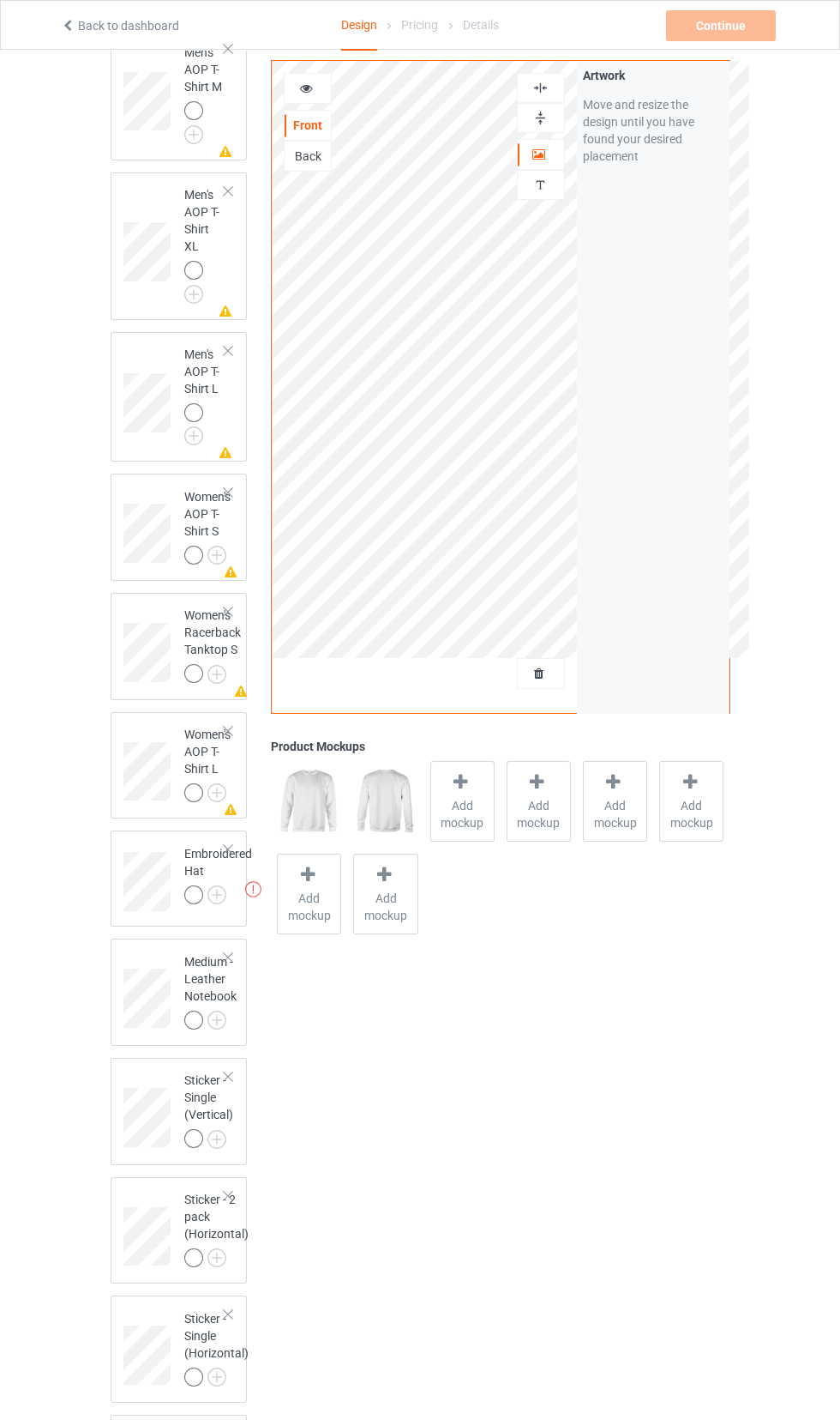
scroll to position [2201, 0]
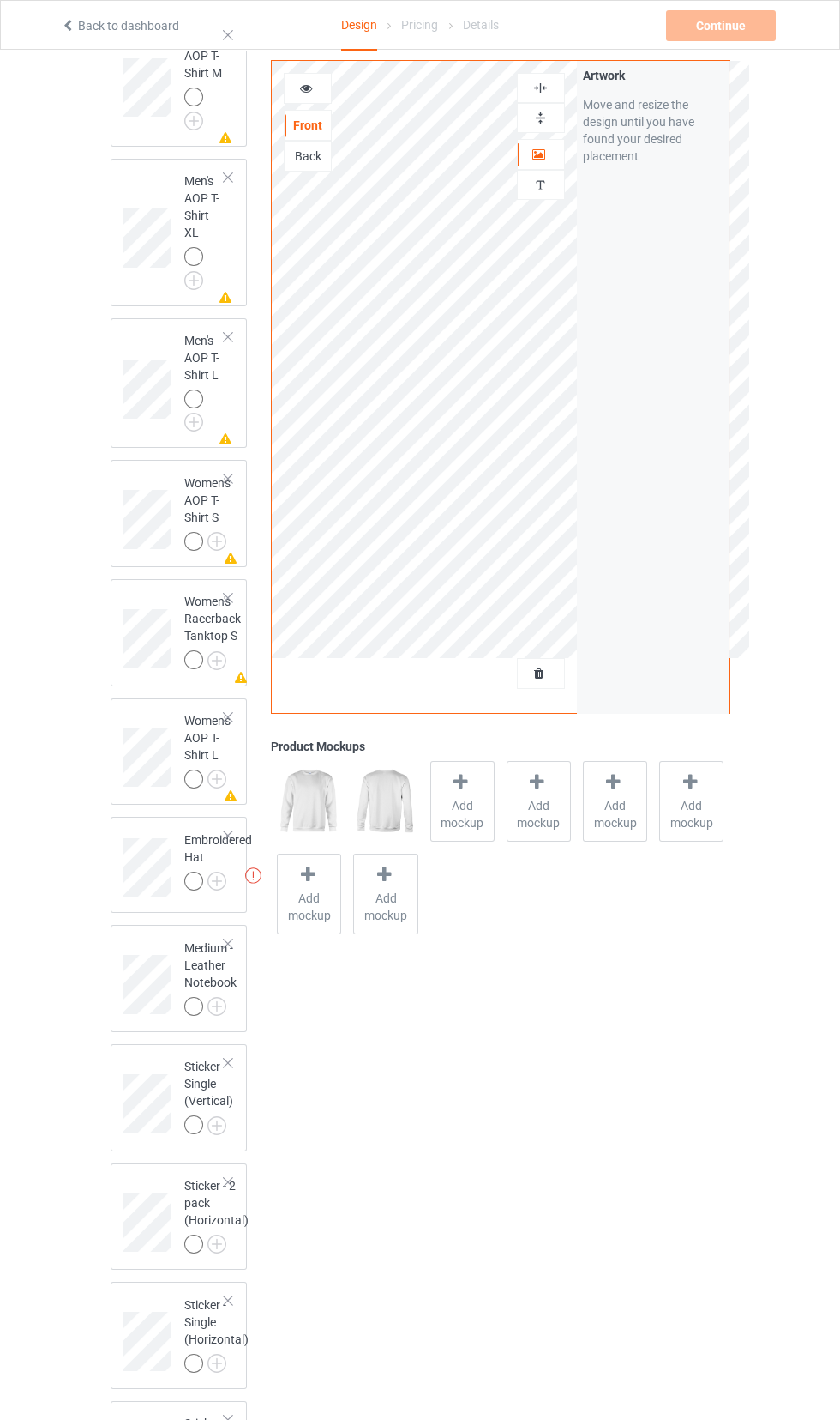
click at [228, 841] on div at bounding box center [227, 835] width 12 height 12
click at [228, 723] on div at bounding box center [227, 717] width 12 height 12
click at [228, 604] on div at bounding box center [227, 598] width 12 height 12
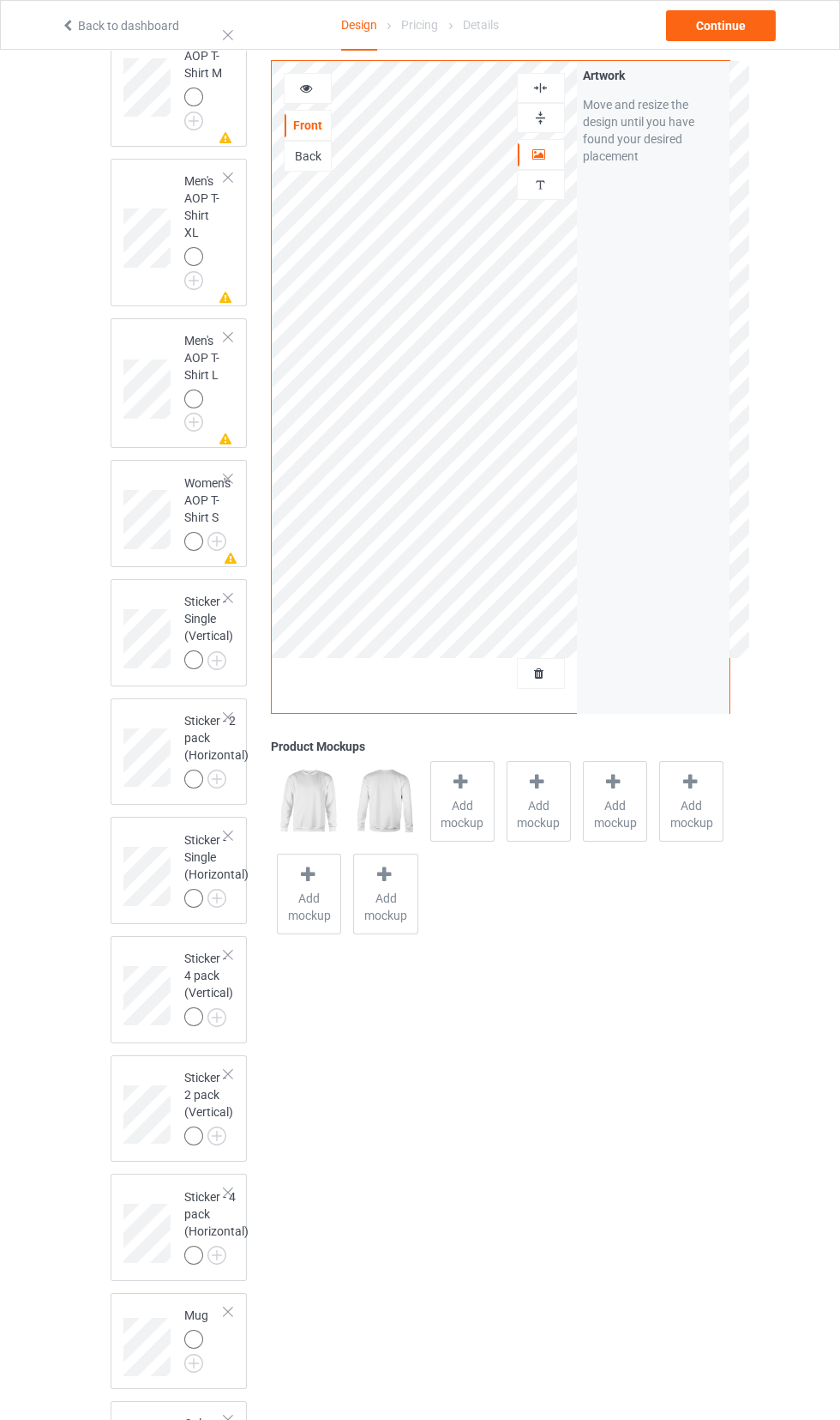
click at [228, 485] on div at bounding box center [227, 478] width 12 height 12
click at [232, 343] on div at bounding box center [227, 337] width 12 height 12
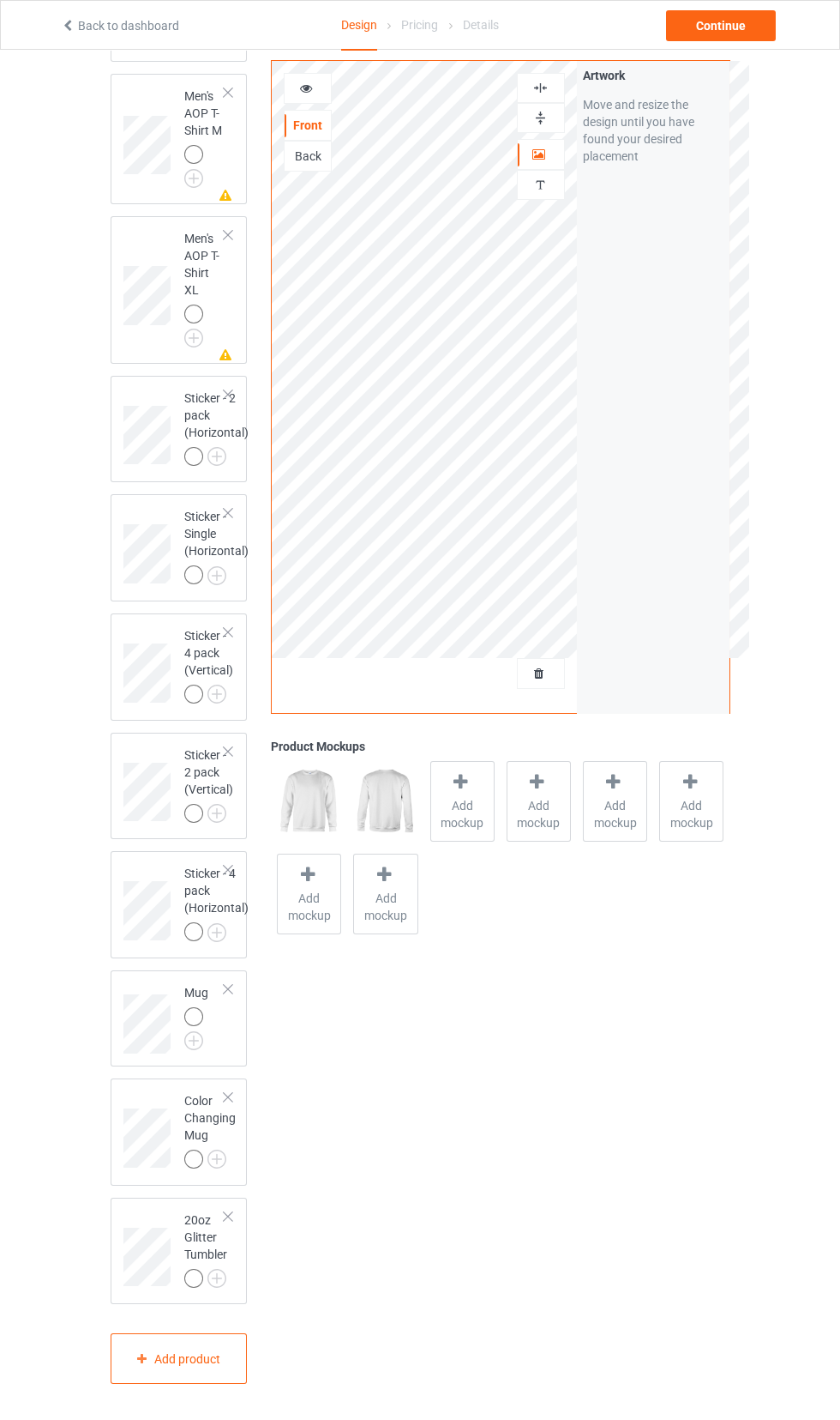
click at [224, 241] on div at bounding box center [227, 235] width 12 height 12
click at [230, 250] on div at bounding box center [227, 252] width 12 height 12
click at [0, 0] on img at bounding box center [0, 0] width 0 height 0
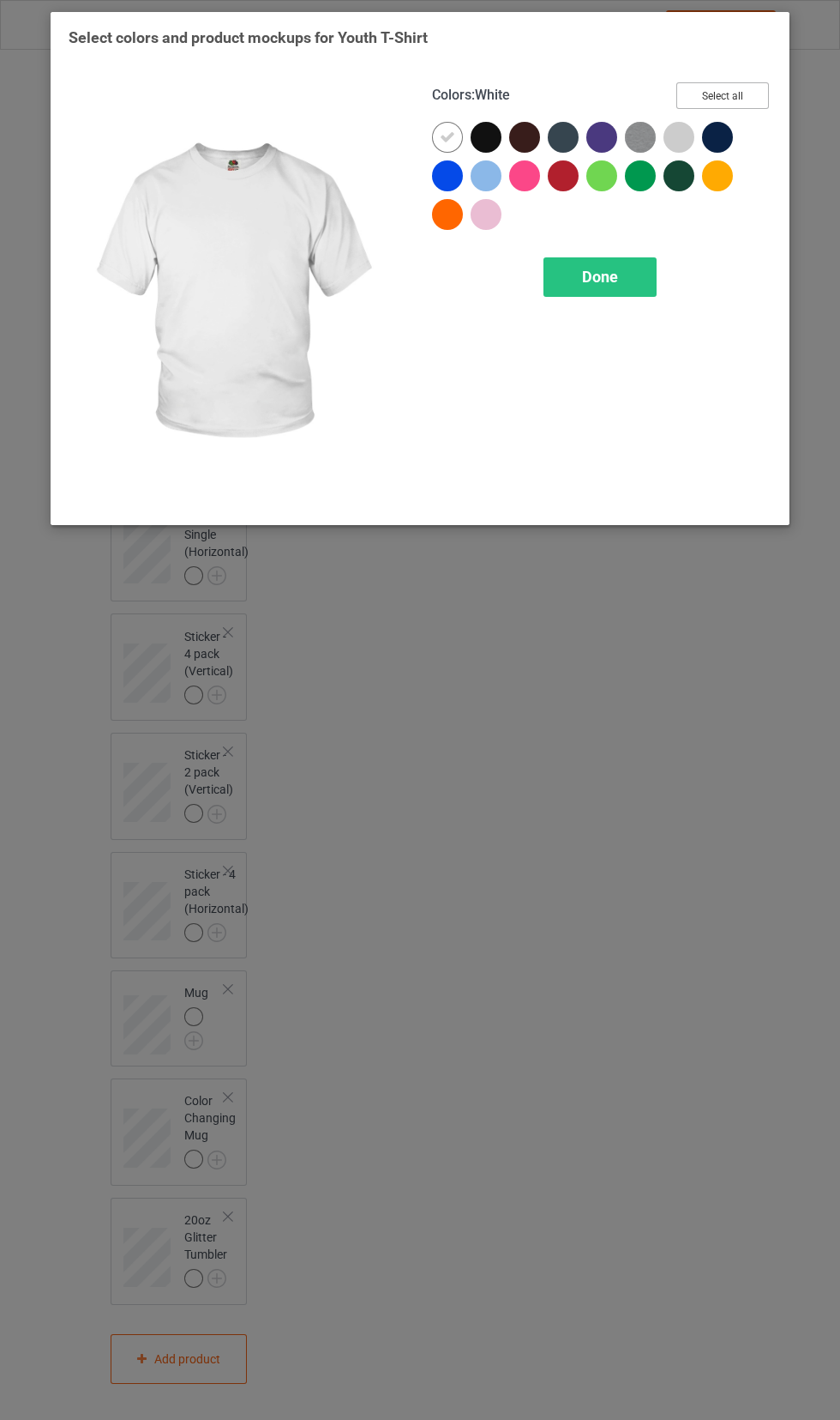
click at [739, 88] on button "Select all" at bounding box center [723, 95] width 93 height 26
click at [716, 136] on icon at bounding box center [717, 136] width 15 height 15
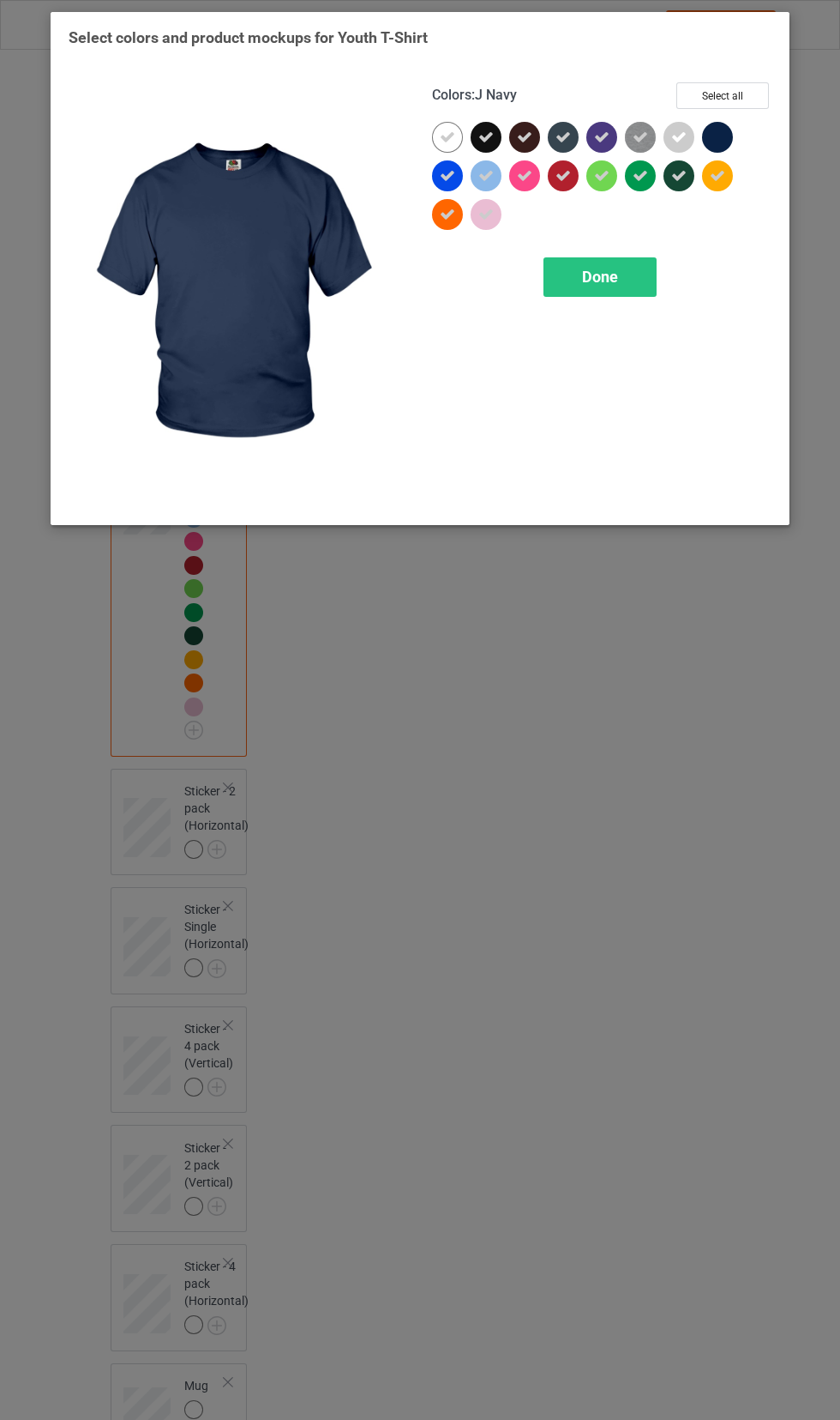
click at [678, 175] on icon at bounding box center [678, 175] width 15 height 15
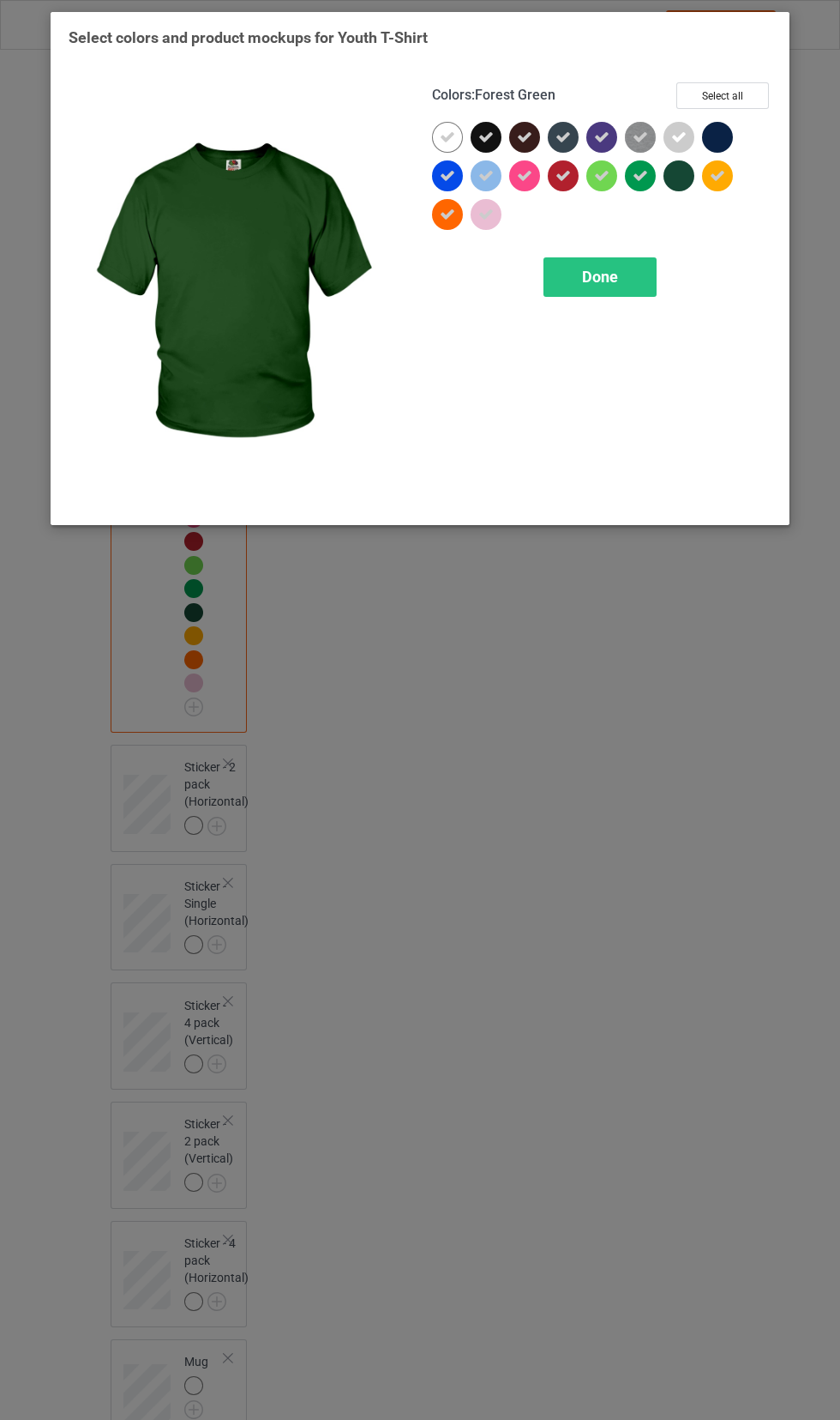
click at [485, 137] on icon at bounding box center [485, 136] width 15 height 15
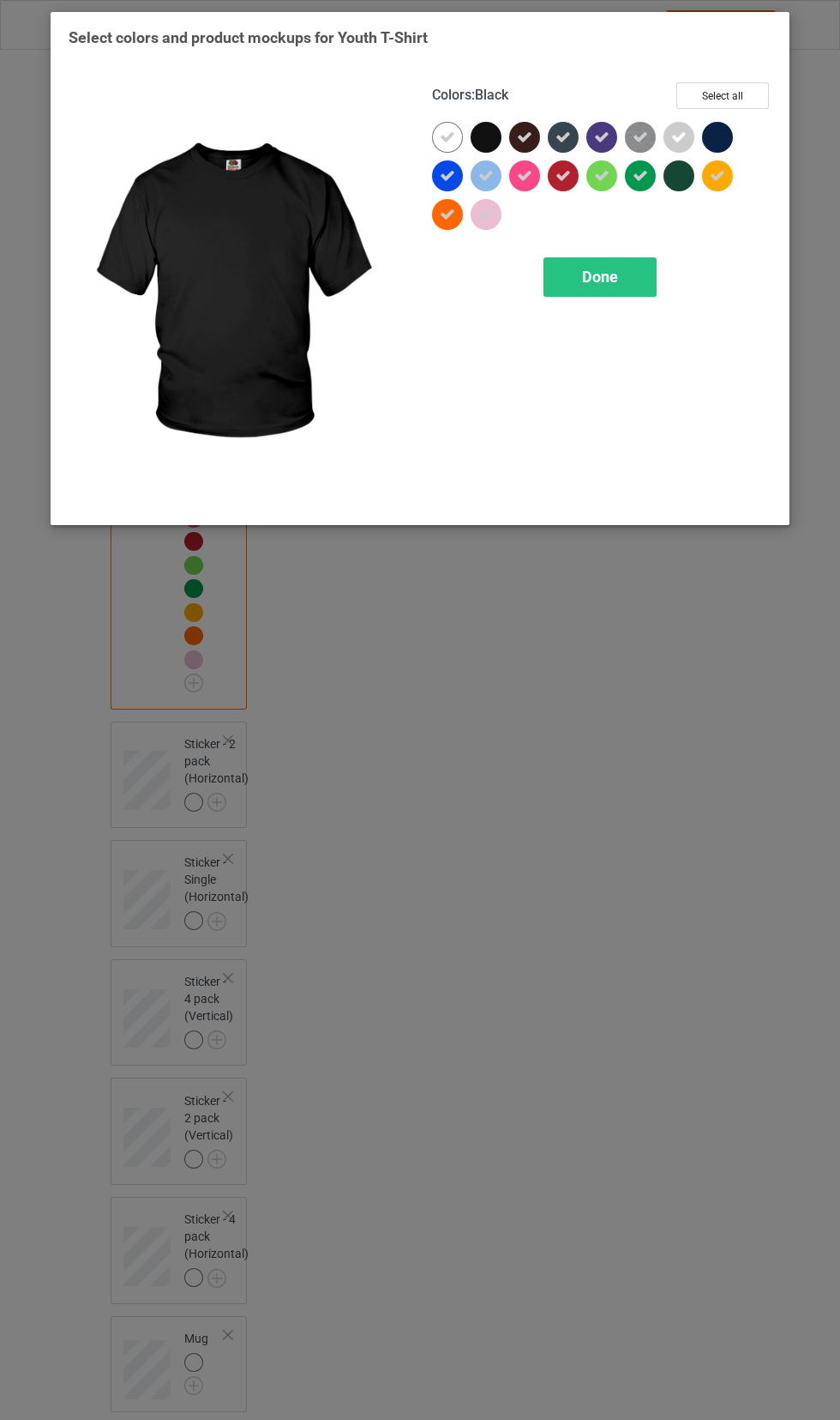
click at [521, 134] on icon at bounding box center [524, 136] width 15 height 15
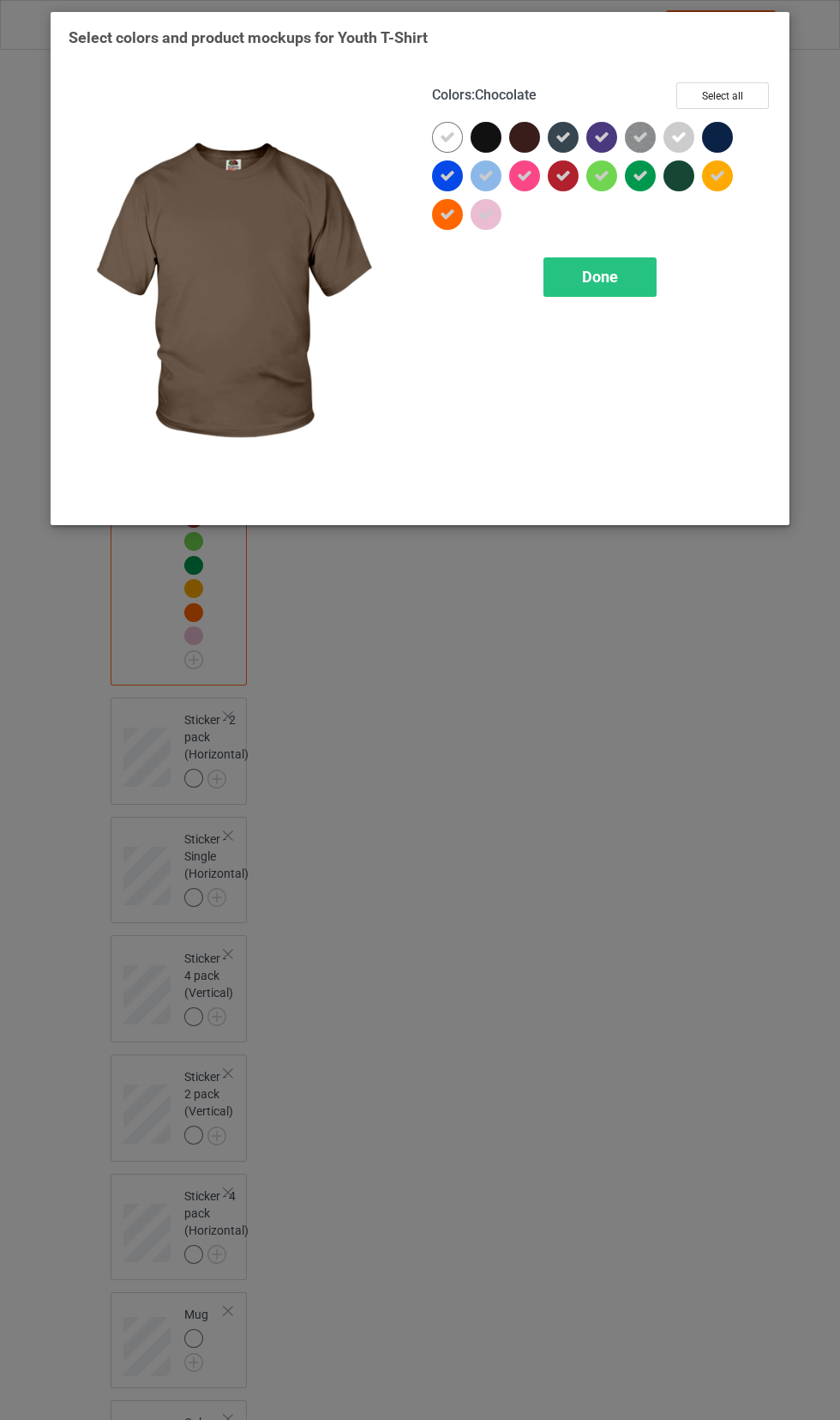
click at [601, 136] on icon at bounding box center [601, 136] width 15 height 15
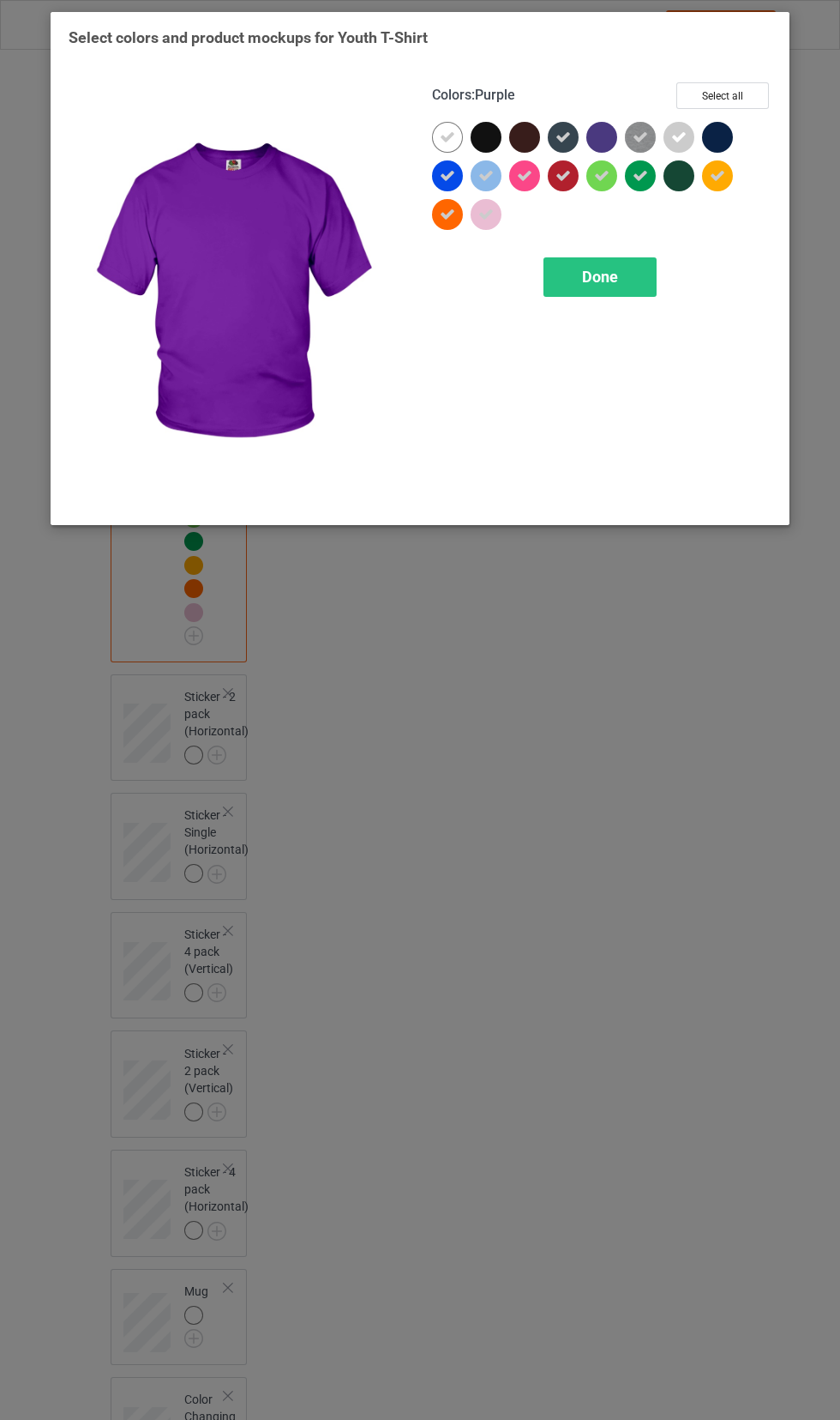
click at [601, 131] on div at bounding box center [602, 137] width 31 height 31
click at [633, 269] on div "Done" at bounding box center [599, 277] width 113 height 40
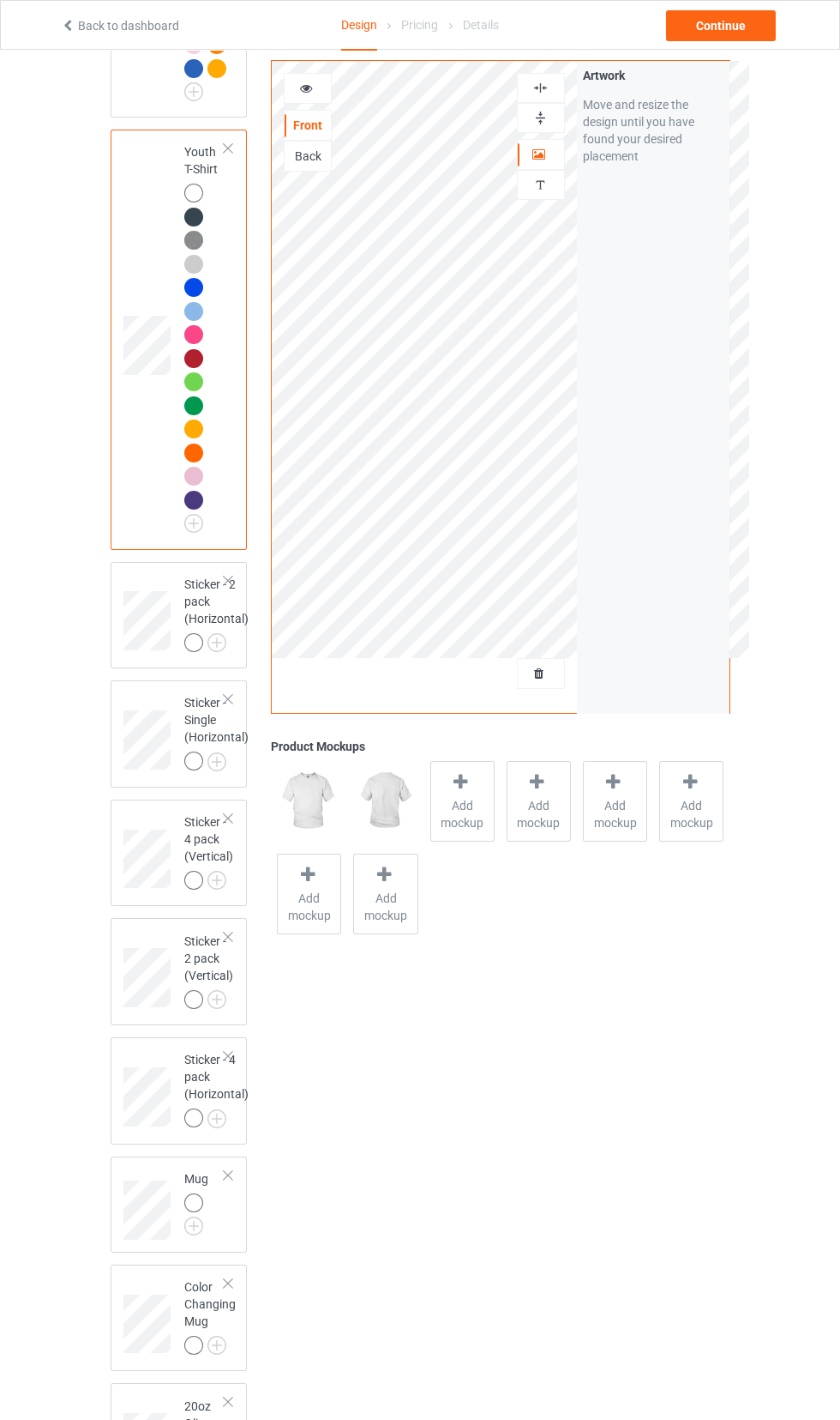
scroll to position [1965, 0]
click at [0, 0] on img at bounding box center [0, 0] width 0 height 0
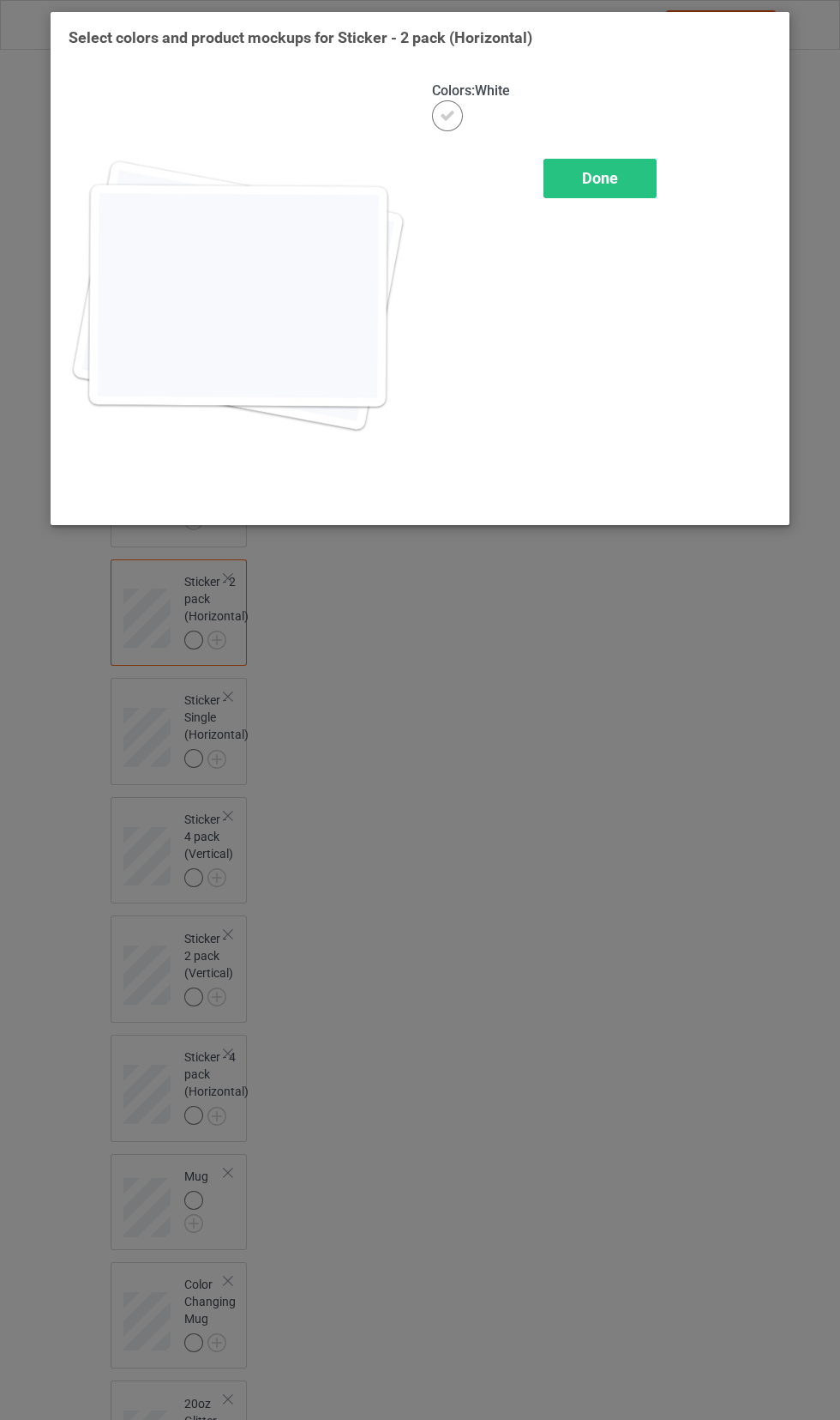
click at [636, 188] on div "Done" at bounding box center [599, 179] width 113 height 40
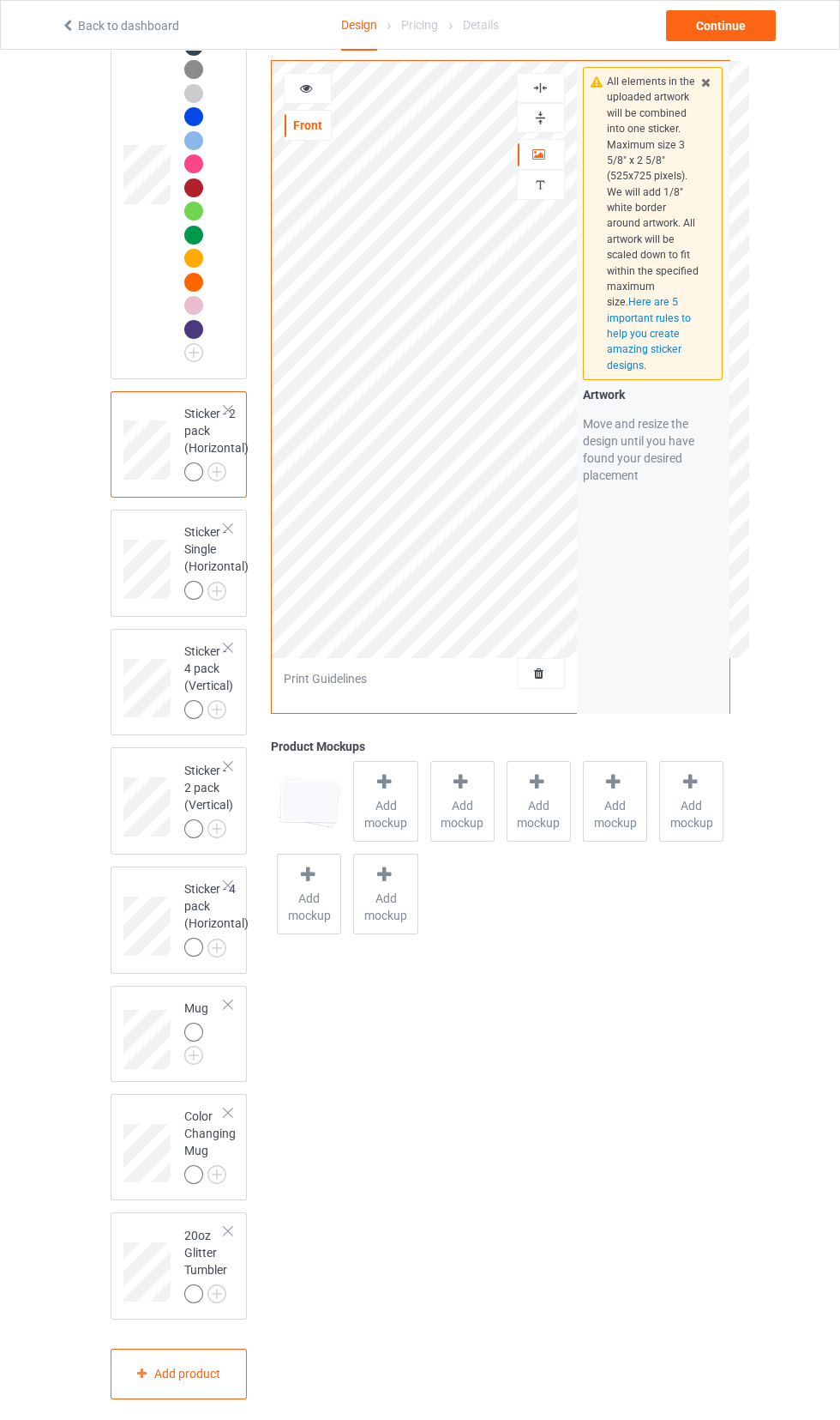
scroll to position [2186, 0]
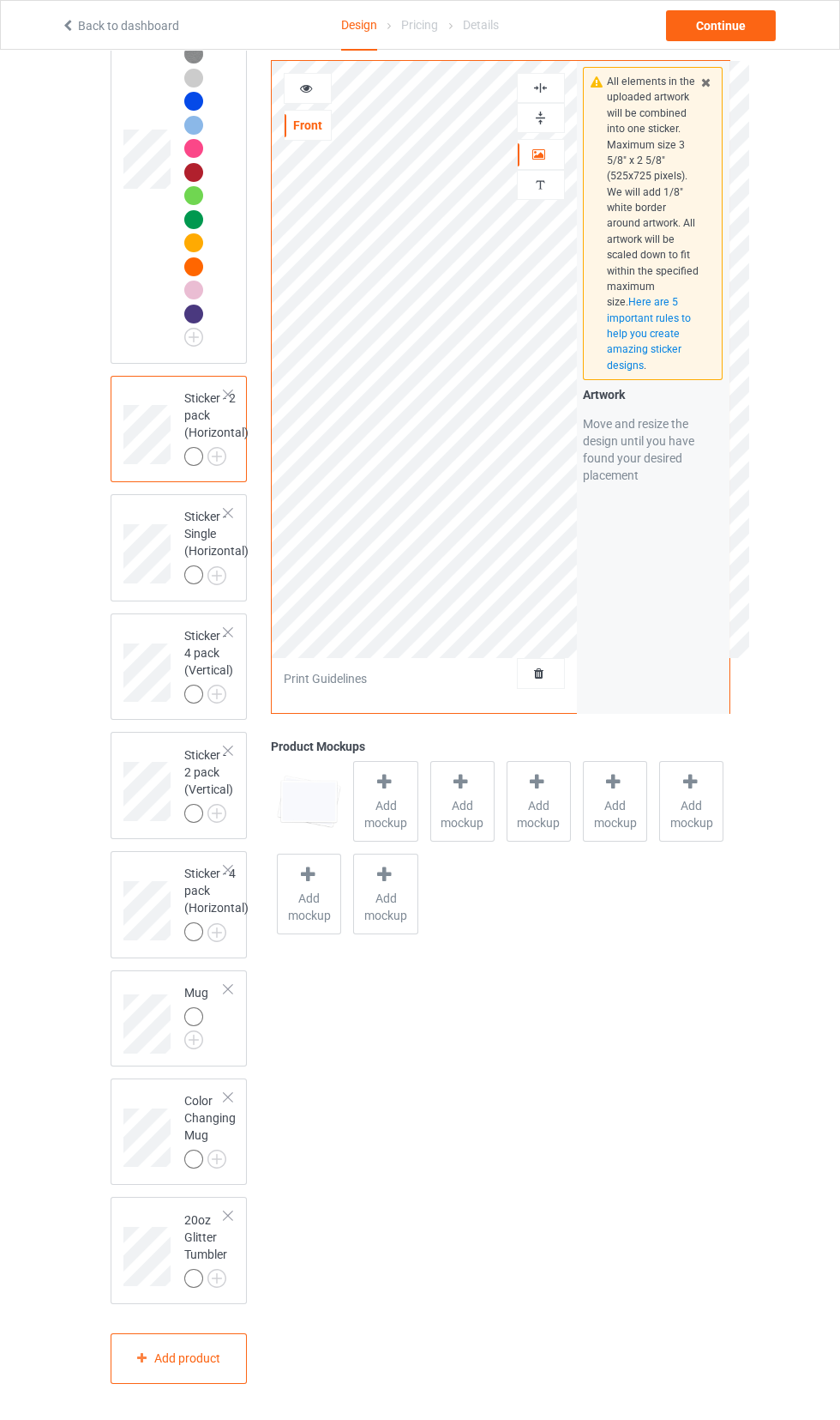
click at [0, 0] on img at bounding box center [0, 0] width 0 height 0
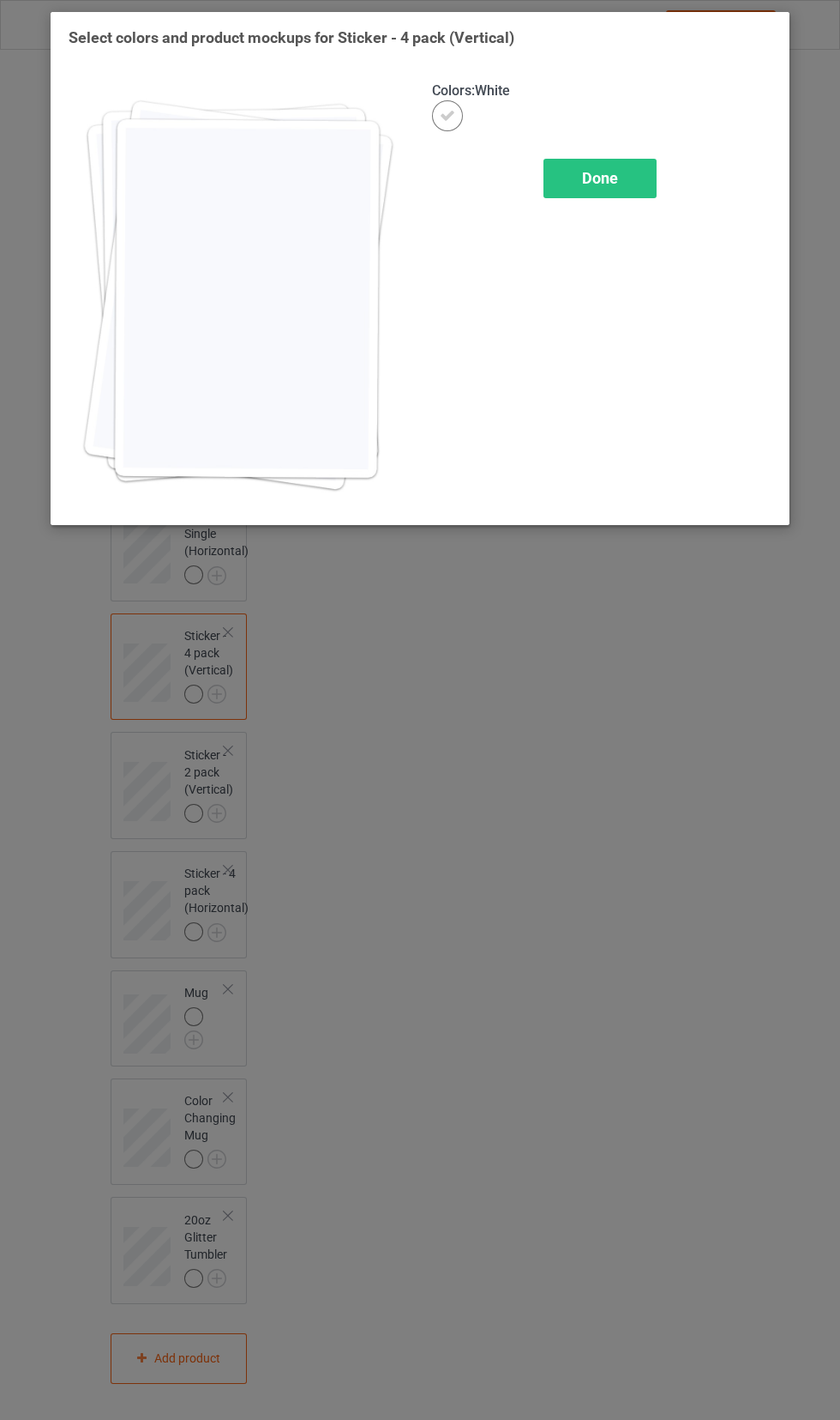
click at [642, 163] on div "Done" at bounding box center [599, 179] width 113 height 40
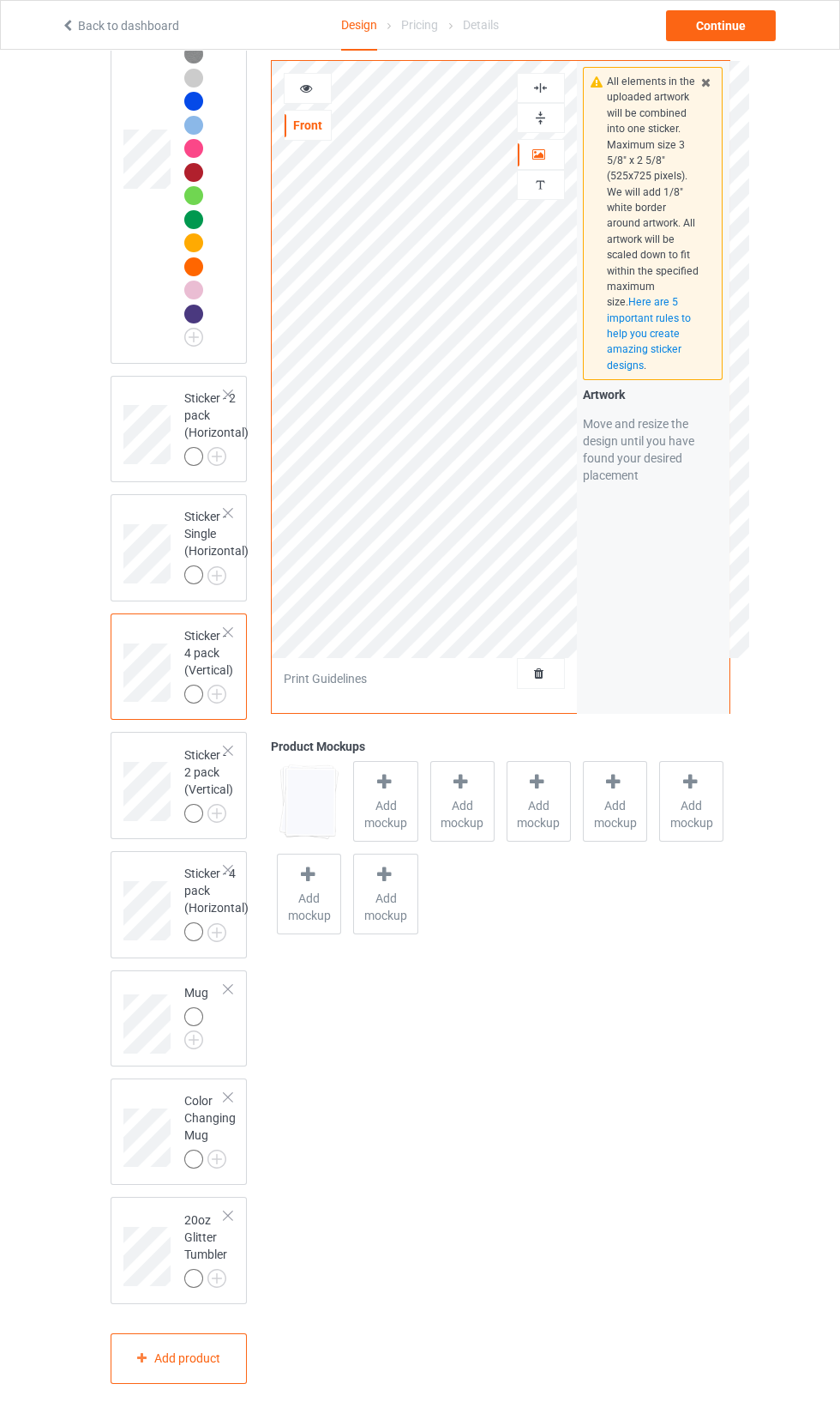
click at [0, 0] on img at bounding box center [0, 0] width 0 height 0
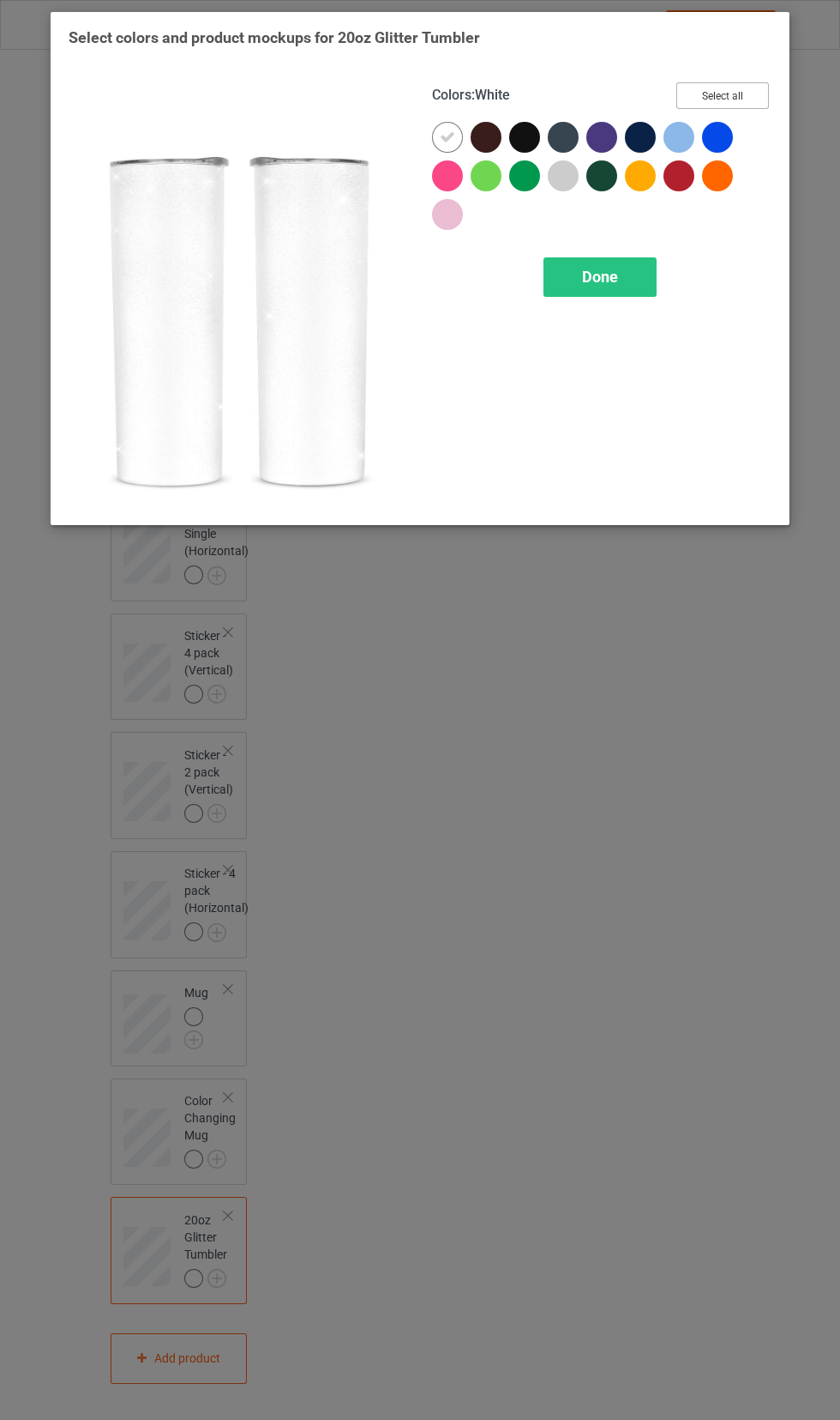
click at [746, 95] on button "Select all" at bounding box center [723, 95] width 93 height 26
click at [524, 136] on icon at bounding box center [524, 136] width 15 height 15
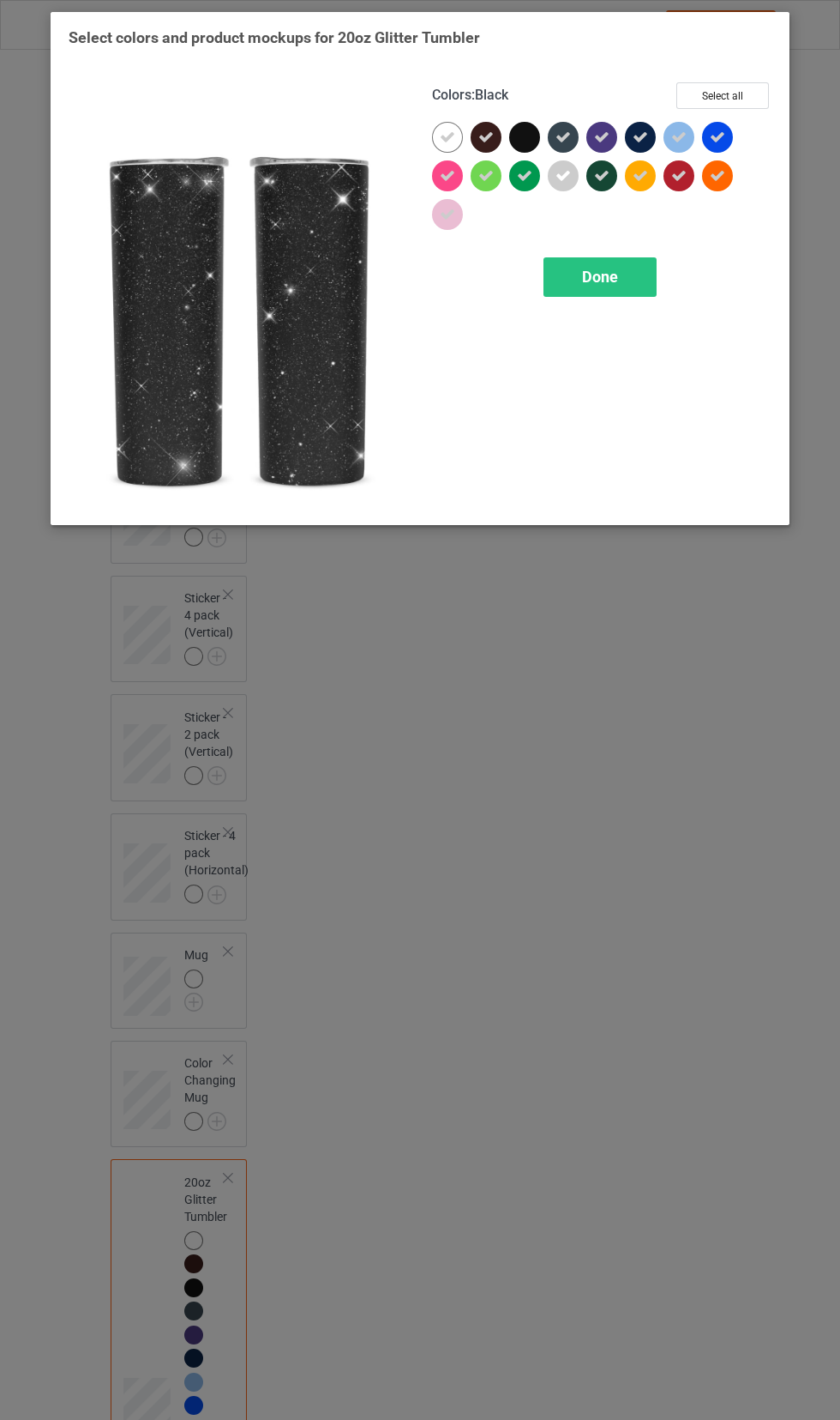
click at [491, 134] on icon at bounding box center [485, 136] width 15 height 15
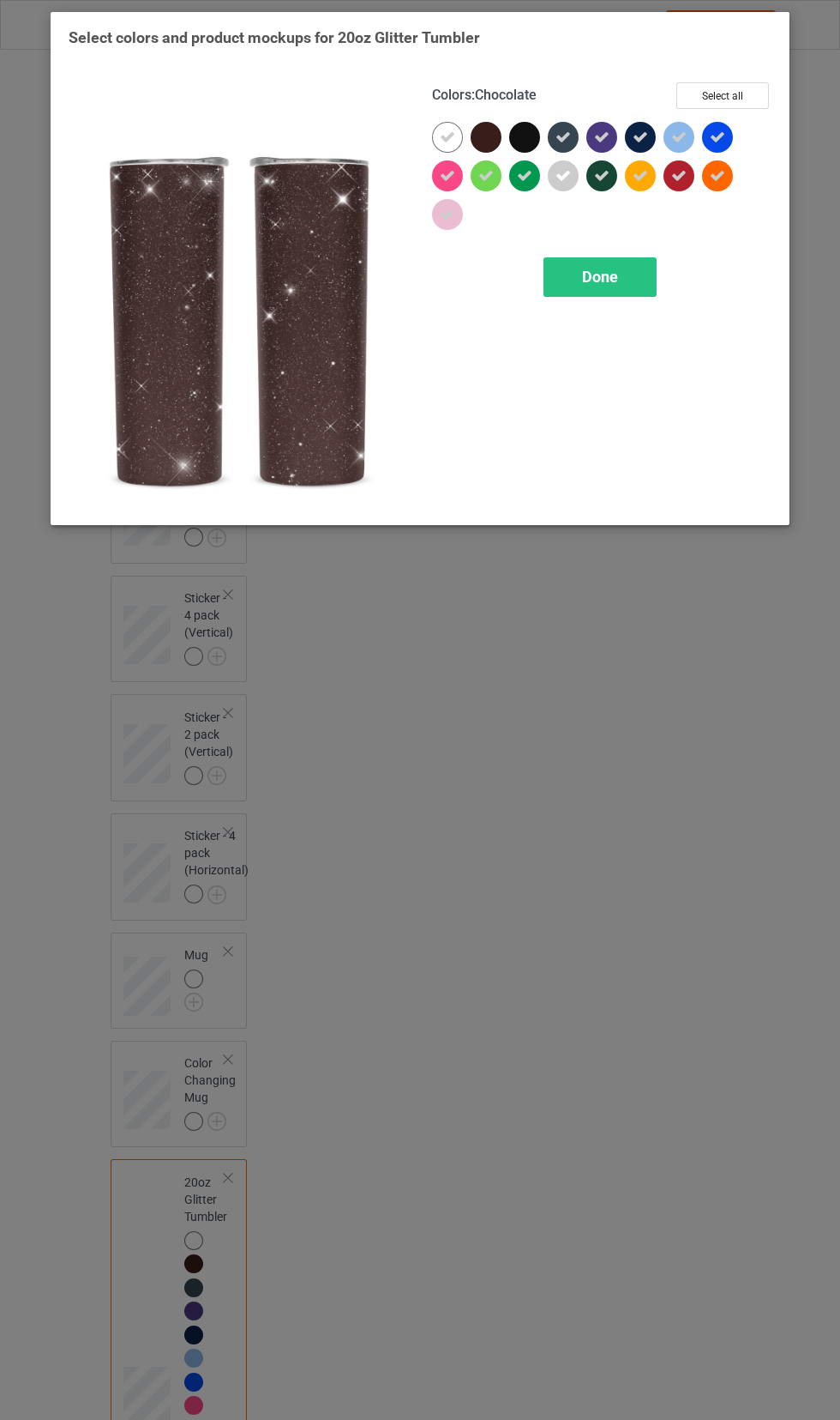
click at [562, 135] on icon at bounding box center [563, 136] width 15 height 15
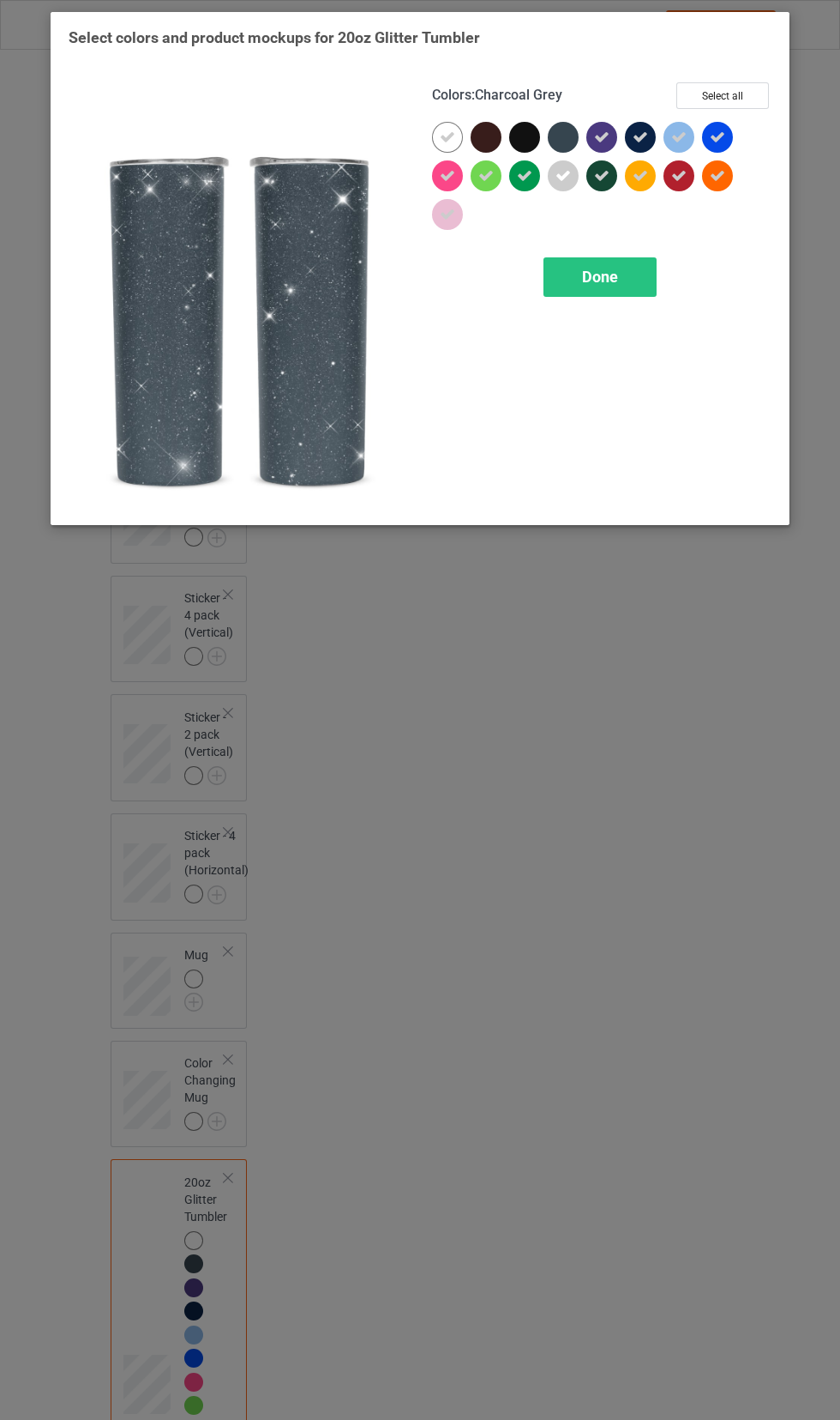
click at [601, 136] on icon at bounding box center [601, 136] width 15 height 15
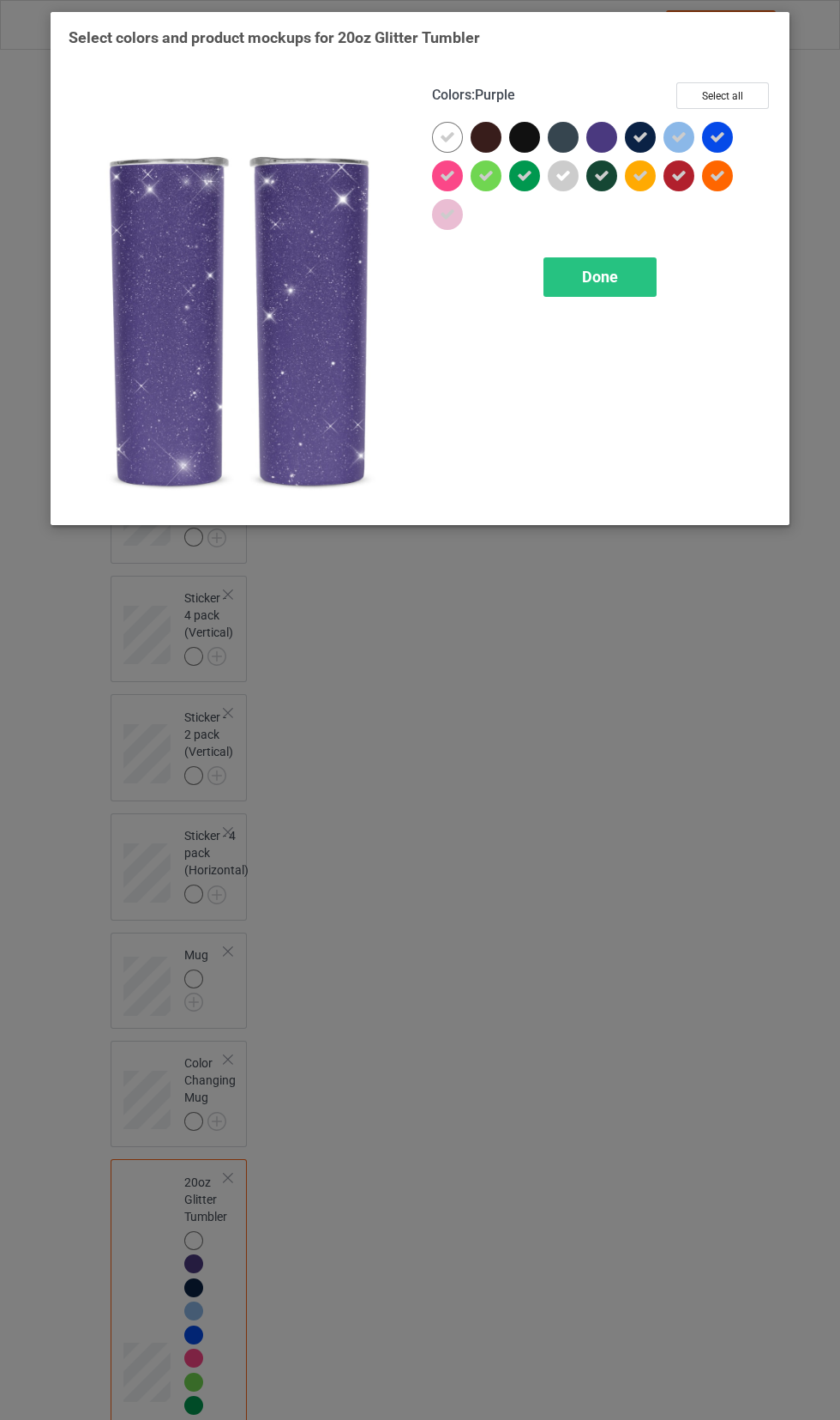
click at [611, 140] on div at bounding box center [602, 137] width 31 height 31
click at [644, 133] on icon at bounding box center [640, 136] width 15 height 15
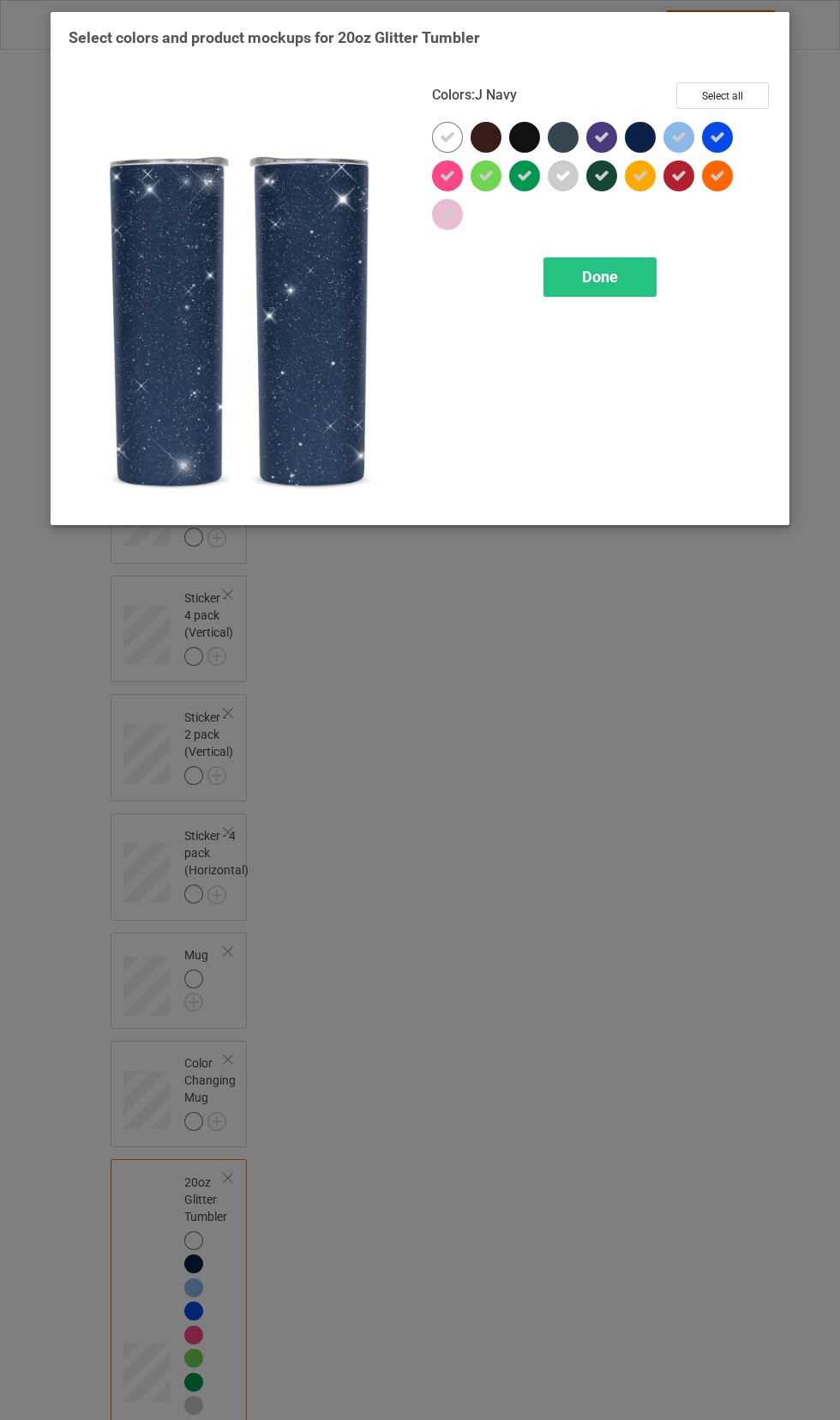
click at [595, 176] on icon at bounding box center [601, 175] width 15 height 15
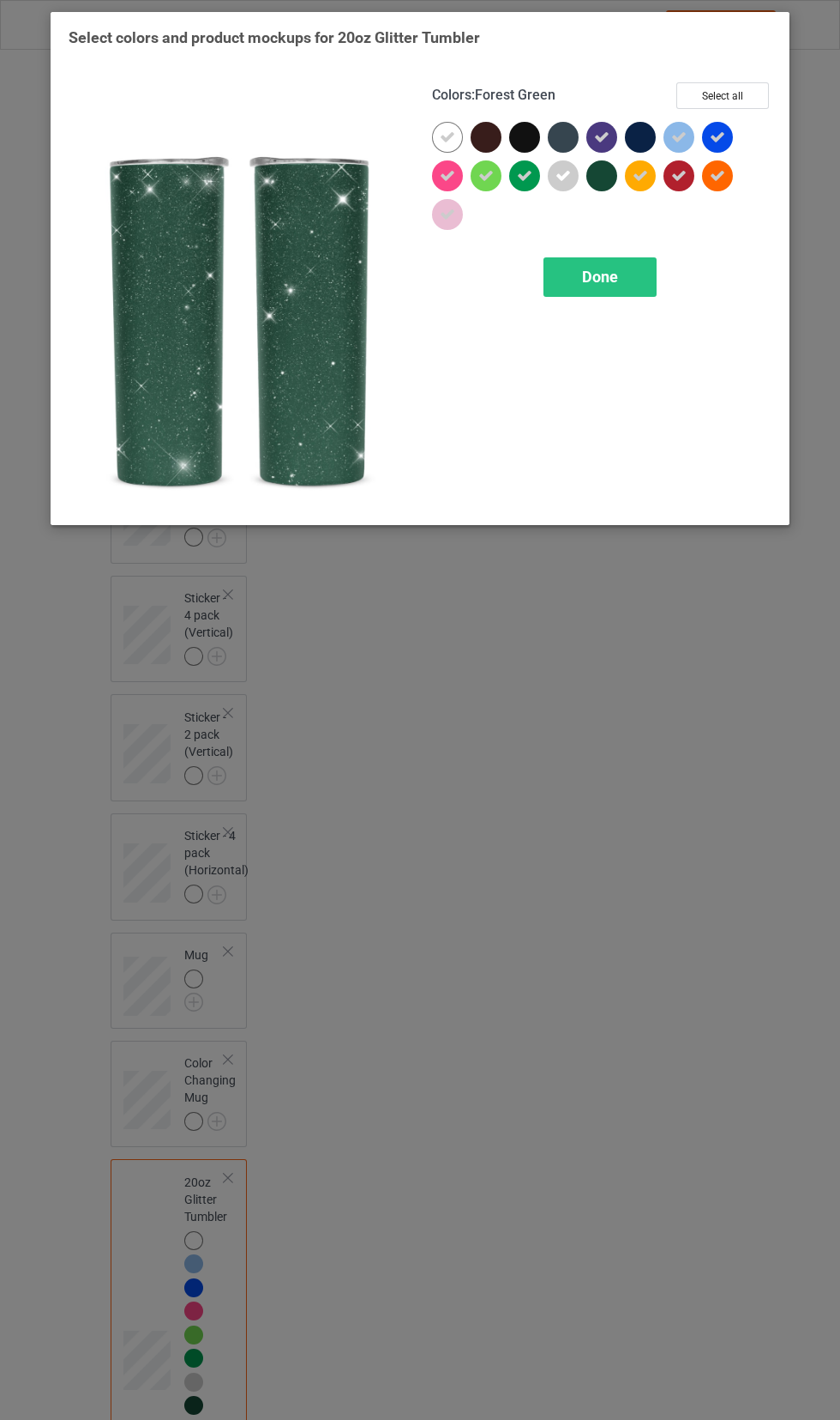
click at [645, 286] on div "Done" at bounding box center [599, 277] width 113 height 40
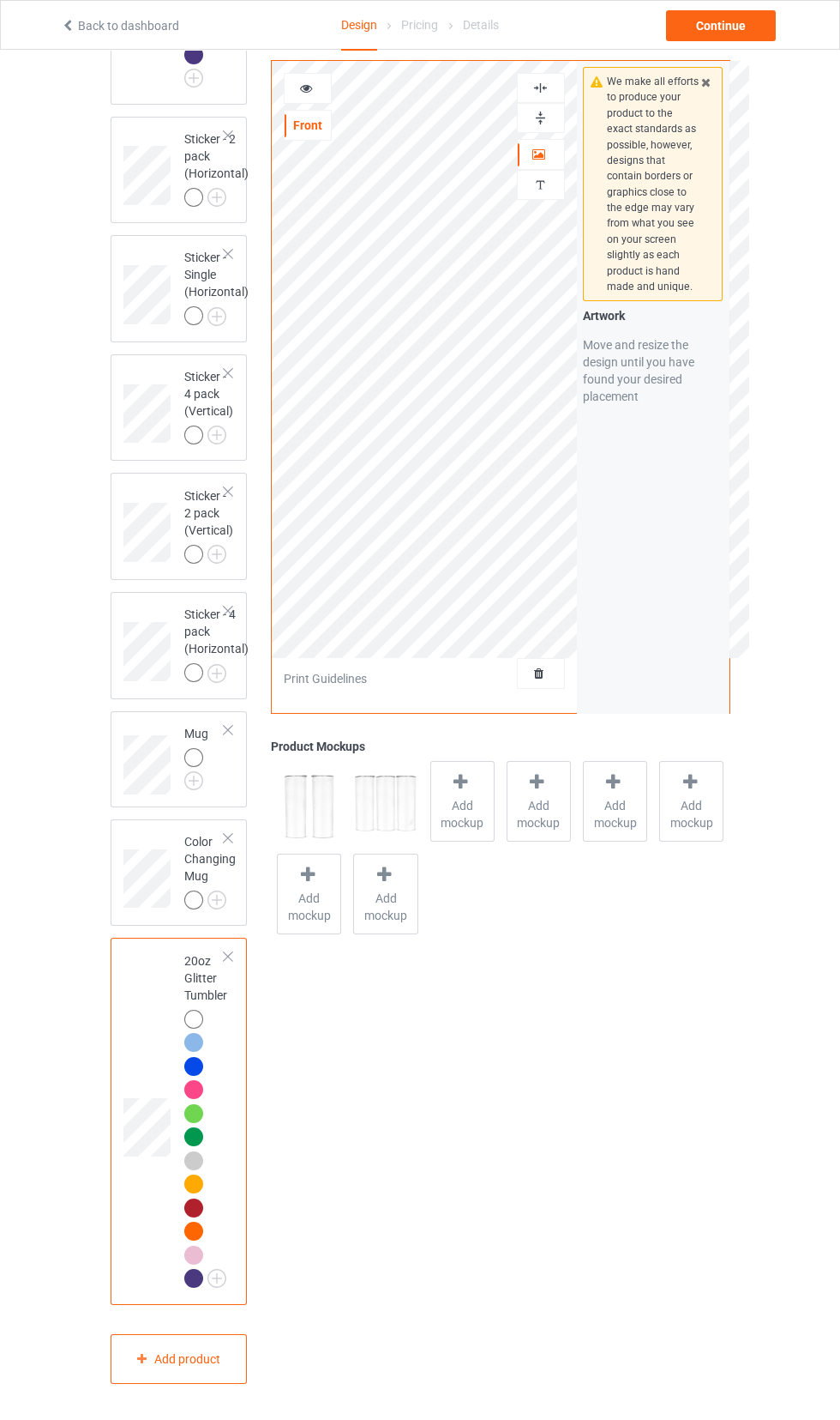
scroll to position [2472, 0]
click at [0, 0] on img at bounding box center [0, 0] width 0 height 0
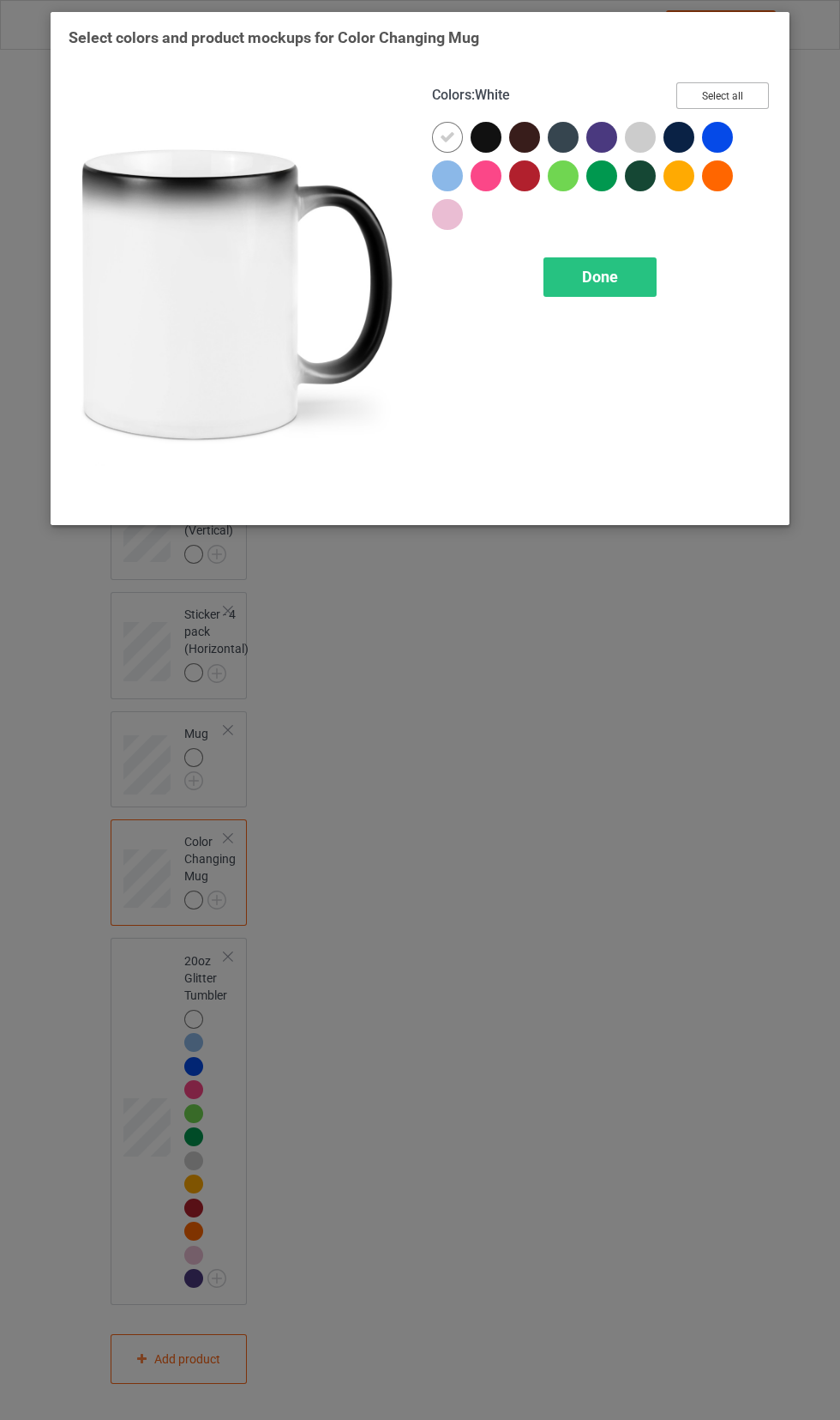
click at [743, 95] on button "Select all" at bounding box center [723, 95] width 93 height 26
click at [679, 140] on icon at bounding box center [678, 136] width 15 height 15
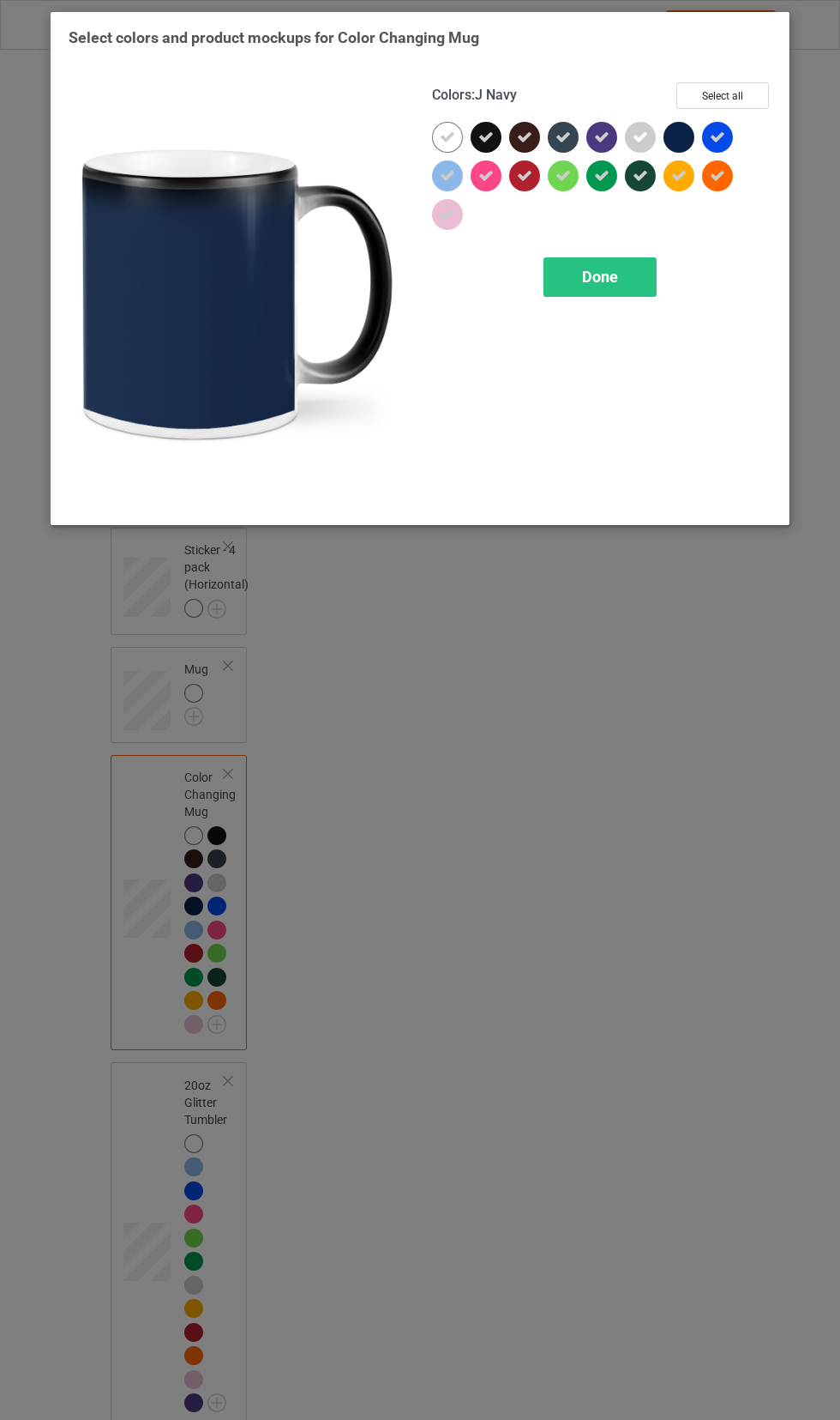
click at [640, 175] on icon at bounding box center [640, 175] width 15 height 15
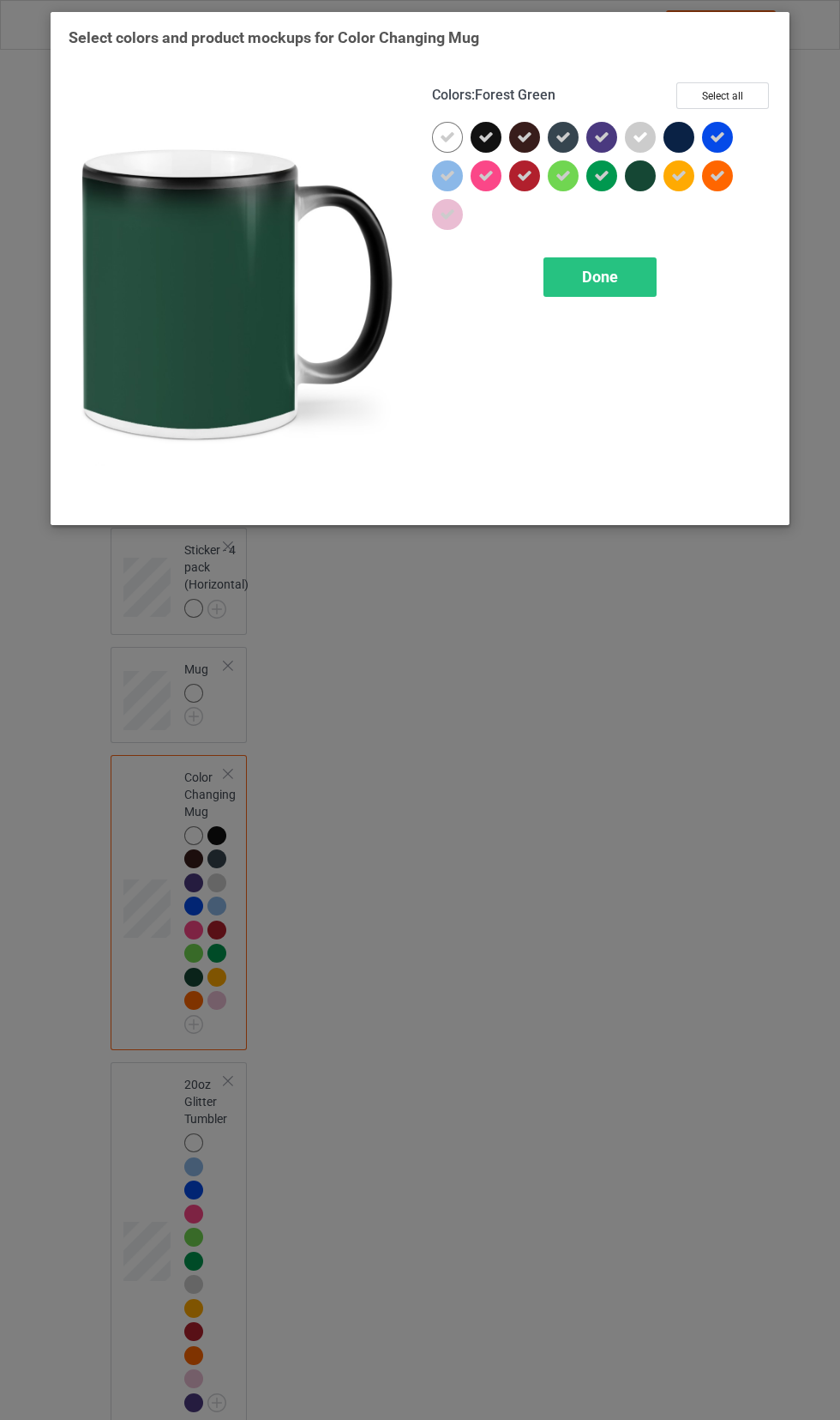
click at [601, 136] on icon at bounding box center [601, 136] width 15 height 15
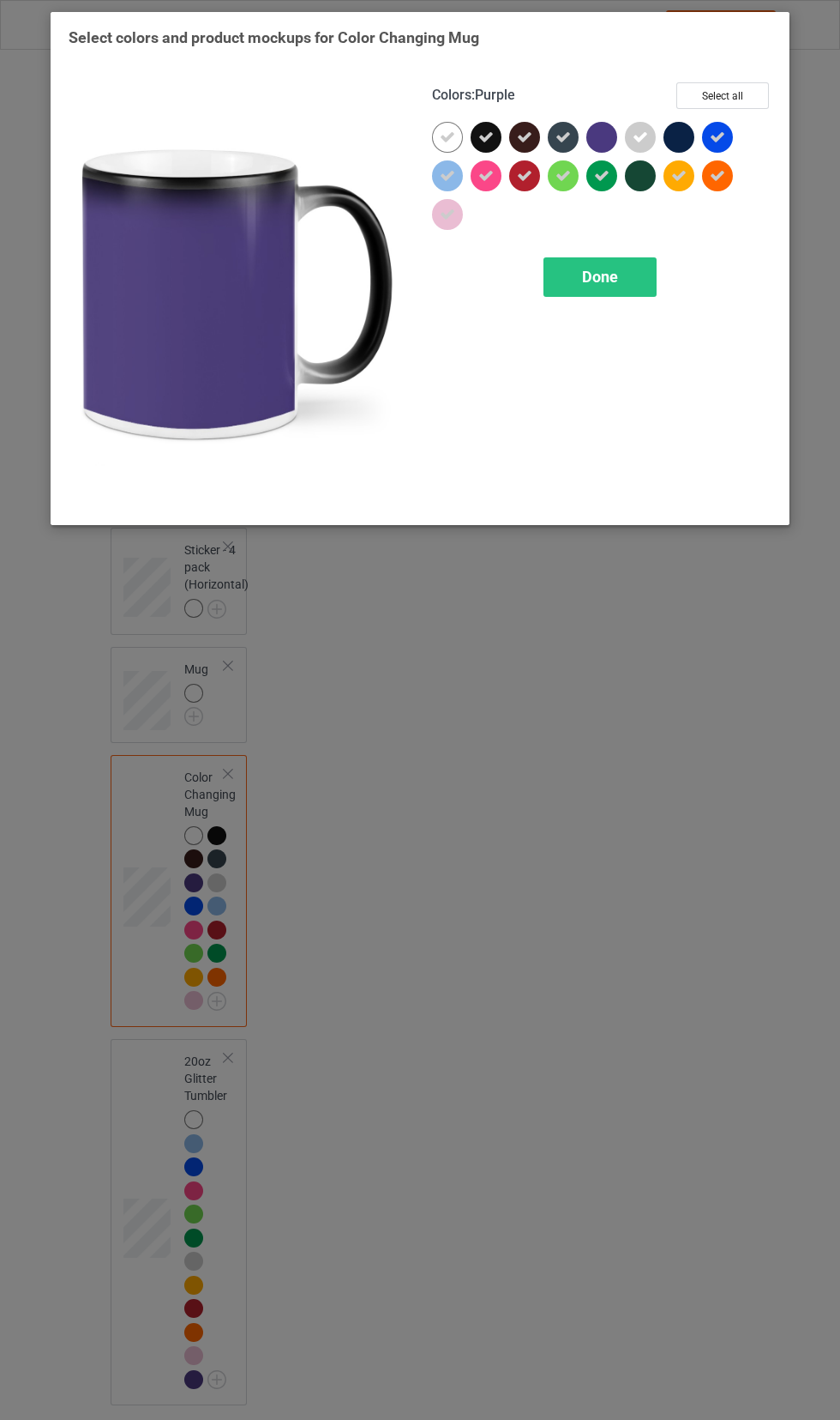
click at [560, 141] on icon at bounding box center [563, 136] width 15 height 15
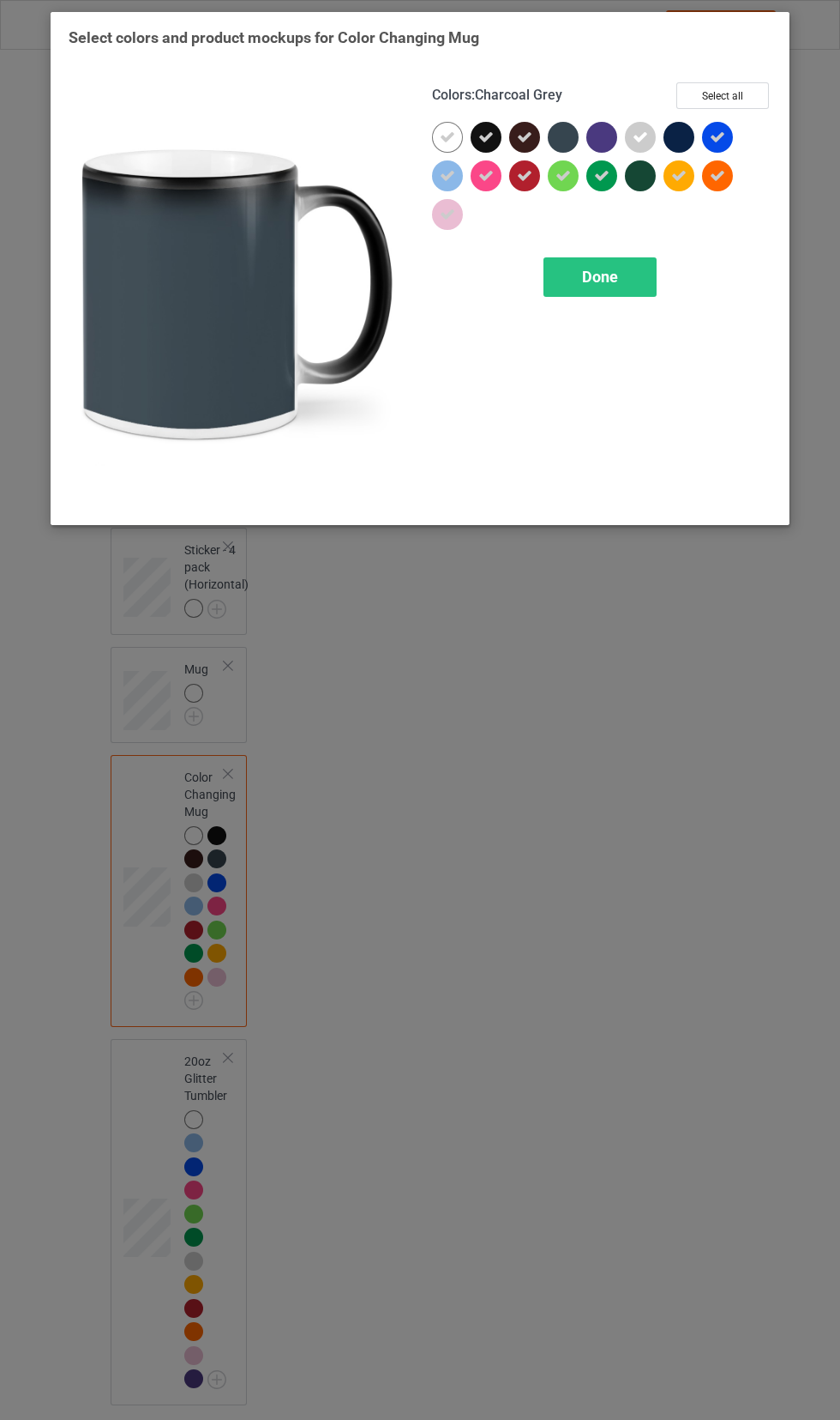
click at [527, 134] on icon at bounding box center [524, 136] width 15 height 15
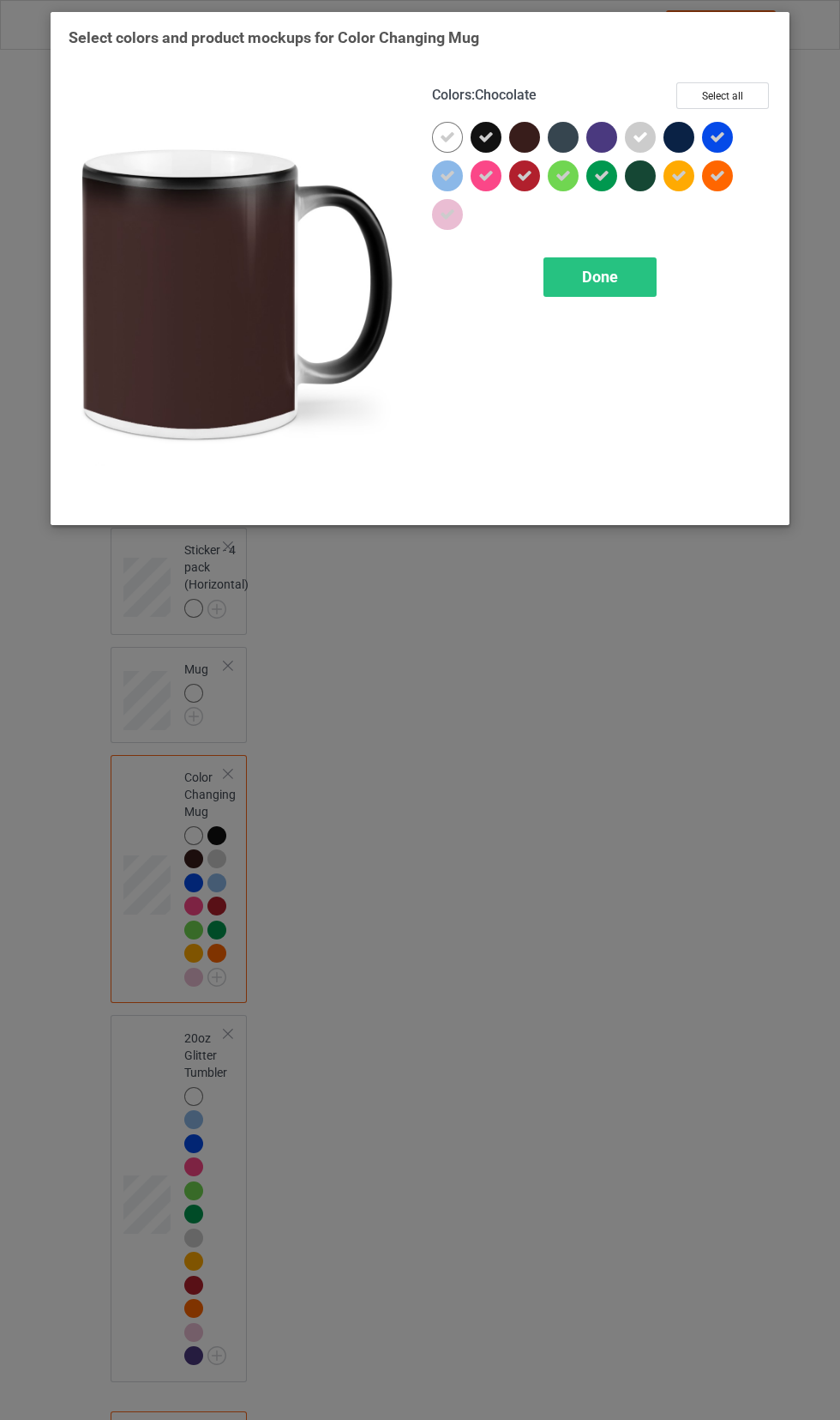
click at [481, 144] on icon at bounding box center [485, 136] width 15 height 15
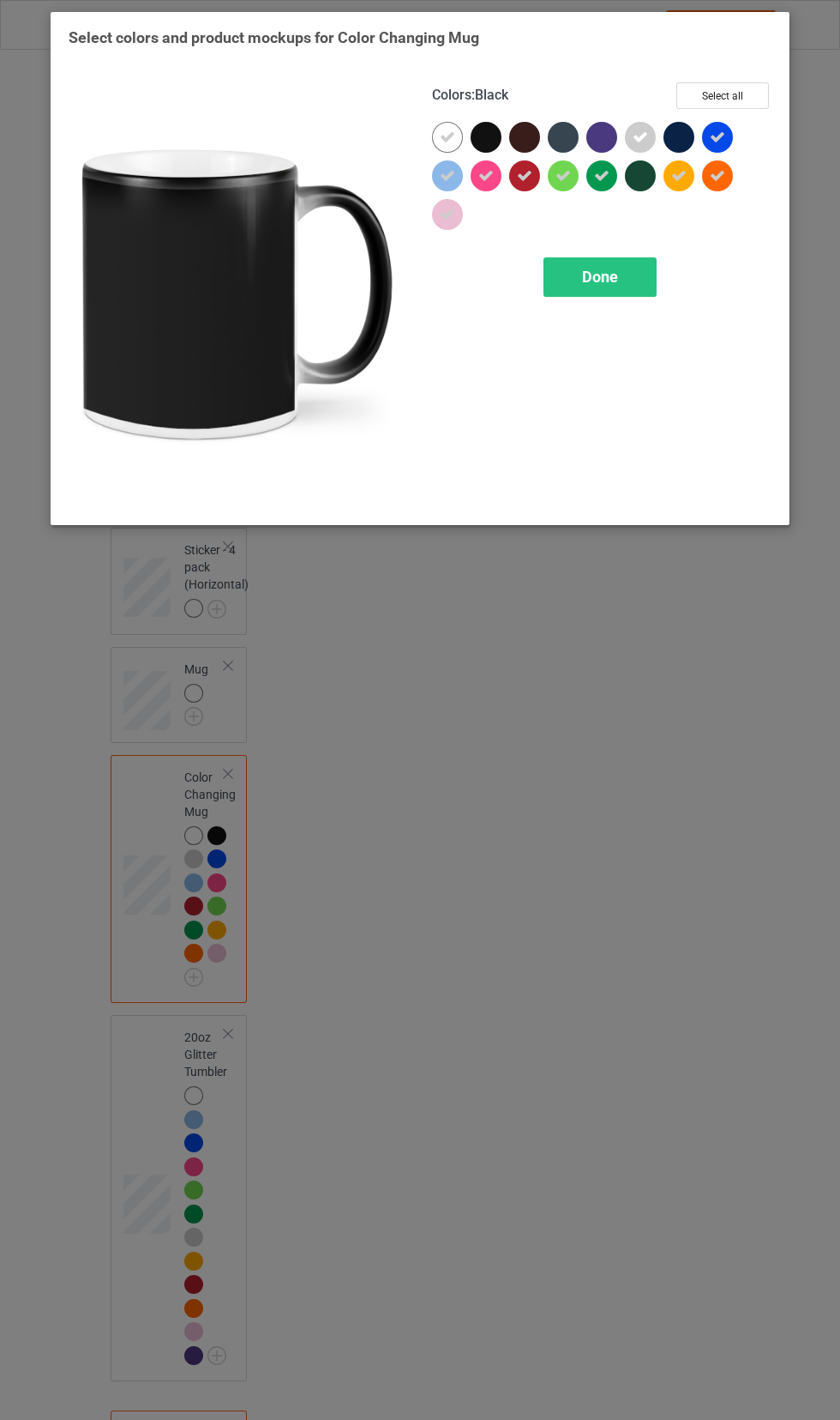
click at [630, 295] on div "Done" at bounding box center [599, 277] width 113 height 40
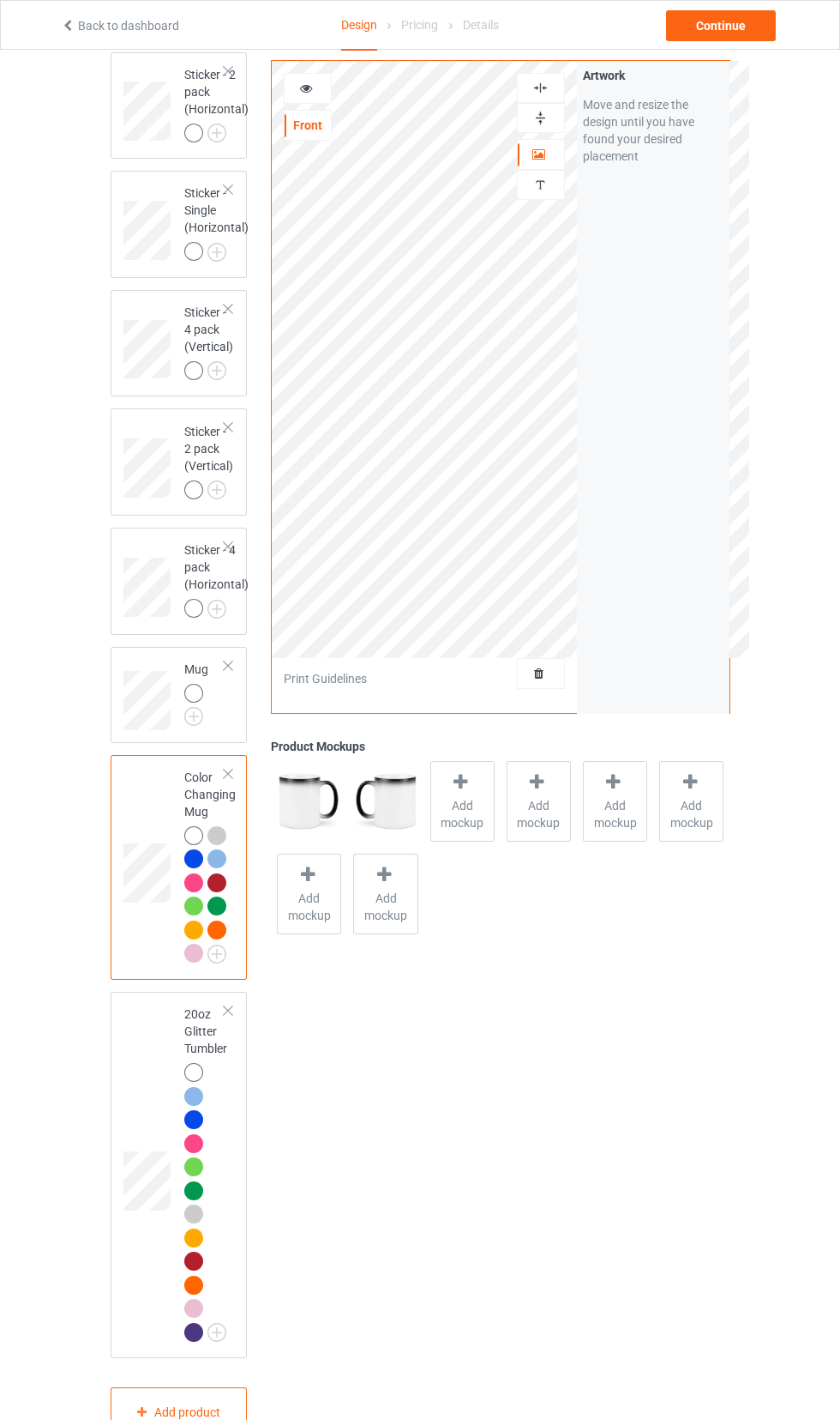
click at [0, 0] on img at bounding box center [0, 0] width 0 height 0
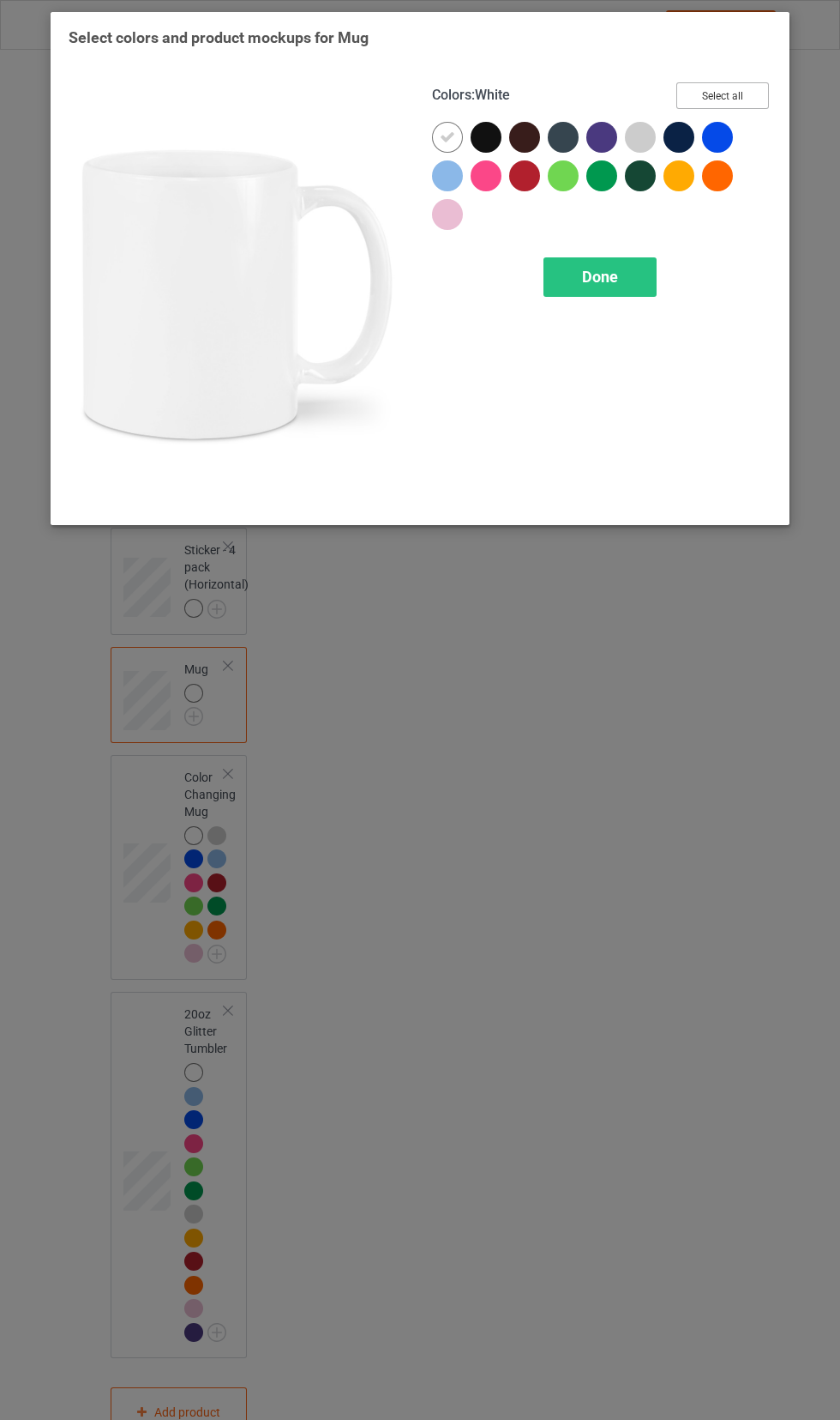
click at [728, 101] on button "Select all" at bounding box center [723, 95] width 93 height 26
click at [678, 133] on icon at bounding box center [678, 136] width 15 height 15
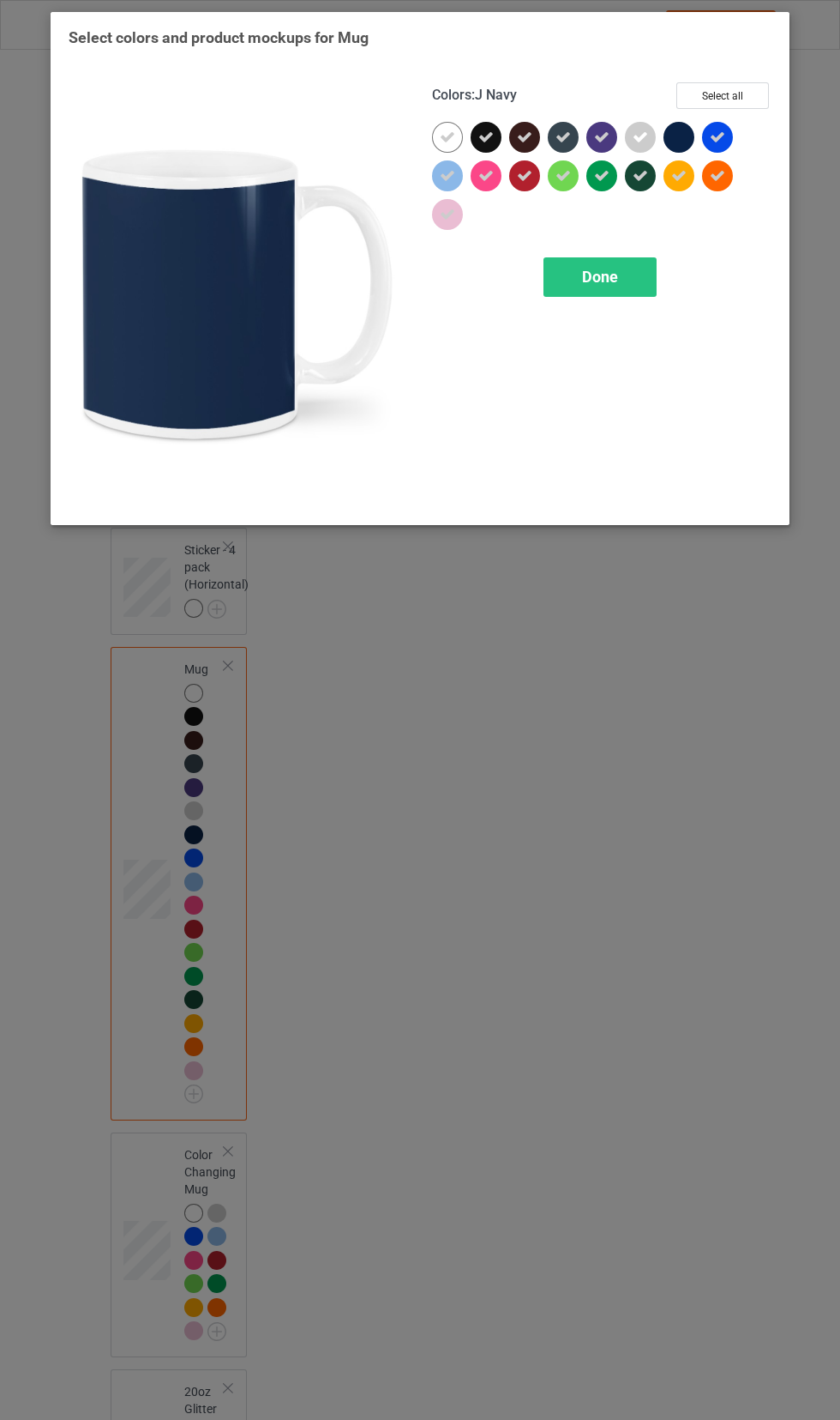
click at [601, 136] on icon at bounding box center [601, 136] width 15 height 15
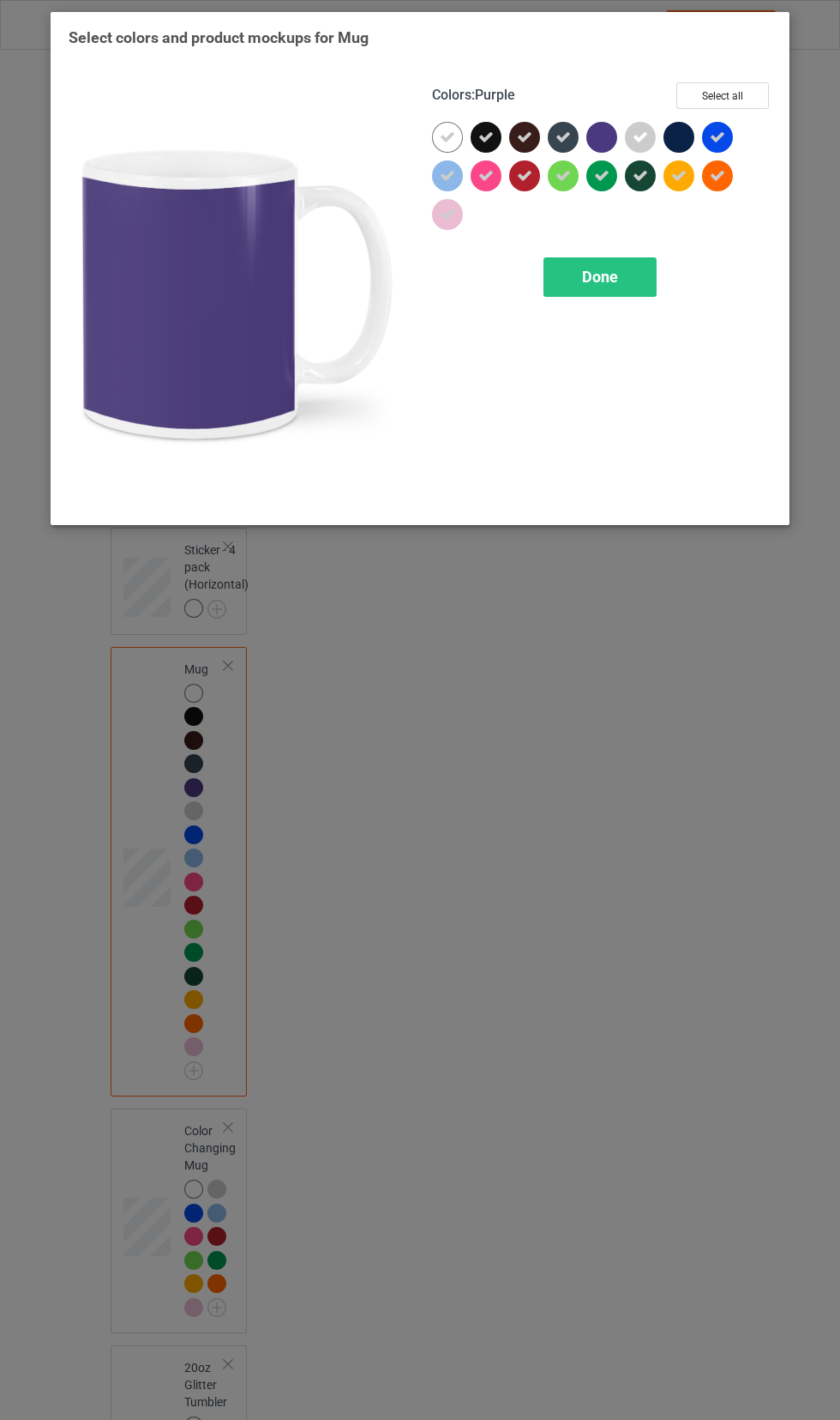
click at [562, 136] on icon at bounding box center [563, 136] width 15 height 15
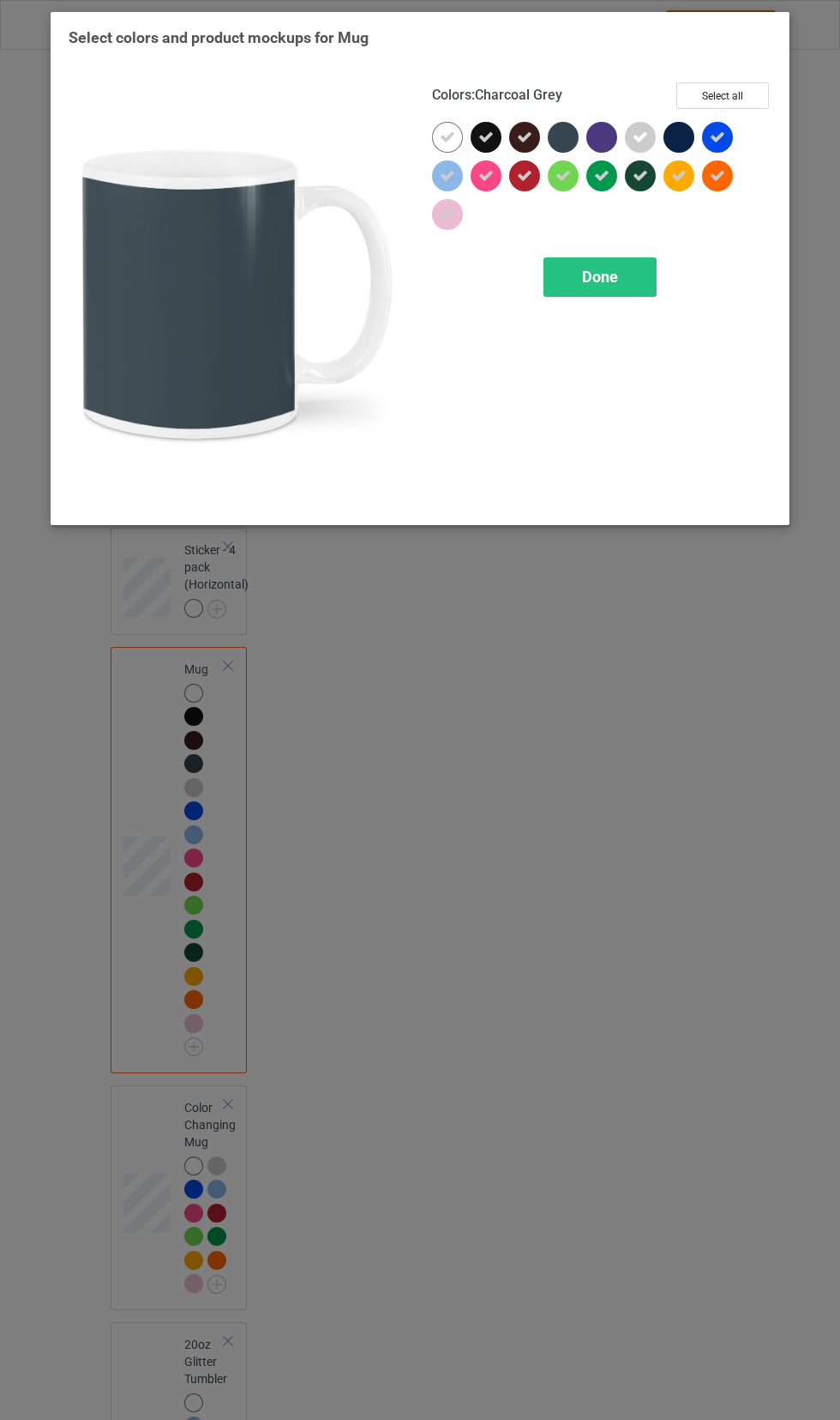
click at [524, 136] on icon at bounding box center [524, 136] width 15 height 15
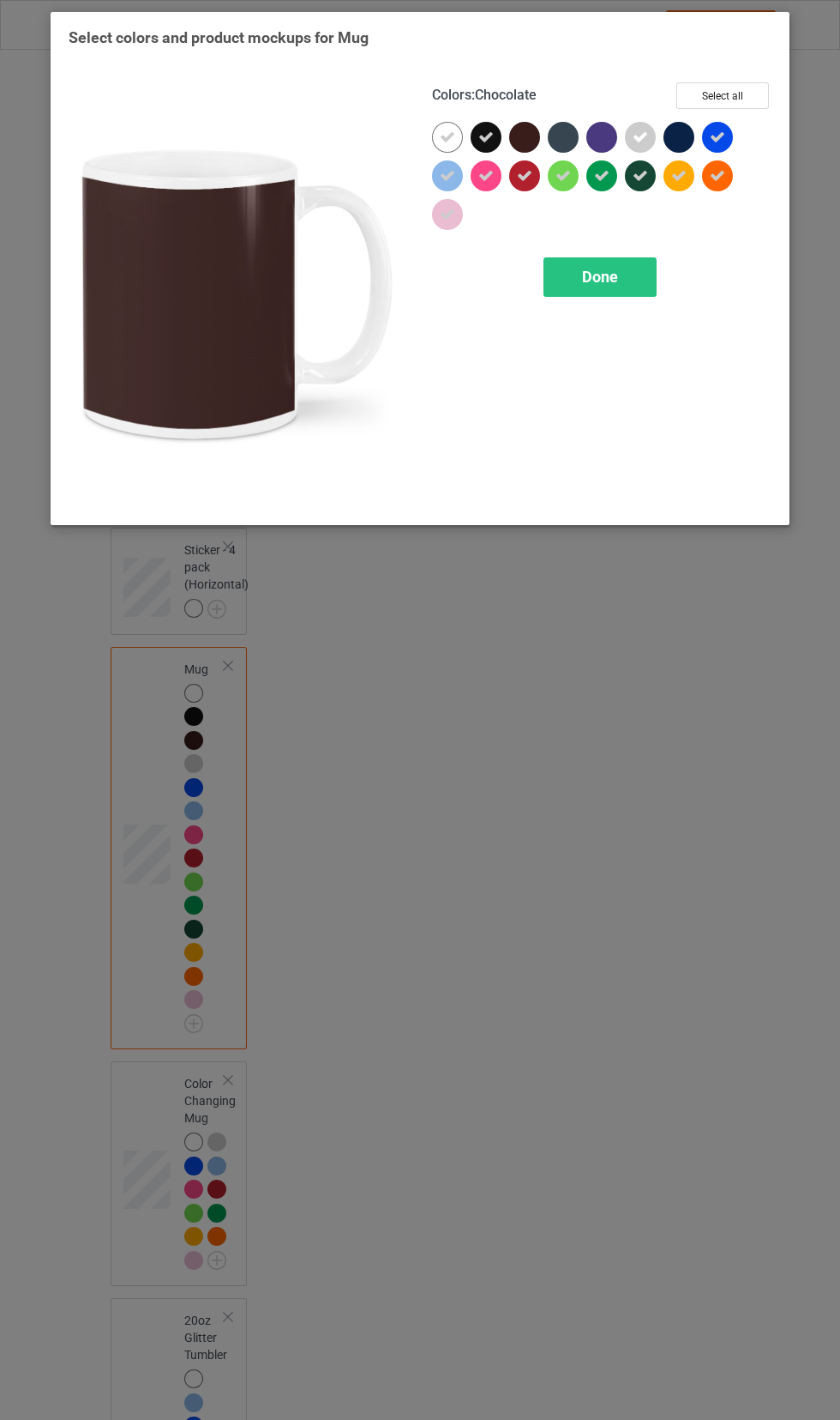
click at [481, 136] on icon at bounding box center [485, 136] width 15 height 15
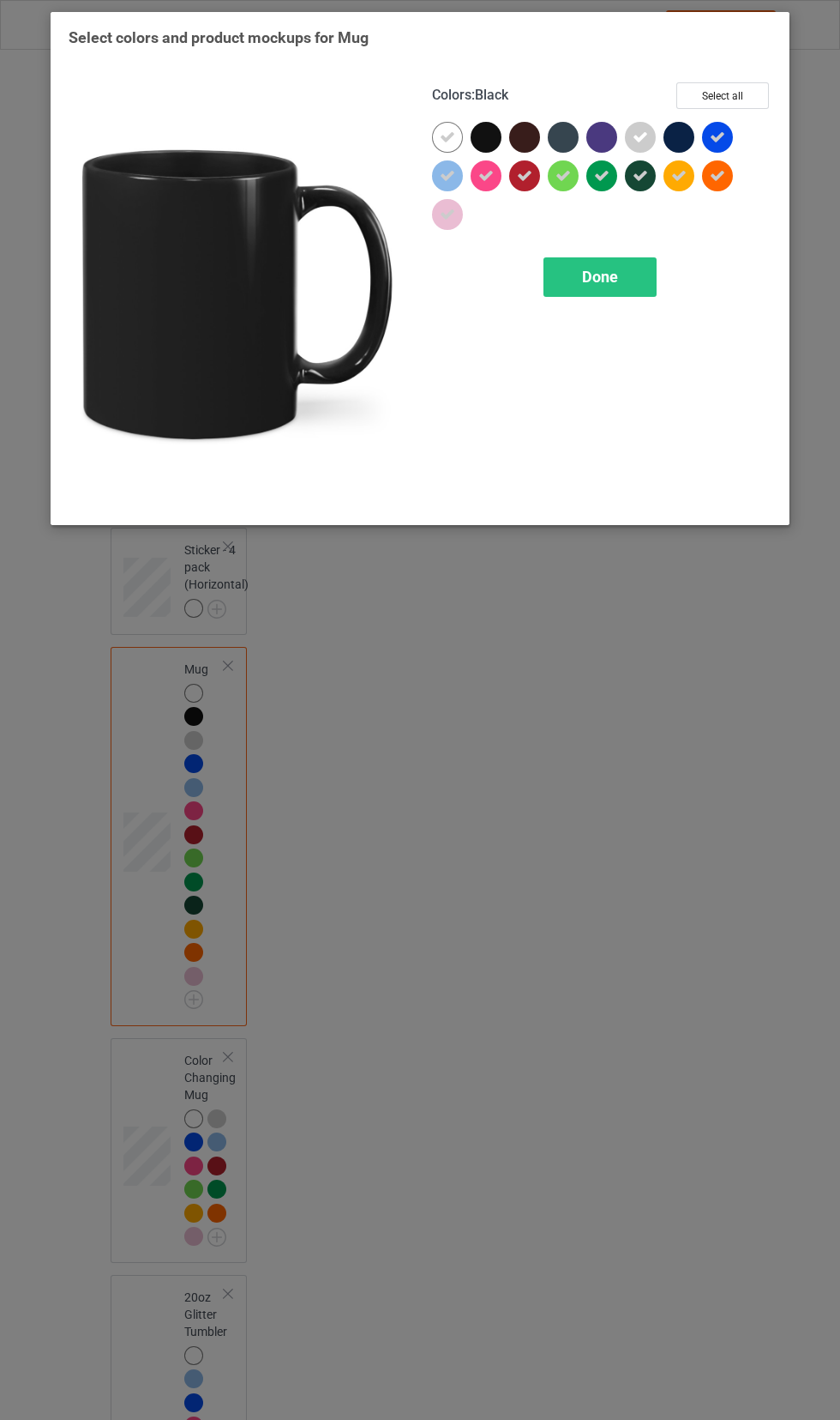
click at [611, 140] on div at bounding box center [602, 137] width 31 height 31
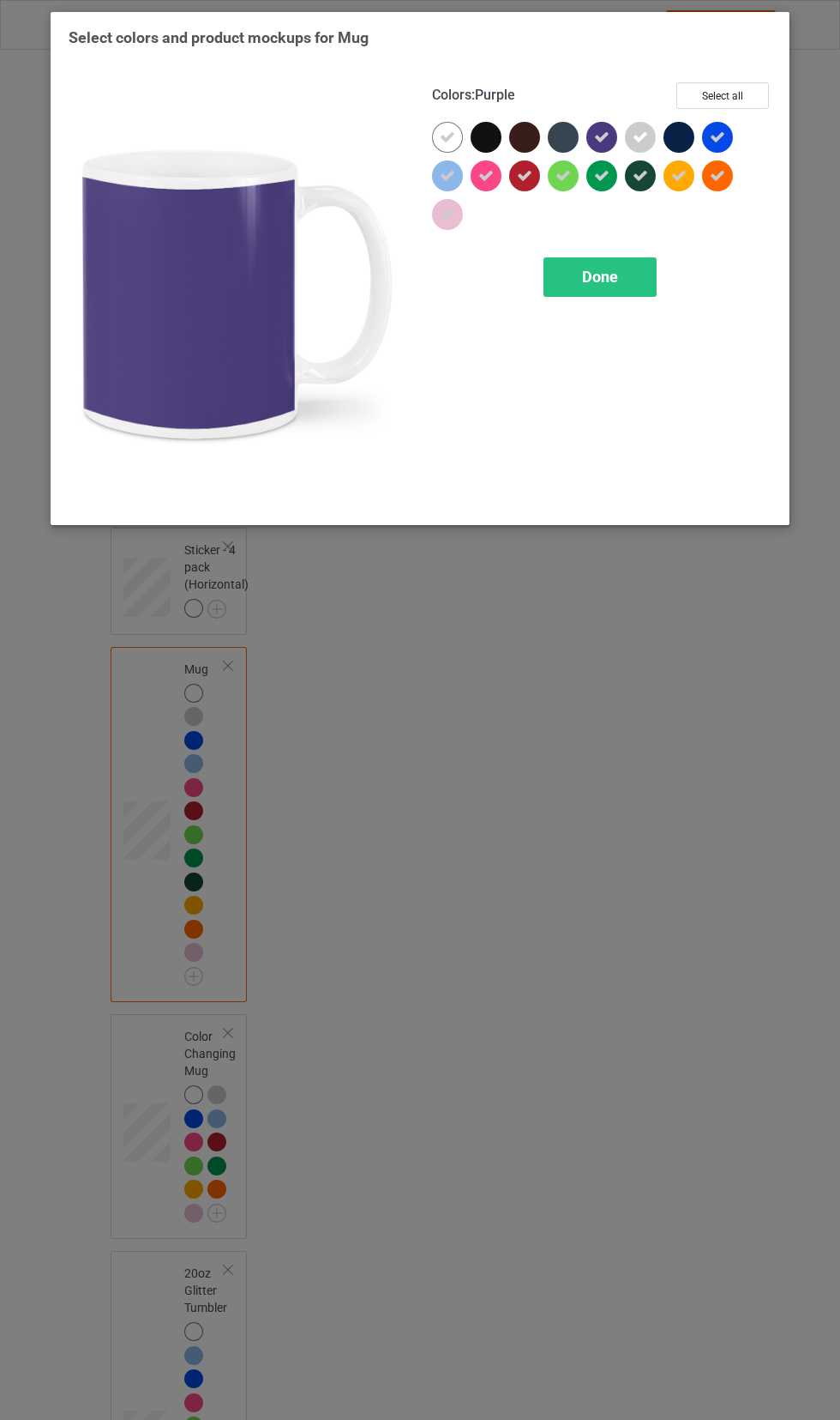
click at [447, 214] on icon at bounding box center [447, 214] width 15 height 15
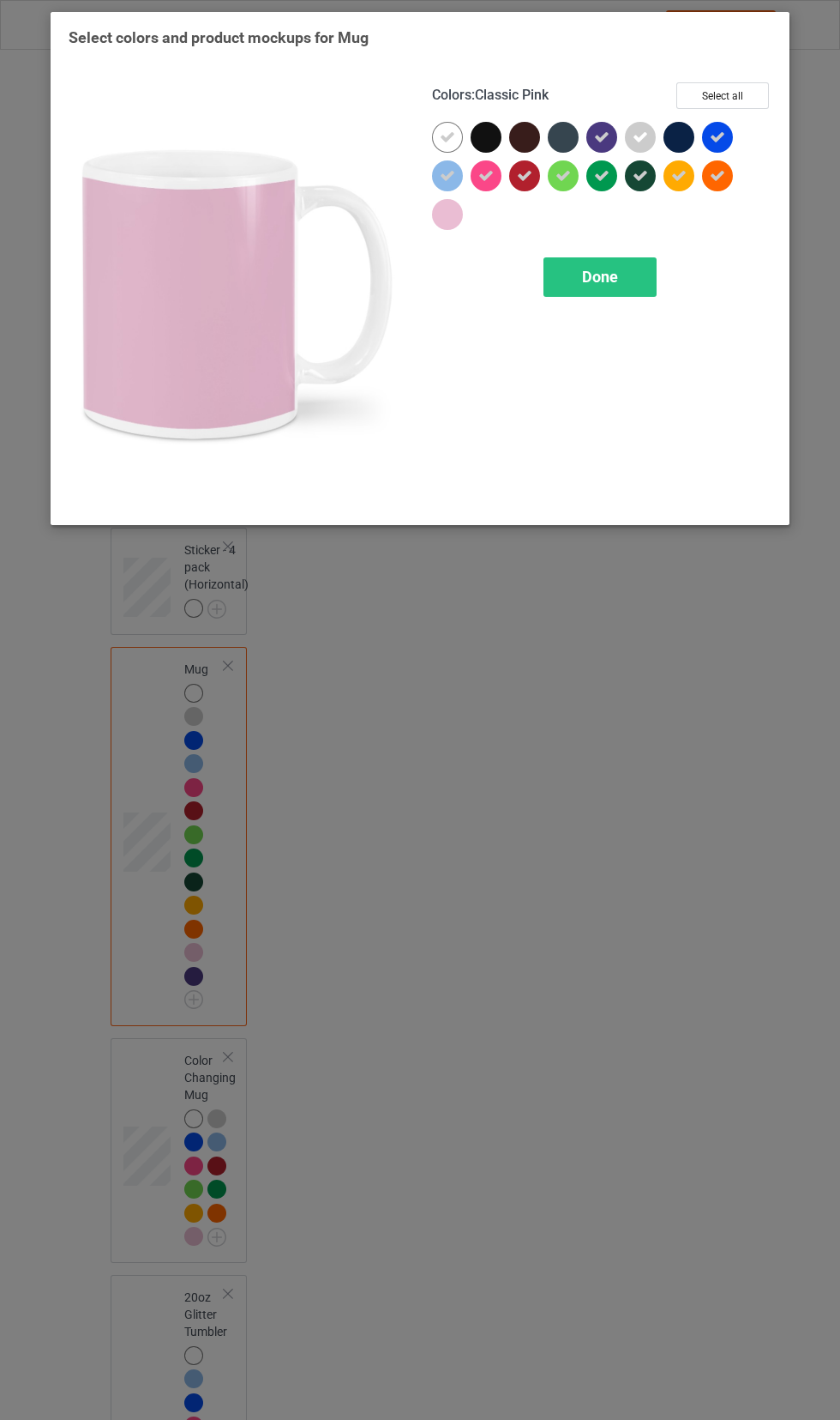
click at [457, 218] on div at bounding box center [448, 214] width 31 height 31
click at [639, 282] on div "Done" at bounding box center [599, 277] width 113 height 40
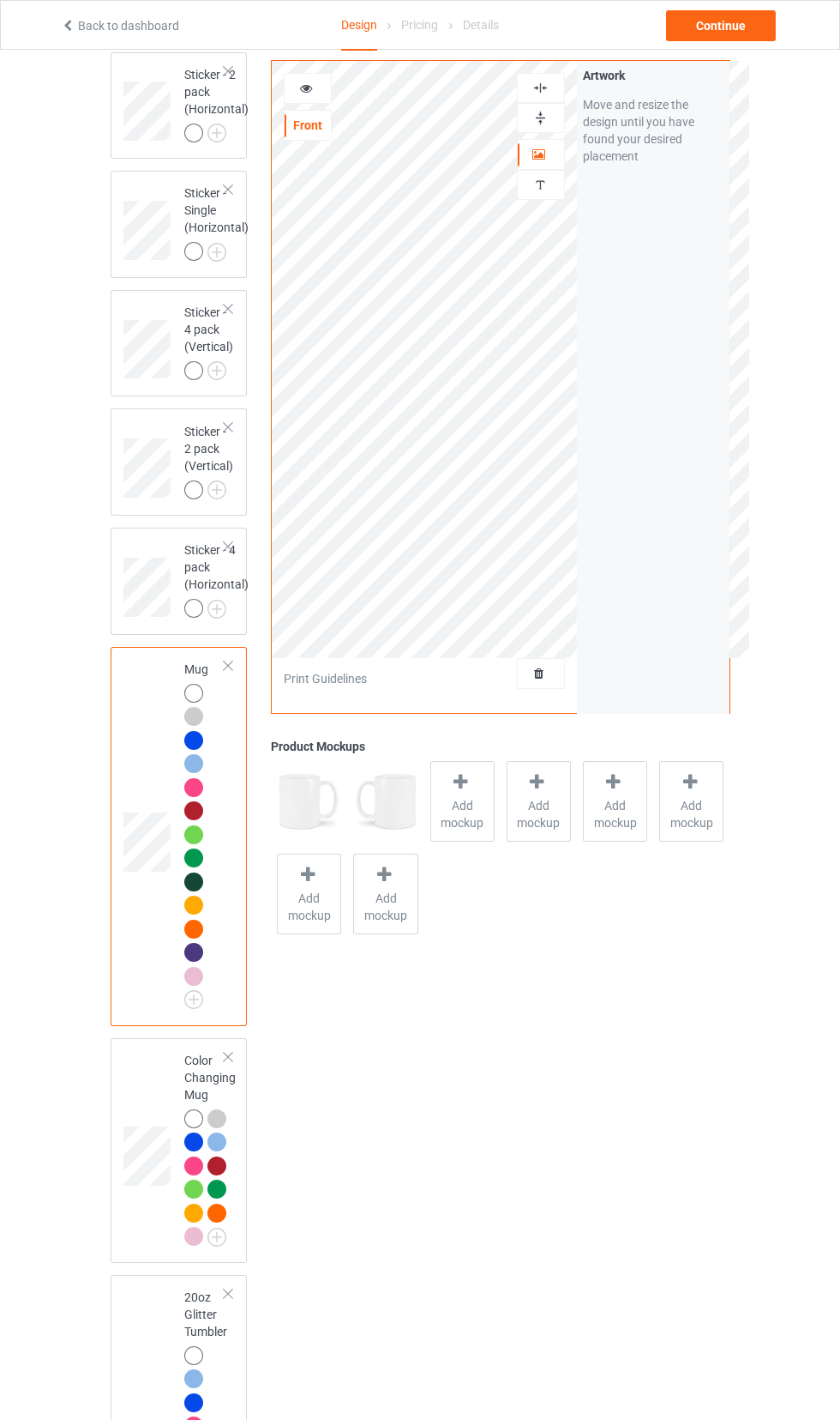
click at [0, 0] on img at bounding box center [0, 0] width 0 height 0
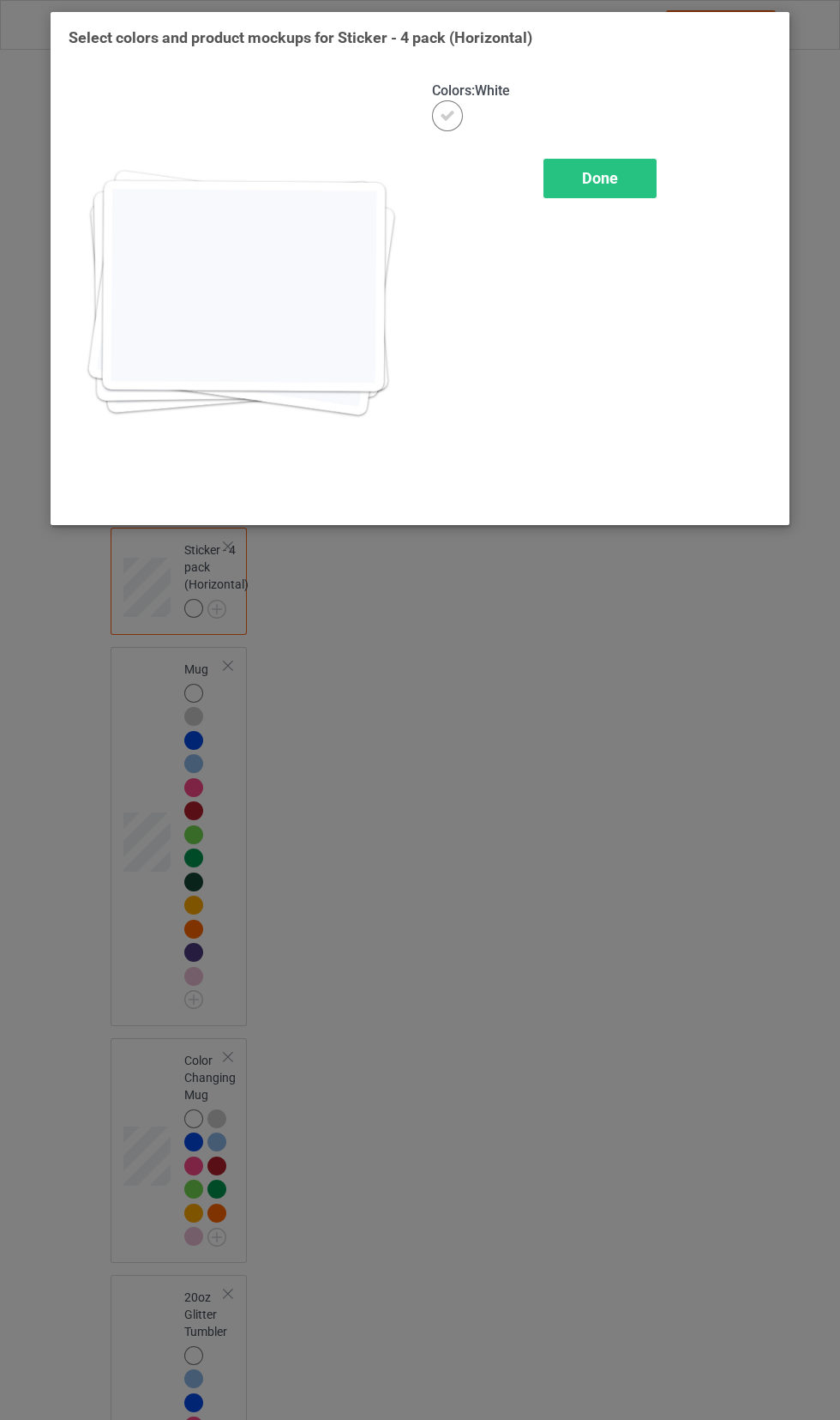
click at [604, 169] on span "Done" at bounding box center [600, 178] width 36 height 18
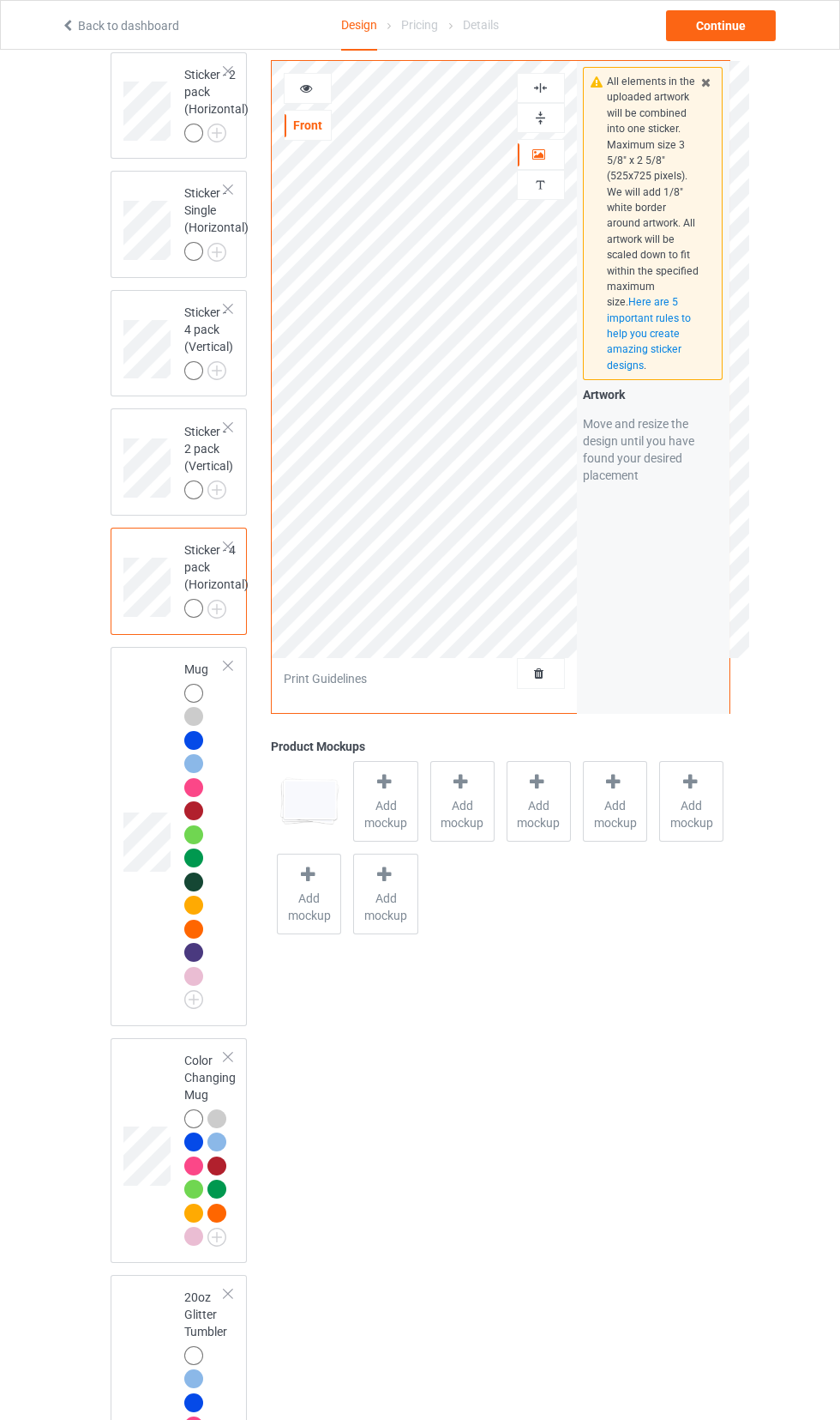
click at [0, 0] on img at bounding box center [0, 0] width 0 height 0
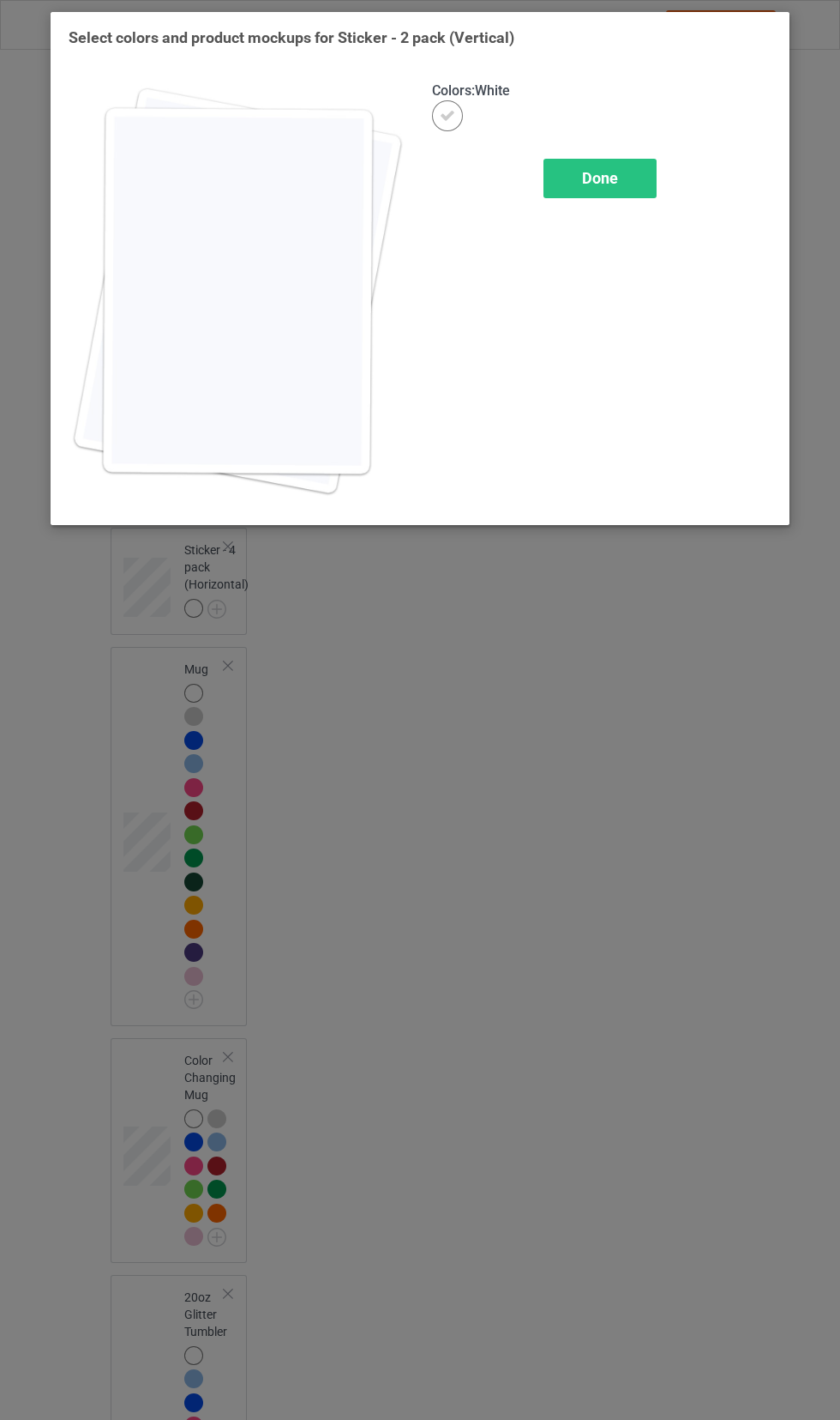
click at [611, 184] on span "Done" at bounding box center [600, 178] width 36 height 18
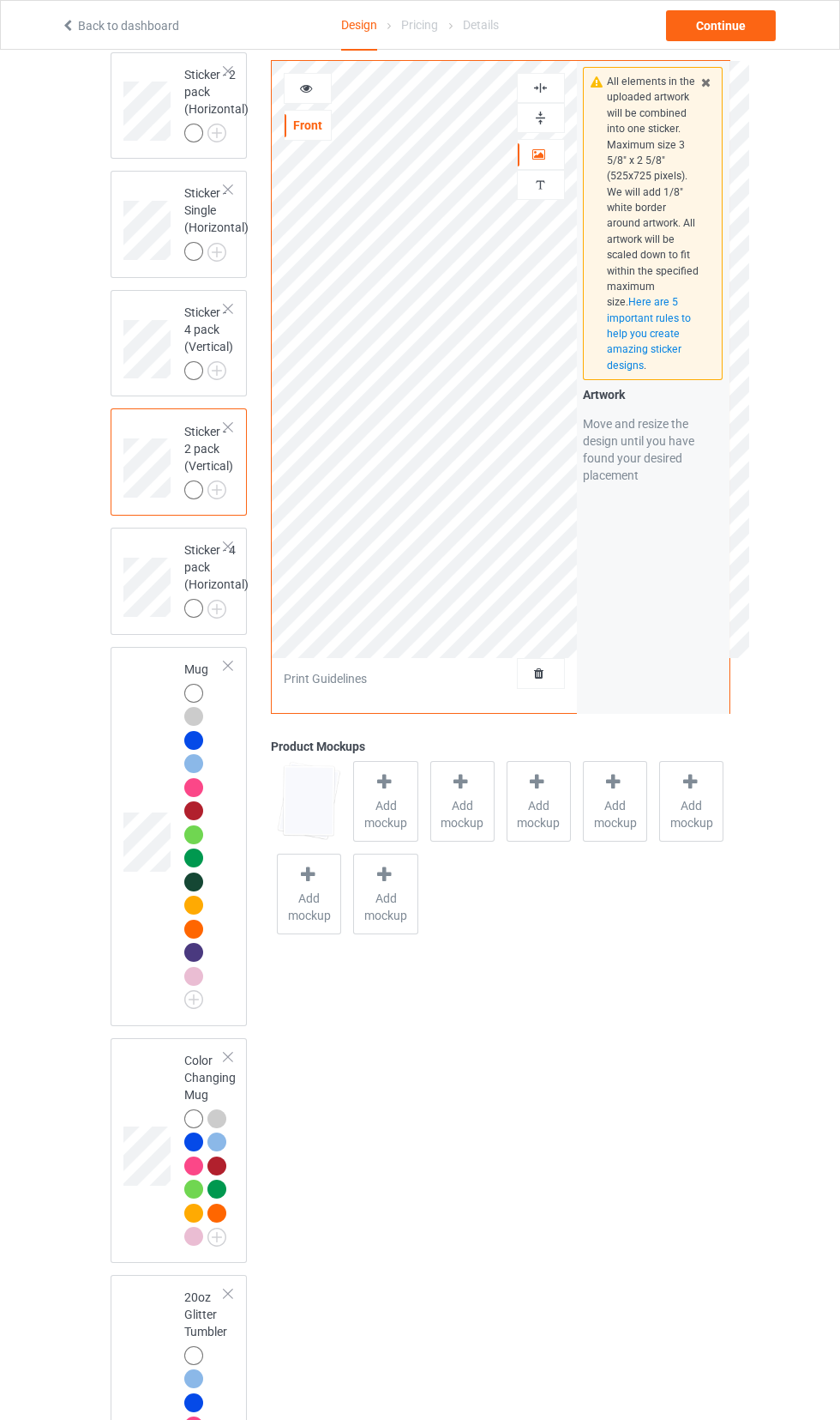
click at [710, 98] on div "All elements in the uploaded artwork will be combined into one sticker. Maximum…" at bounding box center [653, 223] width 141 height 313
click at [706, 79] on icon at bounding box center [706, 79] width 14 height 12
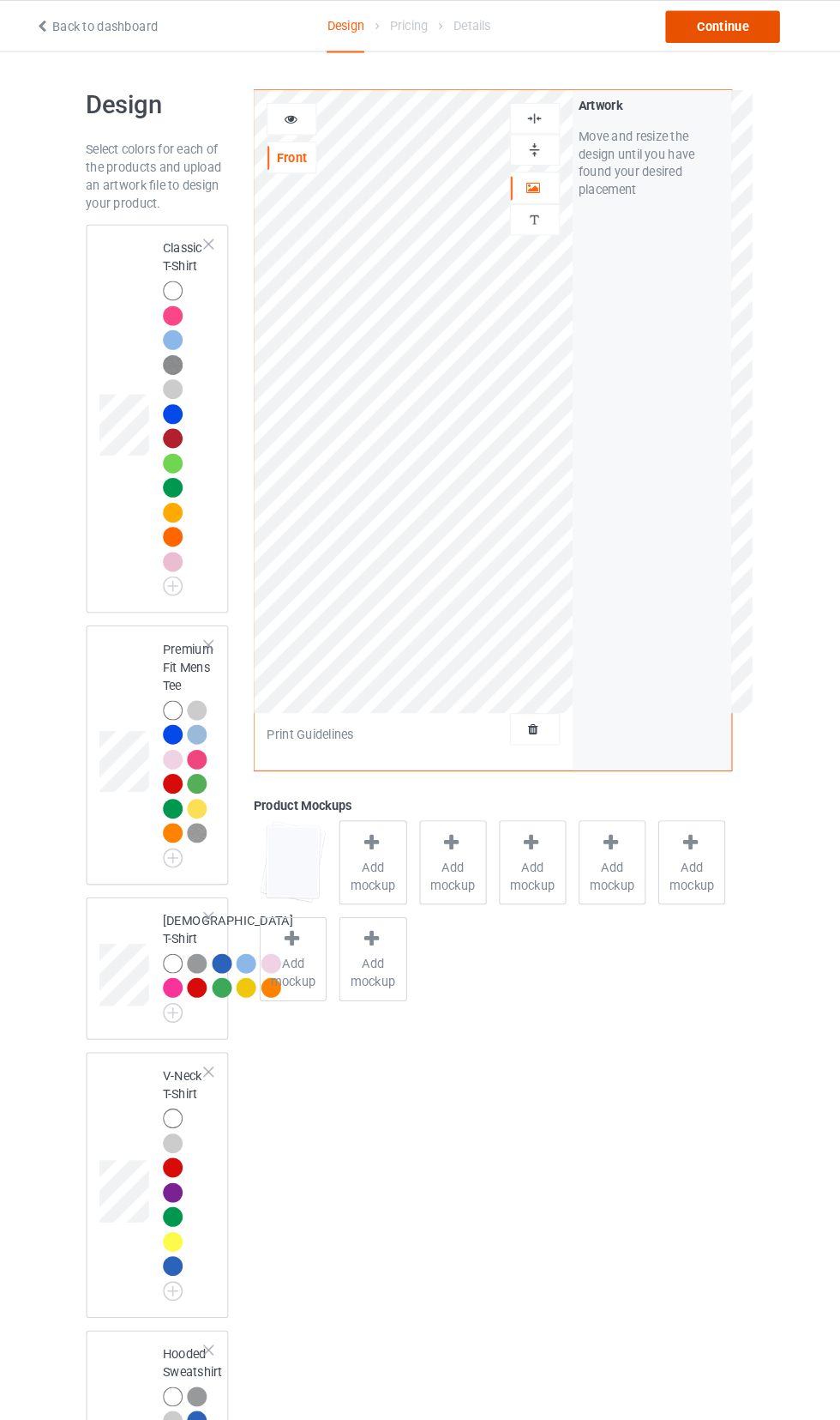
click at [715, 37] on div "Continue" at bounding box center [721, 25] width 110 height 31
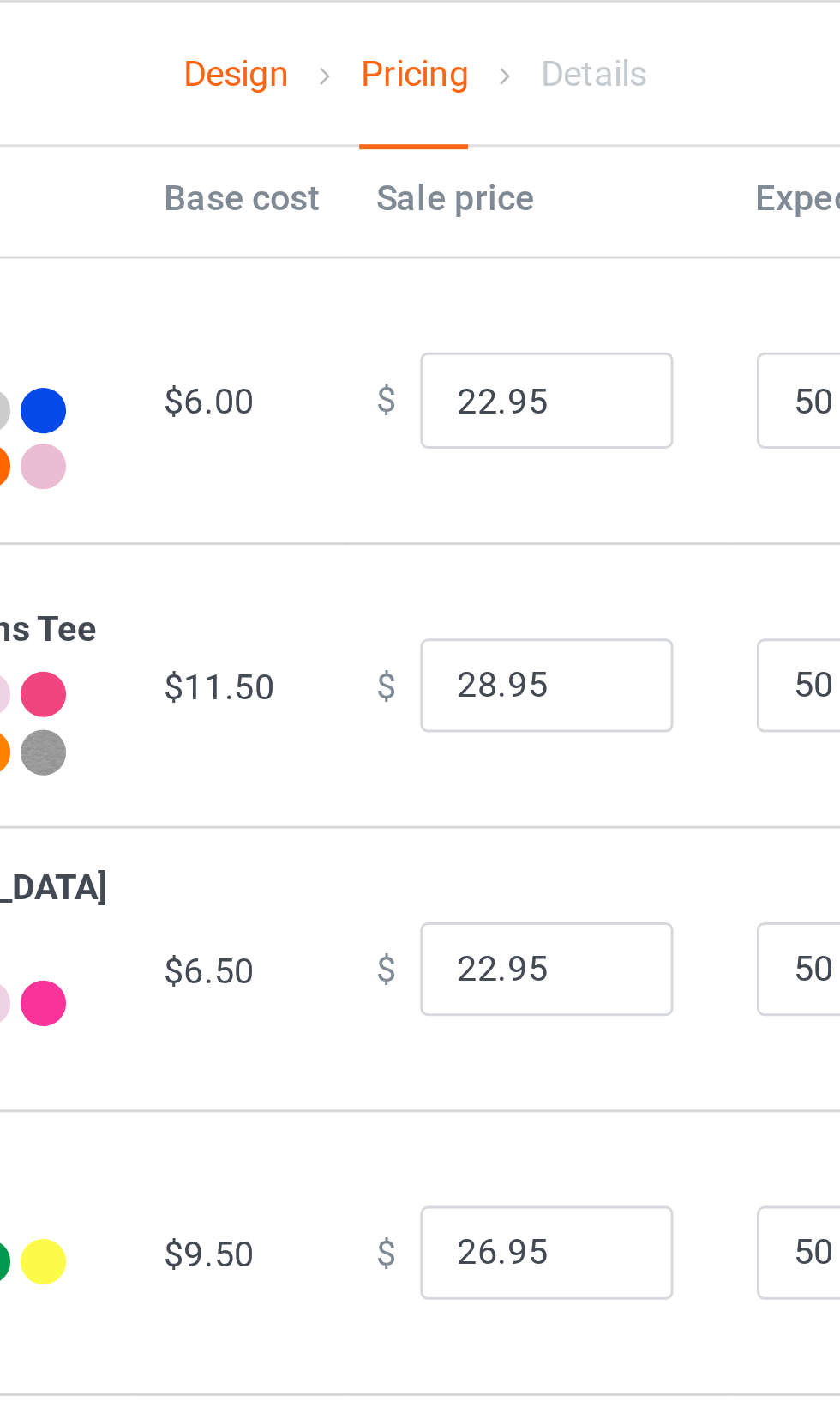
scroll to position [79, 0]
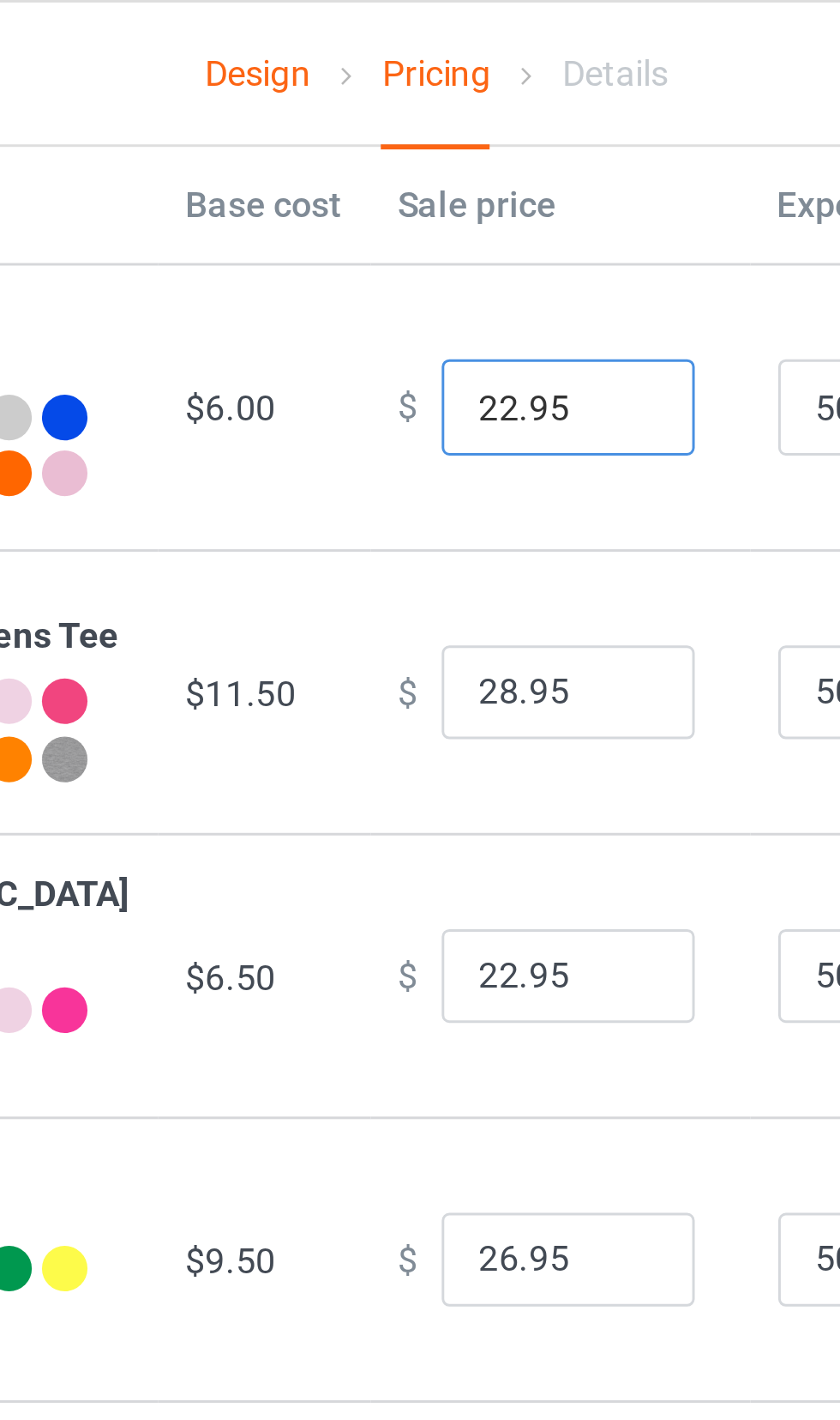
click at [453, 141] on input "22.95" at bounding box center [464, 138] width 86 height 32
click at [421, 138] on input "0.00" at bounding box center [464, 138] width 86 height 32
click at [424, 136] on input "10.00" at bounding box center [464, 138] width 86 height 32
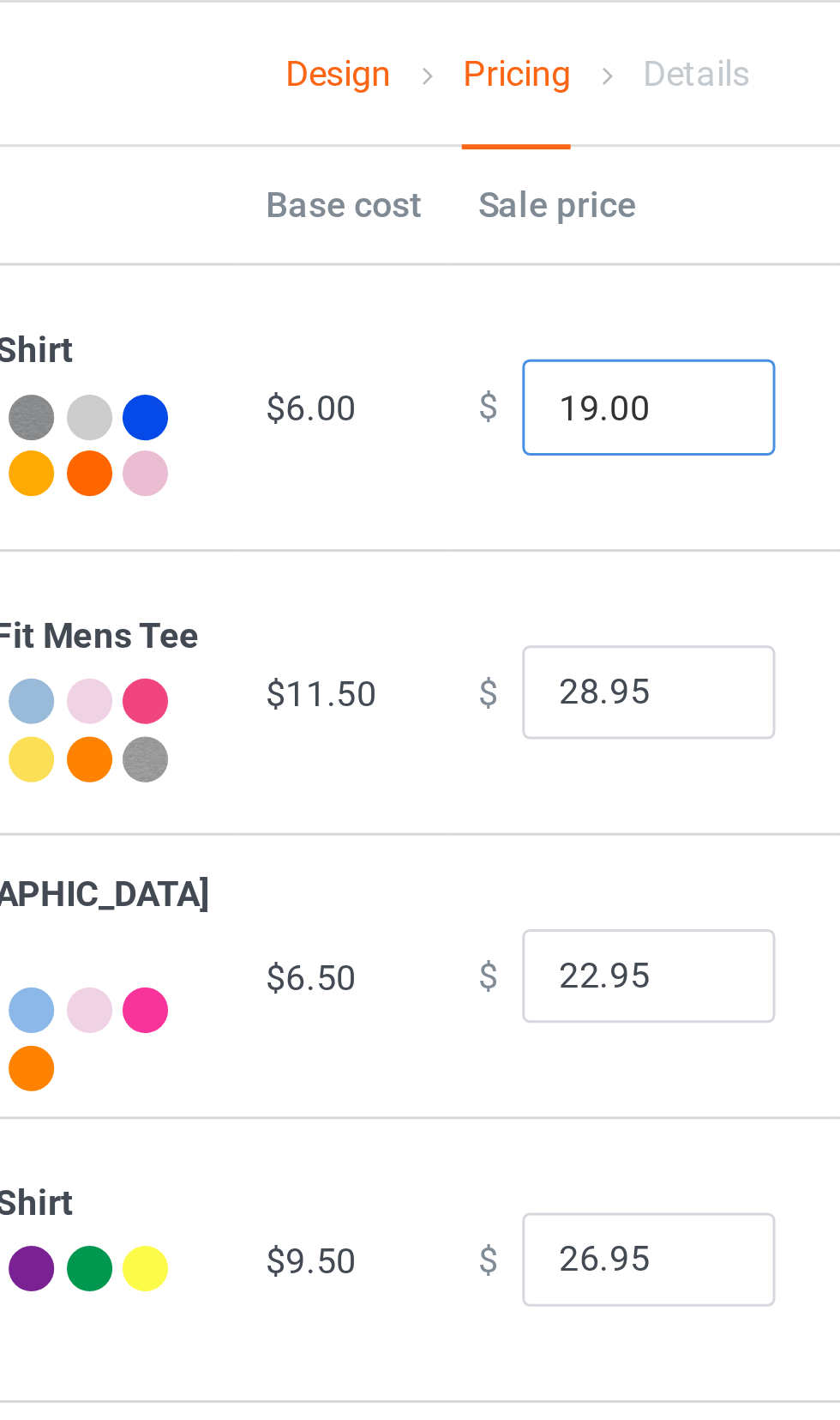
type input "19.00"
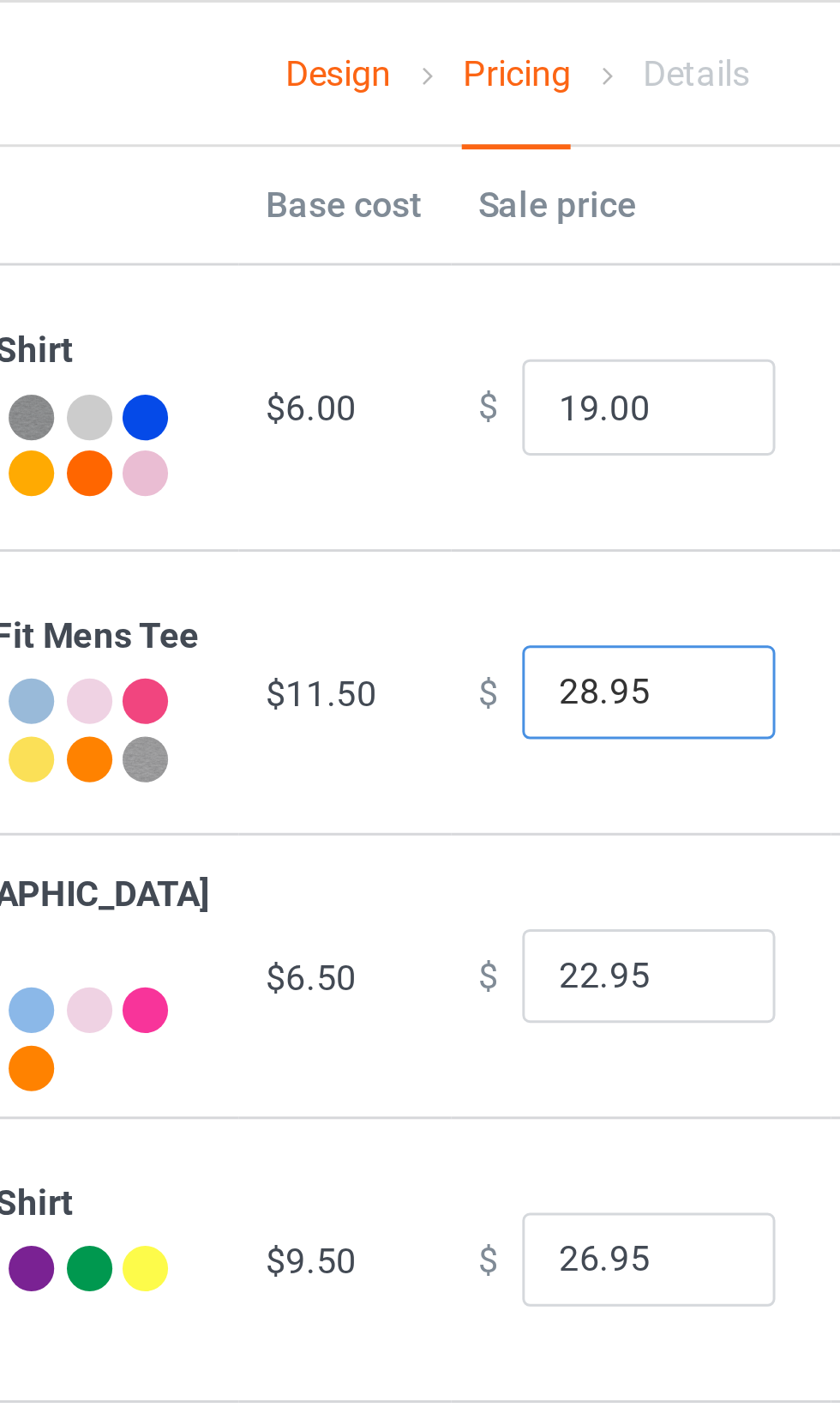
click at [421, 239] on input "28.95" at bounding box center [464, 235] width 86 height 32
click at [427, 238] on input "28.95" at bounding box center [464, 235] width 86 height 32
click at [450, 236] on input "22.95" at bounding box center [464, 235] width 86 height 32
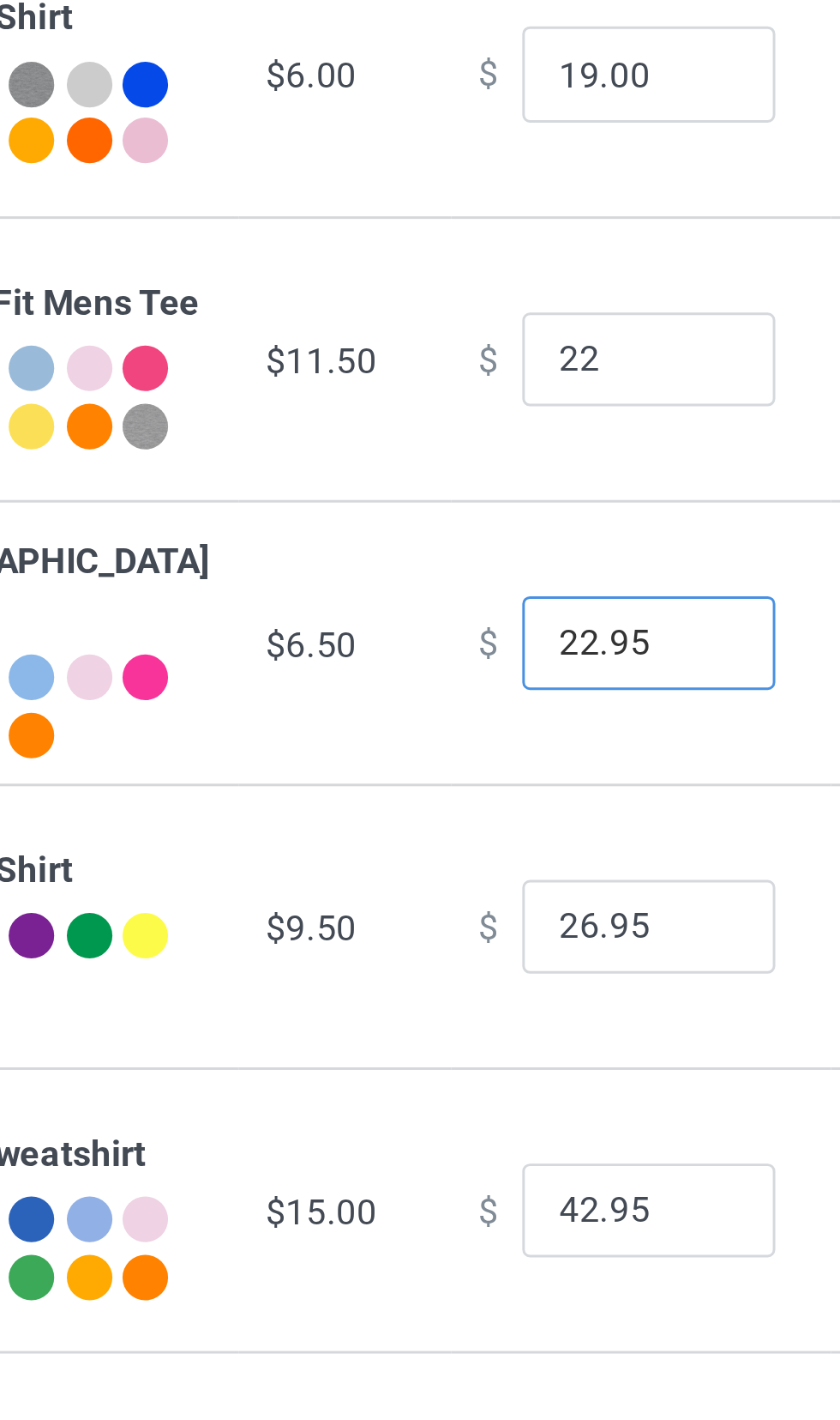
click at [466, 345] on input "22.95" at bounding box center [464, 331] width 86 height 32
type input "22.00"
click at [425, 345] on input "22.95" at bounding box center [464, 331] width 86 height 32
click at [451, 340] on input "19.95" at bounding box center [464, 331] width 86 height 32
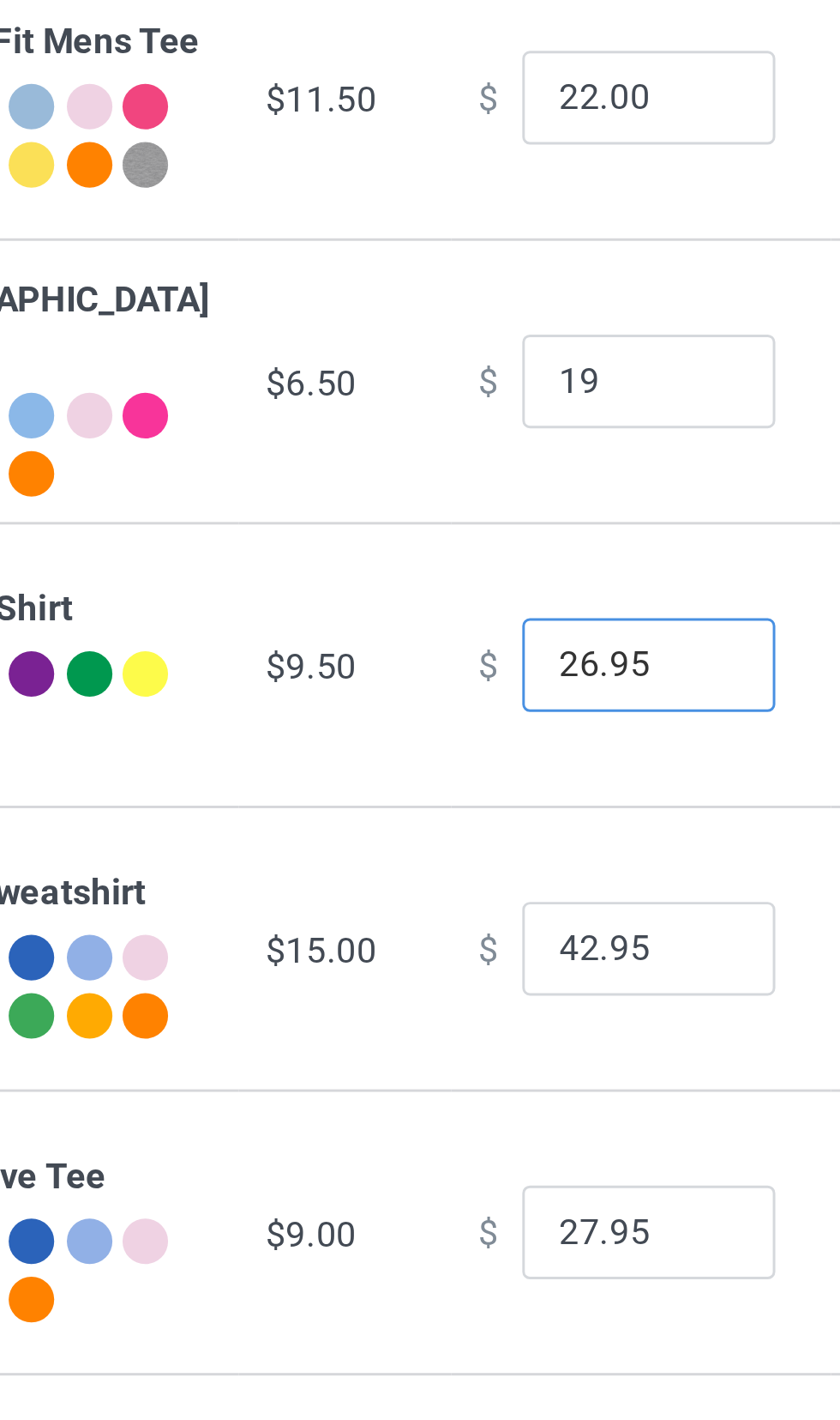
click at [454, 440] on input "26.95" at bounding box center [464, 427] width 86 height 32
type input "19.00"
click at [423, 438] on input "26.95" at bounding box center [464, 427] width 86 height 32
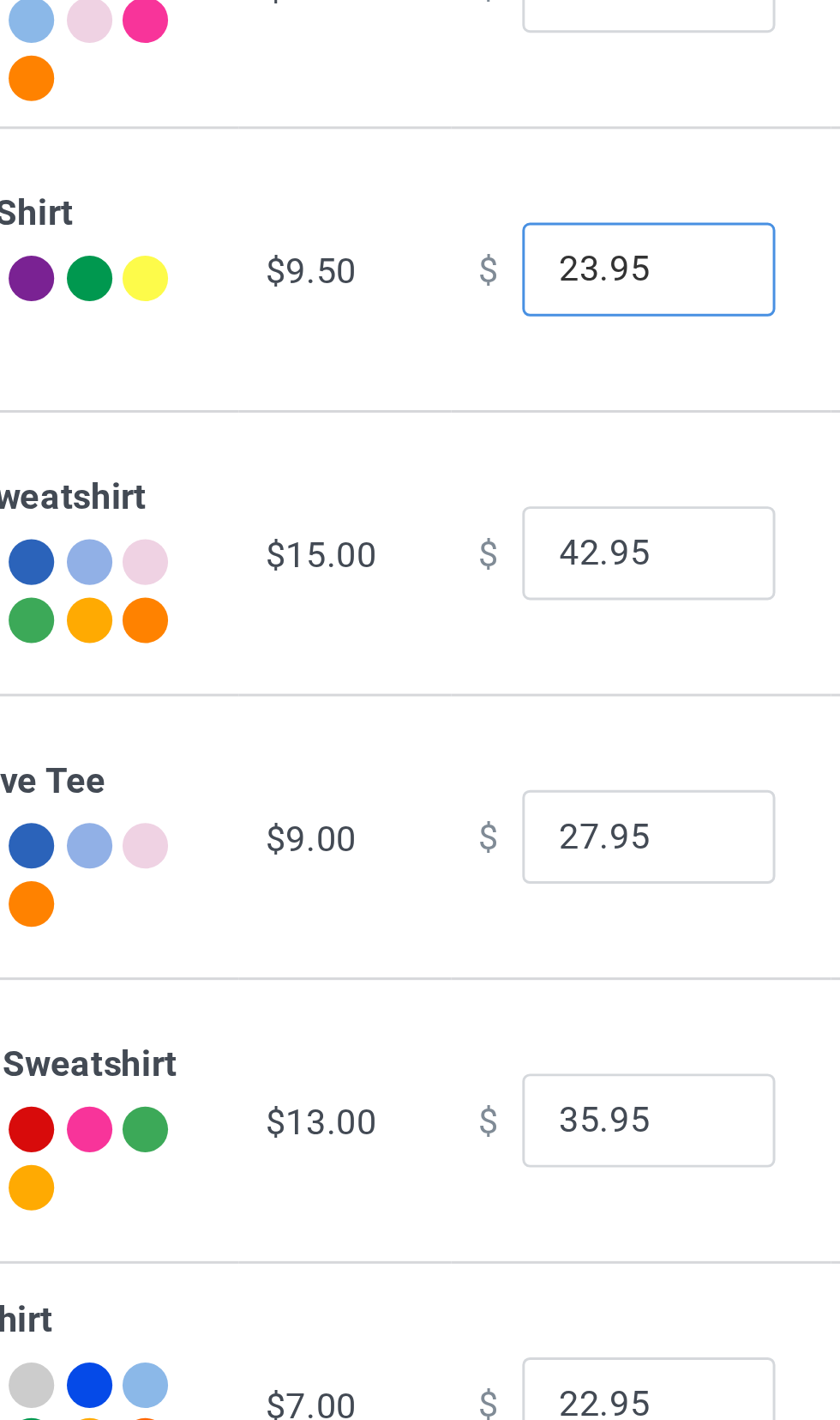
type input "23.95"
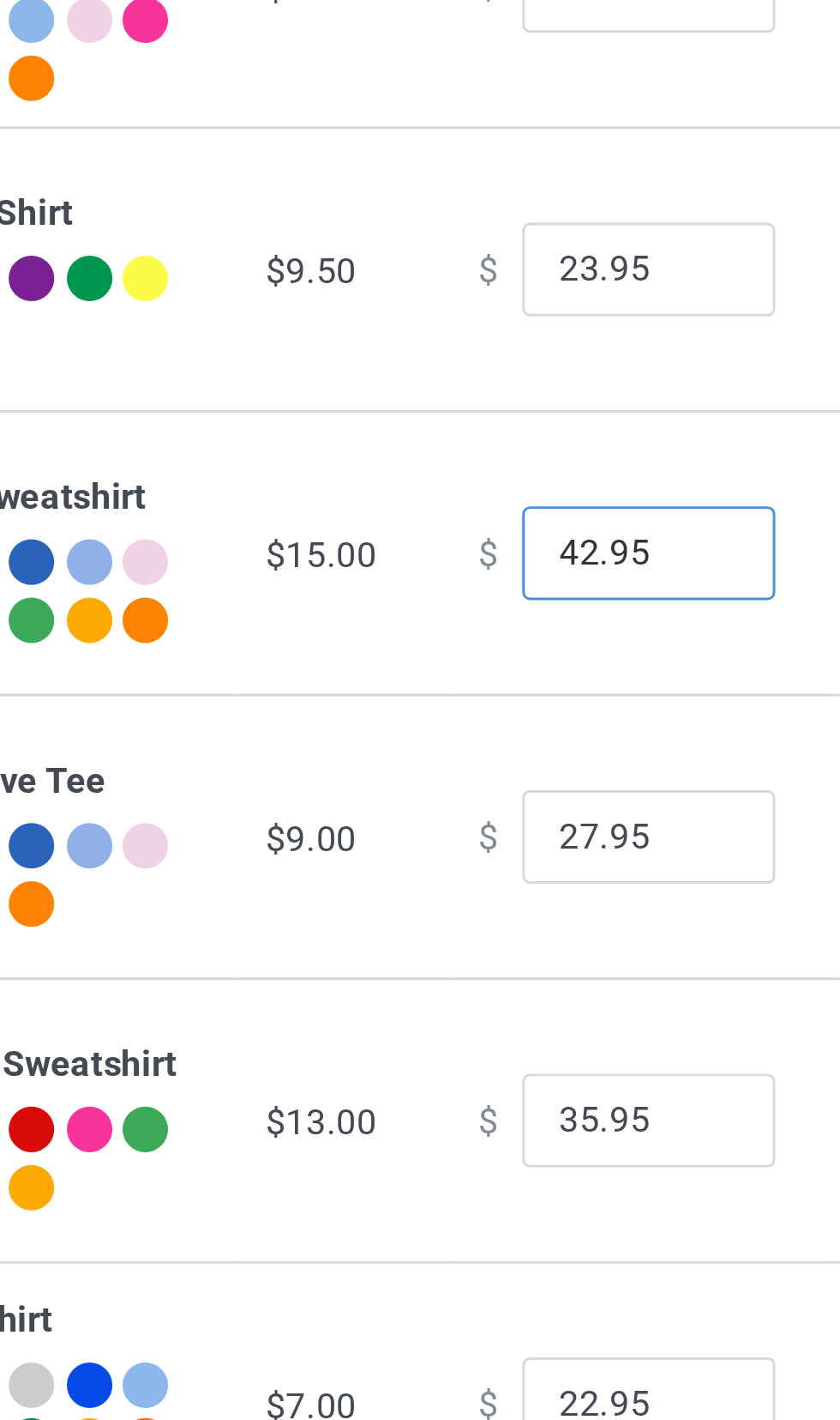
click at [465, 534] on input "42.95" at bounding box center [464, 524] width 86 height 32
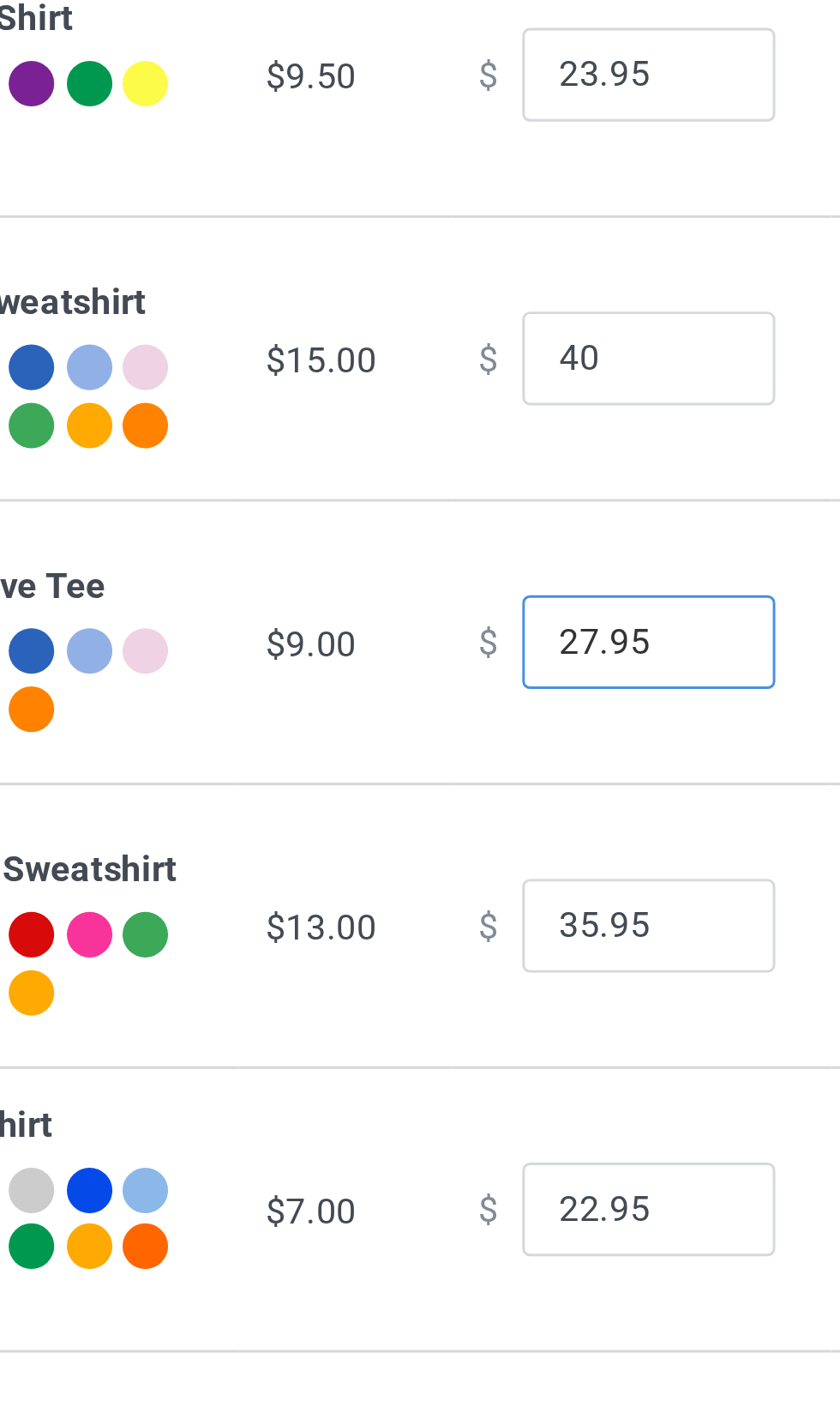
click at [458, 633] on input "27.95" at bounding box center [464, 619] width 86 height 32
type input "40.00"
click at [425, 632] on input "27.95" at bounding box center [464, 619] width 86 height 32
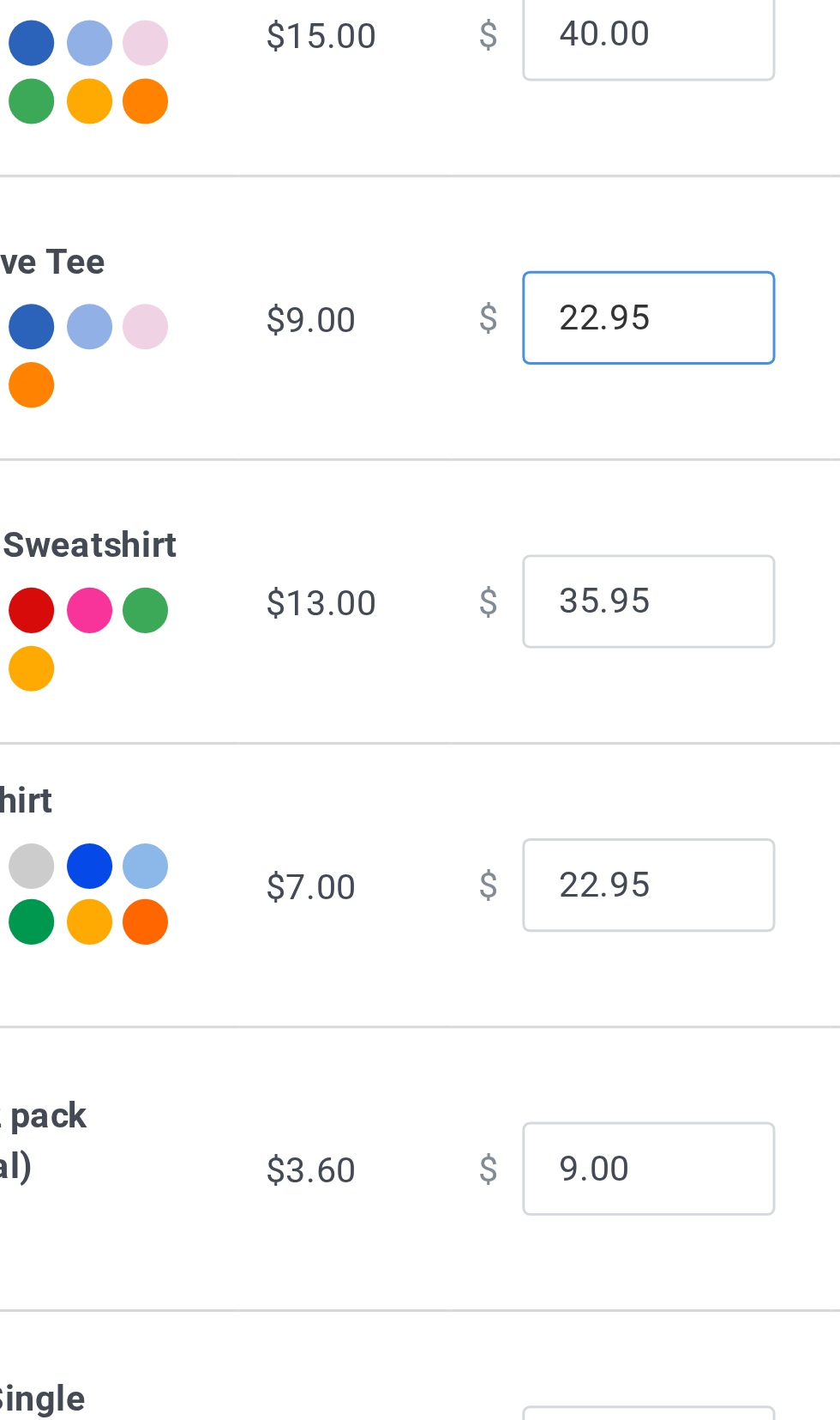
type input "22.95"
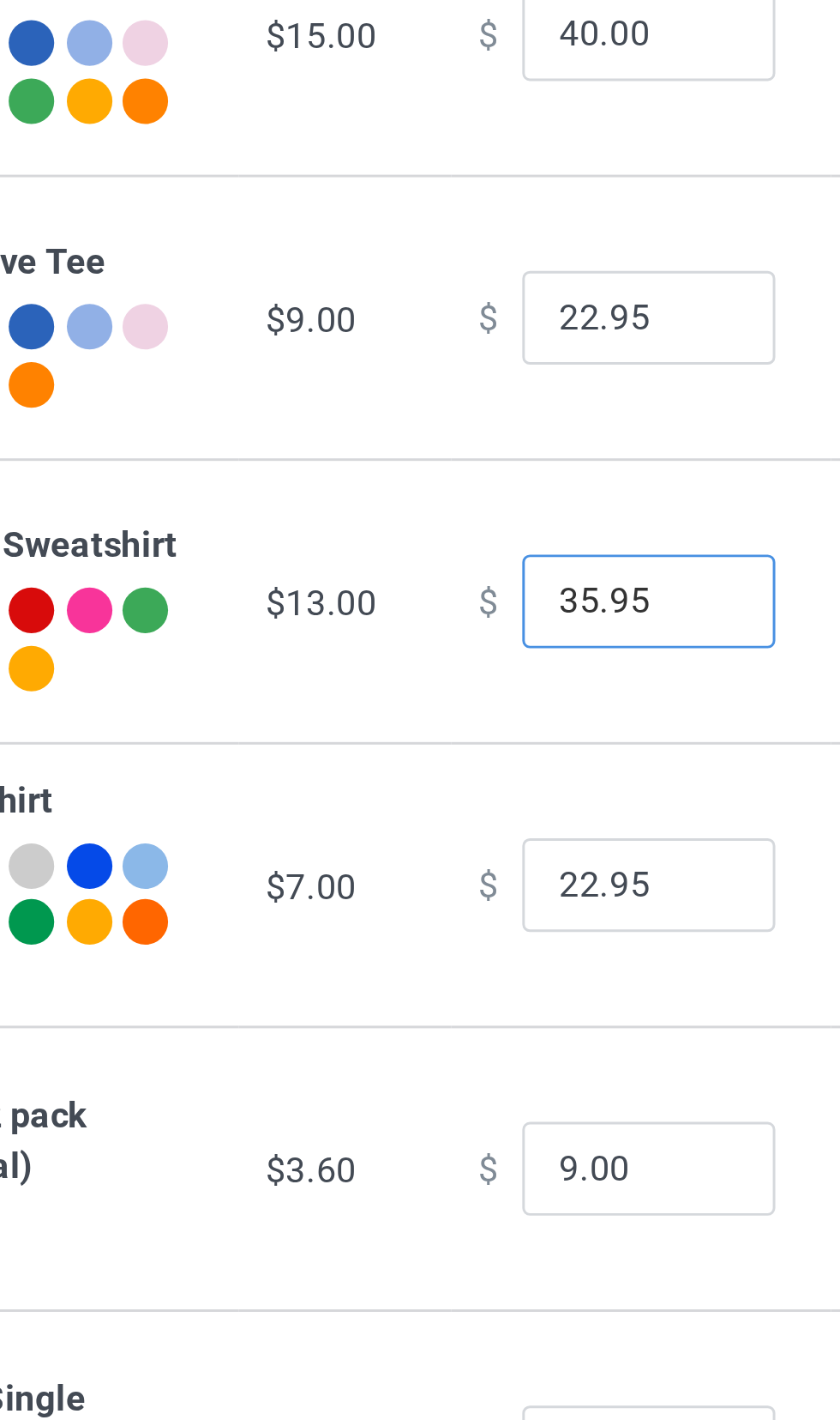
click at [455, 729] on input "35.95" at bounding box center [464, 715] width 86 height 32
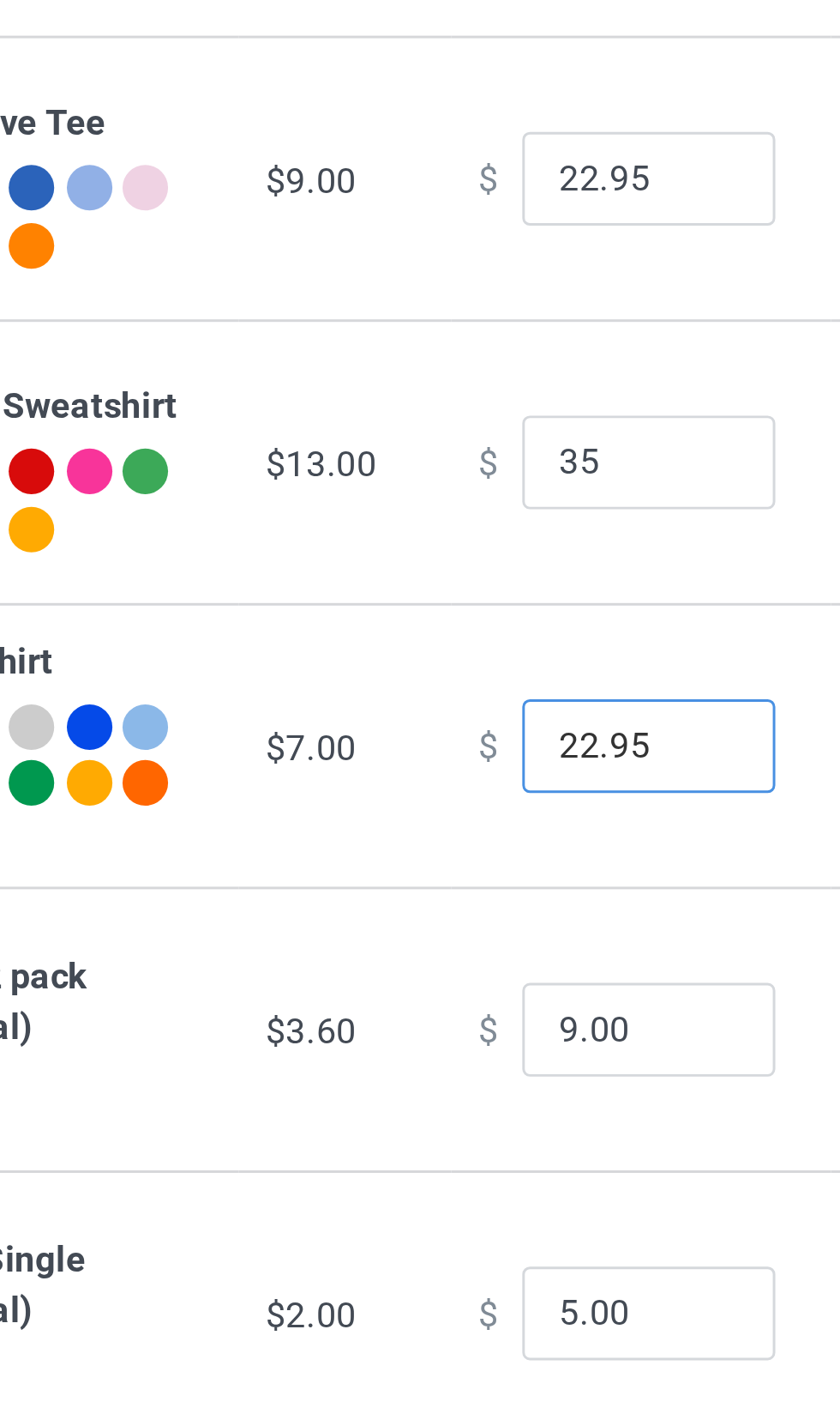
click at [455, 822] on input "22.95" at bounding box center [464, 812] width 86 height 32
type input "35.00"
click at [427, 823] on input "22.95" at bounding box center [464, 812] width 86 height 32
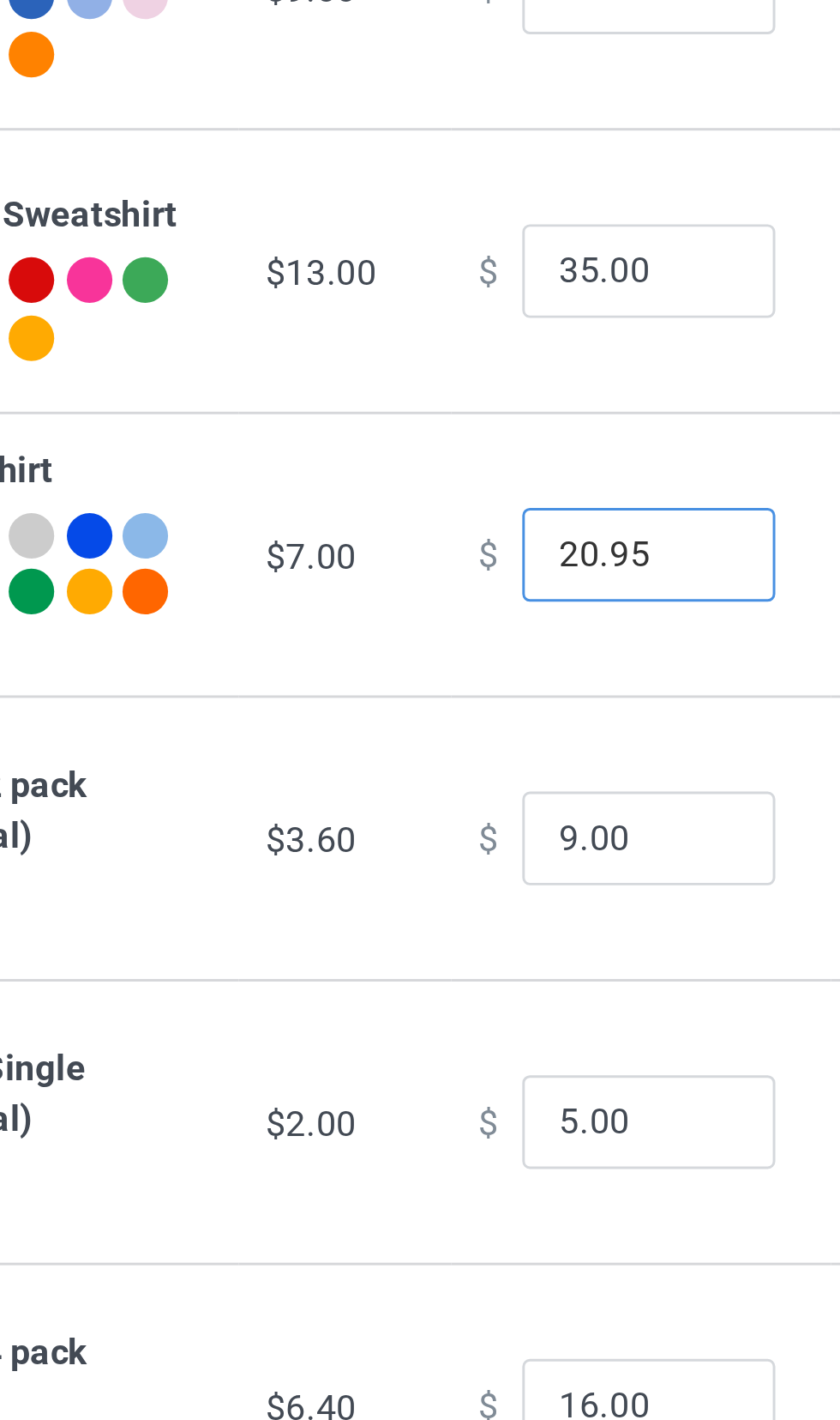
click at [453, 822] on input "20.95" at bounding box center [464, 812] width 86 height 32
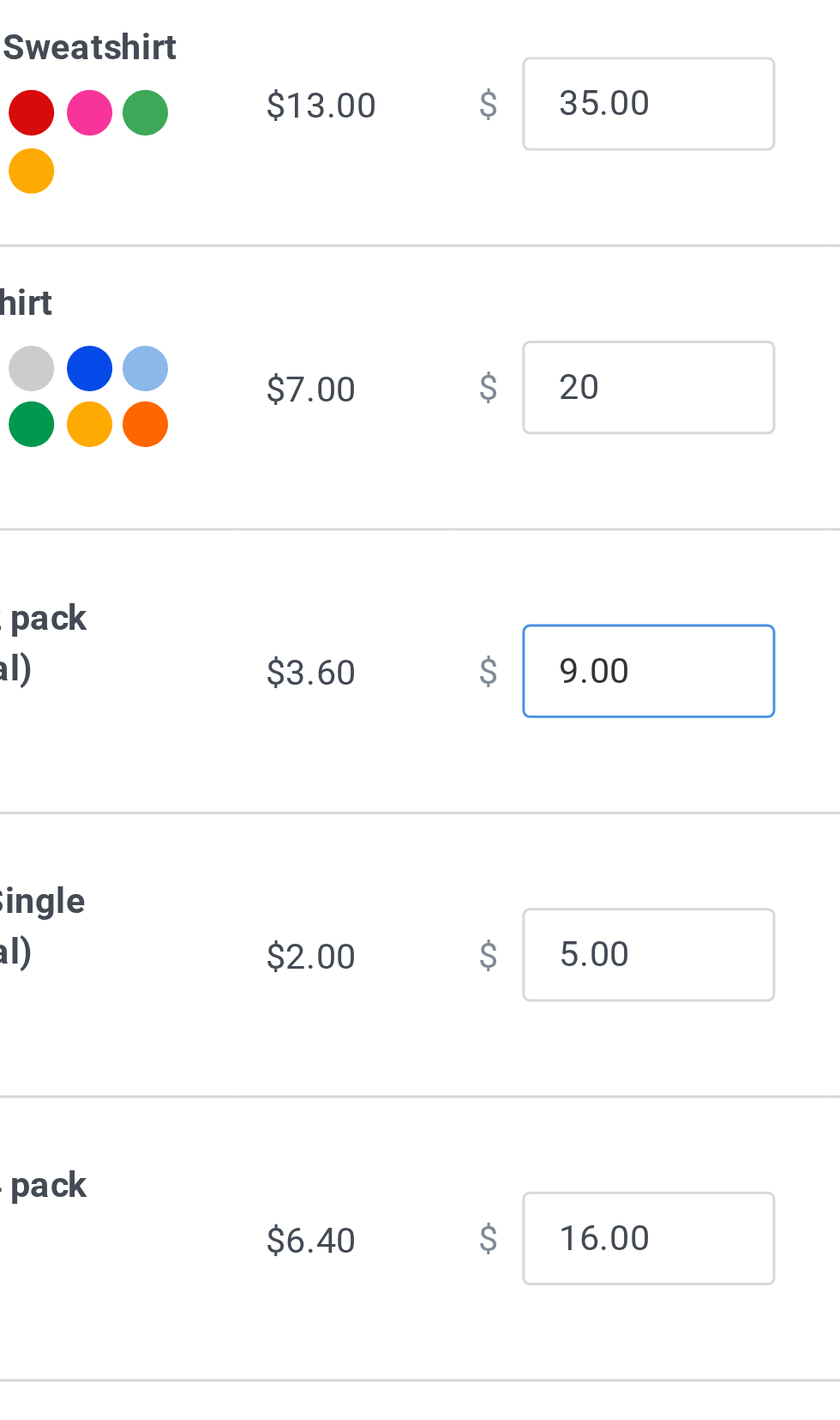
click at [452, 923] on input "9.00" at bounding box center [464, 907] width 86 height 32
type input "20.00"
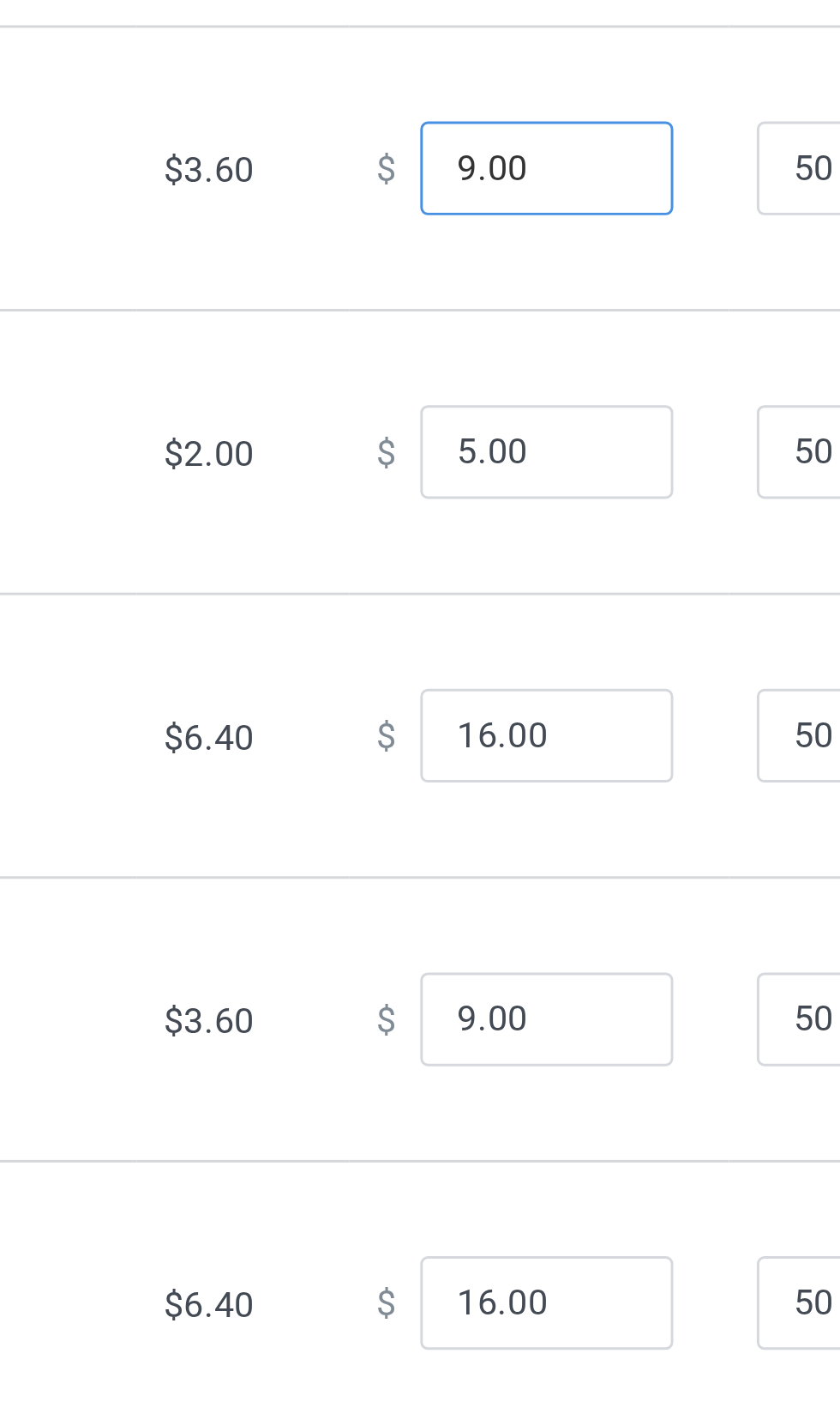
click at [421, 922] on input "9.00" at bounding box center [464, 907] width 86 height 32
click at [450, 923] on input "8.00" at bounding box center [464, 907] width 86 height 32
click at [424, 920] on input "8.00" at bounding box center [464, 907] width 86 height 32
type input "8.90"
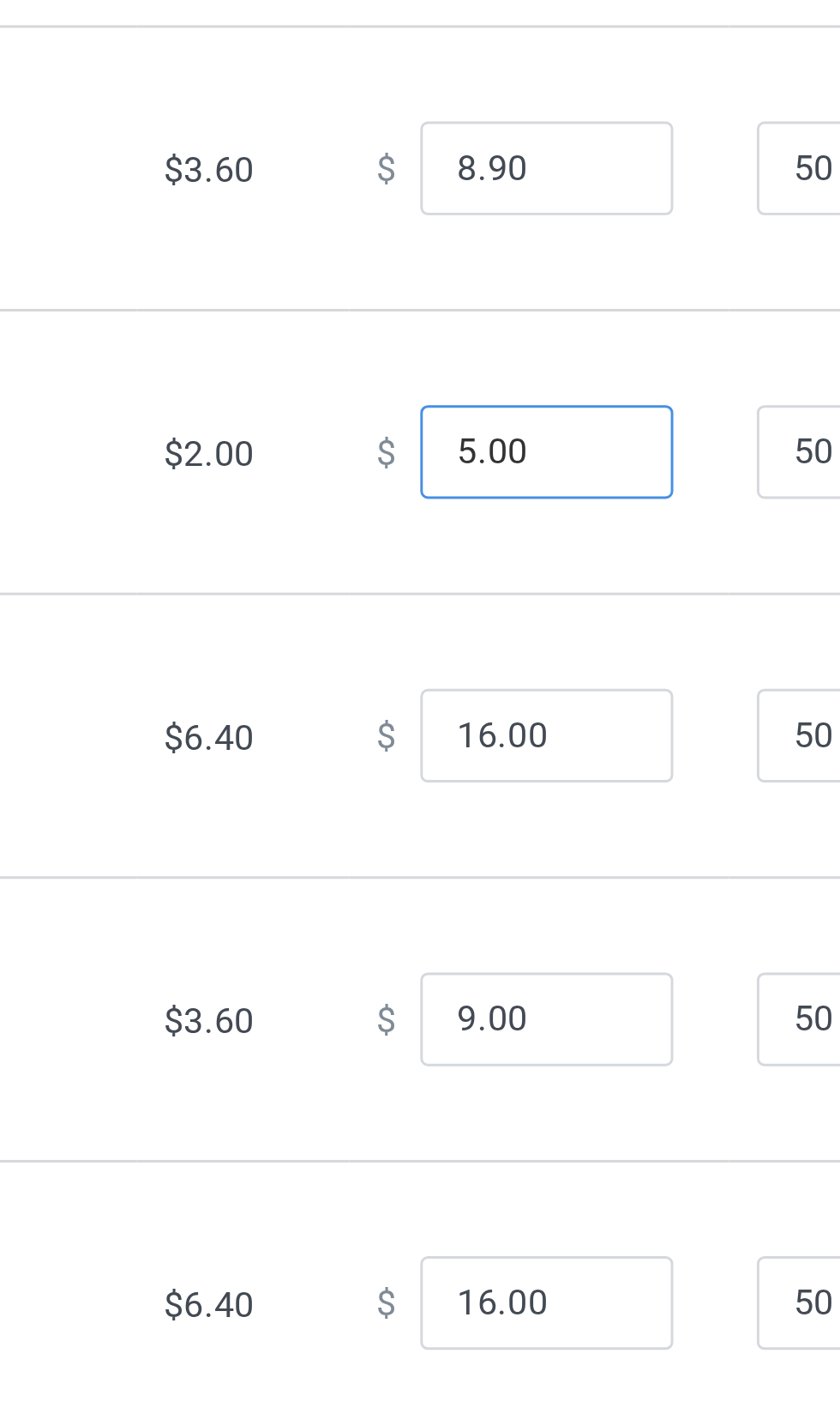
click at [450, 1016] on input "5.00" at bounding box center [464, 1004] width 86 height 32
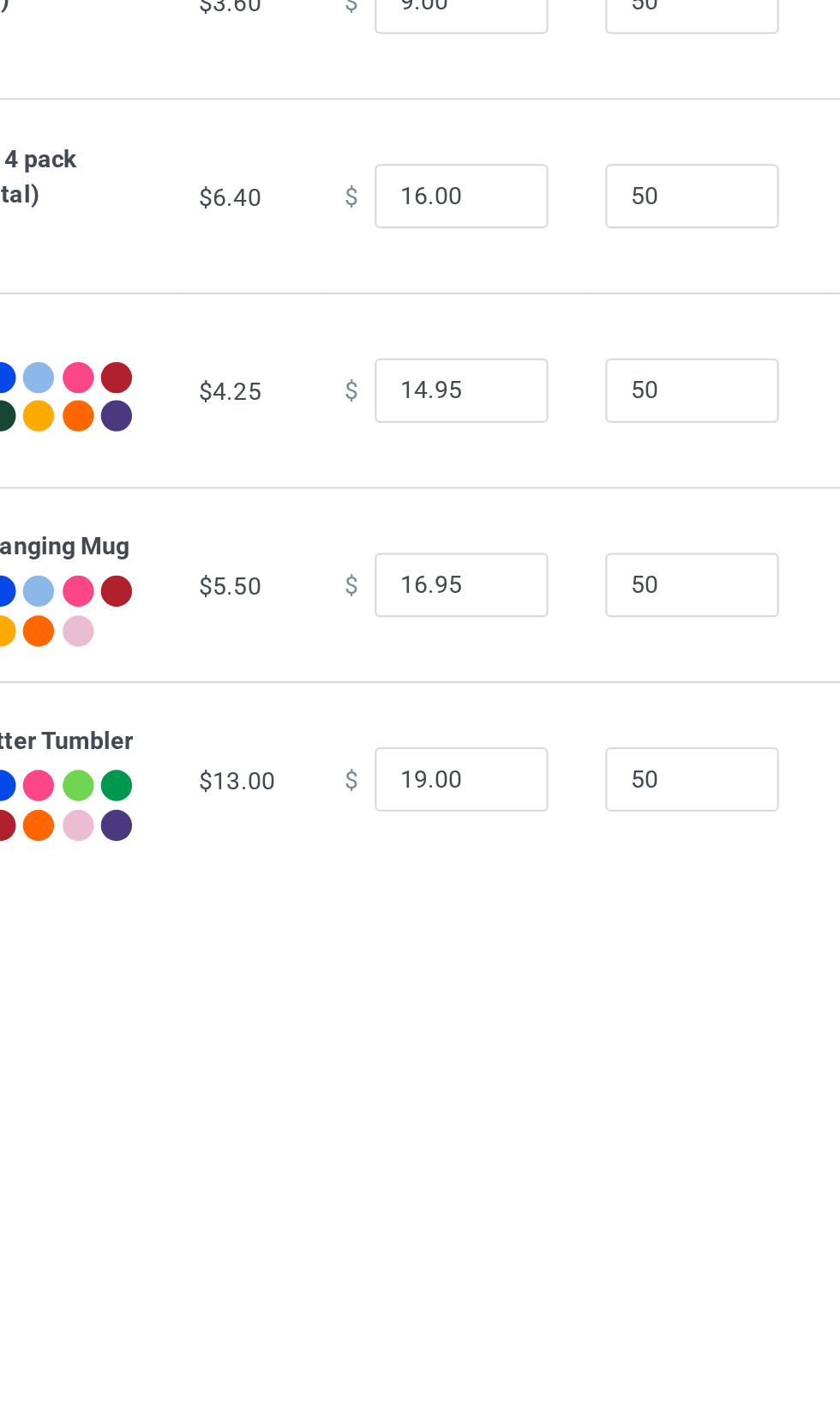
scroll to position [370, 0]
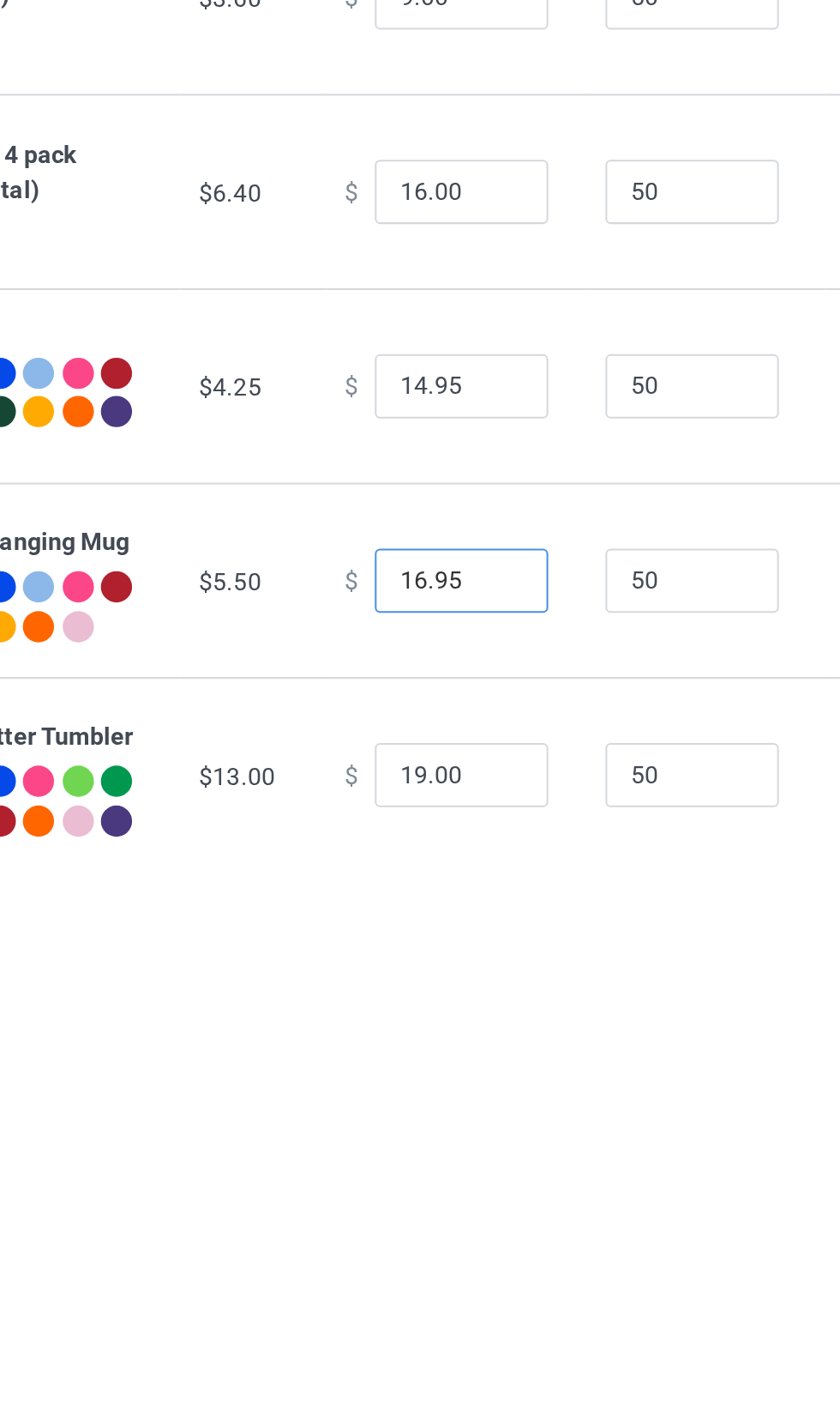
click at [457, 1224] on input "16.95" at bounding box center [464, 1240] width 86 height 32
click at [450, 1128] on input "14.95" at bounding box center [464, 1145] width 86 height 32
type input "16.00"
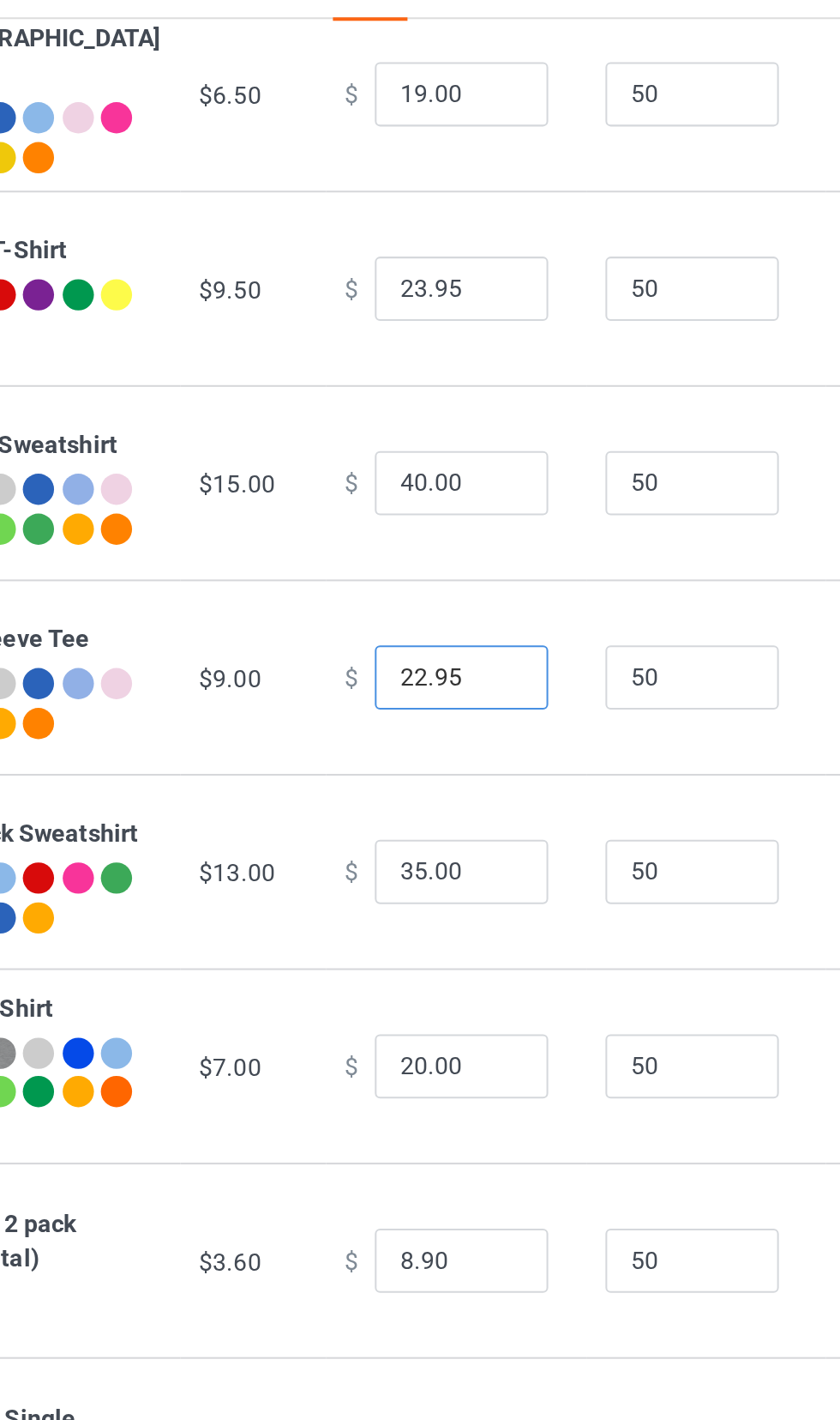
click at [455, 359] on input "22.95" at bounding box center [464, 376] width 86 height 32
type input "14.00"
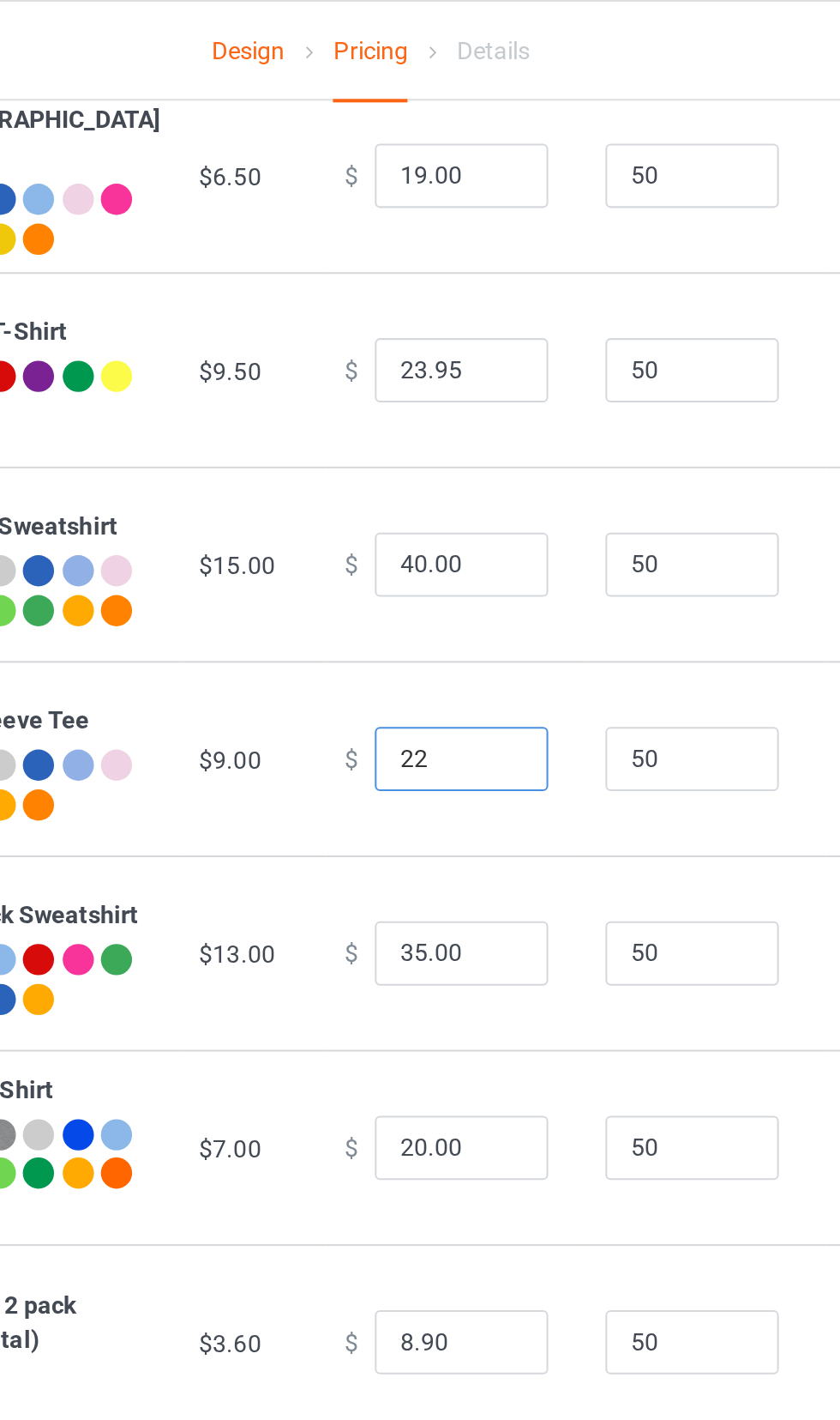
scroll to position [334, 0]
click at [457, 184] on input "23.95" at bounding box center [464, 183] width 86 height 32
type input "22.00"
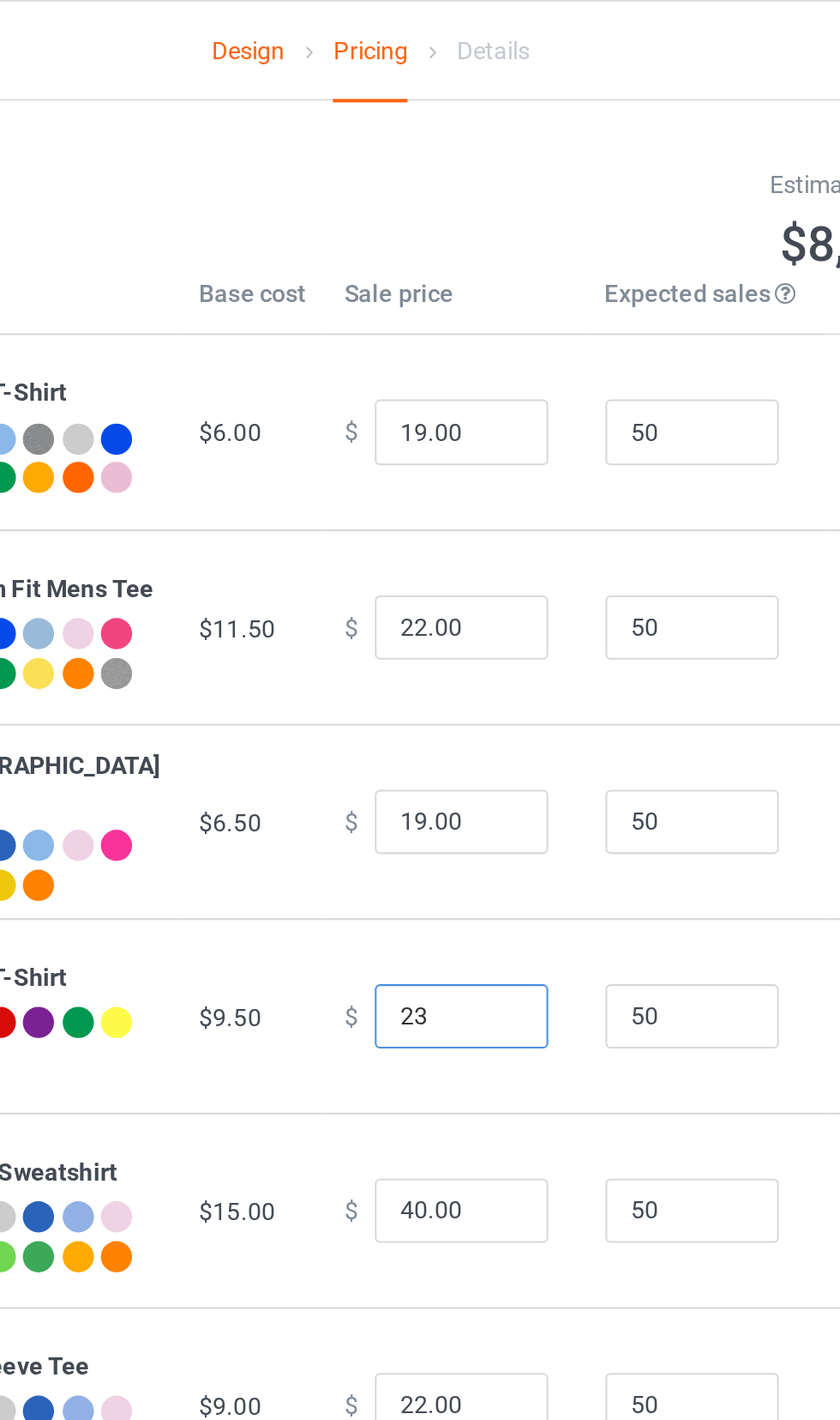
scroll to position [0, 0]
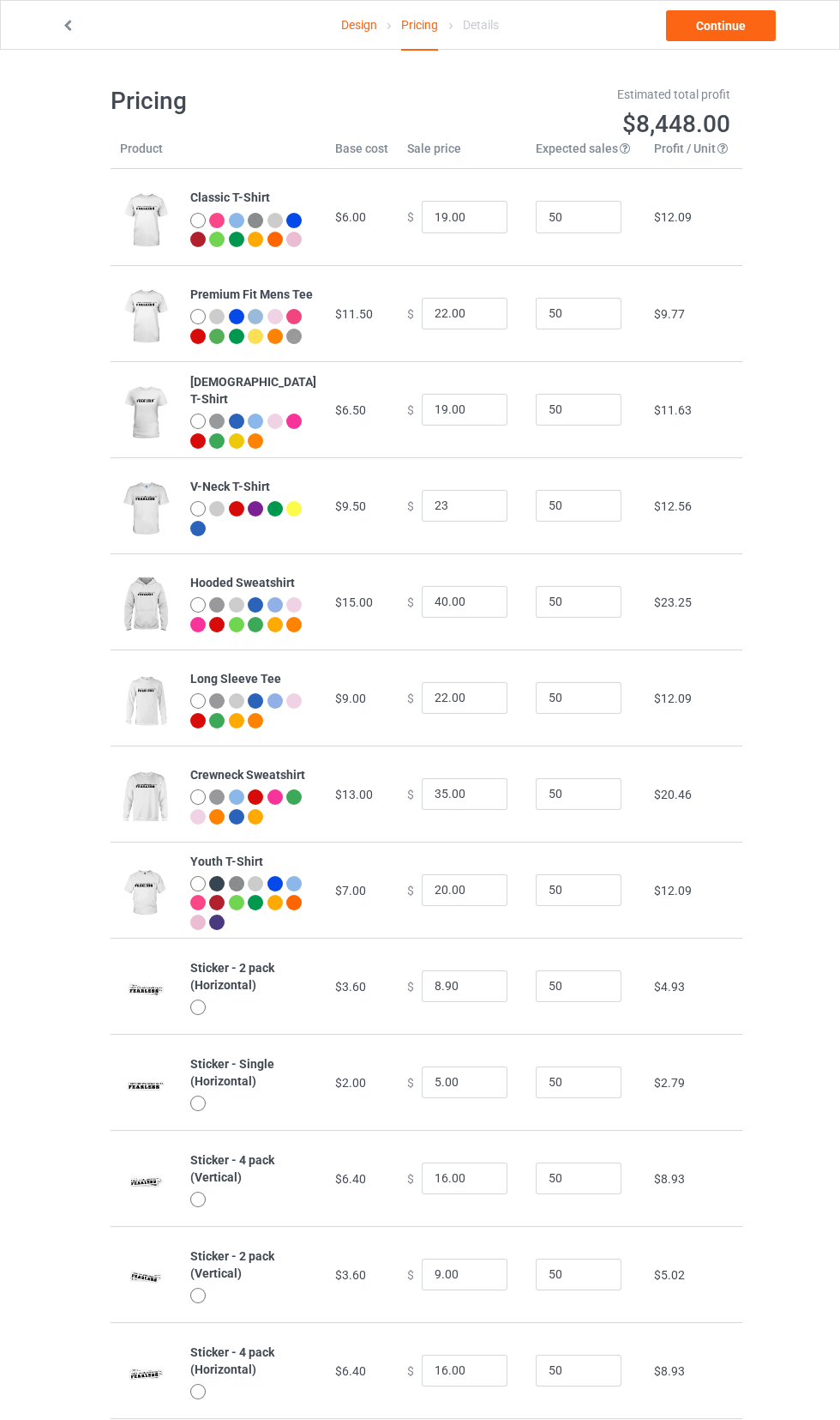
click at [796, 328] on div "Design Pricing Details Continue Pricing Estimated total profit $8,448.00 Produc…" at bounding box center [420, 896] width 840 height 1693
type input "23.00"
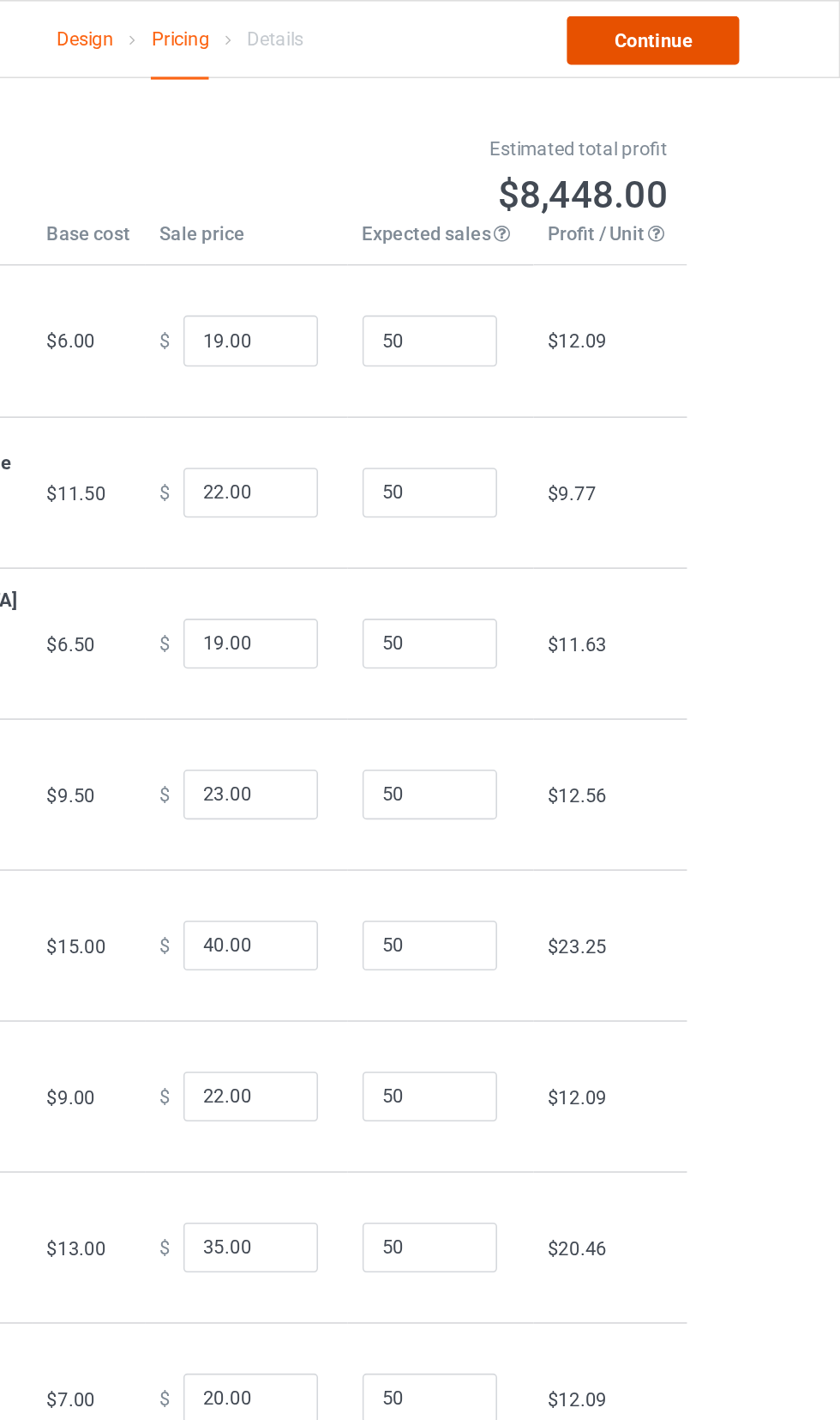
click at [731, 27] on link "Continue" at bounding box center [721, 25] width 110 height 31
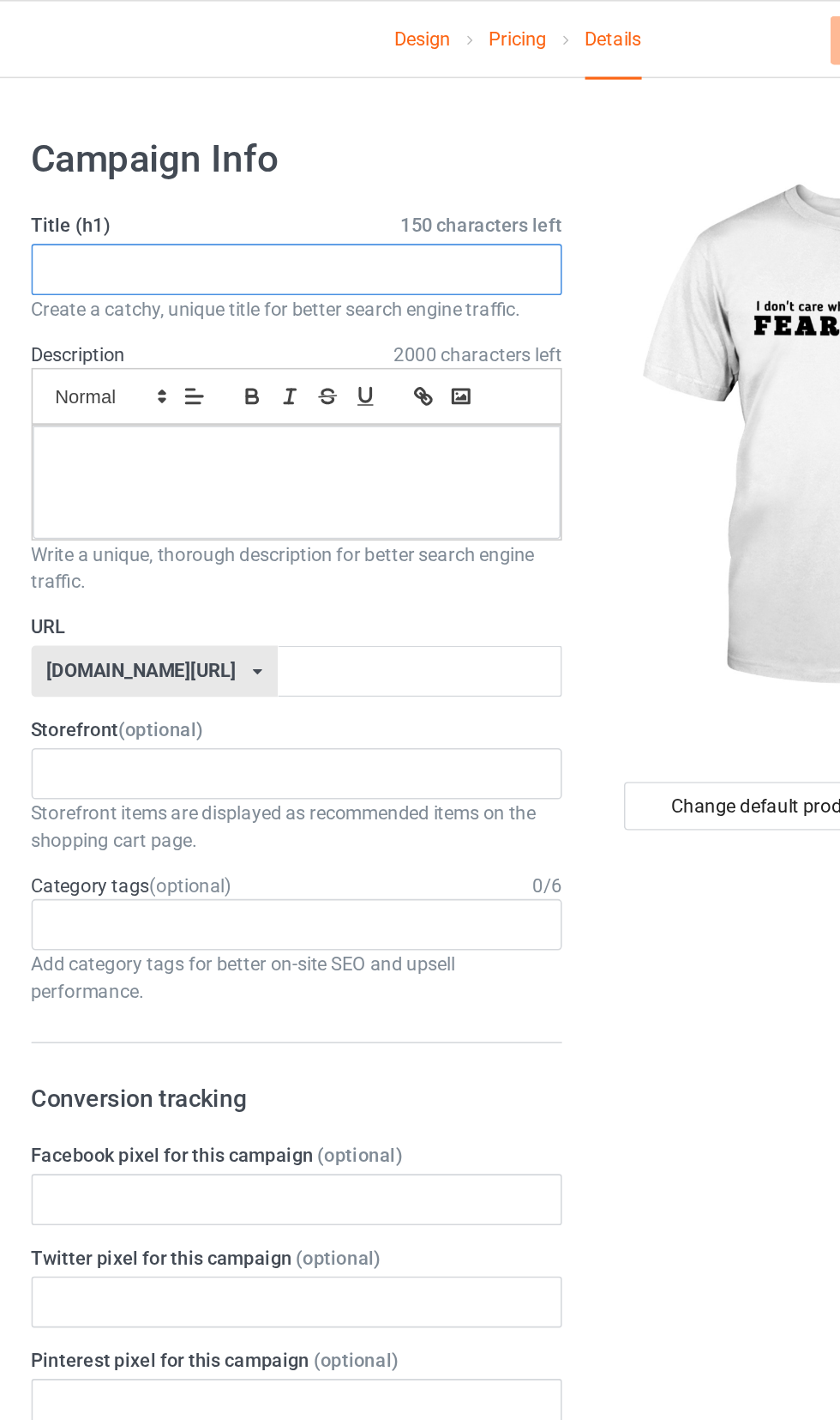
click at [141, 171] on input "text" at bounding box center [280, 172] width 337 height 32
type input "I don't care what people say, I am brave, strong, I will not surrender, I will …"
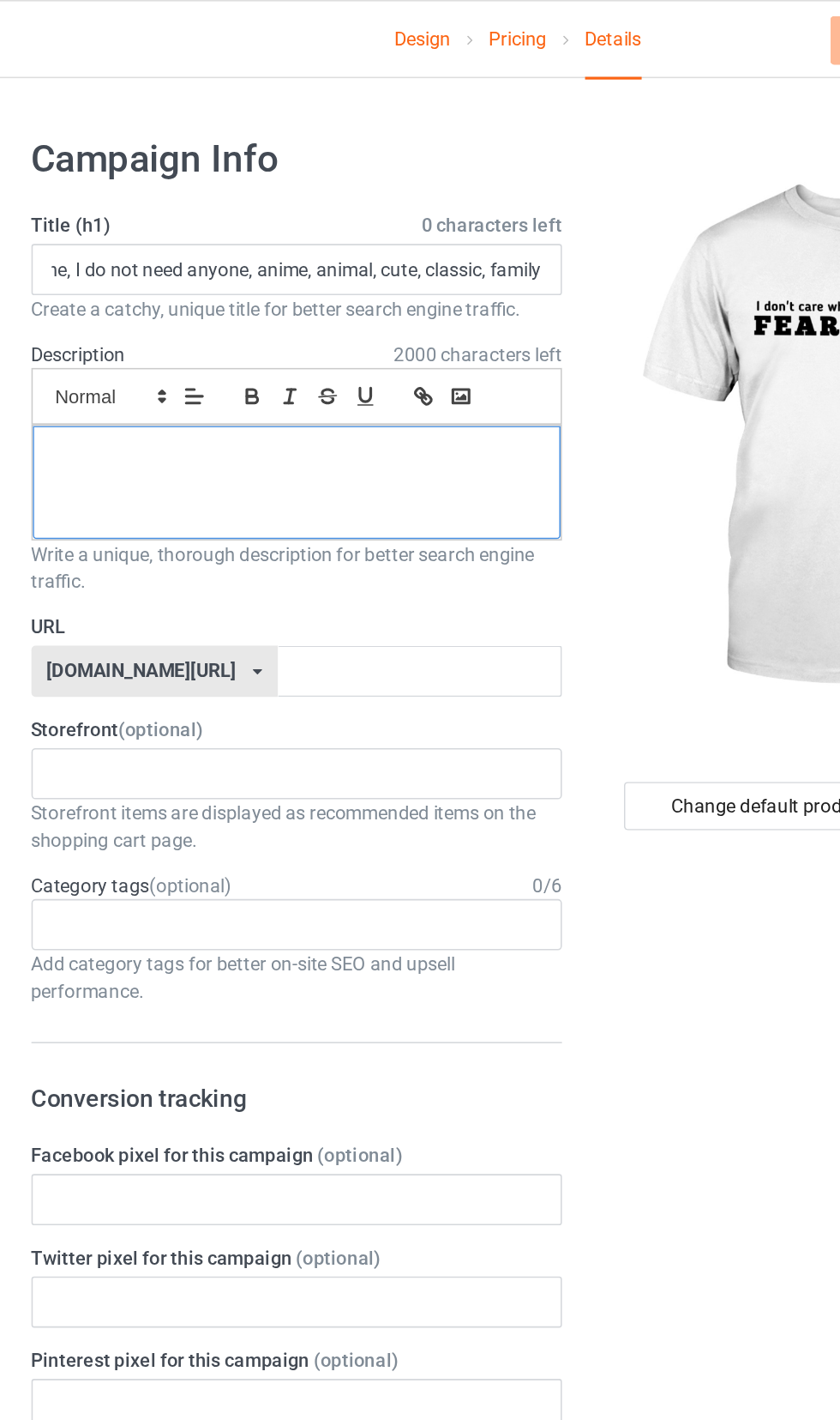
click at [159, 283] on p at bounding box center [280, 291] width 309 height 16
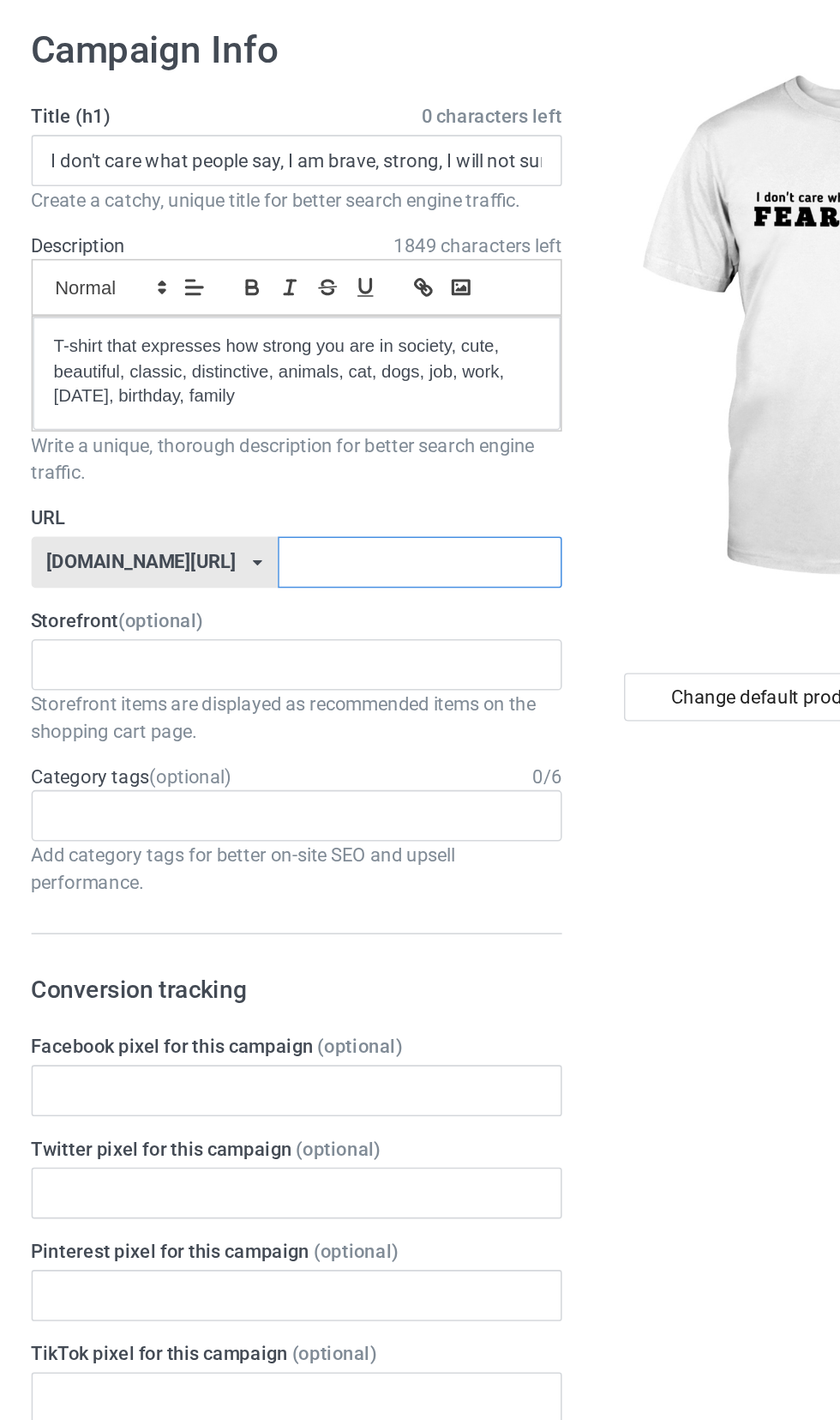
click at [267, 423] on input "text" at bounding box center [357, 427] width 180 height 32
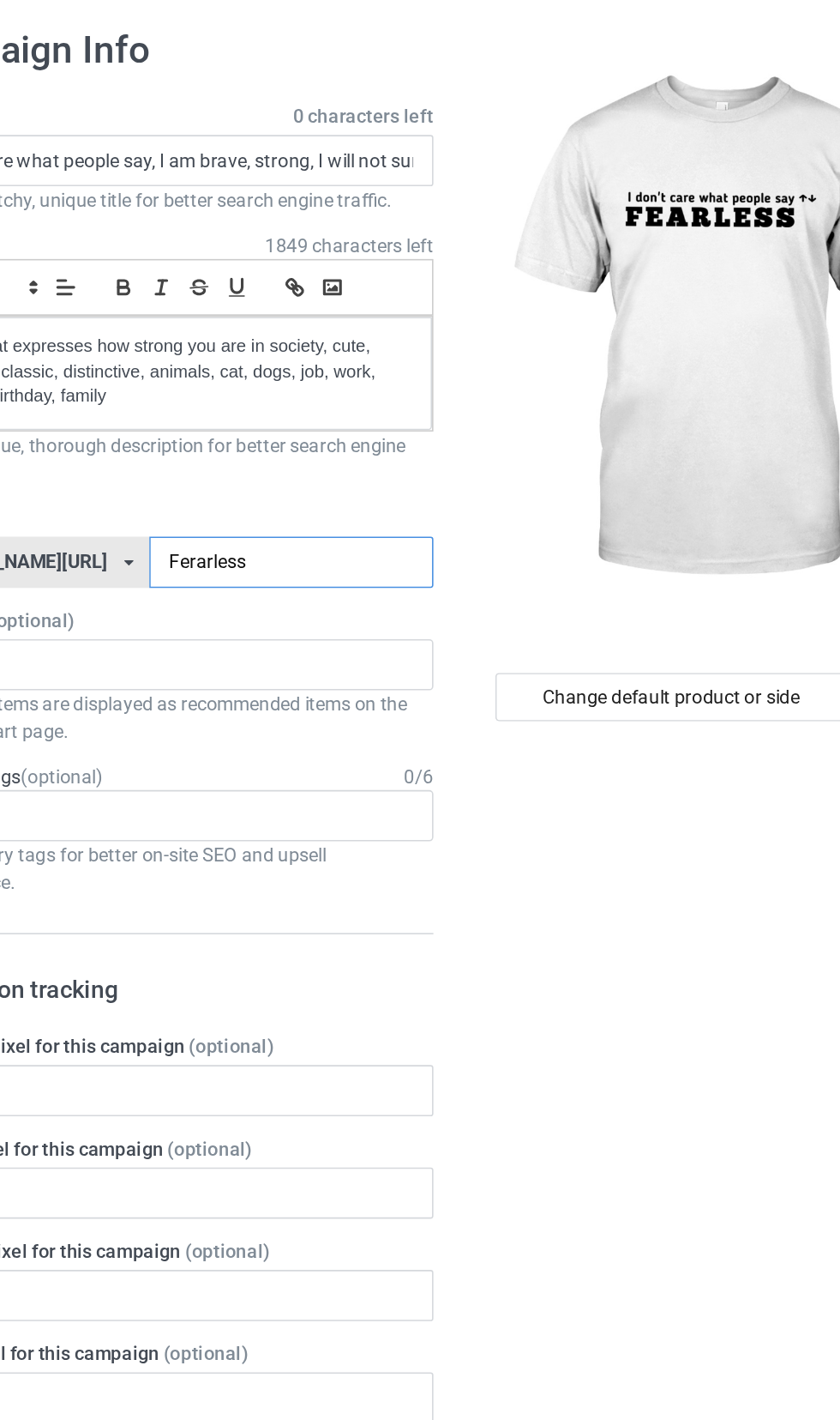
type input "Ferarless"
click at [229, 491] on div "Professional designer 6839bbc9160f3c002fbb3e1d" at bounding box center [280, 492] width 337 height 32
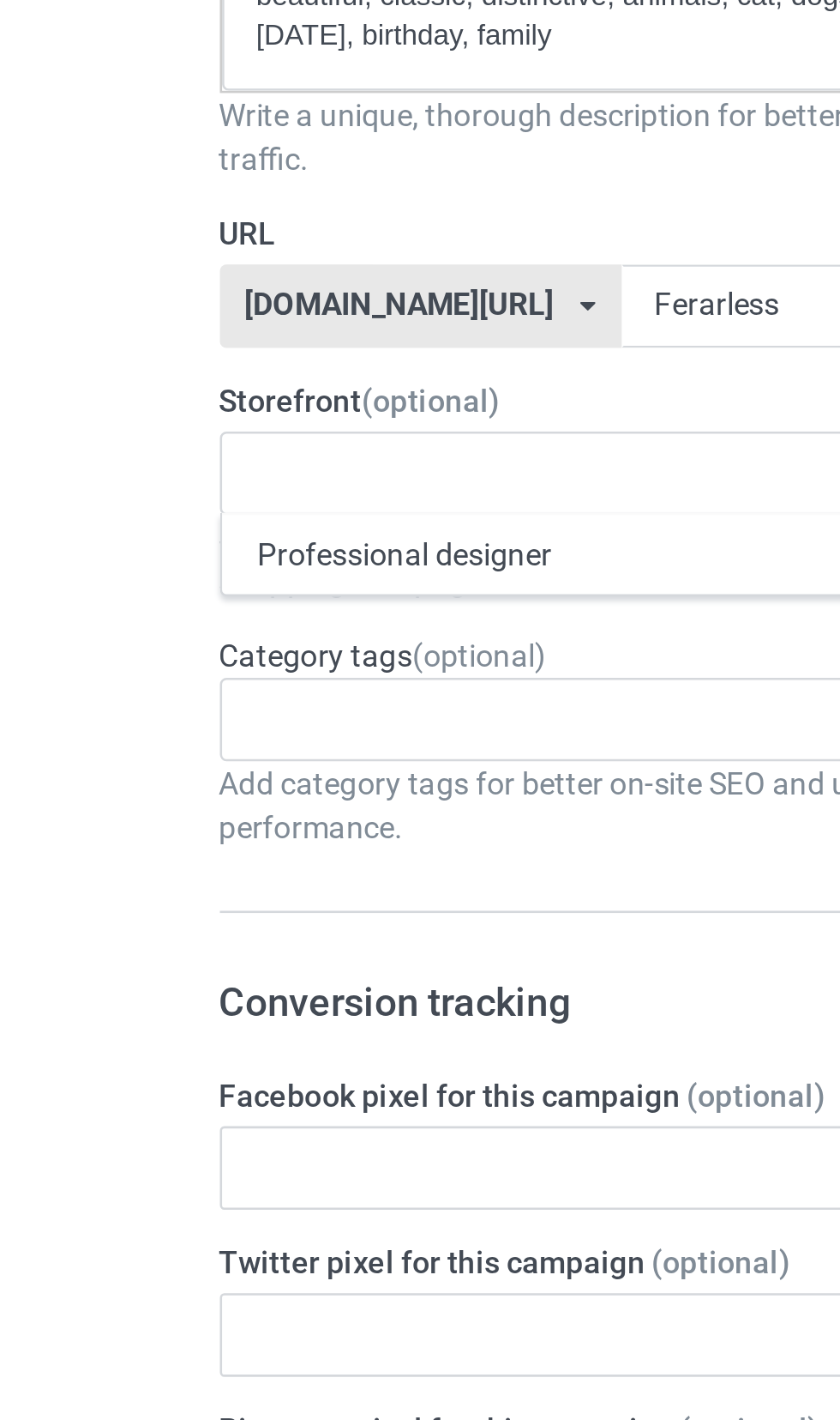
click at [138, 524] on div "Professional designer" at bounding box center [280, 524] width 336 height 32
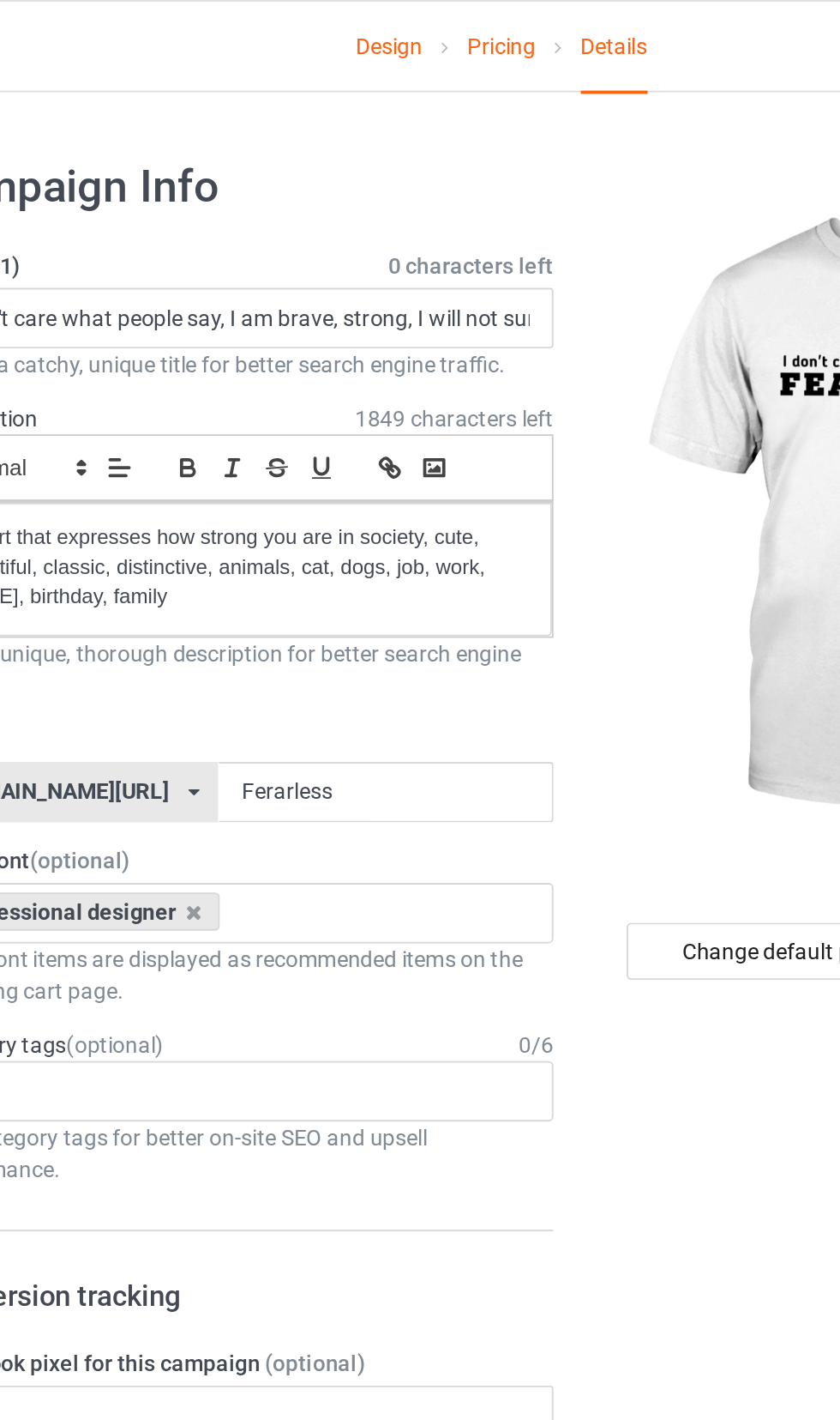
click at [364, 21] on link "Design" at bounding box center [359, 24] width 36 height 48
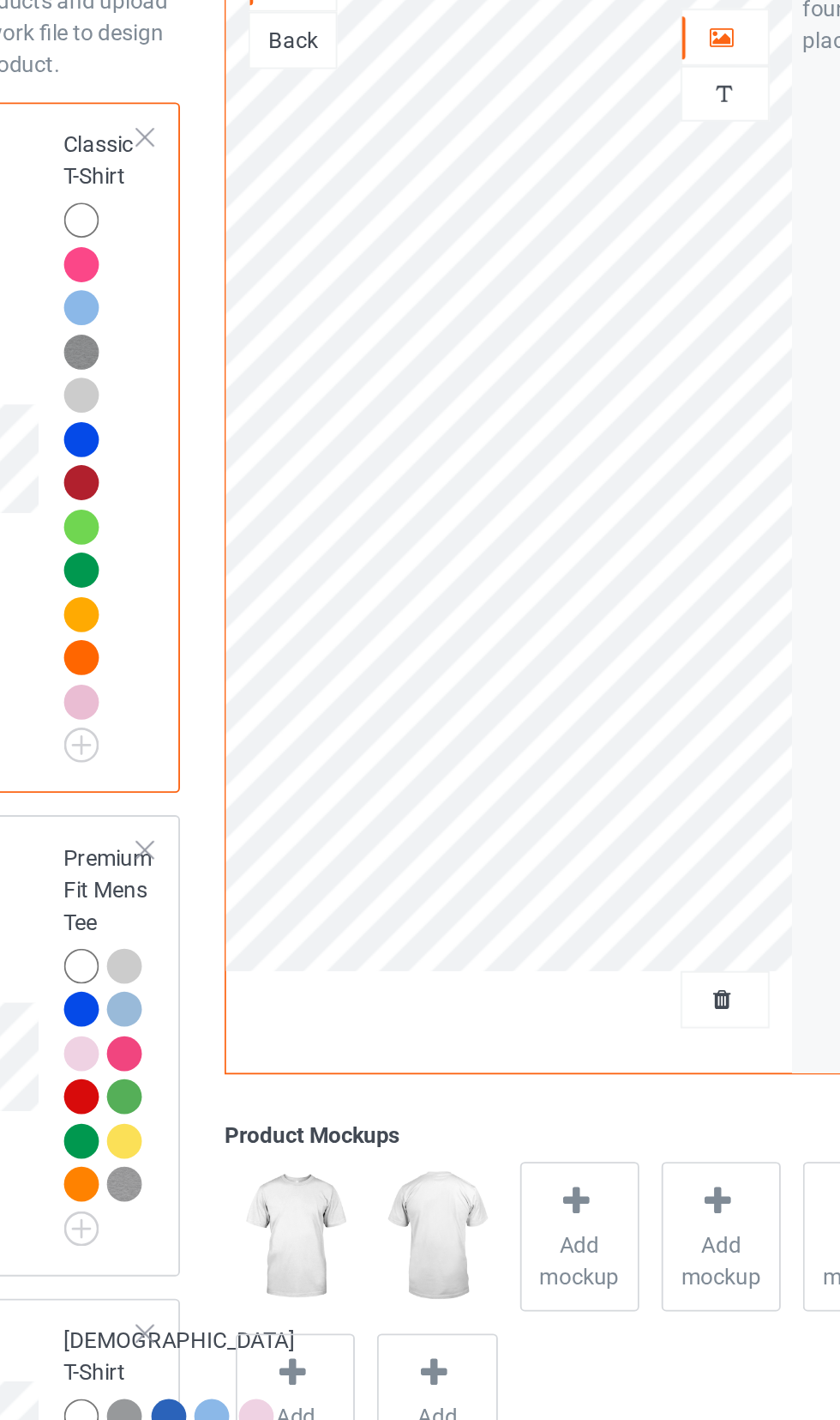
click at [471, 829] on span "Add mockup" at bounding box center [462, 840] width 62 height 34
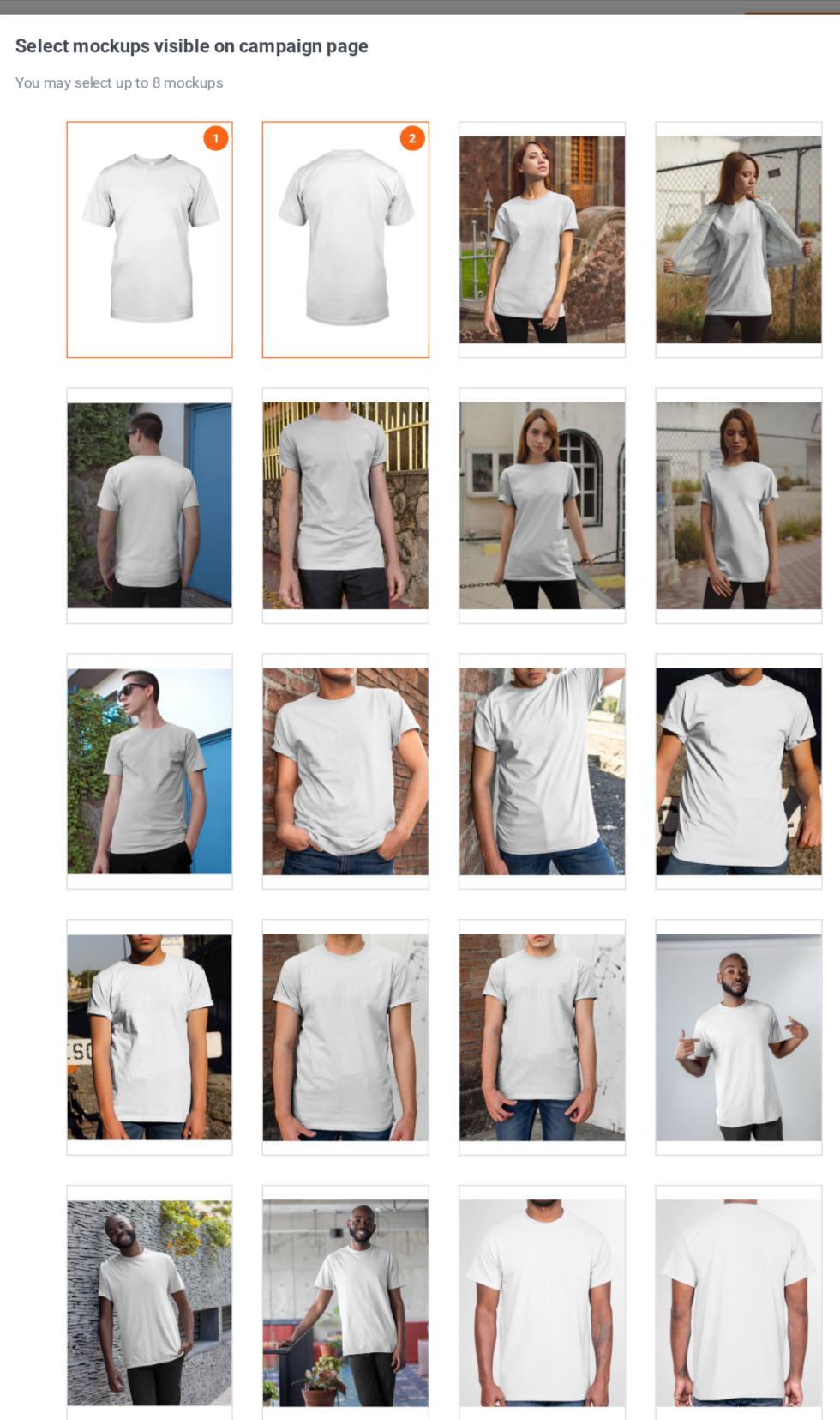
click at [513, 240] on div at bounding box center [501, 196] width 135 height 192
click at [523, 442] on div at bounding box center [501, 414] width 135 height 192
click at [308, 418] on div at bounding box center [339, 414] width 135 height 192
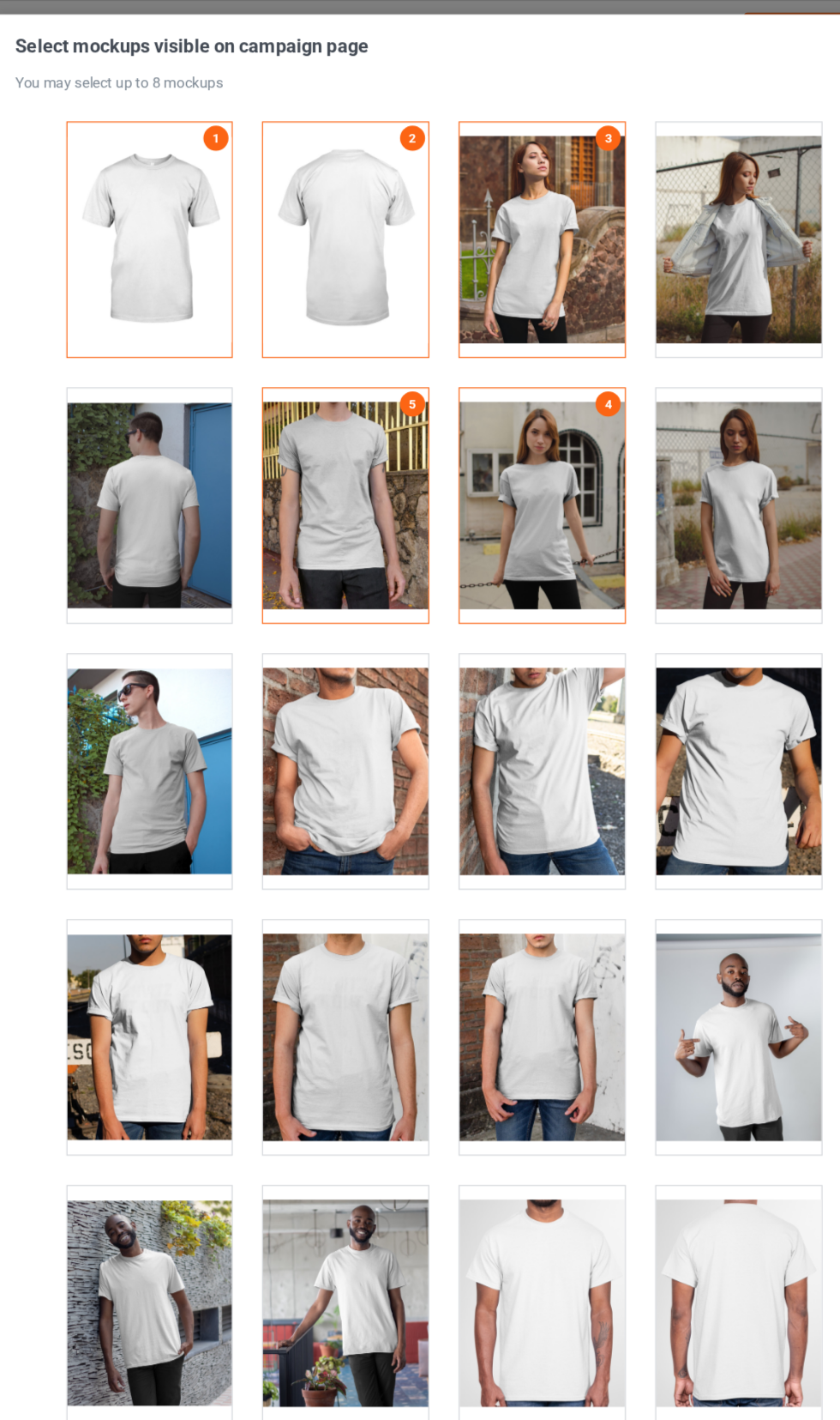
click at [332, 608] on div at bounding box center [339, 632] width 135 height 192
click at [649, 601] on div at bounding box center [661, 632] width 135 height 192
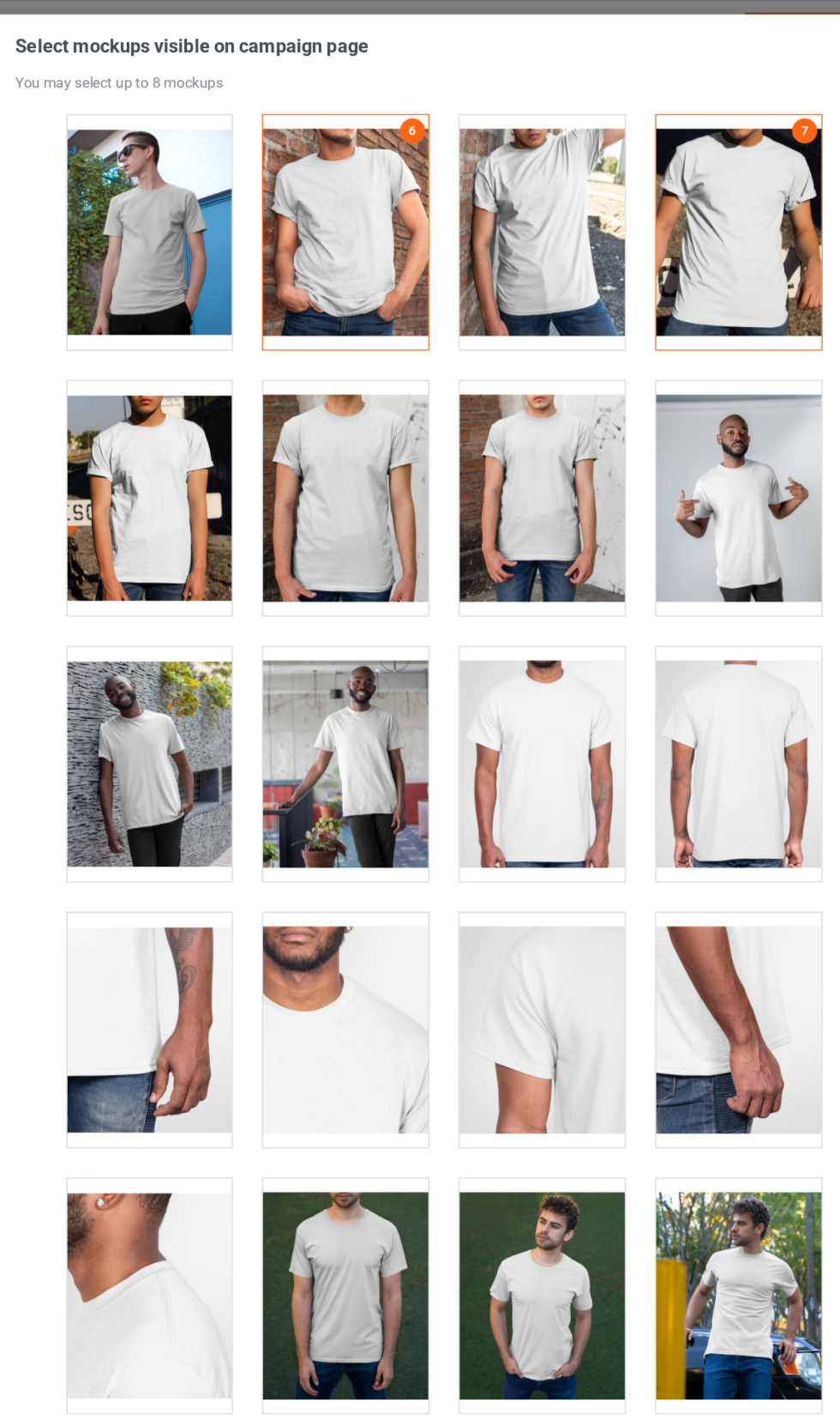
scroll to position [447, 0]
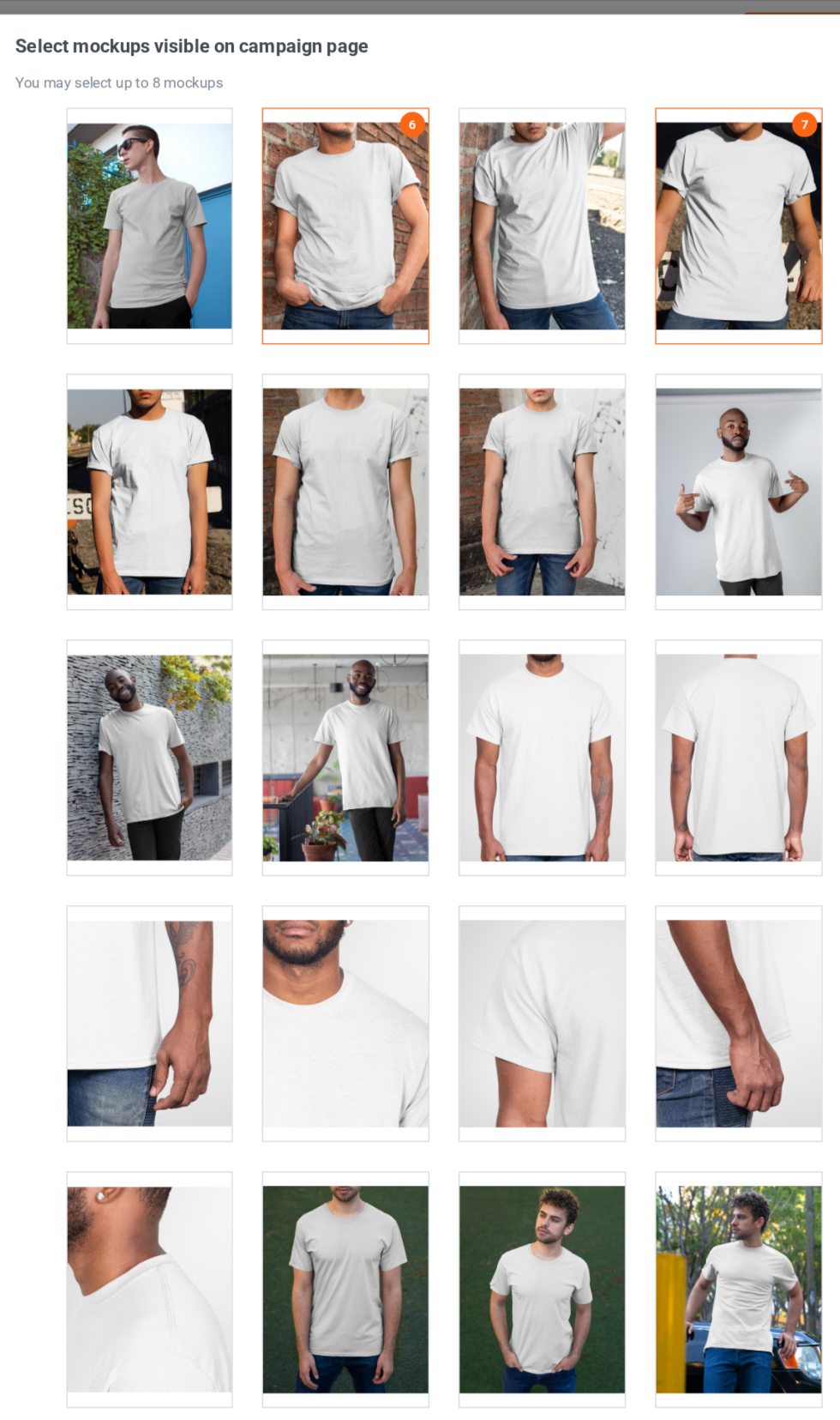
click at [310, 626] on div at bounding box center [339, 621] width 135 height 192
click at [470, 628] on div at bounding box center [501, 621] width 135 height 192
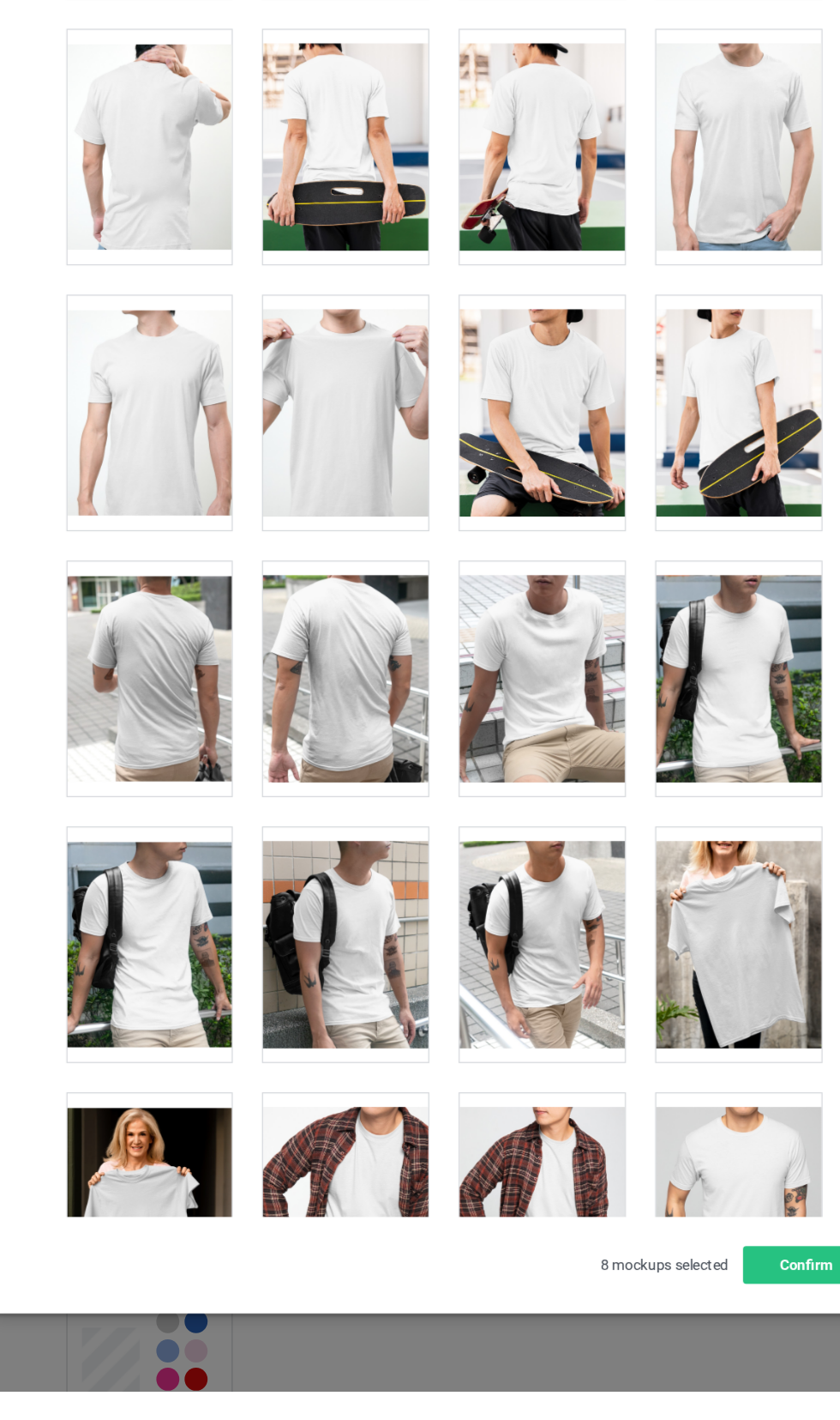
scroll to position [3786, 0]
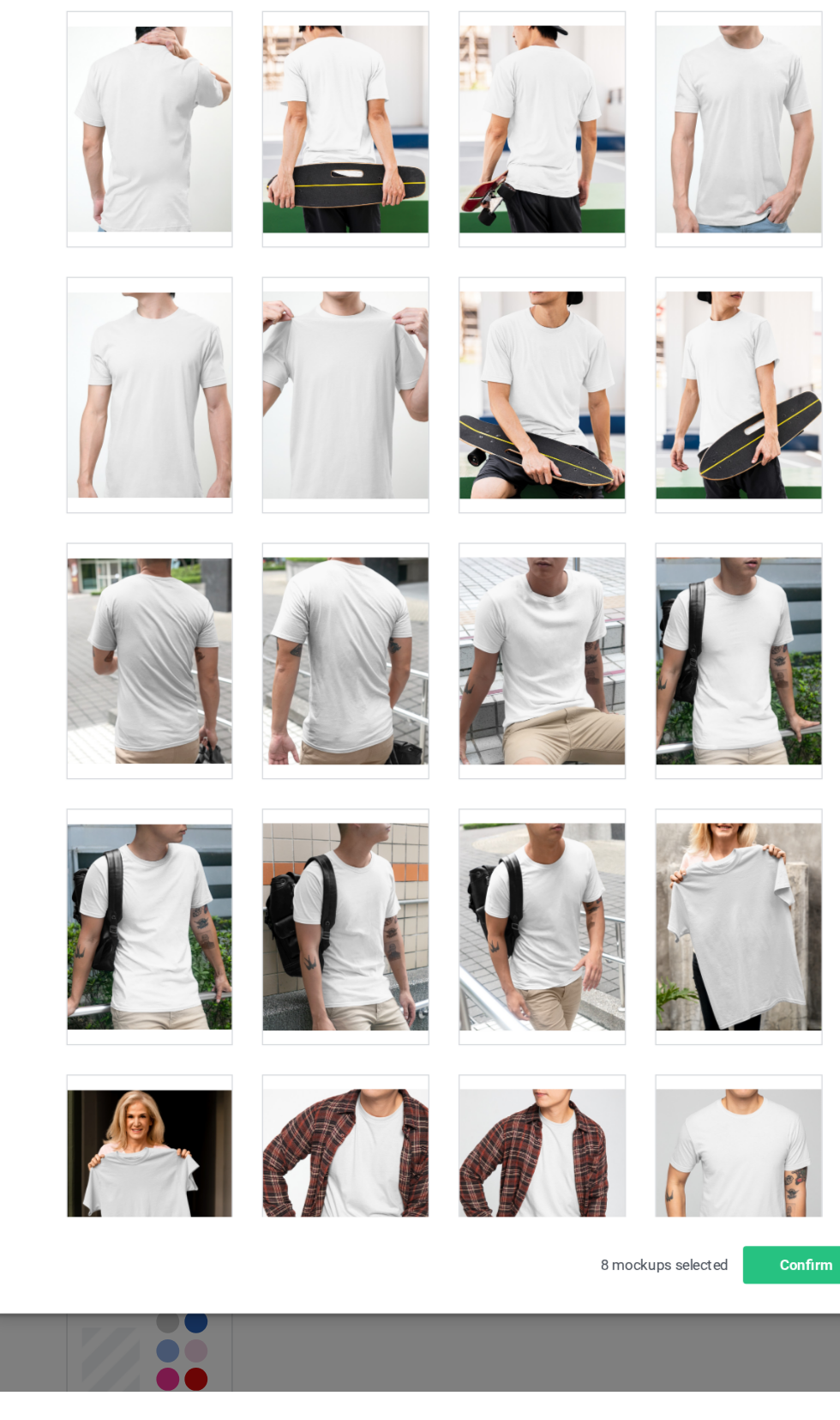
click at [512, 1054] on div at bounding box center [501, 1038] width 135 height 192
click at [537, 651] on div at bounding box center [501, 603] width 135 height 192
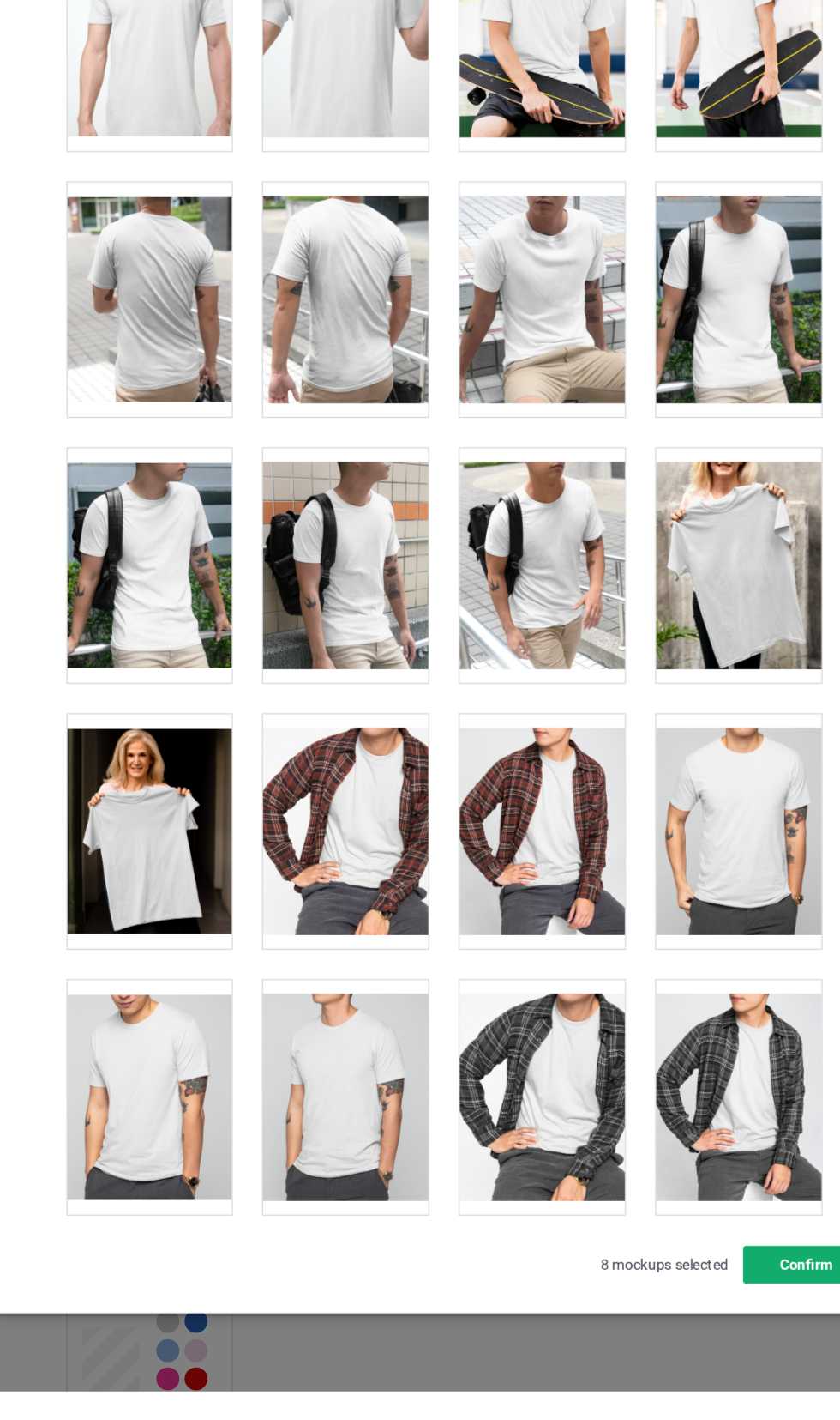
click at [721, 1332] on button "Confirm" at bounding box center [716, 1315] width 104 height 31
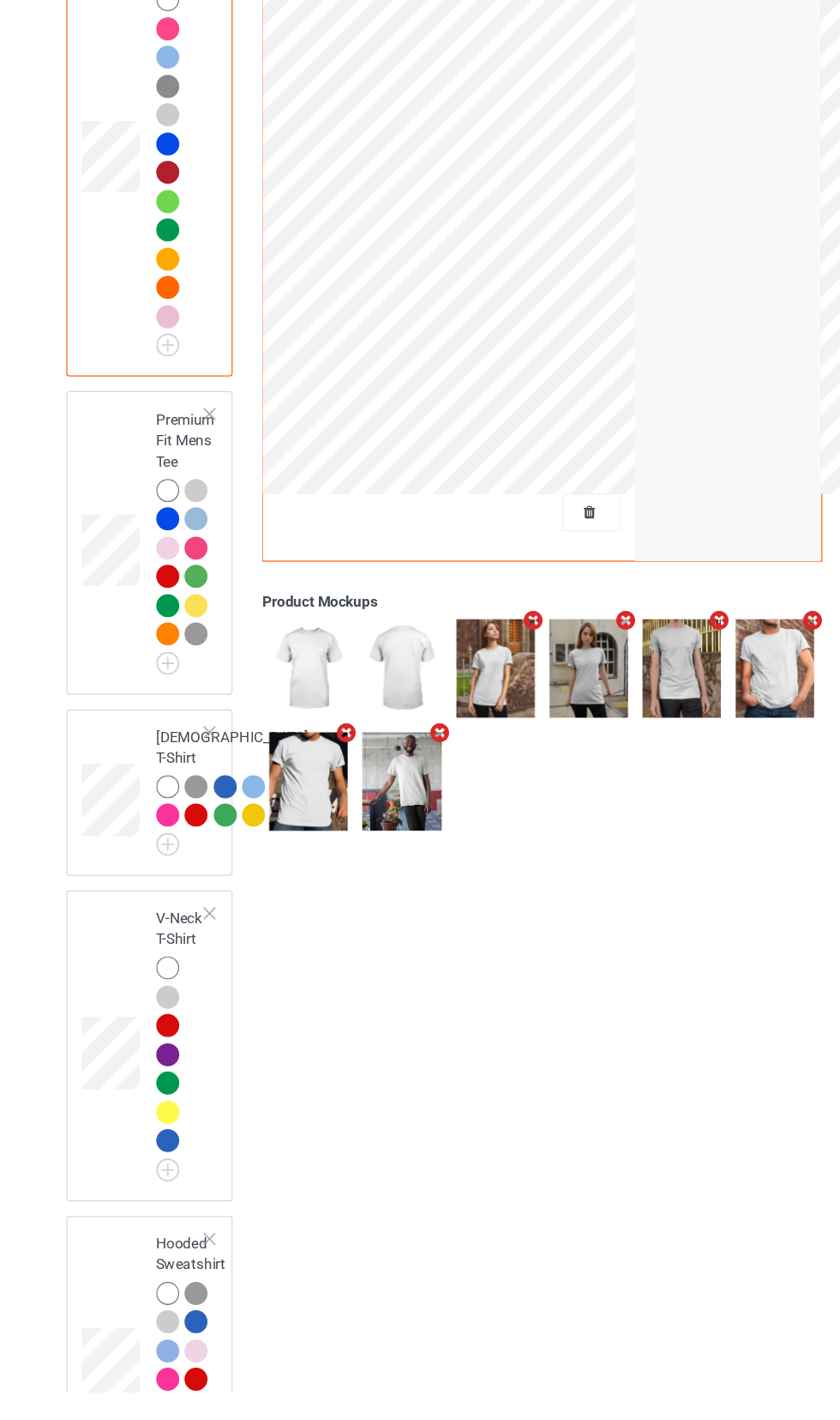
click at [117, 946] on div "[DEMOGRAPHIC_DATA] T-Shirt" at bounding box center [180, 928] width 137 height 136
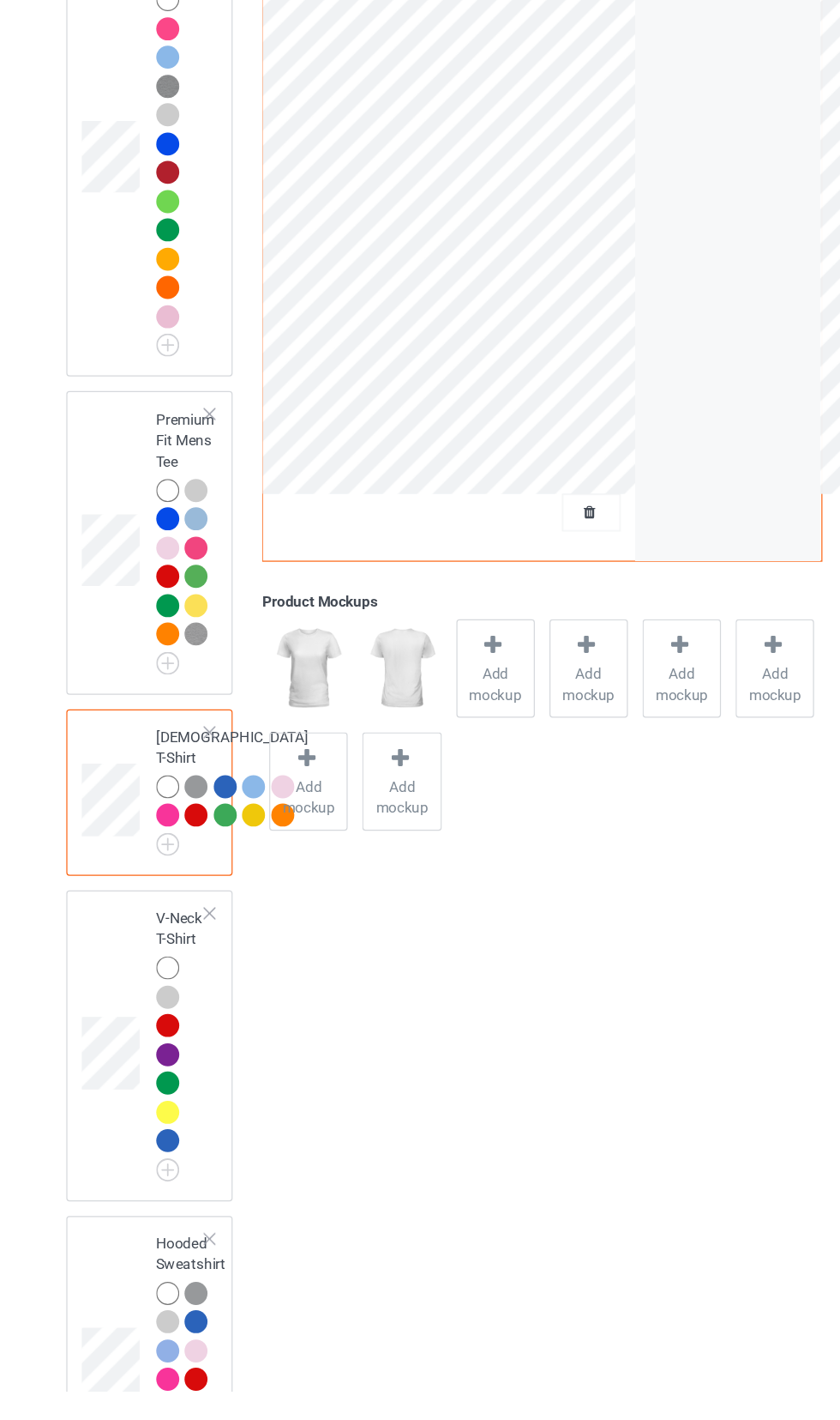
click at [479, 835] on span "Add mockup" at bounding box center [462, 840] width 62 height 34
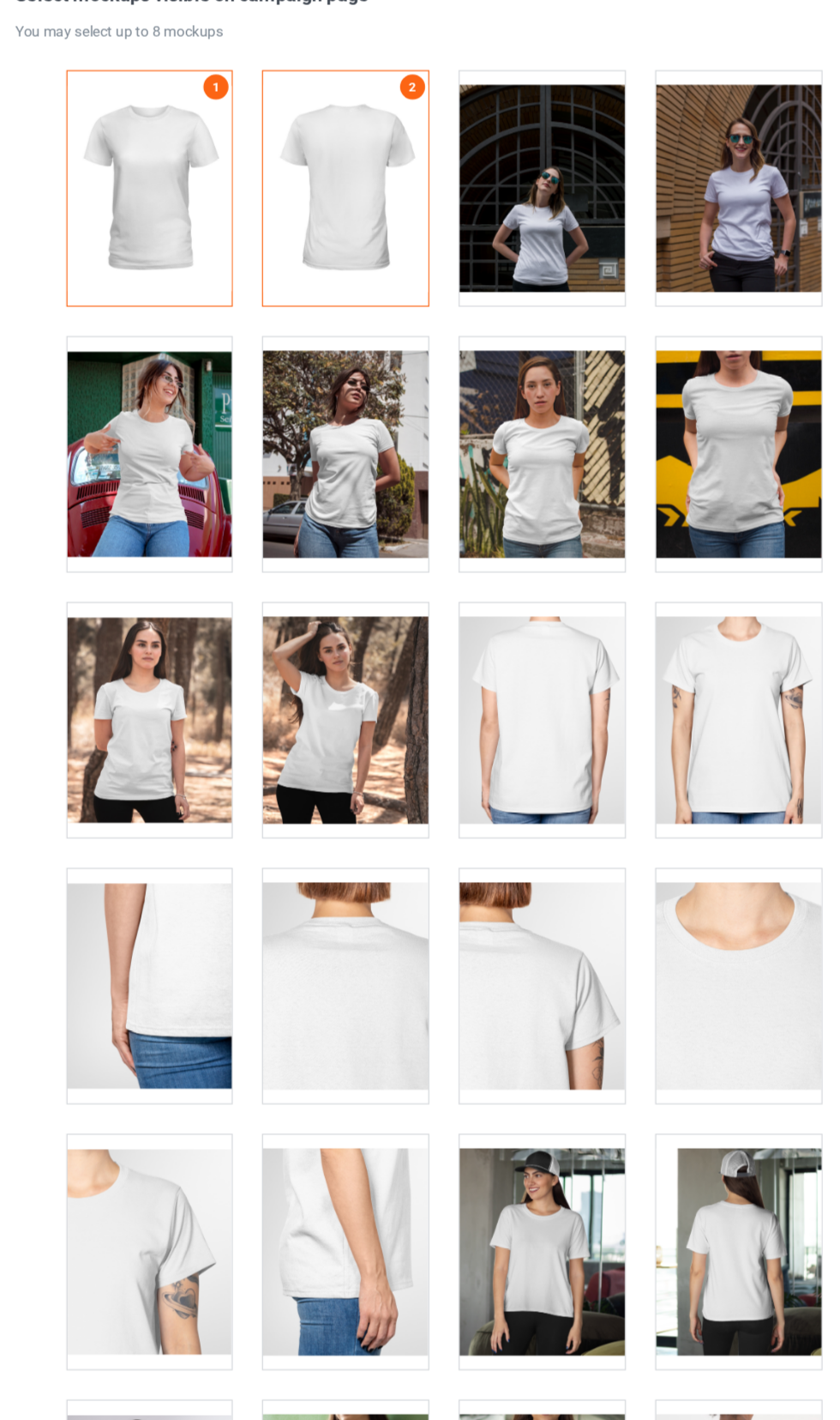
click at [156, 444] on div at bounding box center [179, 414] width 135 height 192
click at [663, 451] on div at bounding box center [661, 414] width 135 height 192
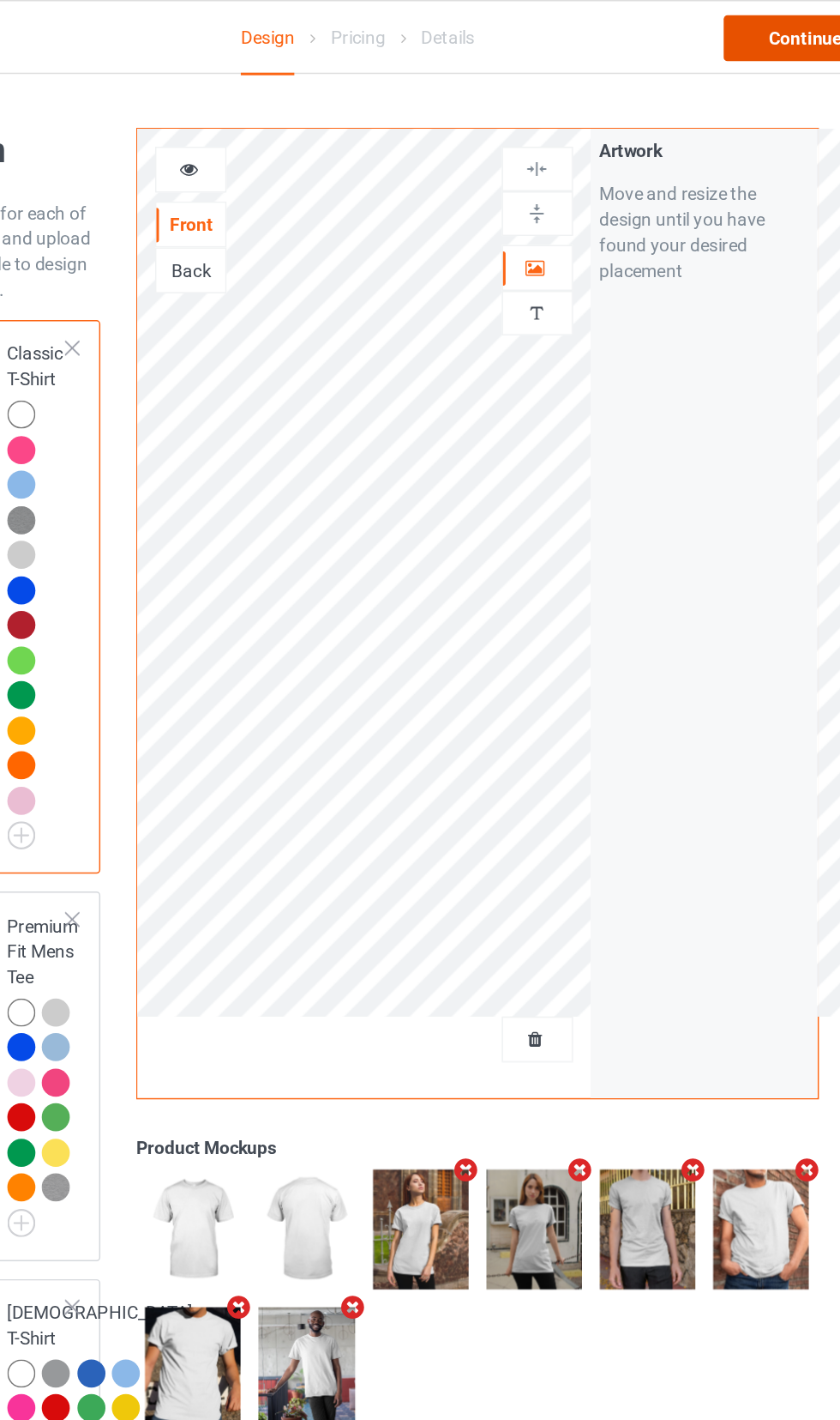
click at [704, 30] on div "Continue" at bounding box center [721, 25] width 110 height 31
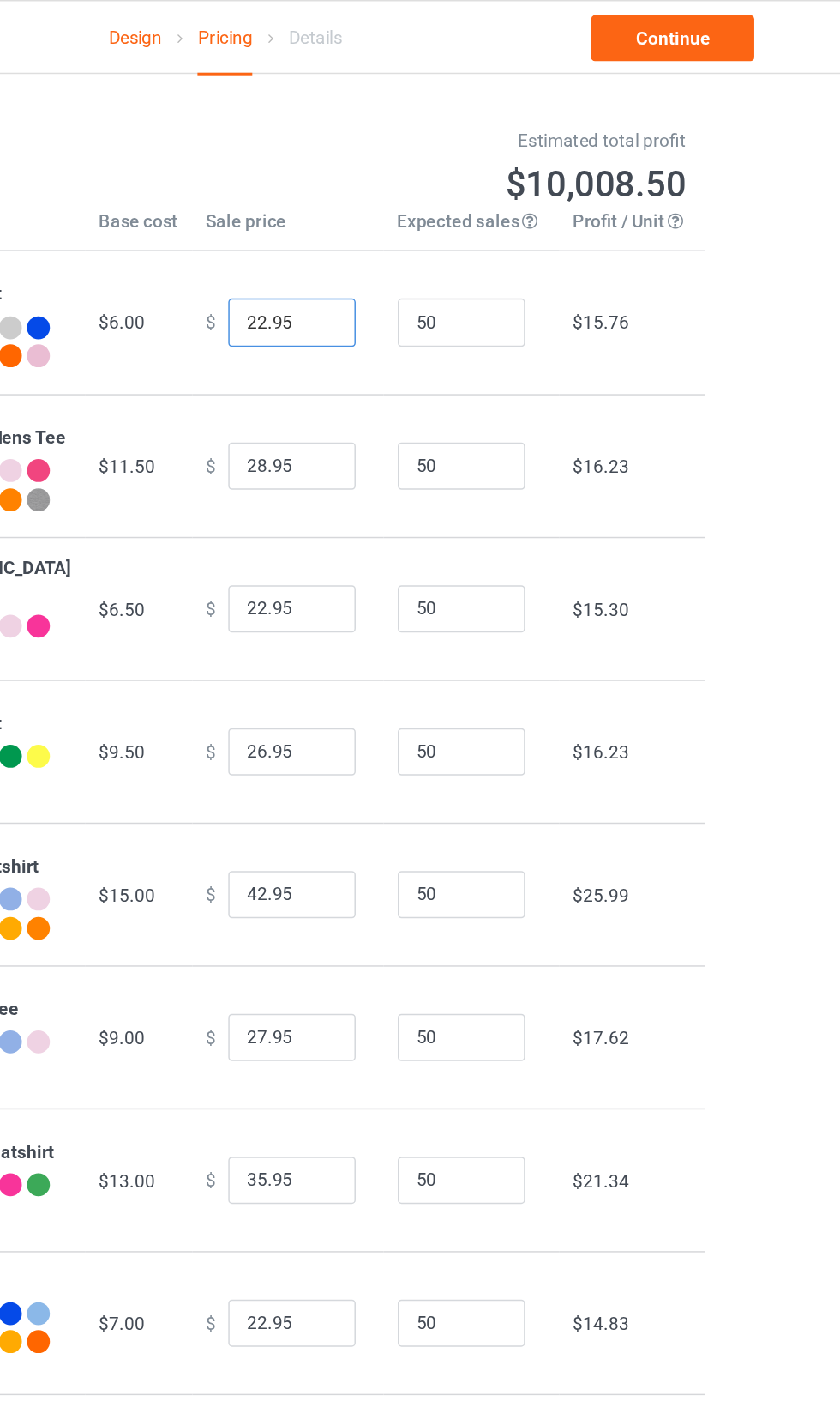
click at [469, 218] on input "22.95" at bounding box center [464, 217] width 86 height 32
click at [421, 221] on input "0.00" at bounding box center [464, 217] width 86 height 32
click at [428, 221] on input "10.00" at bounding box center [464, 217] width 86 height 32
type input "17.00"
click at [422, 323] on input "28.95" at bounding box center [464, 314] width 86 height 32
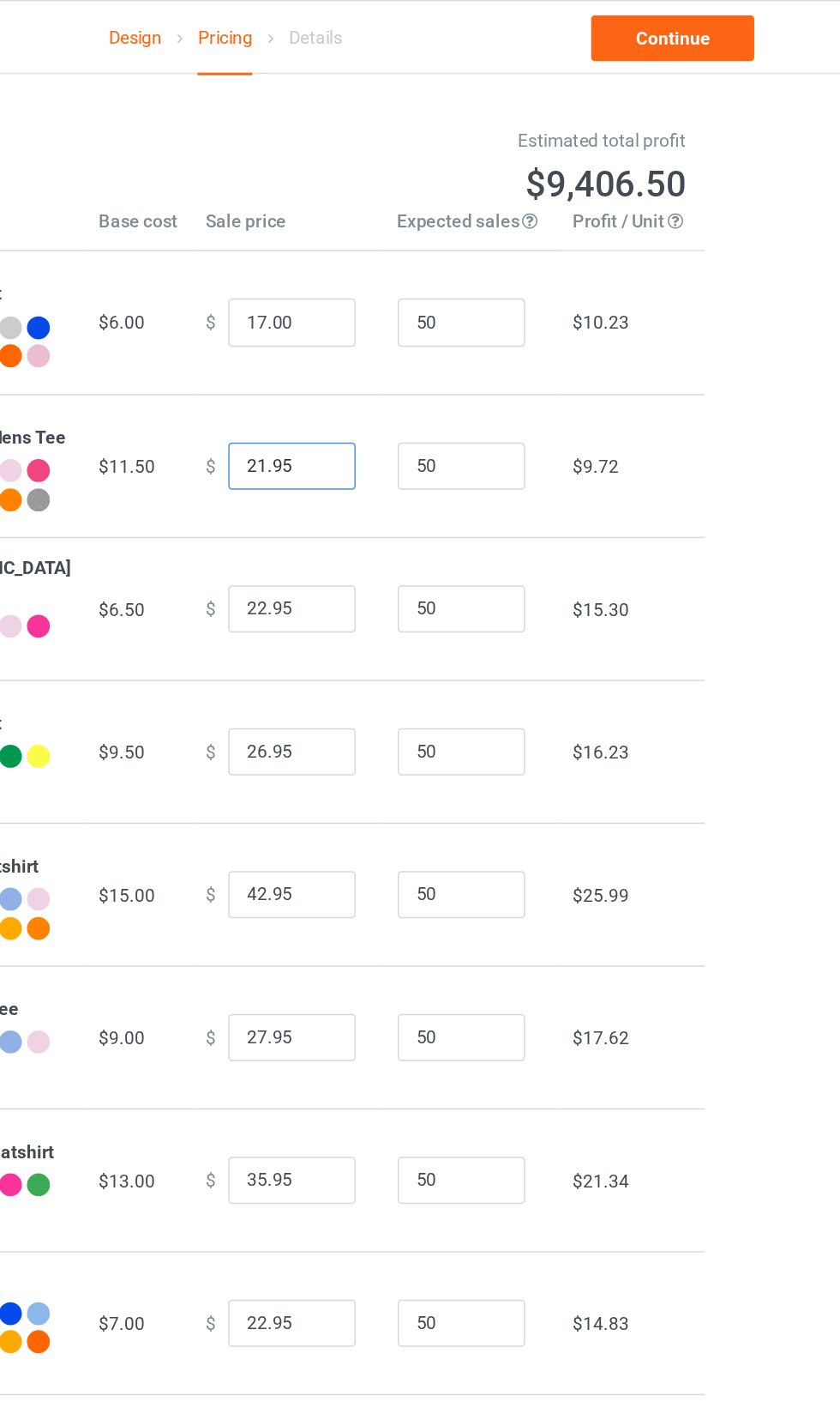
click at [453, 316] on input "21.95" at bounding box center [464, 314] width 86 height 32
click at [451, 422] on input "22.95" at bounding box center [464, 410] width 86 height 32
type input "21.00"
click at [441, 422] on input "20.95" at bounding box center [464, 410] width 86 height 32
click at [452, 519] on input "26.95" at bounding box center [464, 506] width 86 height 32
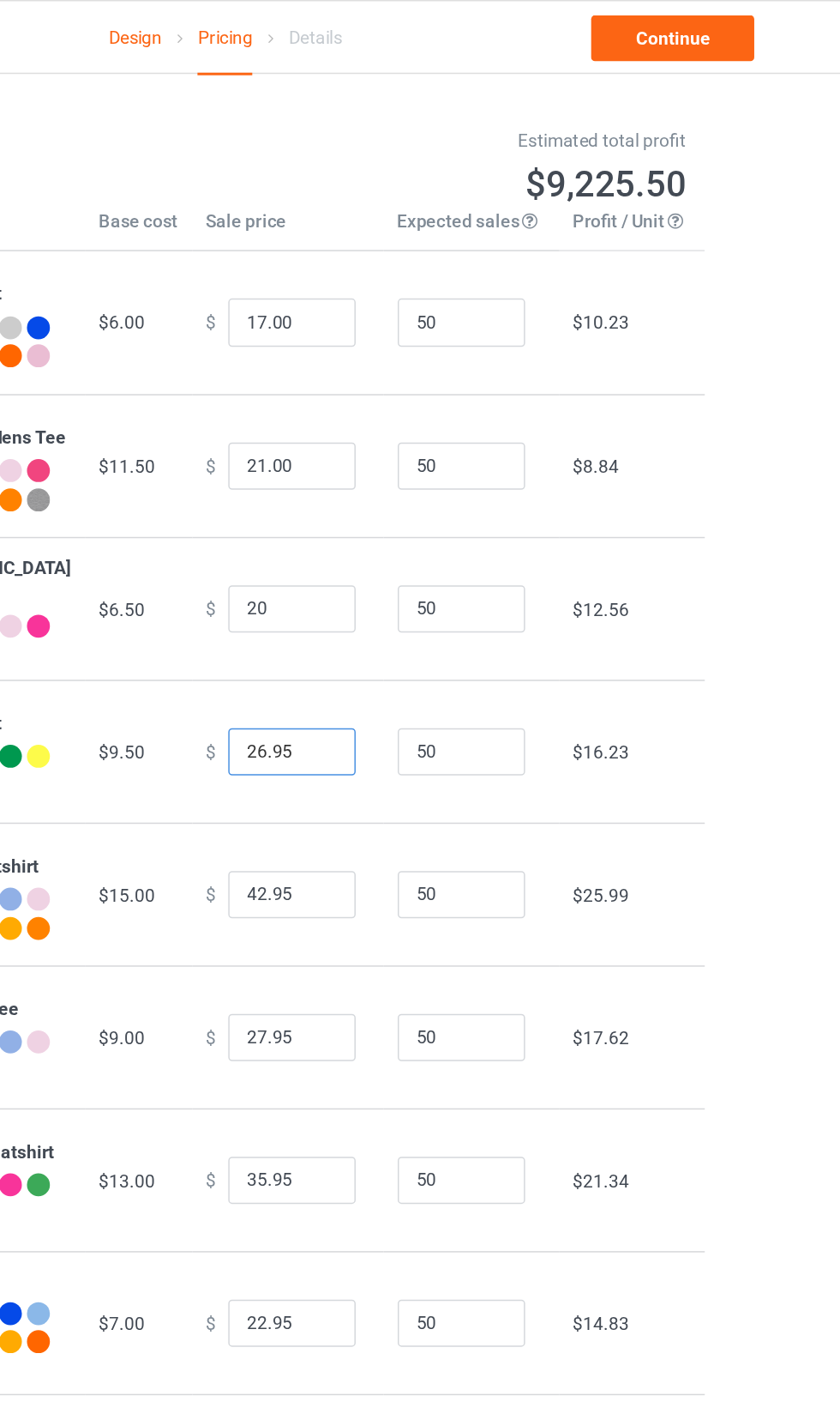
type input "20.00"
click at [431, 523] on input "26" at bounding box center [464, 506] width 86 height 32
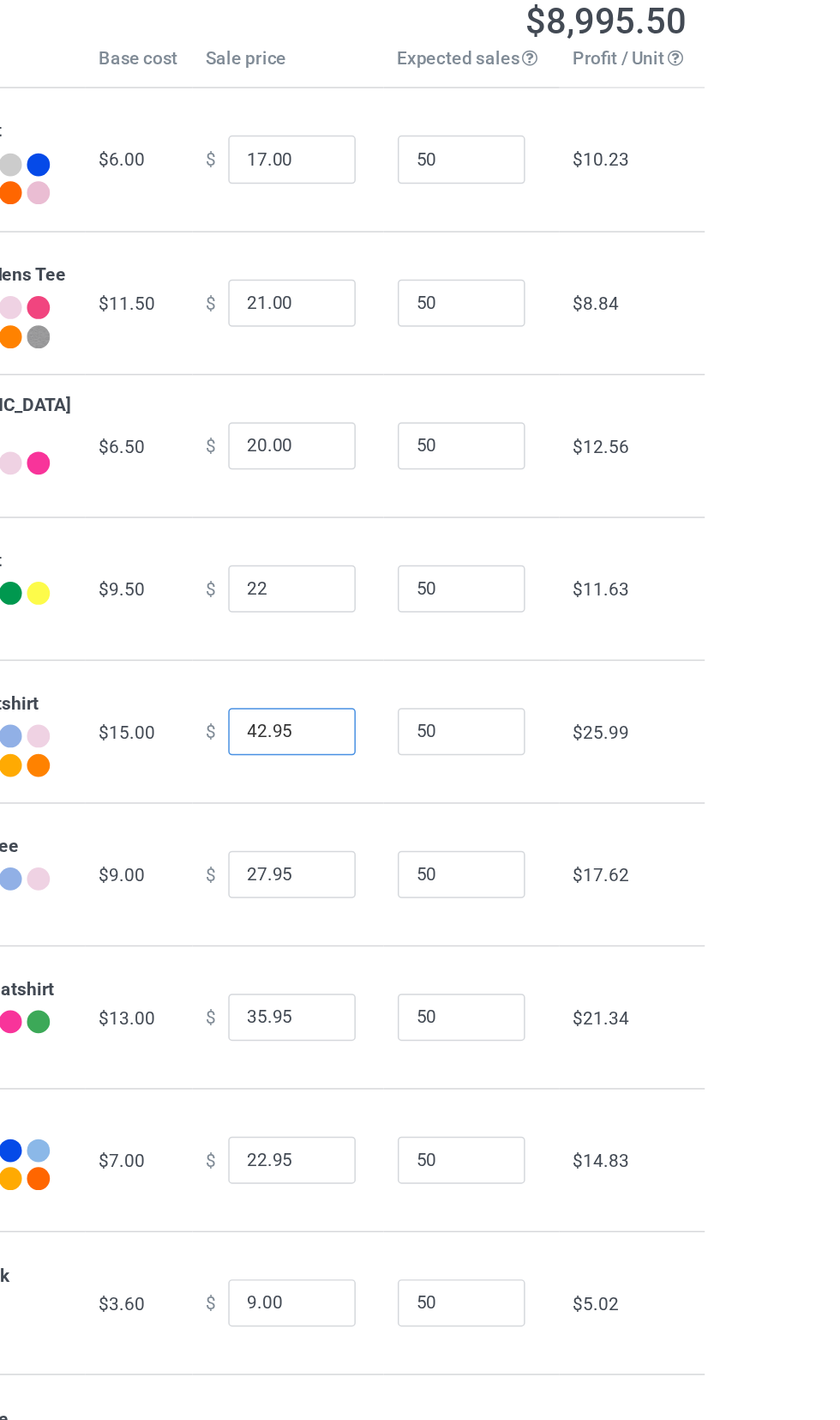
click at [461, 616] on input "42.95" at bounding box center [464, 602] width 86 height 32
type input "22.00"
click at [426, 618] on input "42" at bounding box center [464, 602] width 86 height 32
click at [421, 617] on input "0.00" at bounding box center [464, 602] width 86 height 32
click at [424, 613] on input "30.00" at bounding box center [464, 602] width 86 height 32
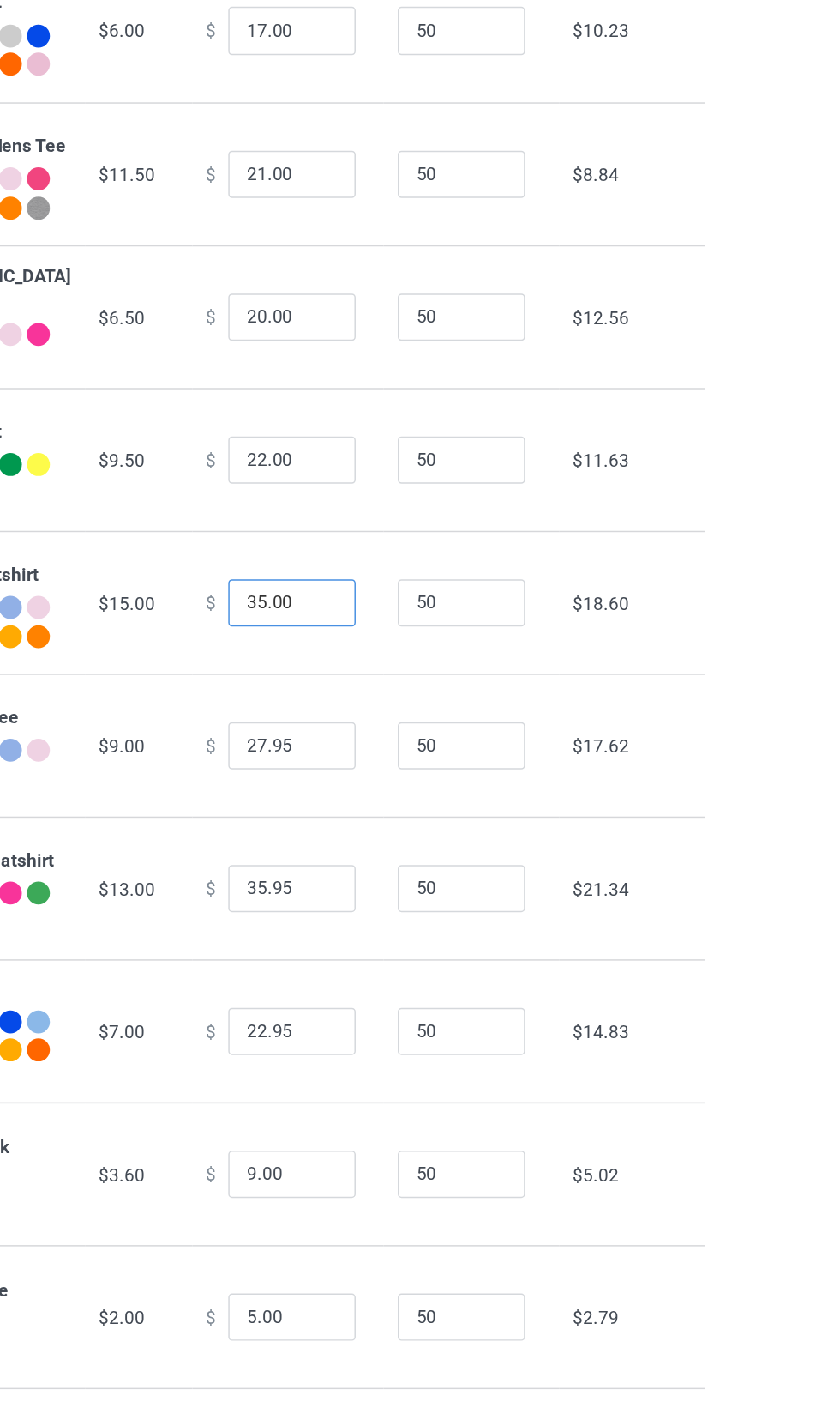
type input "35.00"
click at [423, 710] on input "27.95" at bounding box center [464, 698] width 86 height 32
click at [453, 708] on input "23.95" at bounding box center [464, 698] width 86 height 32
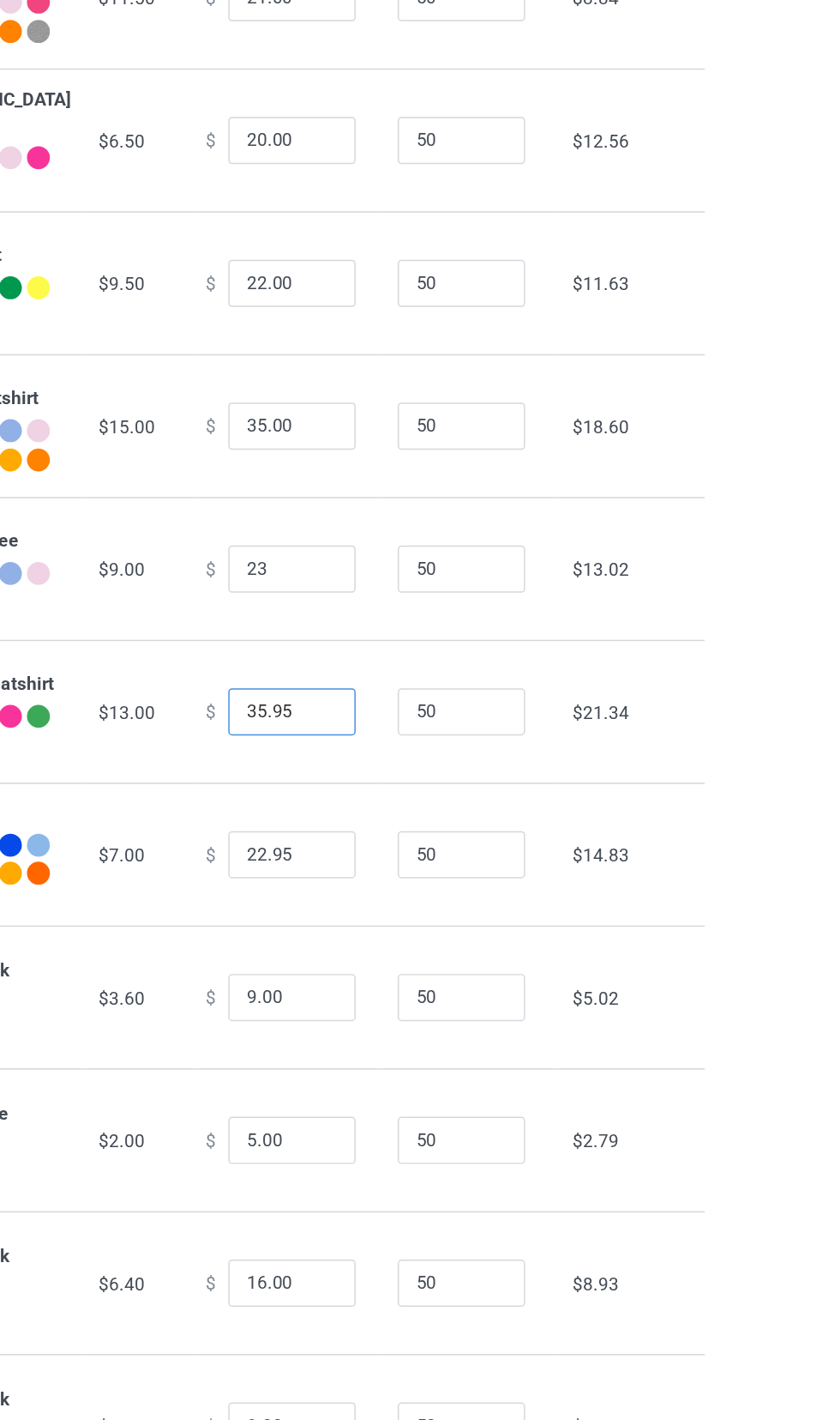
click at [451, 803] on input "35.95" at bounding box center [464, 794] width 86 height 32
type input "23.00"
click at [421, 804] on input "35" at bounding box center [464, 794] width 86 height 32
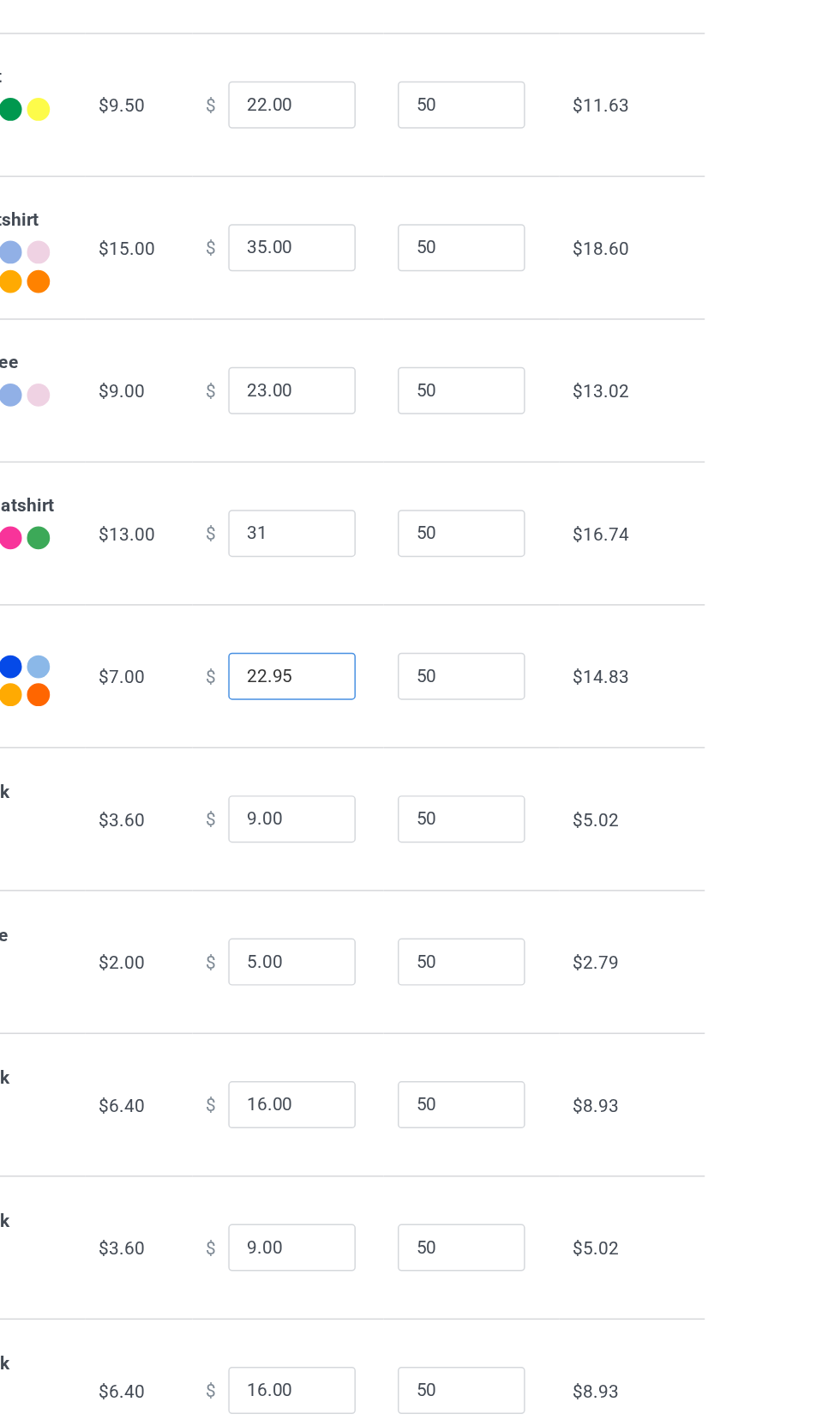
click at [453, 903] on input "22.95" at bounding box center [464, 890] width 86 height 32
type input "31.00"
click at [424, 905] on input "22" at bounding box center [464, 890] width 86 height 32
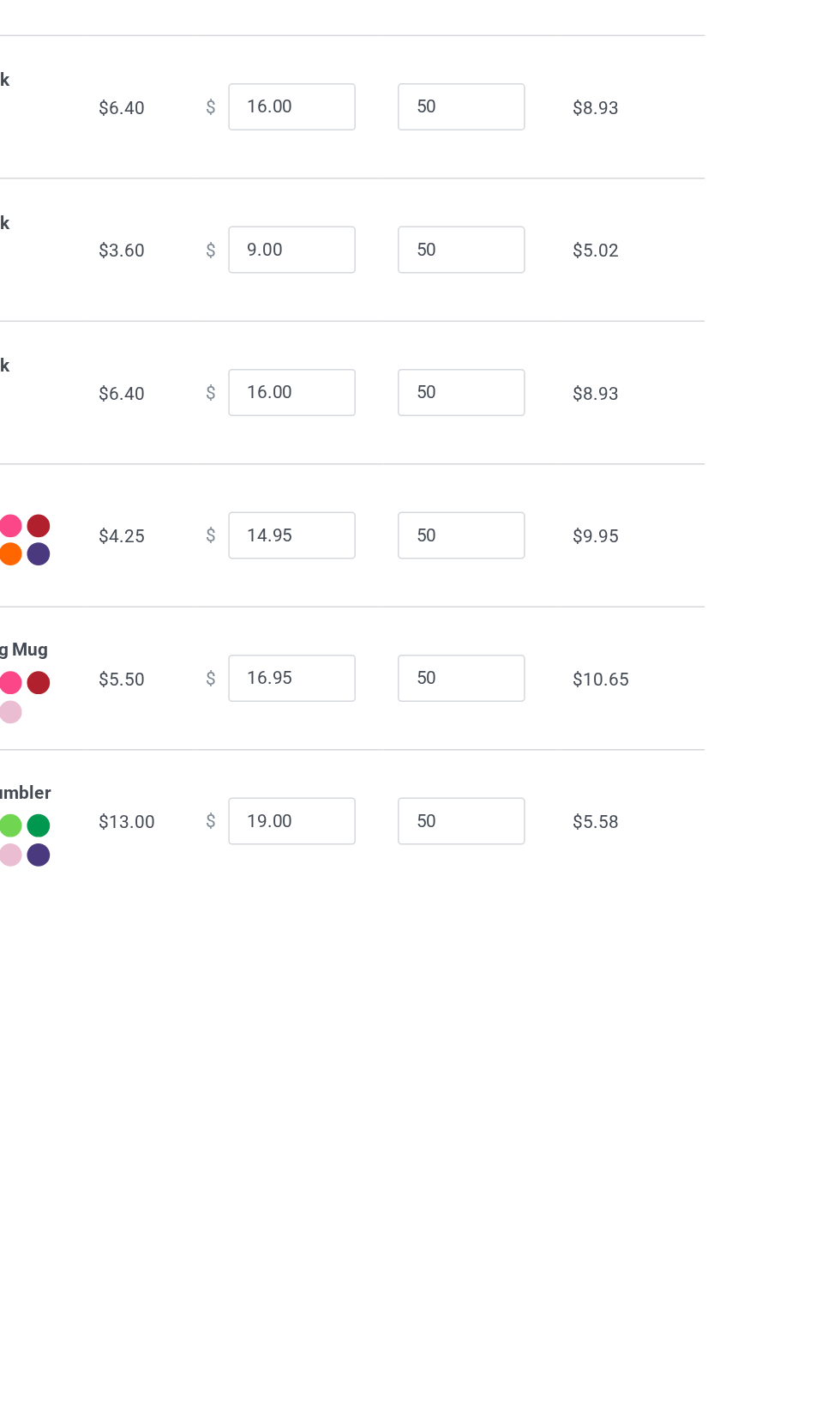
scroll to position [370, 0]
click at [453, 1224] on input "16.95" at bounding box center [464, 1240] width 86 height 32
type input "20.00"
click at [443, 1325] on input "19.00" at bounding box center [464, 1336] width 86 height 32
type input "16.00"
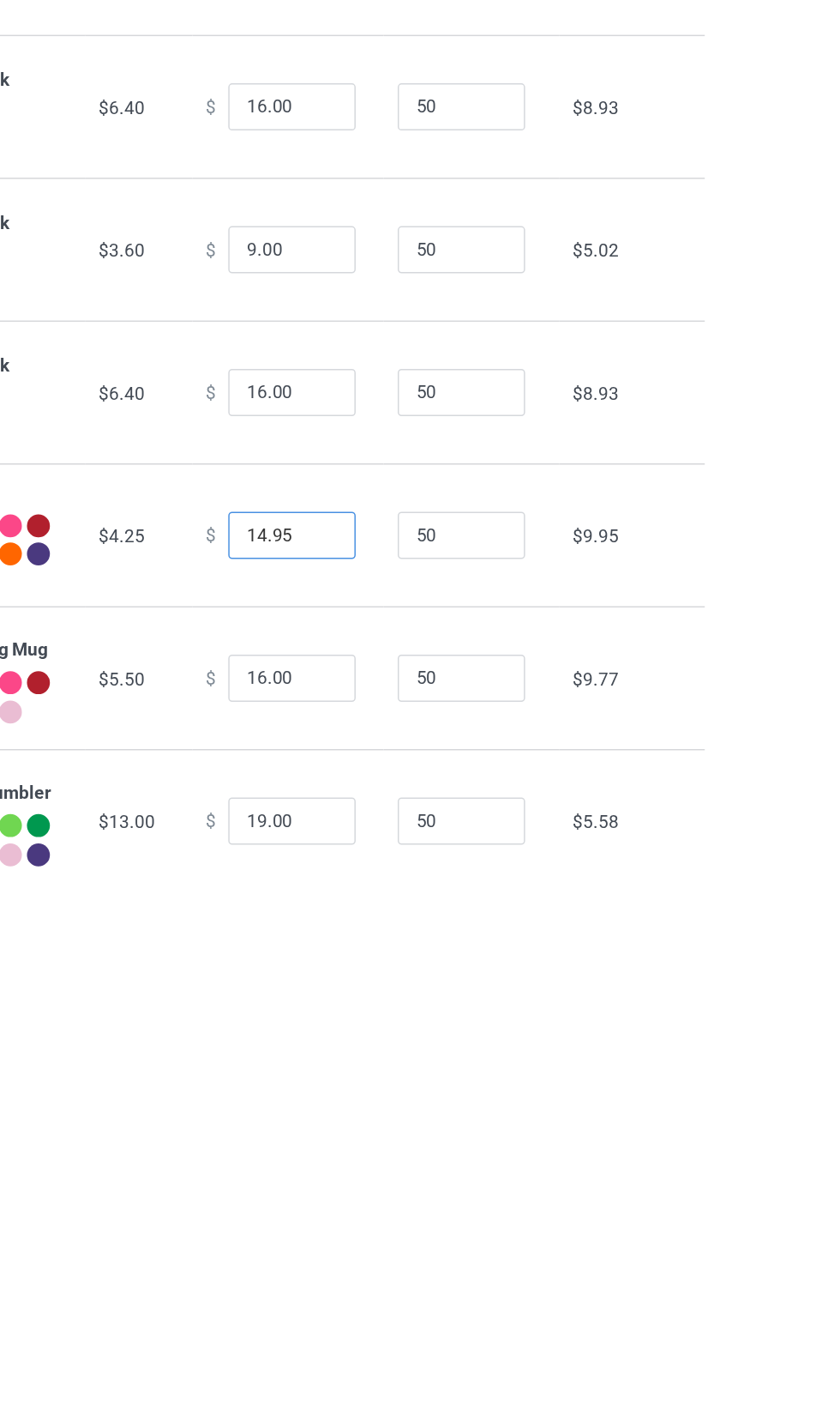
click at [449, 1128] on input "14.95" at bounding box center [464, 1145] width 86 height 32
type input "14"
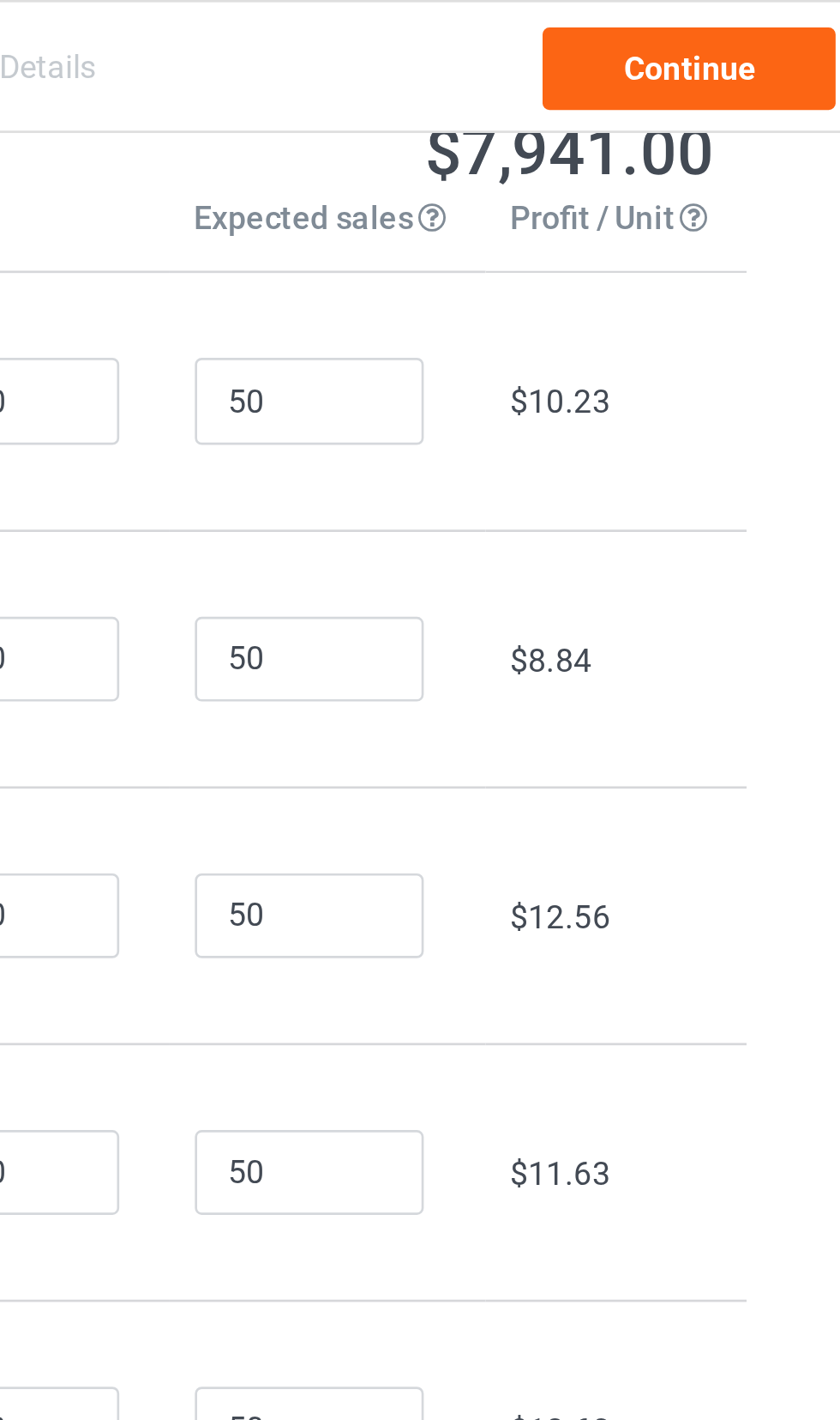
scroll to position [0, 0]
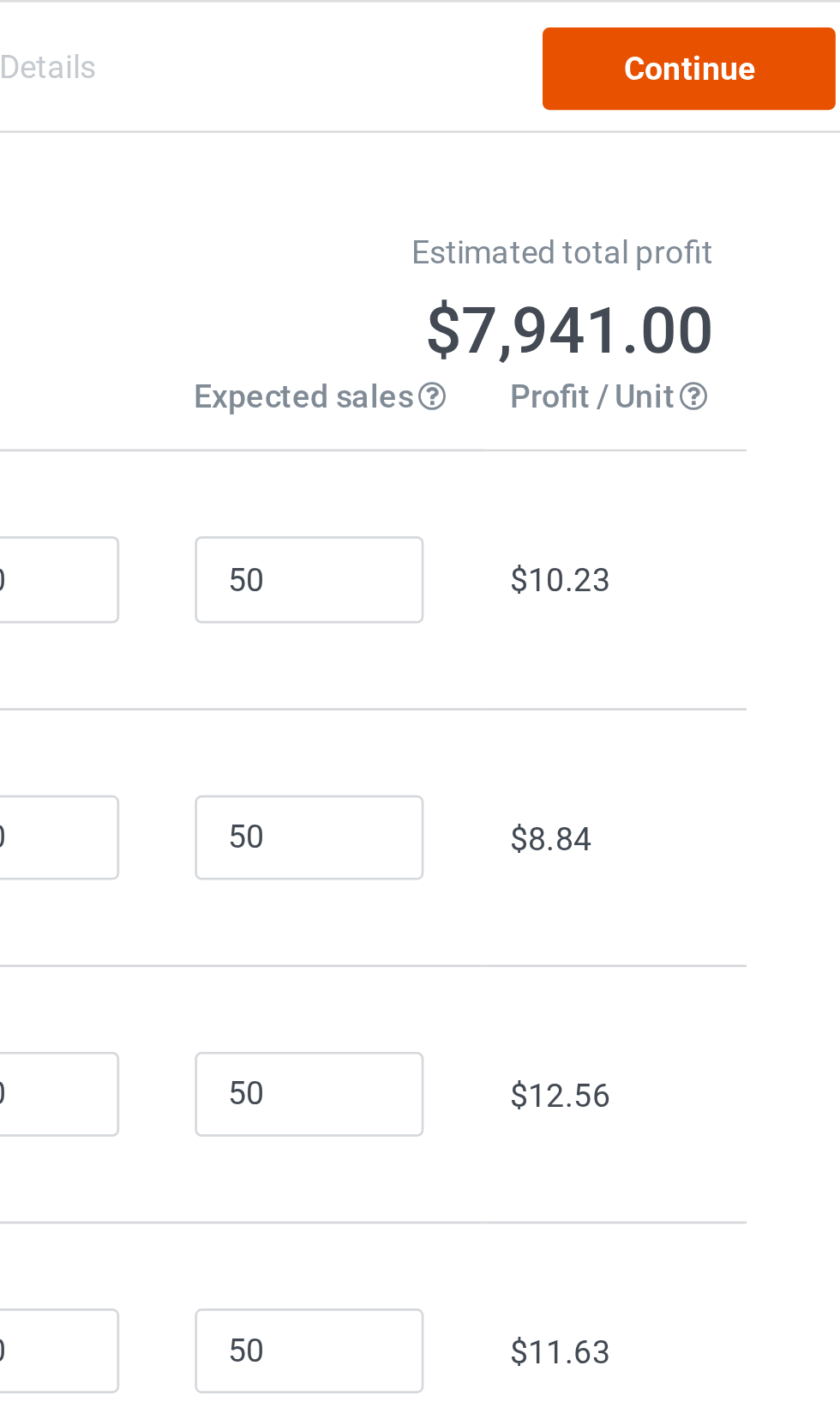
click at [735, 26] on link "Continue" at bounding box center [721, 25] width 110 height 31
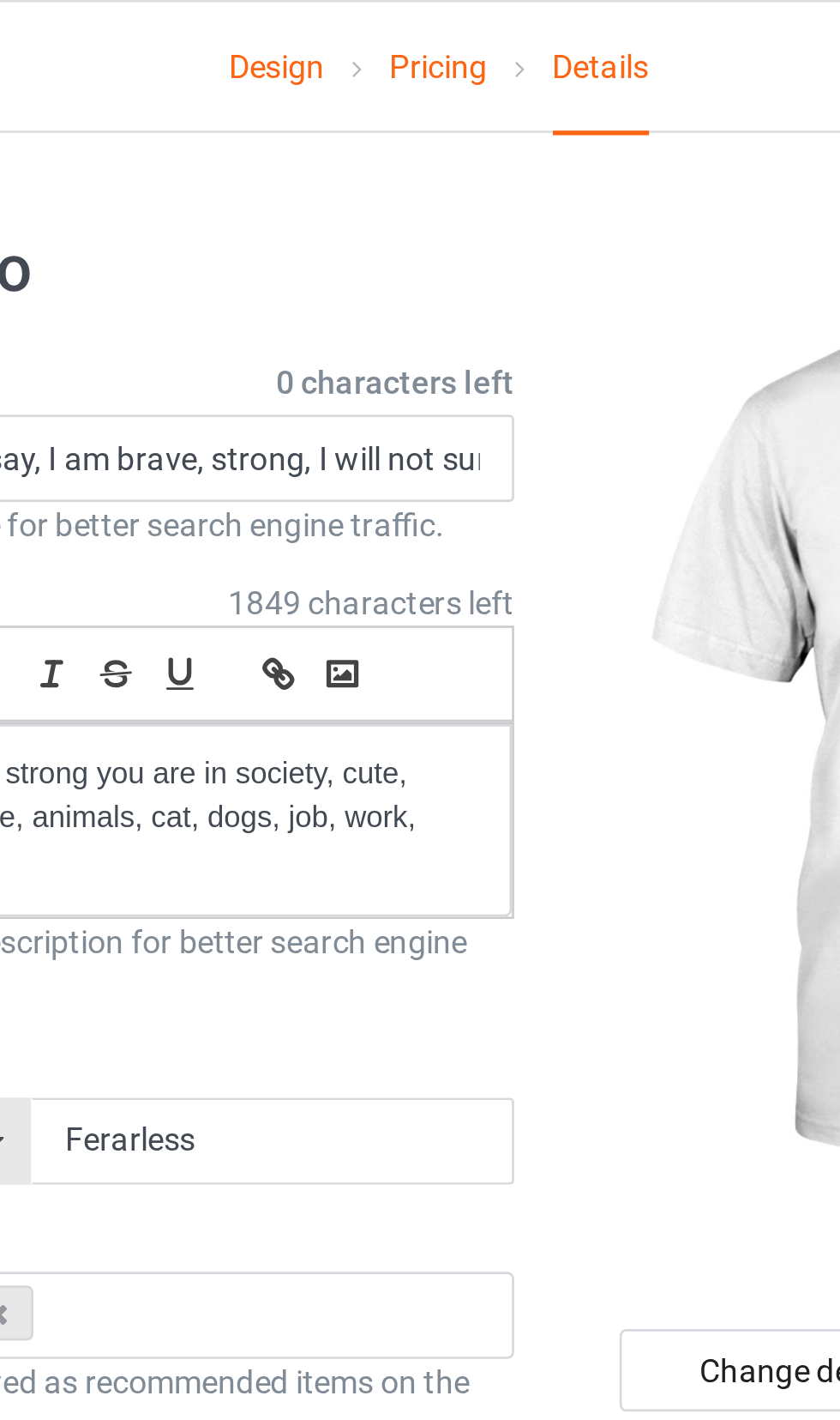
scroll to position [36, 0]
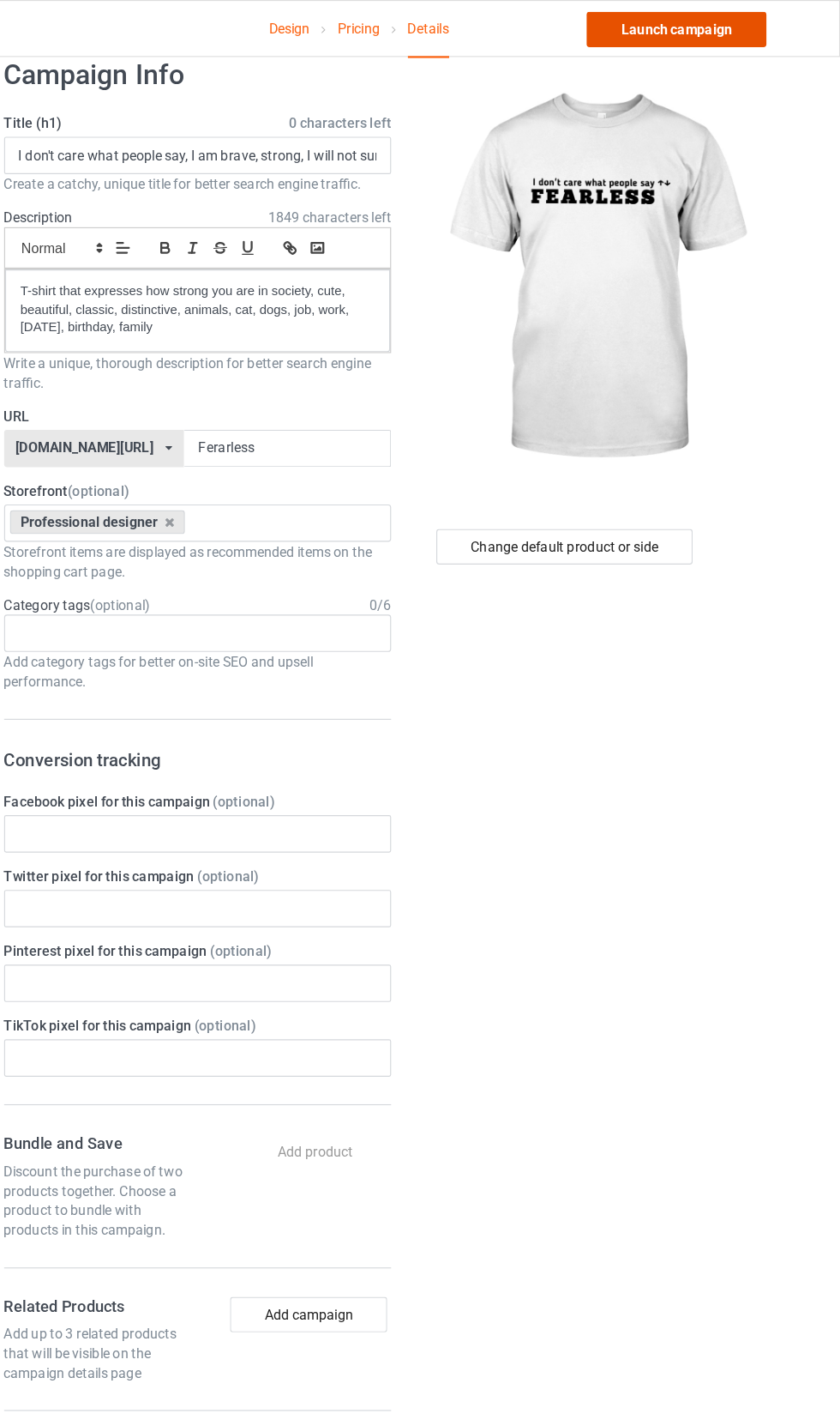
click at [725, 25] on link "Launch campaign" at bounding box center [697, 25] width 157 height 31
